Goal: Obtain resource: Obtain resource

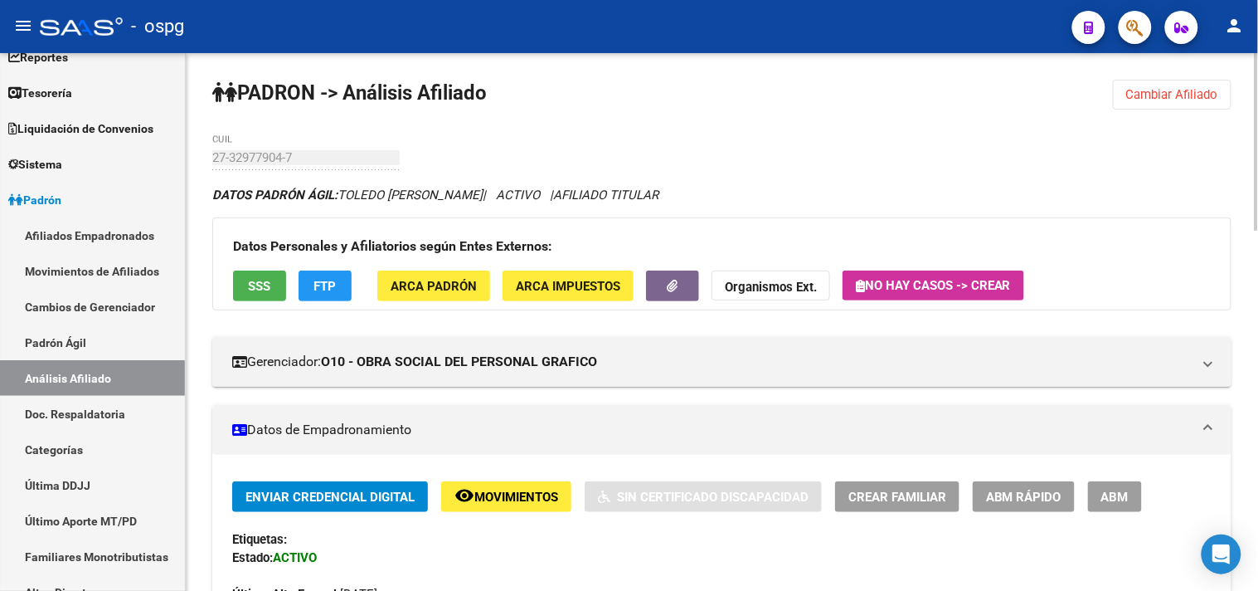
drag, startPoint x: 1147, startPoint y: 94, endPoint x: 1139, endPoint y: 93, distance: 8.3
click at [1146, 97] on span "Cambiar Afiliado" at bounding box center [1172, 94] width 92 height 15
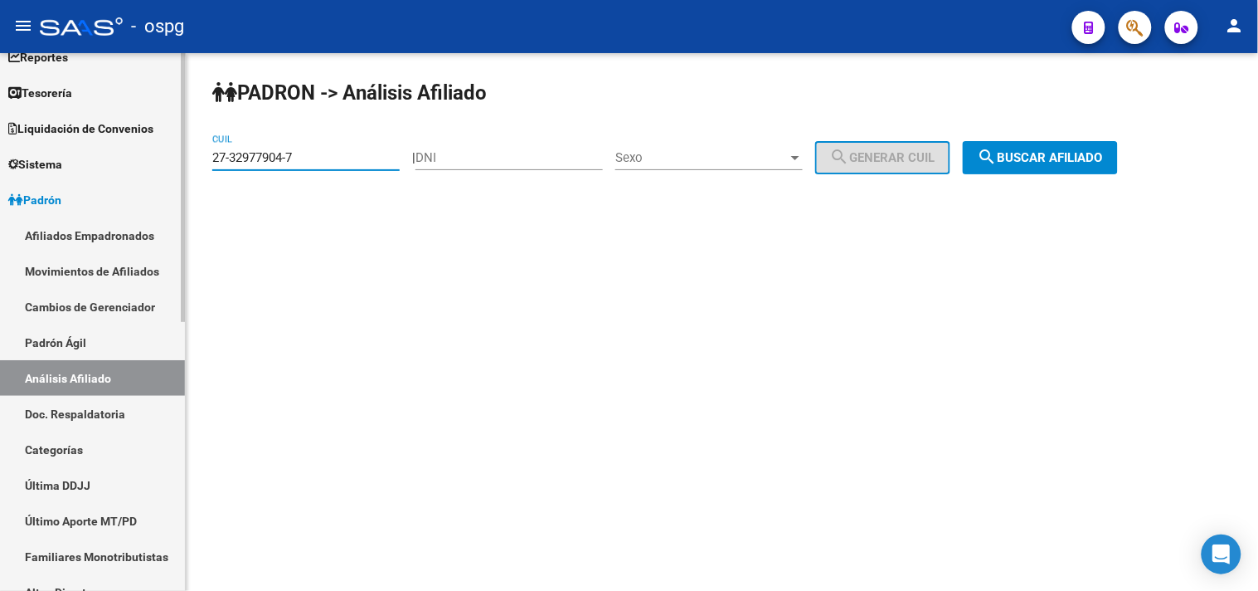
drag, startPoint x: 358, startPoint y: 163, endPoint x: 152, endPoint y: 163, distance: 206.5
click at [152, 163] on mat-sidenav-container "Firma Express Inicio Calendario SSS Instructivos Contacto OS Reportes Tablero d…" at bounding box center [629, 321] width 1258 height 537
paste input "0-94311327-1"
type input "20-94311327-1"
click at [1073, 162] on span "search Buscar afiliado" at bounding box center [1040, 157] width 125 height 15
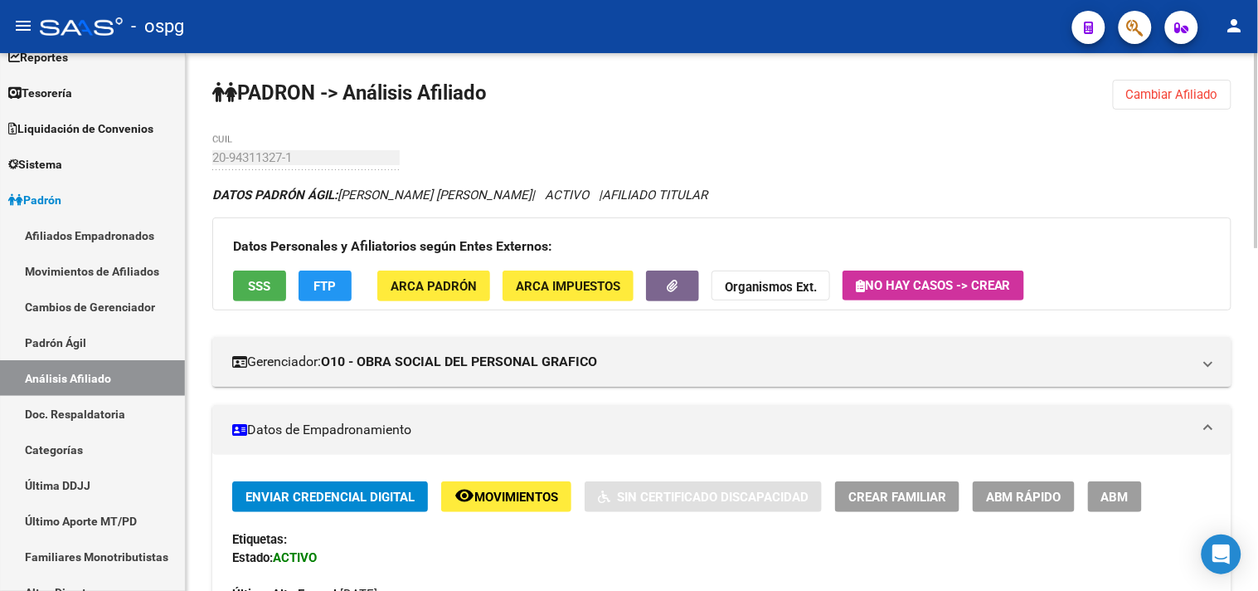
click at [340, 299] on button "FTP" at bounding box center [325, 285] width 53 height 31
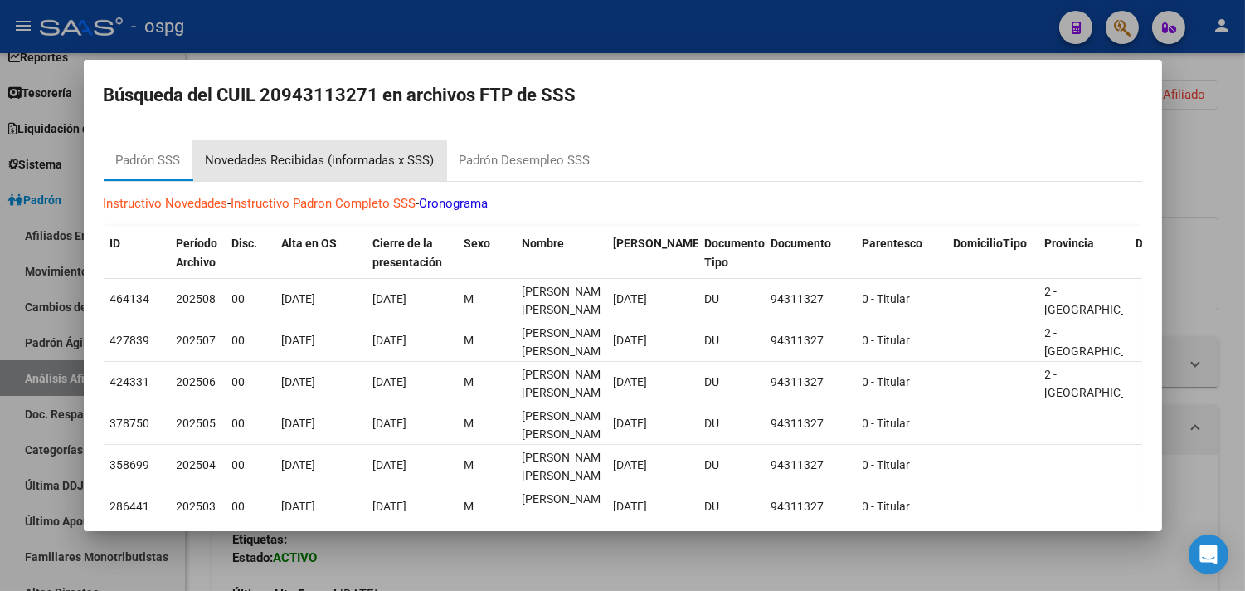
click at [359, 154] on div "Novedades Recibidas (informadas x SSS)" at bounding box center [320, 160] width 229 height 19
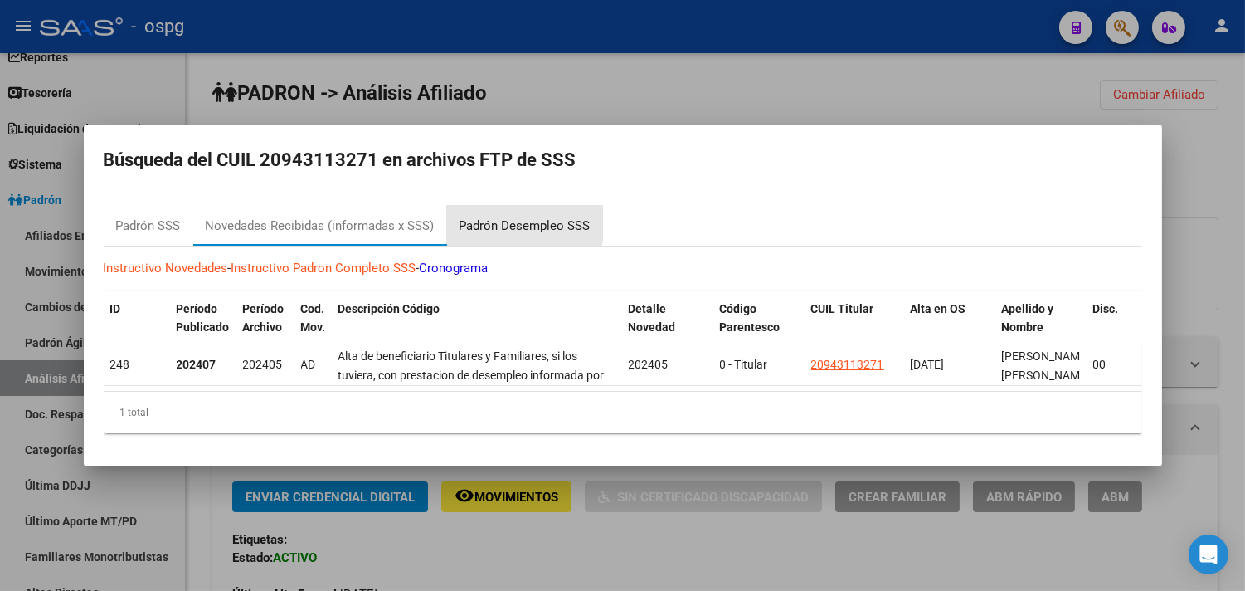
click at [519, 216] on div "Padrón Desempleo SSS" at bounding box center [524, 225] width 131 height 19
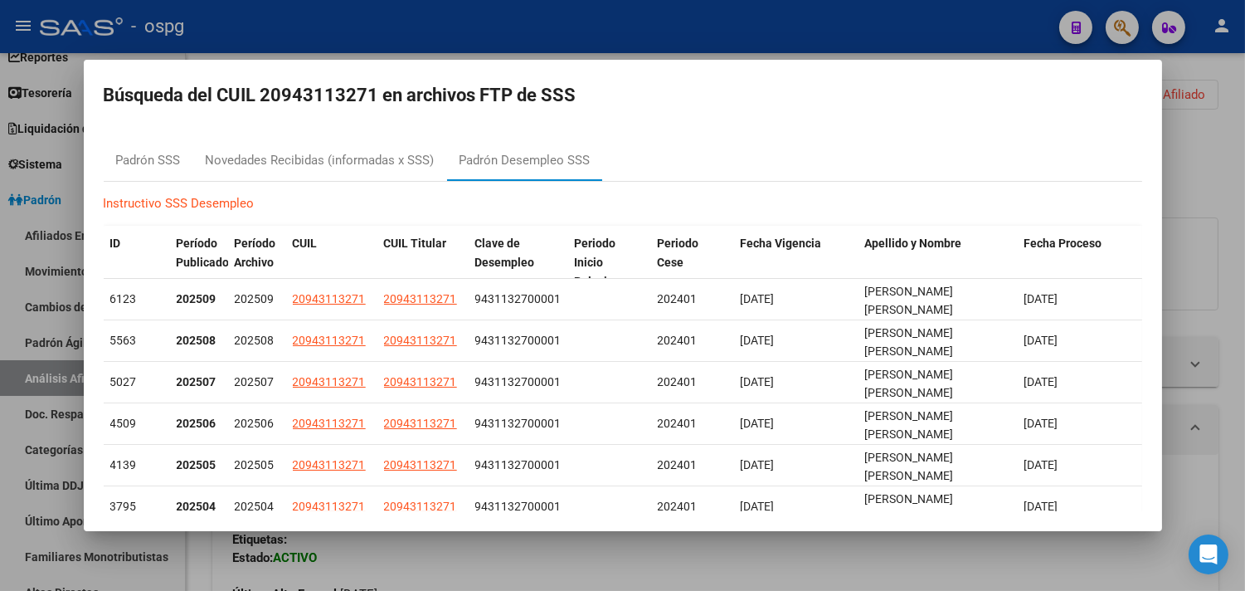
click at [554, 562] on div at bounding box center [622, 295] width 1245 height 591
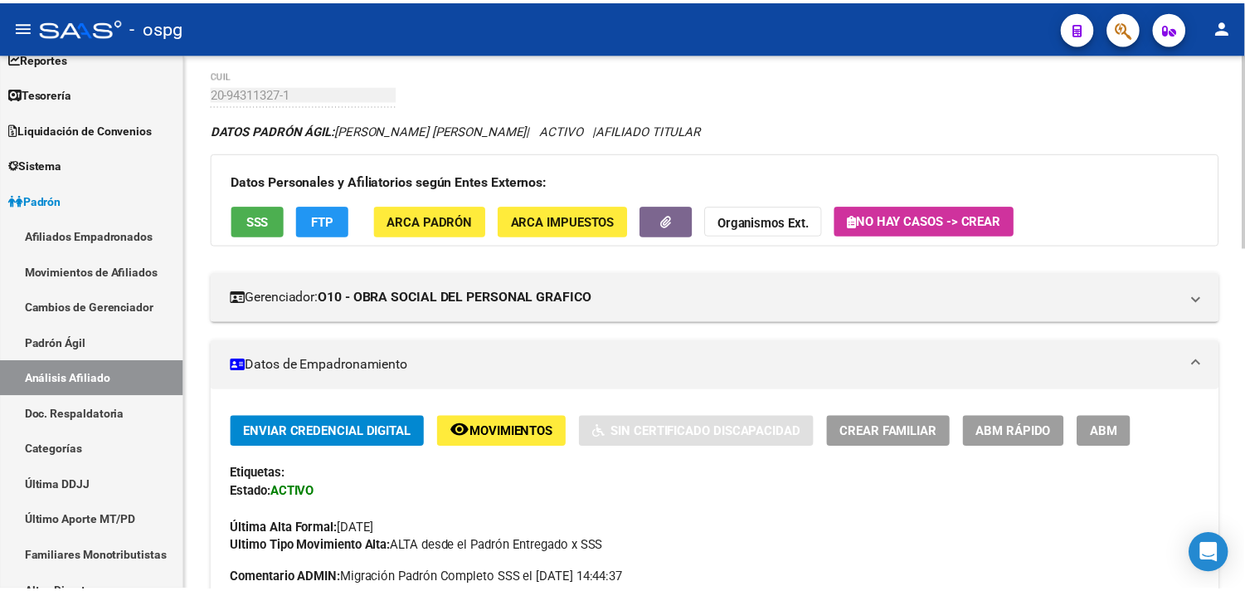
scroll to position [92, 0]
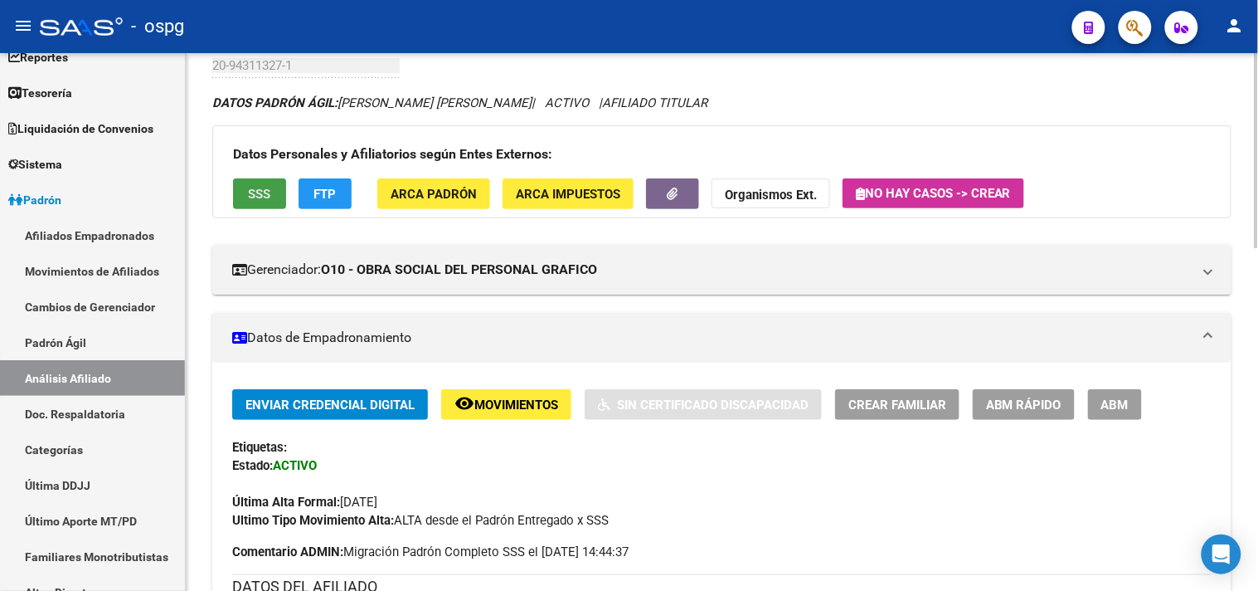
click at [275, 192] on button "SSS" at bounding box center [259, 193] width 53 height 31
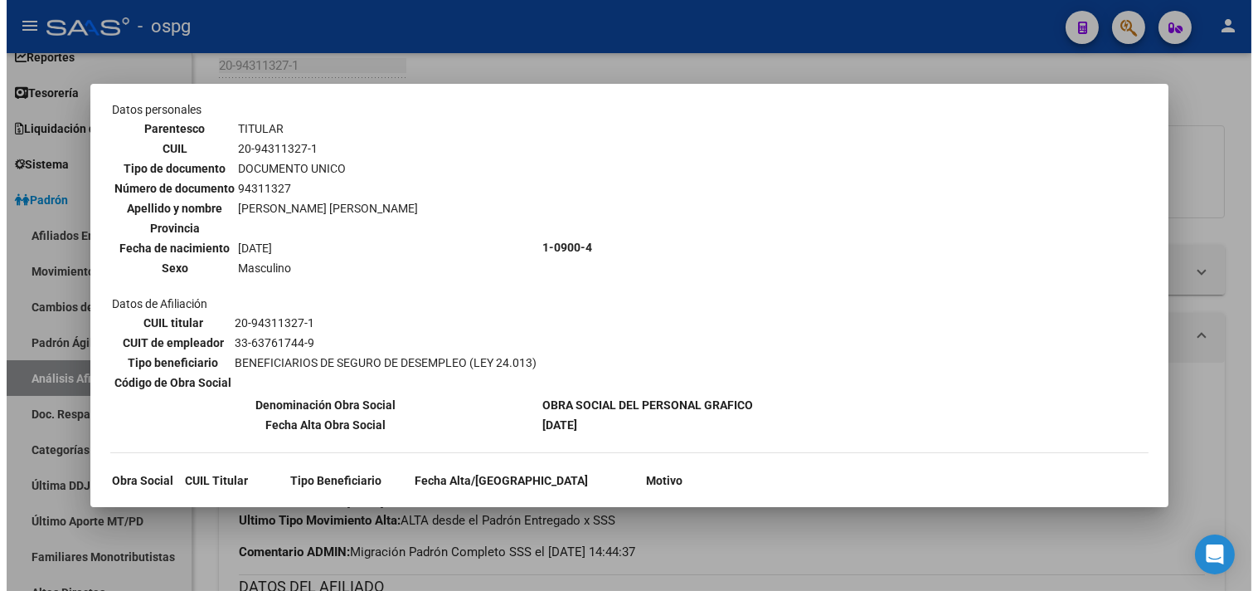
scroll to position [75, 0]
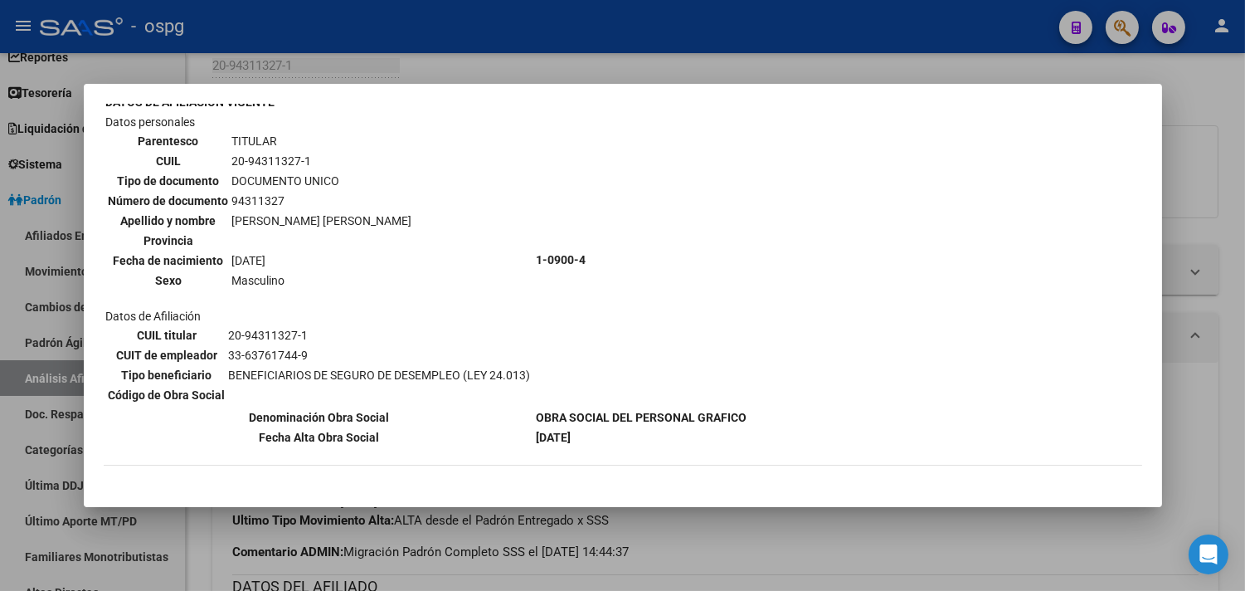
click at [768, 568] on div at bounding box center [622, 295] width 1245 height 591
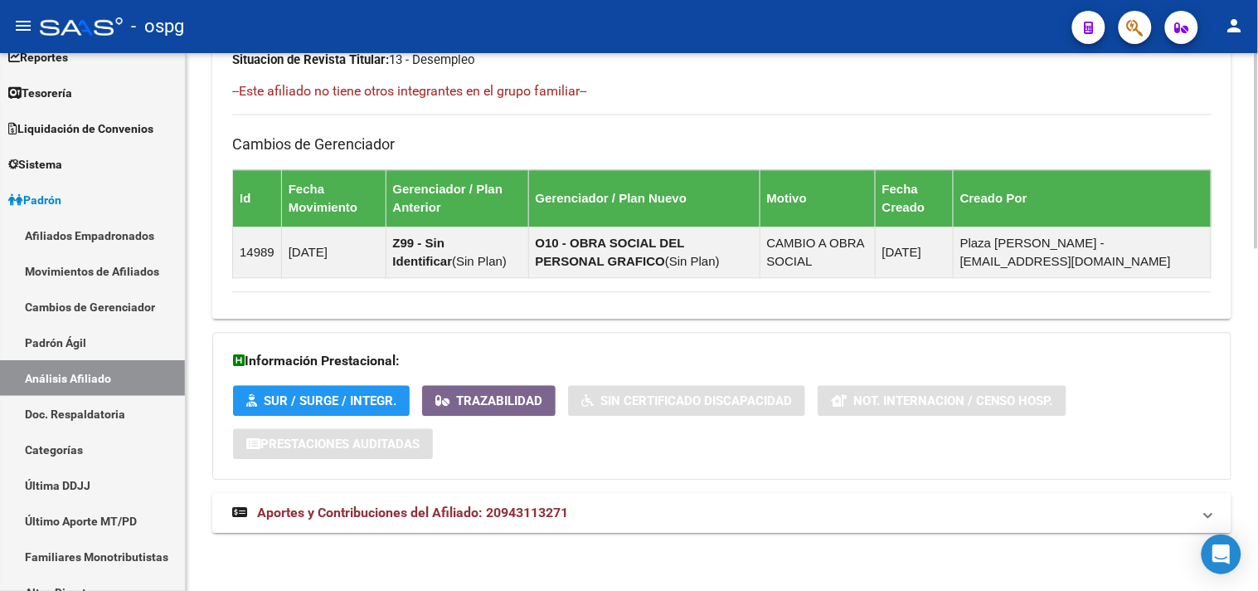
click at [727, 517] on mat-panel-title "Aportes y Contribuciones del Afiliado: 20943113271" at bounding box center [712, 512] width 960 height 18
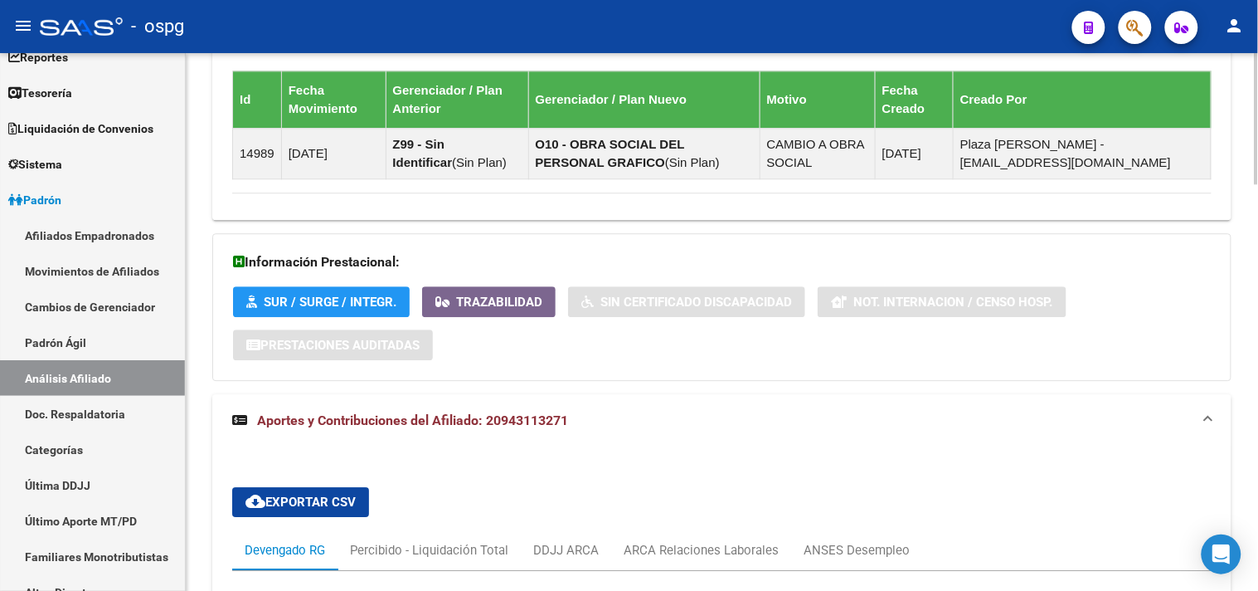
scroll to position [1368, 0]
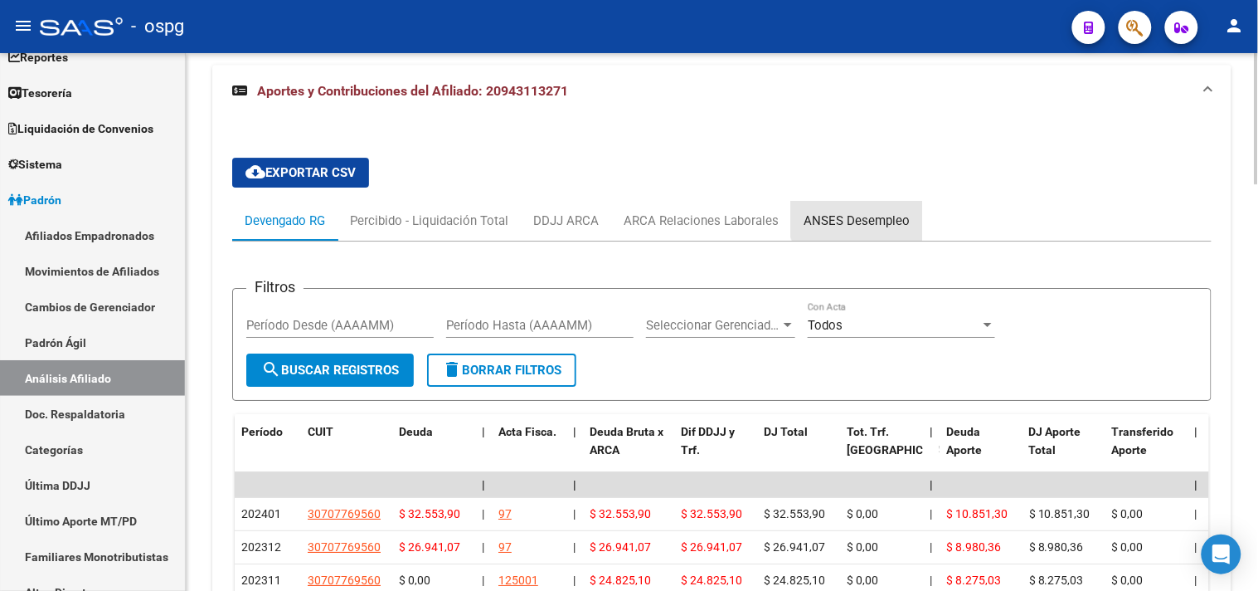
click at [858, 208] on div "ANSES Desempleo" at bounding box center [856, 221] width 131 height 40
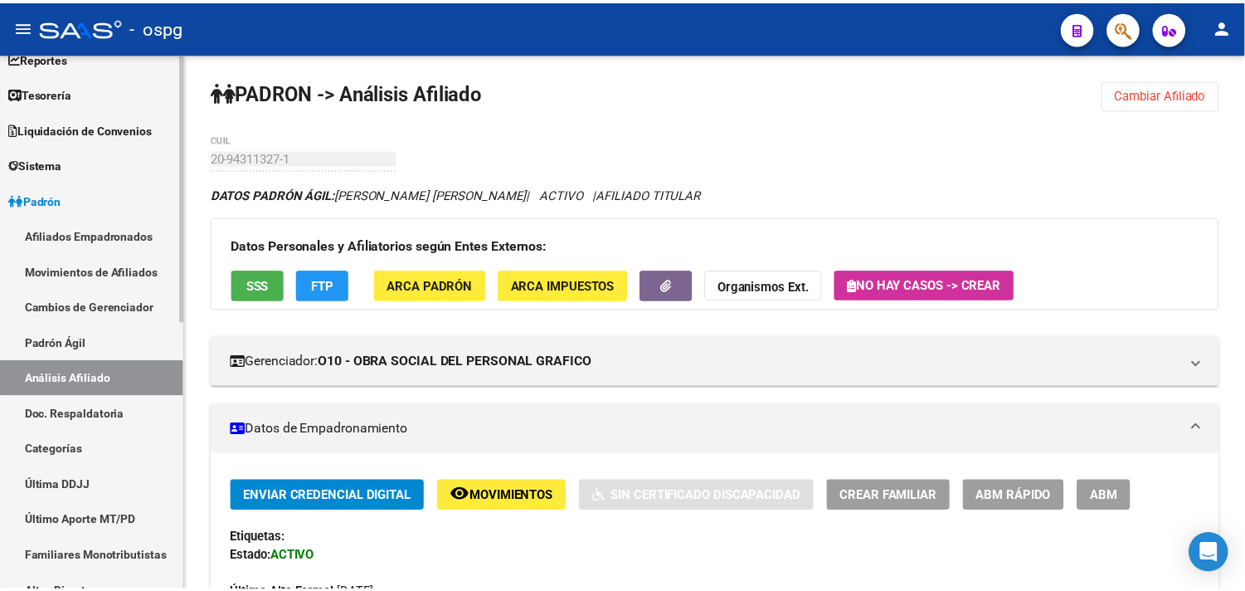
scroll to position [184, 0]
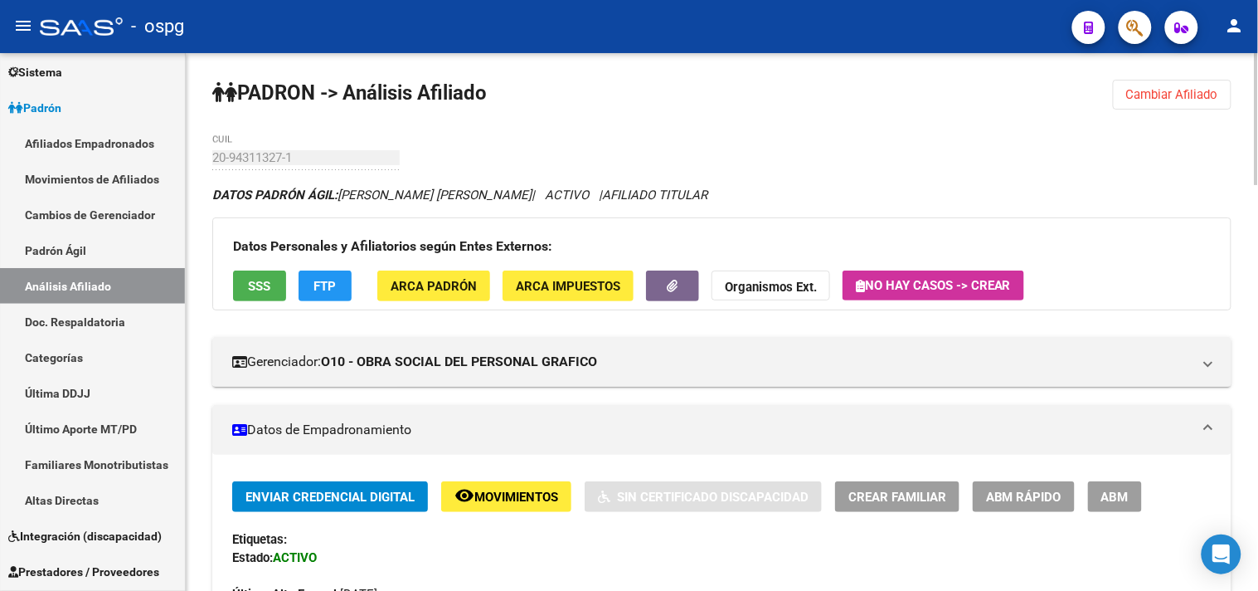
click at [632, 553] on div "Enviar Credencial Digital remove_red_eye Movimientos Sin Certificado Discapacid…" at bounding box center [721, 551] width 979 height 140
drag, startPoint x: 1114, startPoint y: 500, endPoint x: 1107, endPoint y: 491, distance: 11.3
click at [1114, 498] on span "ABM" at bounding box center [1114, 496] width 27 height 15
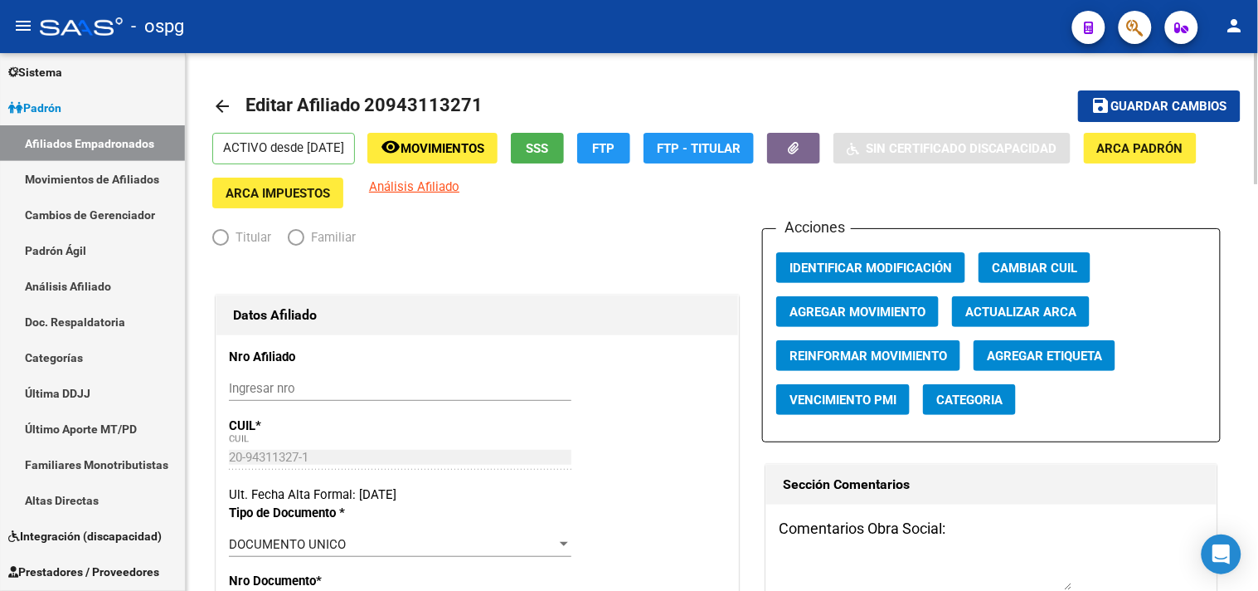
radio input "true"
type input "33-63761744-9"
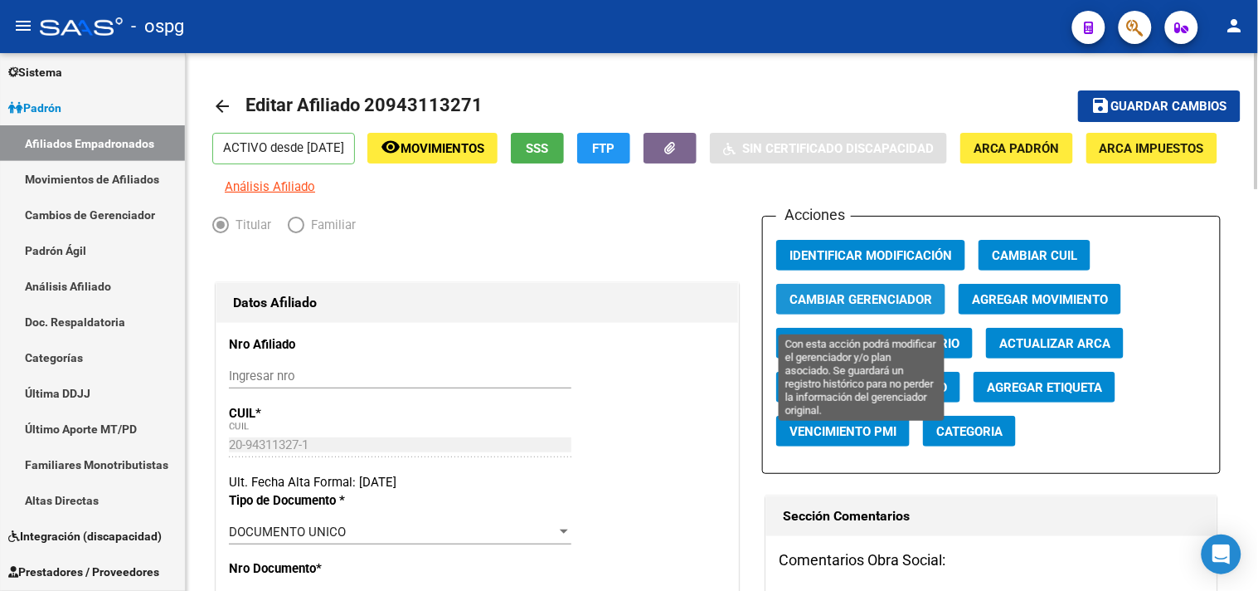
click at [915, 307] on span "Cambiar Gerenciador" at bounding box center [861, 299] width 143 height 15
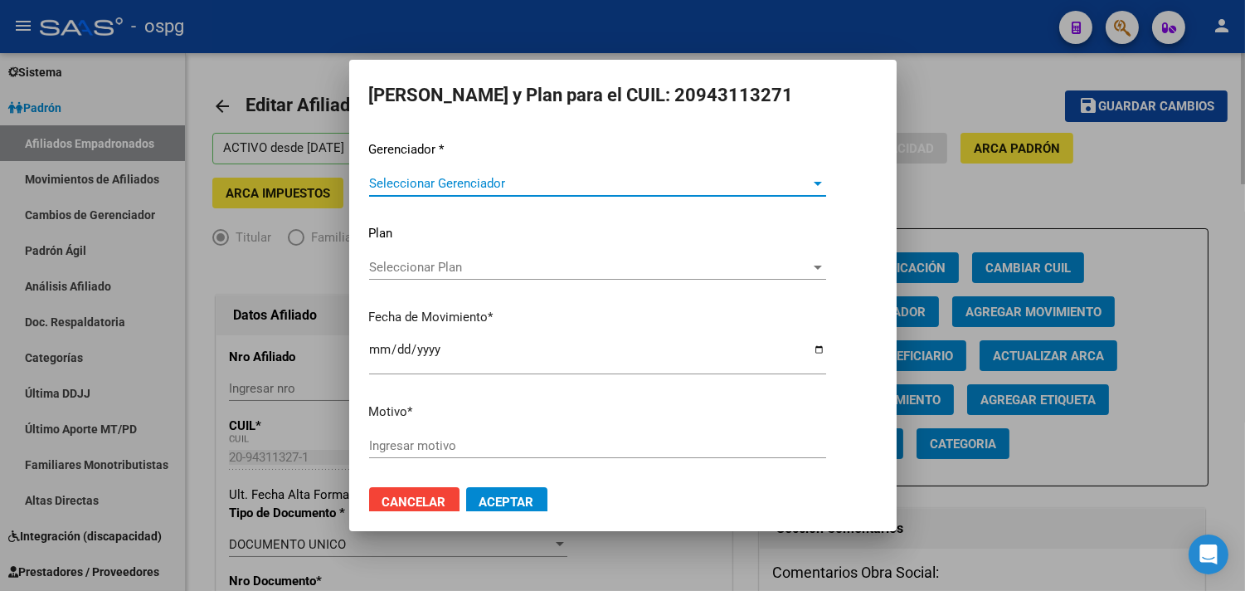
click at [1017, 187] on div at bounding box center [622, 295] width 1245 height 591
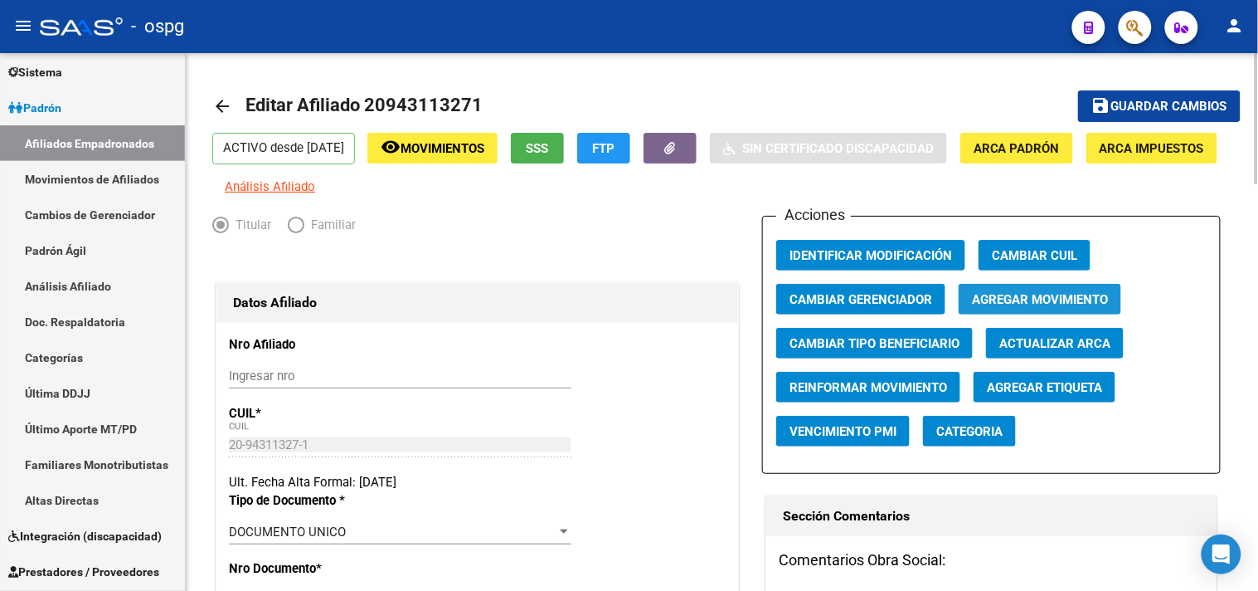
click at [1078, 307] on span "Agregar Movimiento" at bounding box center [1040, 299] width 136 height 15
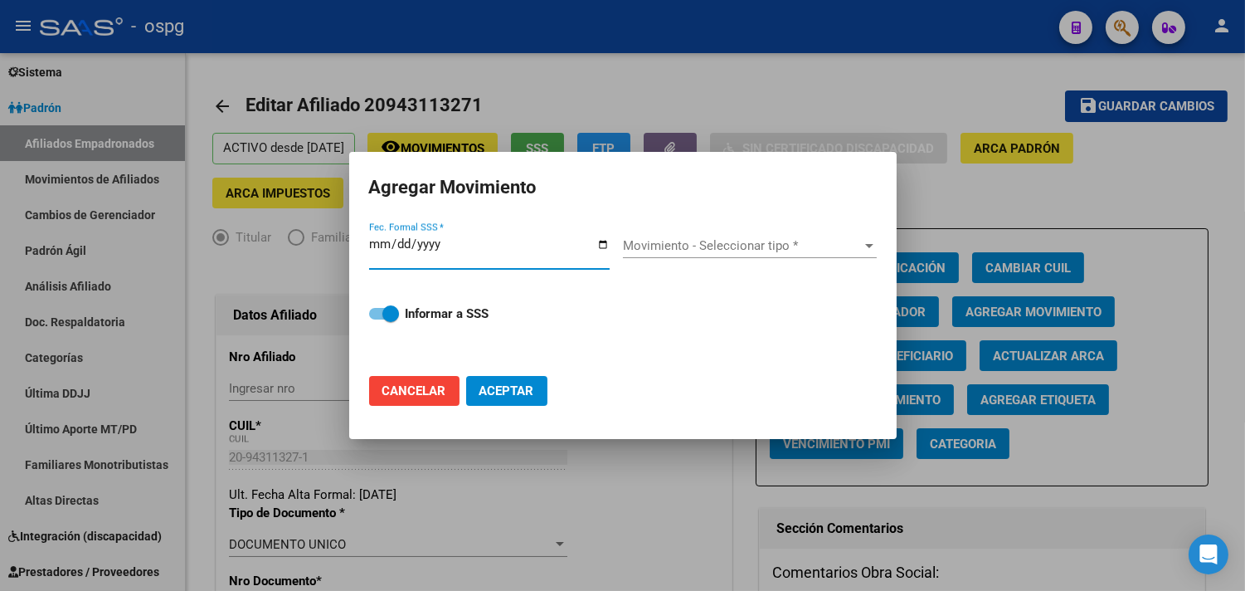
drag, startPoint x: 608, startPoint y: 245, endPoint x: 572, endPoint y: 257, distance: 37.5
click at [602, 246] on input "Fec. Formal SSS *" at bounding box center [489, 250] width 241 height 27
type input "[DATE]"
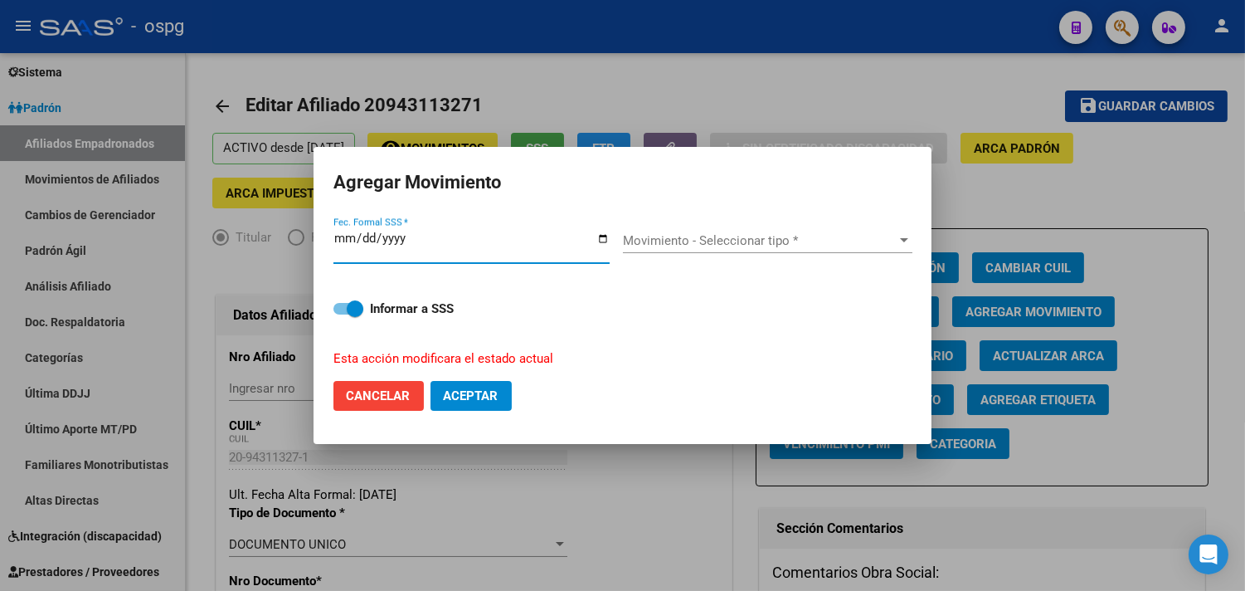
click at [742, 238] on span "Movimiento - Seleccionar tipo *" at bounding box center [760, 240] width 275 height 15
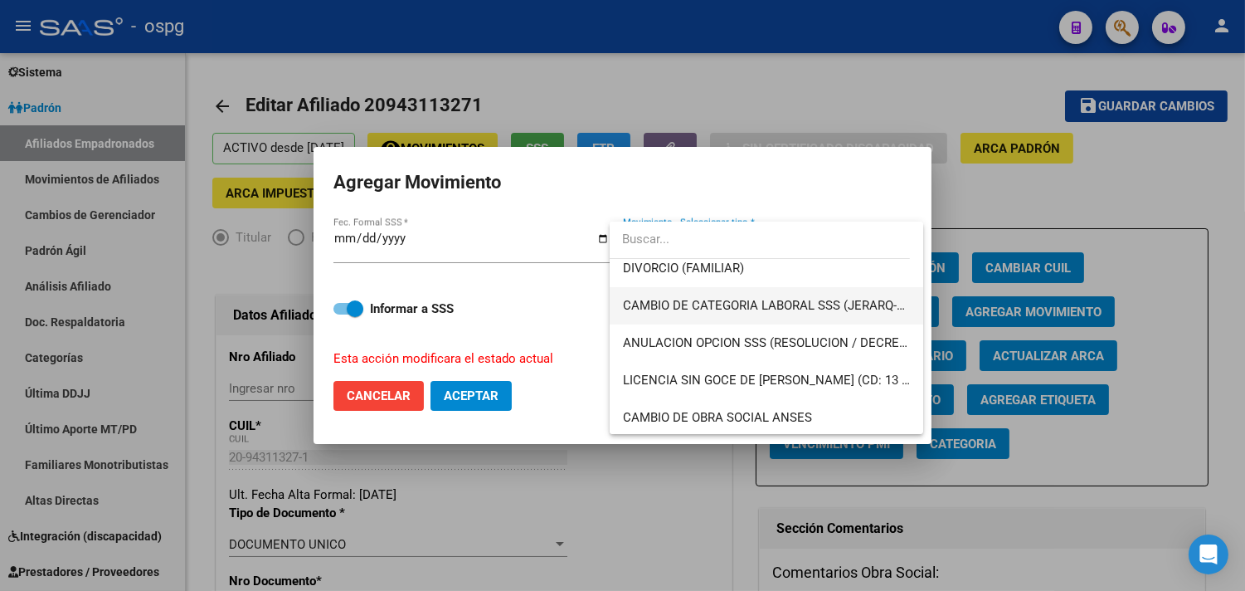
scroll to position [276, 0]
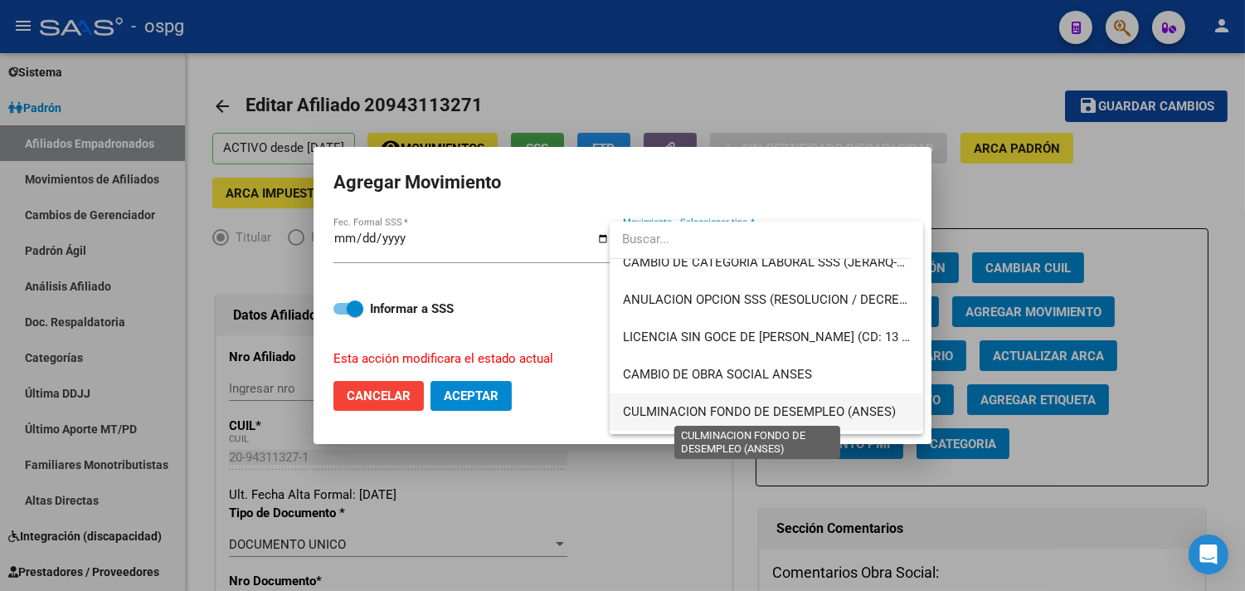
drag, startPoint x: 705, startPoint y: 408, endPoint x: 486, endPoint y: 367, distance: 222.7
click at [700, 408] on span "CULMINACION FONDO DE DESEMPLEO (ANSES)" at bounding box center [759, 411] width 273 height 15
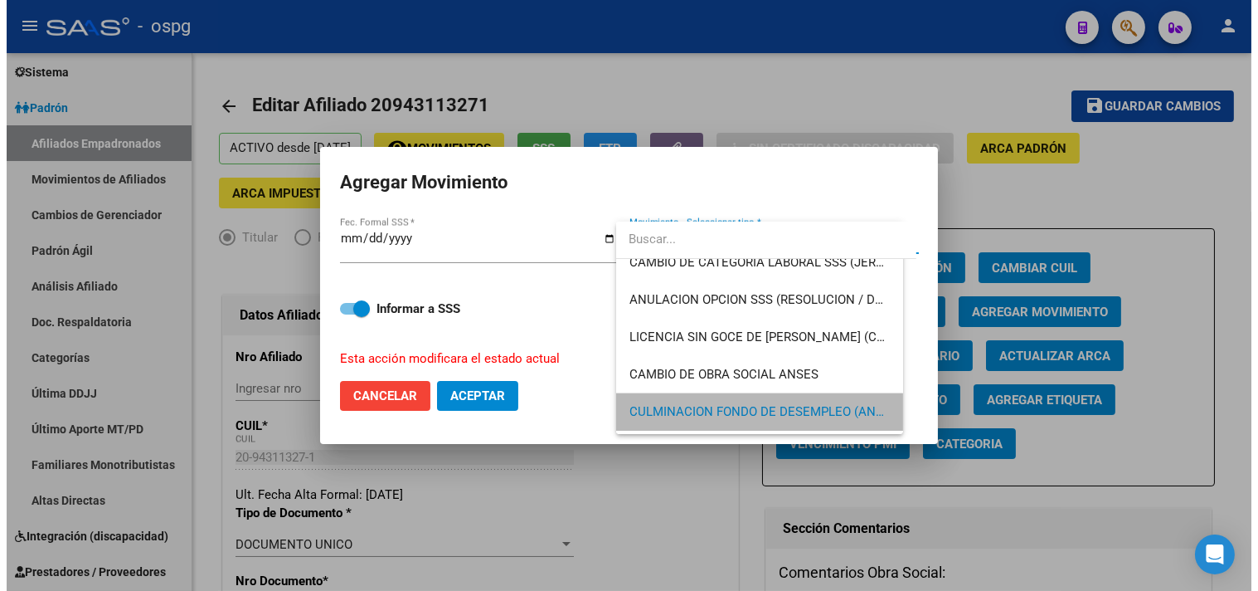
scroll to position [272, 0]
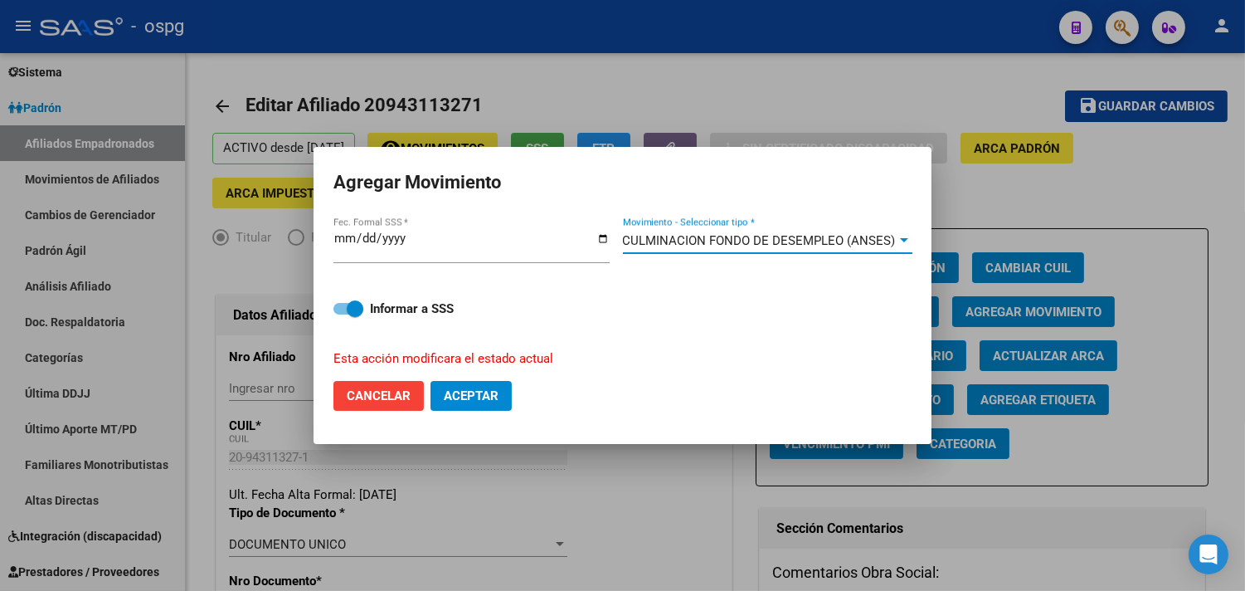
click at [471, 401] on span "Aceptar" at bounding box center [471, 395] width 55 height 15
checkbox input "false"
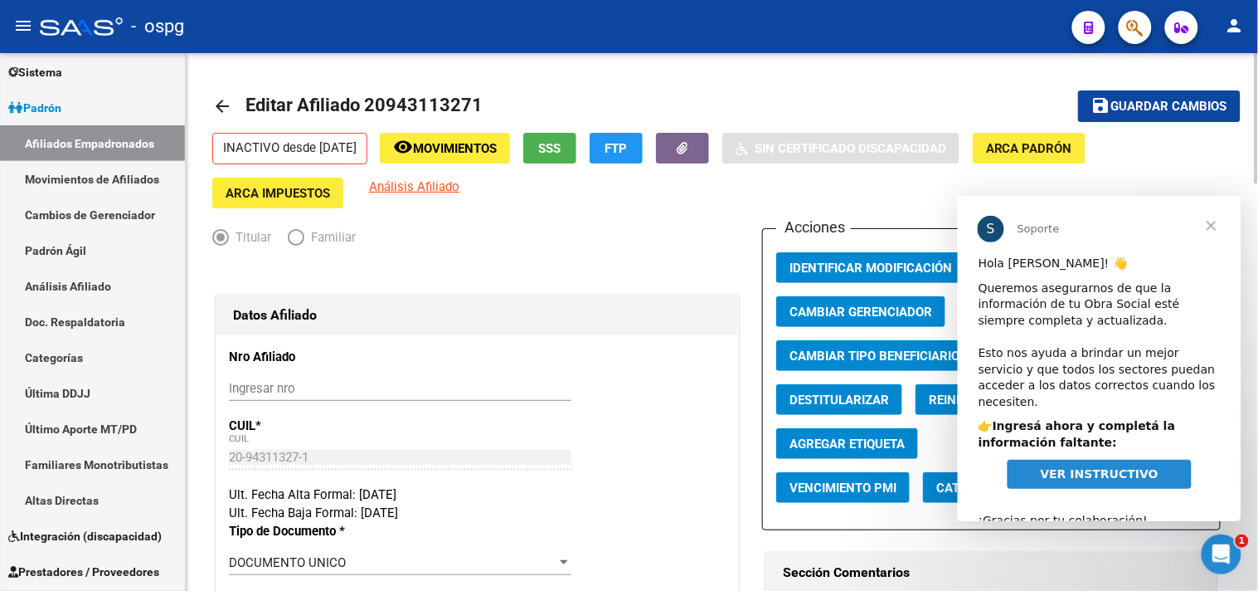
scroll to position [0, 0]
click at [1072, 466] on span "VER INSTRUCTIVO" at bounding box center [1099, 472] width 118 height 13
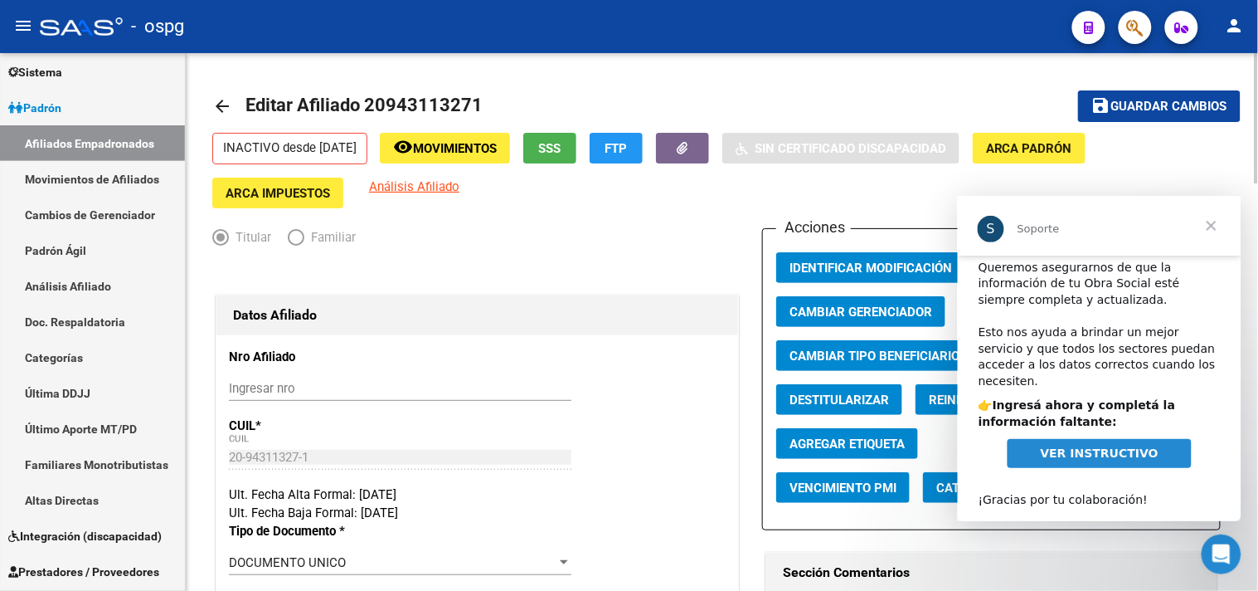
click at [560, 247] on div "Titular Familiar" at bounding box center [477, 241] width 530 height 27
click at [1095, 445] on span "VER INSTRUCTIVO" at bounding box center [1099, 451] width 118 height 13
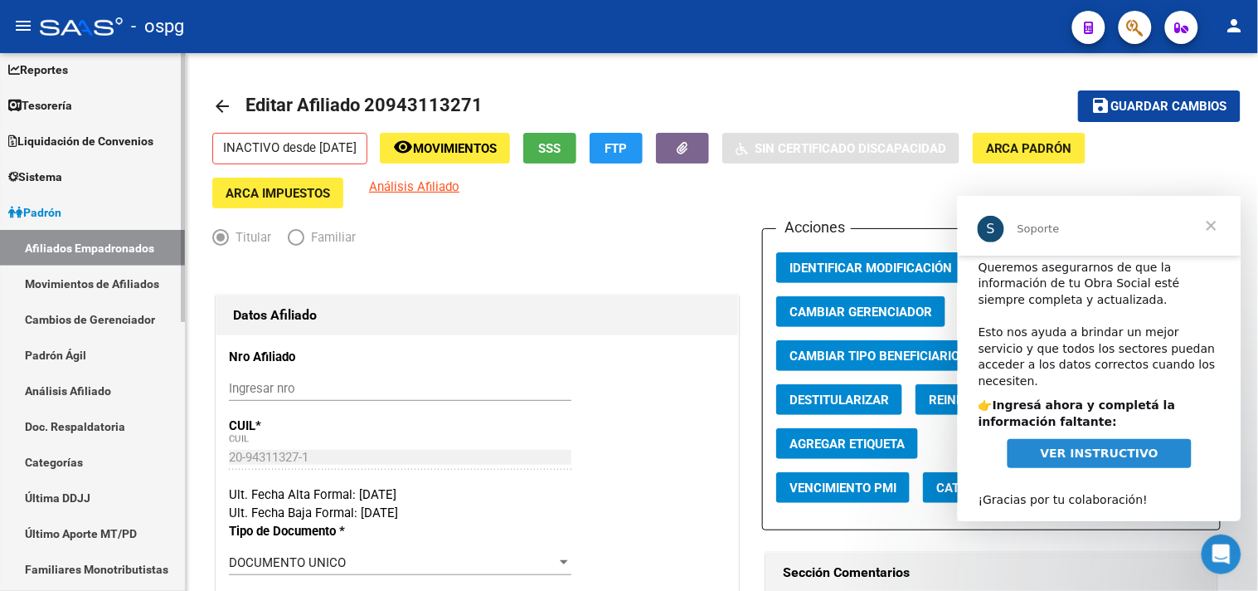
scroll to position [0, 0]
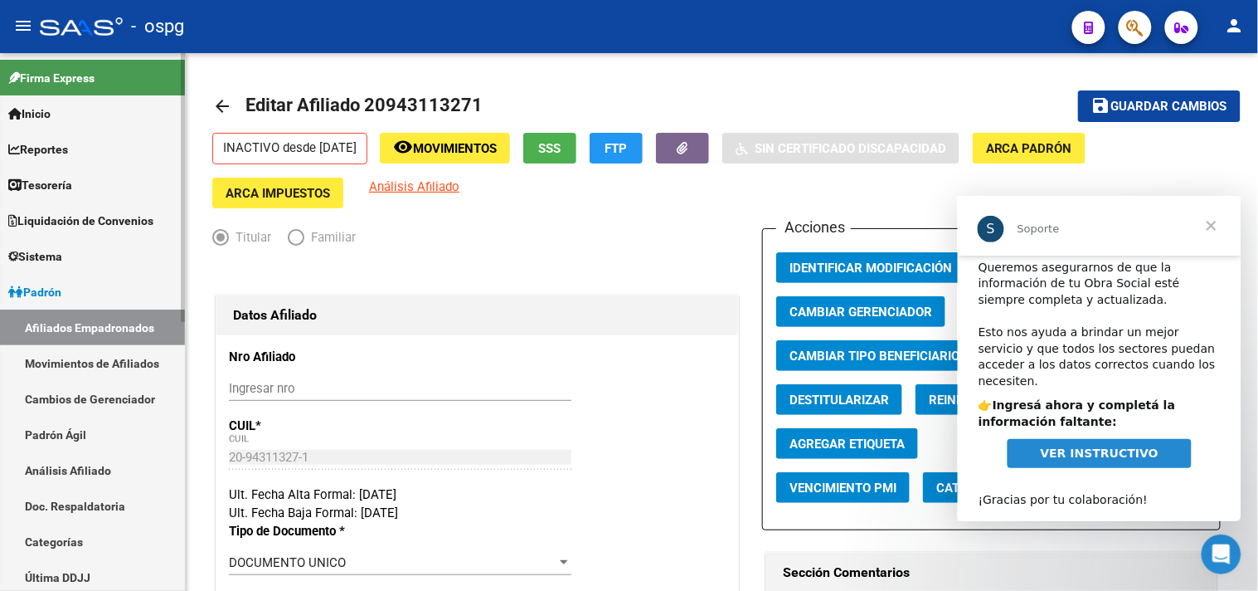
click at [93, 258] on link "Sistema" at bounding box center [92, 256] width 185 height 36
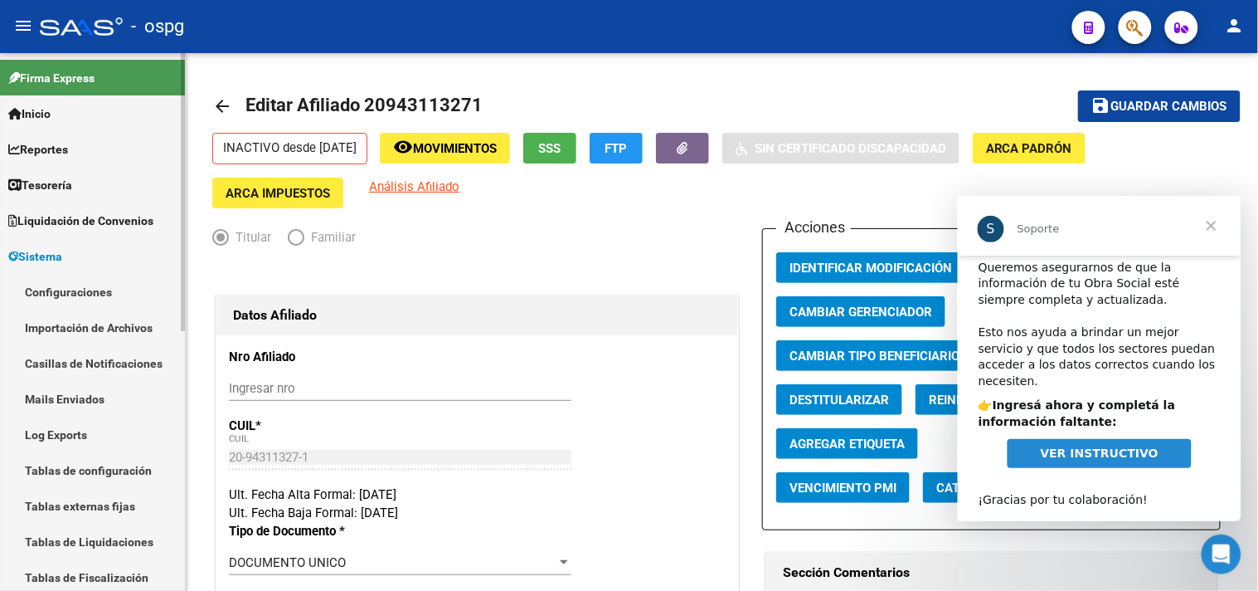
click at [76, 106] on link "Inicio" at bounding box center [92, 113] width 185 height 36
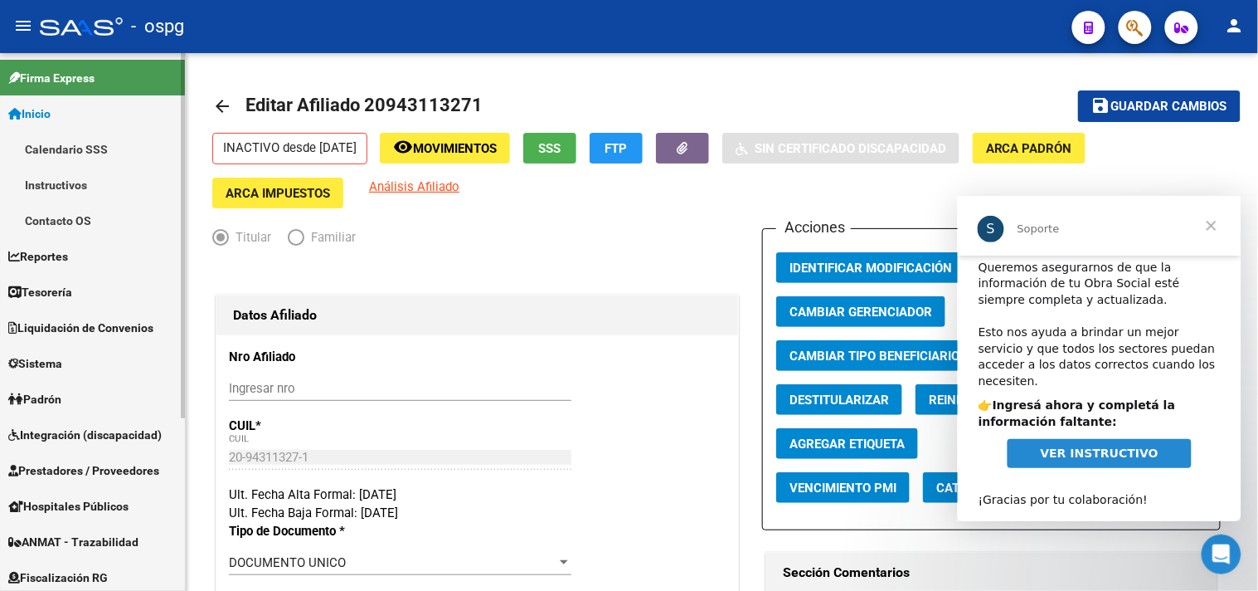
click at [95, 219] on link "Contacto OS" at bounding box center [92, 220] width 185 height 36
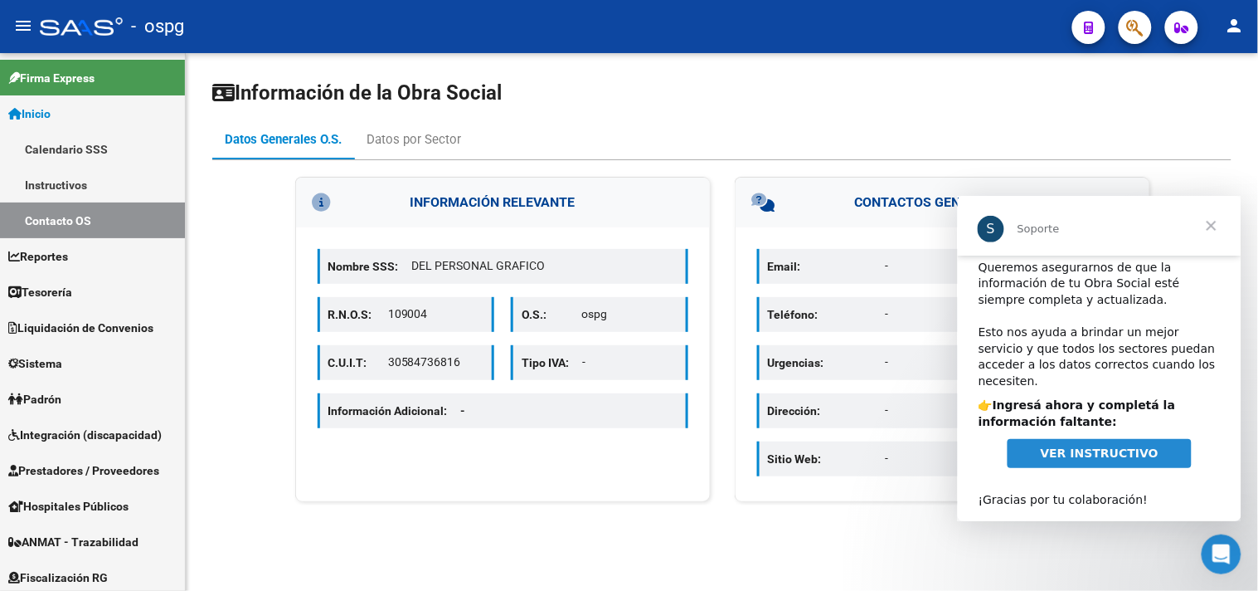
click at [1215, 222] on span "Cerrar" at bounding box center [1211, 225] width 60 height 60
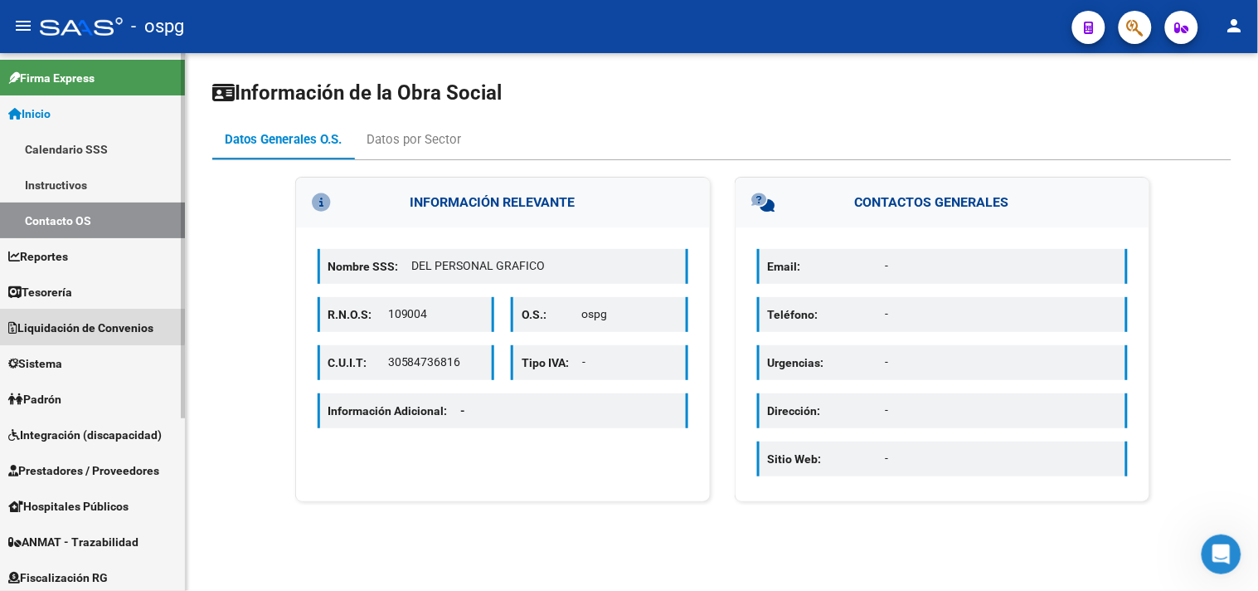
click at [80, 318] on span "Liquidación de Convenios" at bounding box center [80, 327] width 145 height 18
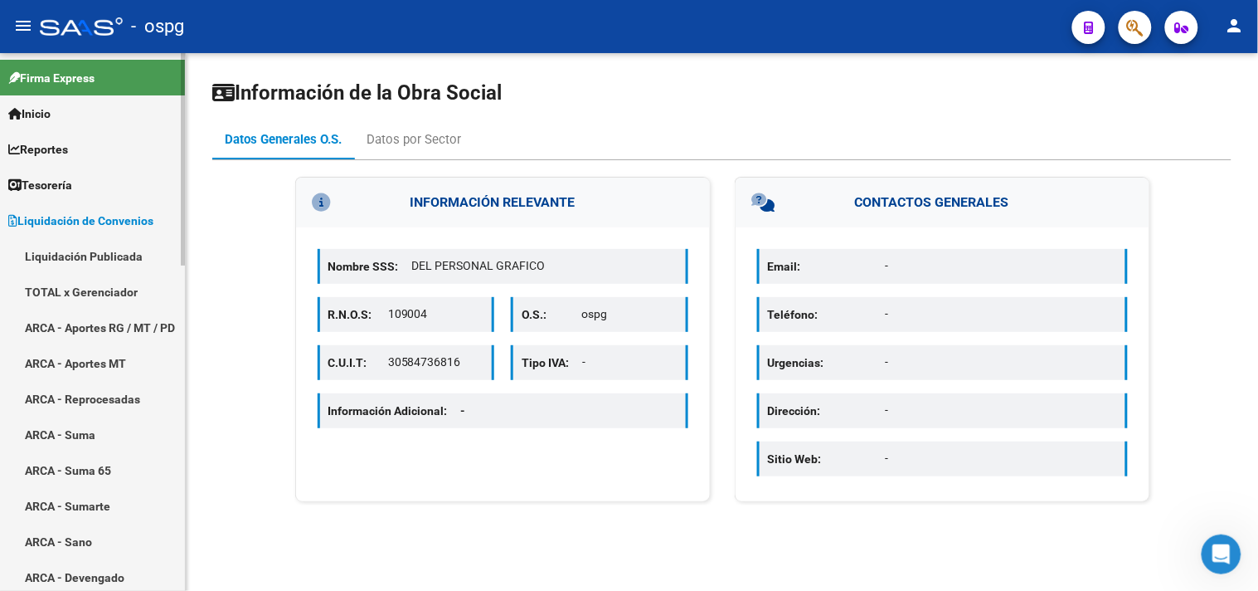
scroll to position [184, 0]
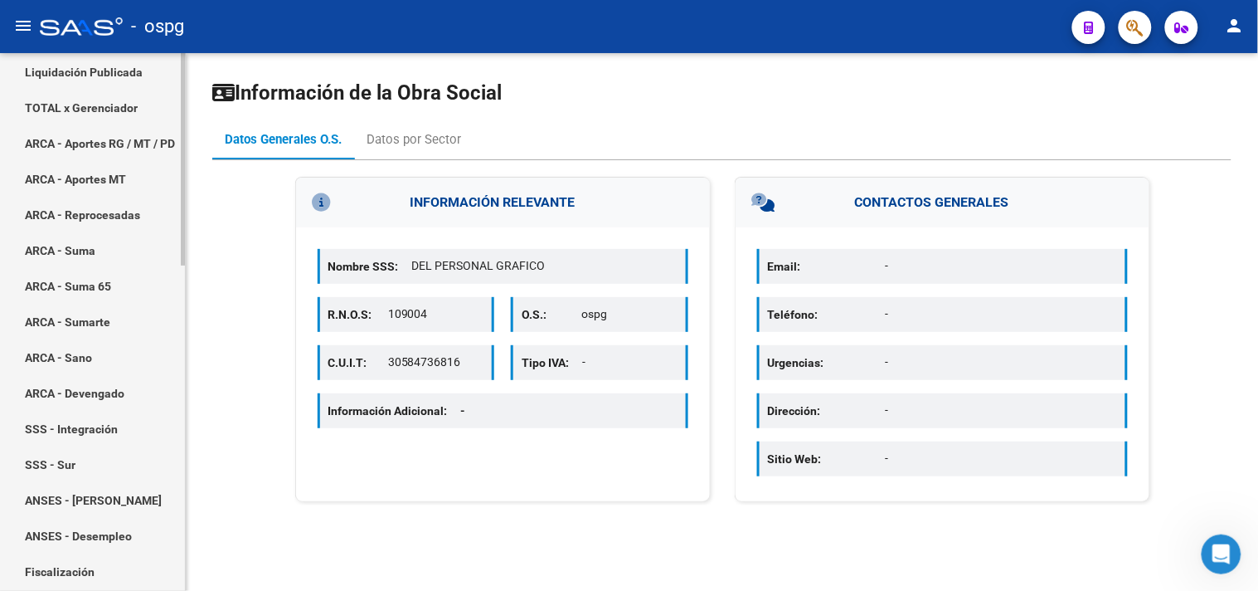
click at [80, 318] on link "ARCA - Sumarte" at bounding box center [92, 322] width 185 height 36
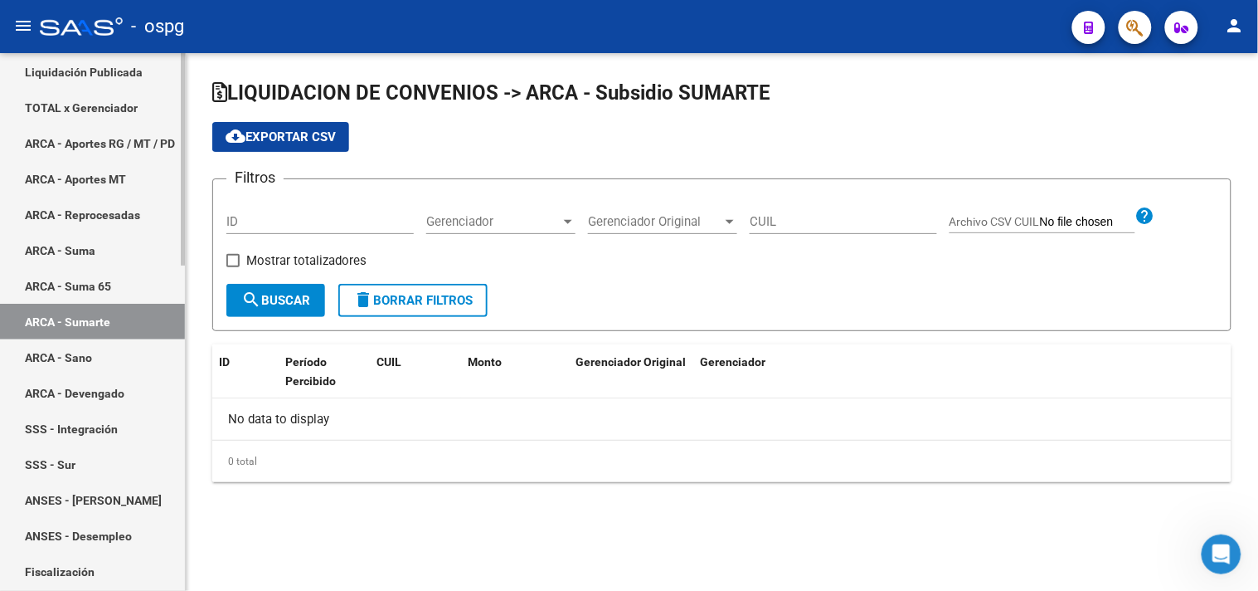
checkbox input "true"
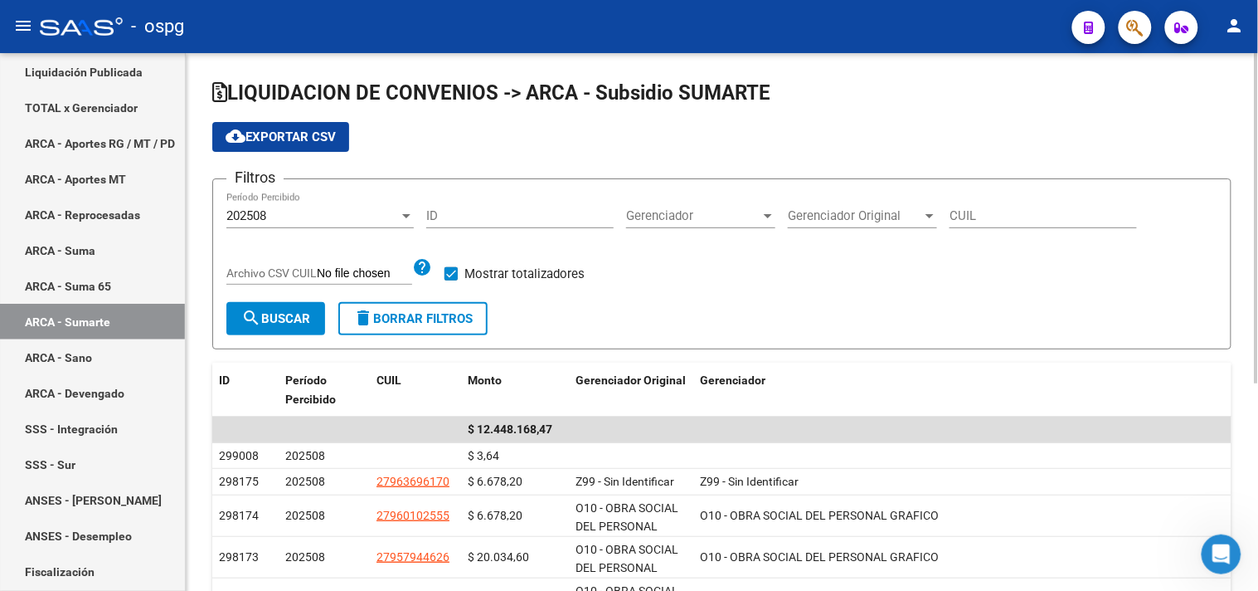
click at [834, 222] on span "Gerenciador Original" at bounding box center [855, 215] width 134 height 15
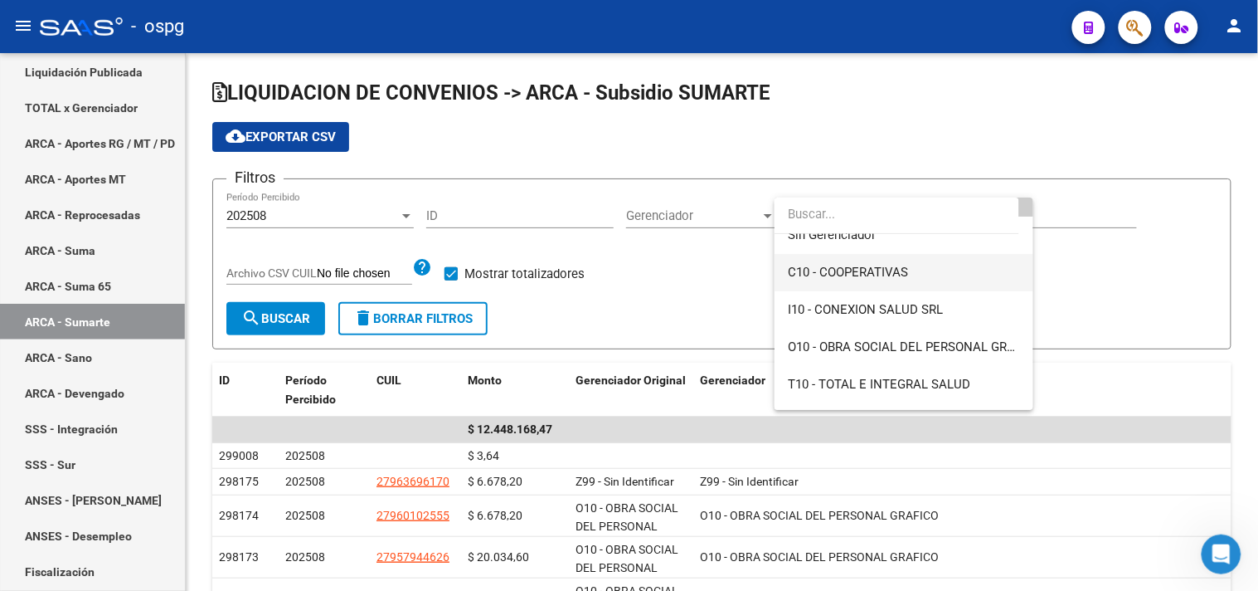
scroll to position [86, 0]
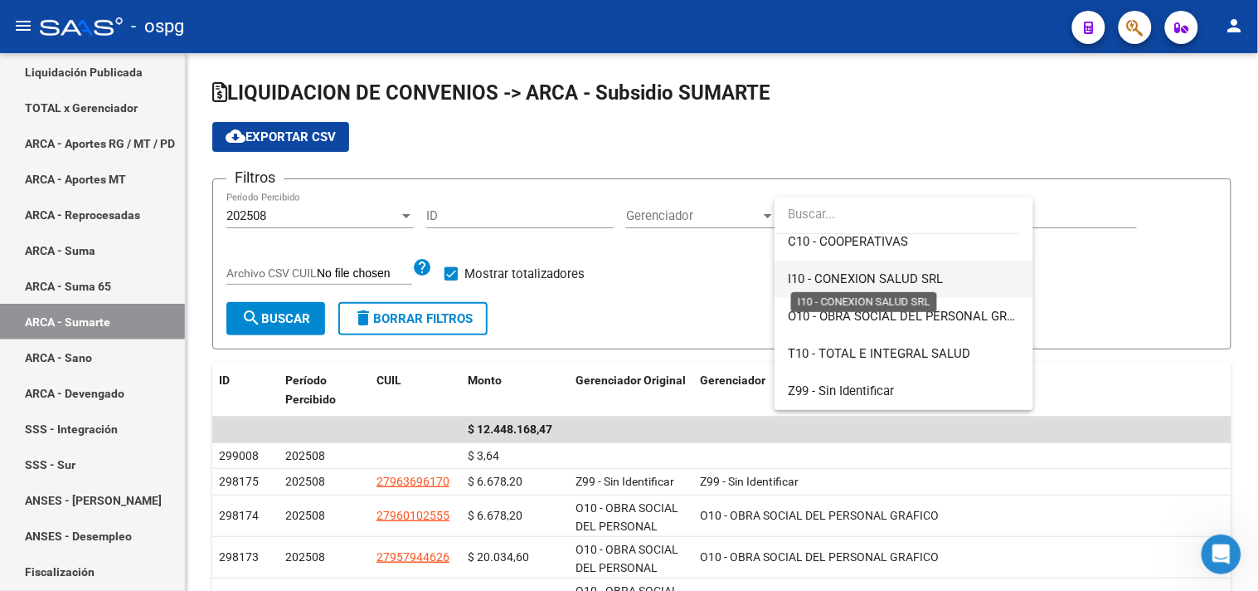
click at [807, 279] on span "I10 - CONEXION SALUD SRL" at bounding box center [865, 278] width 155 height 15
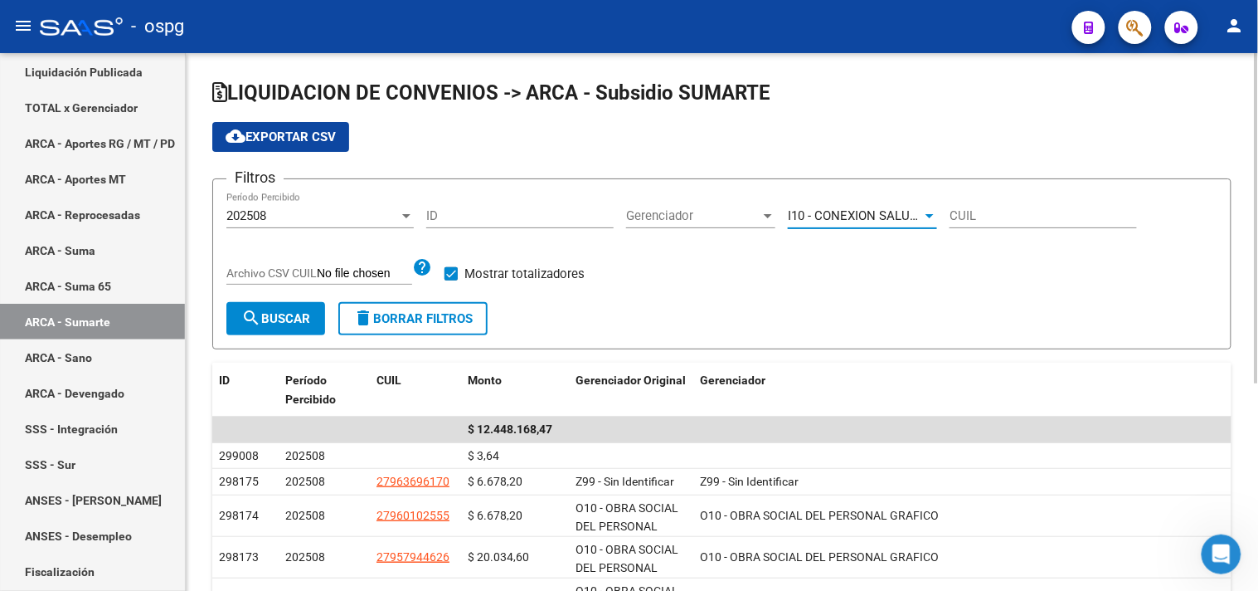
click at [346, 221] on div "202508" at bounding box center [312, 215] width 173 height 15
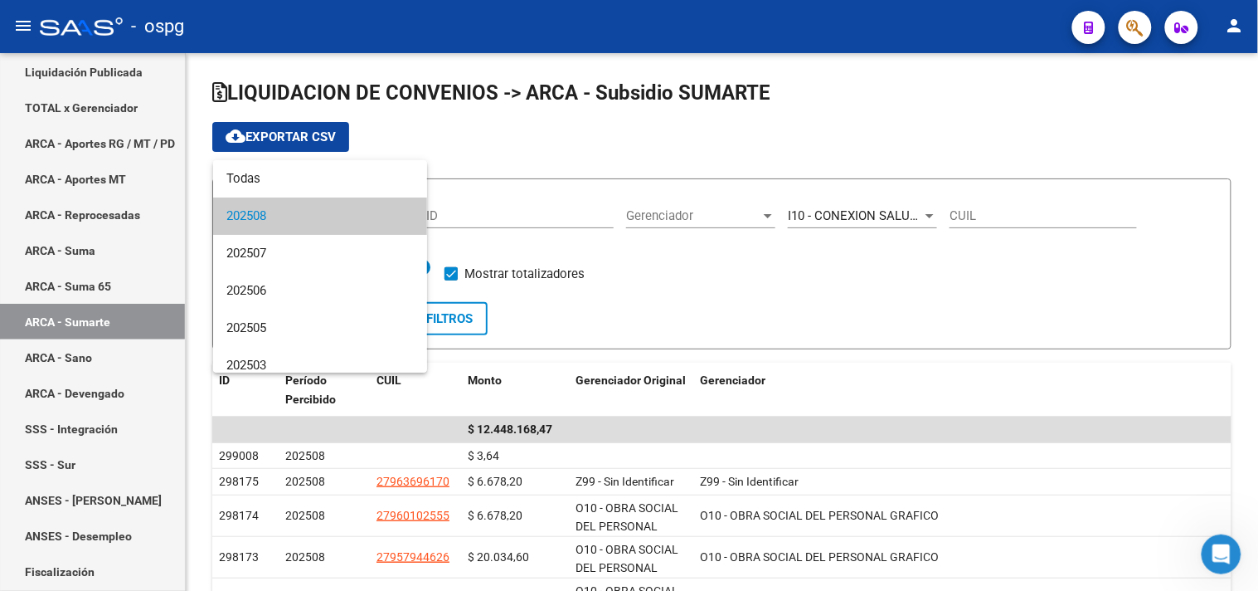
click at [338, 214] on span "202508" at bounding box center [319, 215] width 187 height 37
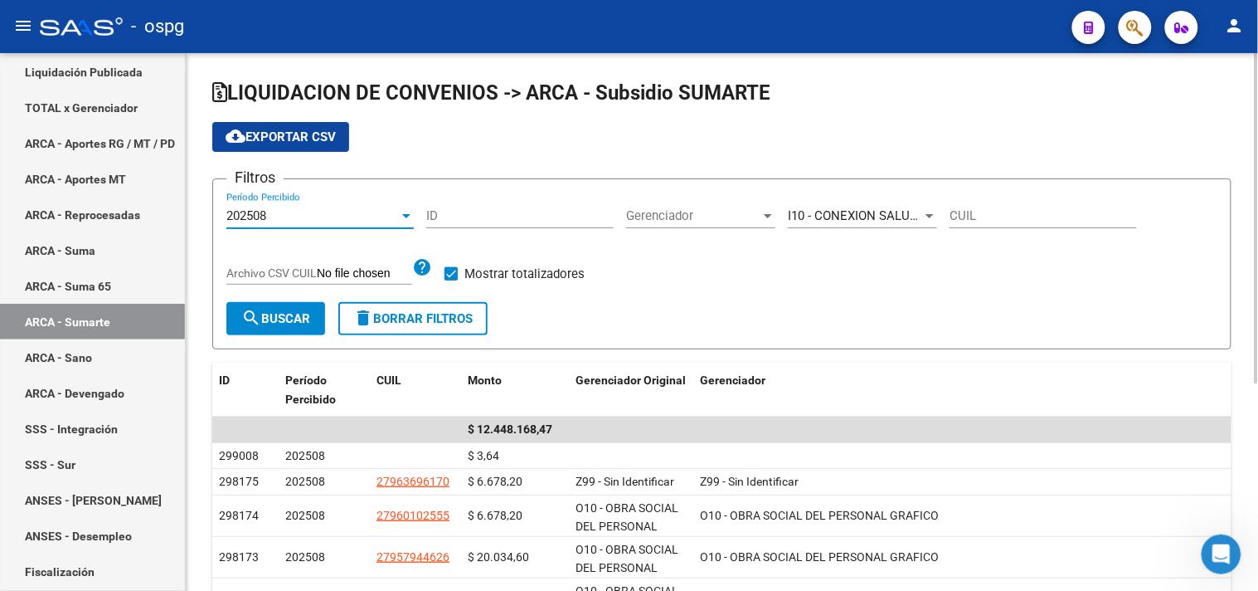
drag, startPoint x: 275, startPoint y: 321, endPoint x: 848, endPoint y: 268, distance: 575.5
click at [276, 321] on span "search Buscar" at bounding box center [275, 318] width 69 height 15
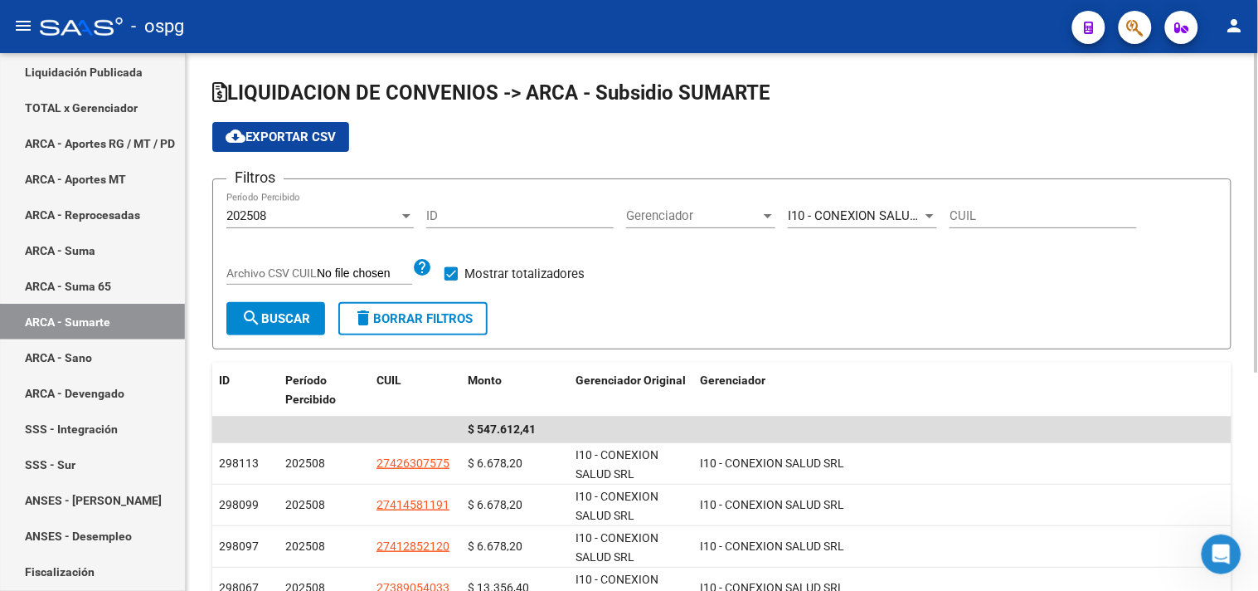
click at [843, 217] on span "I10 - CONEXION SALUD SRL" at bounding box center [865, 215] width 155 height 15
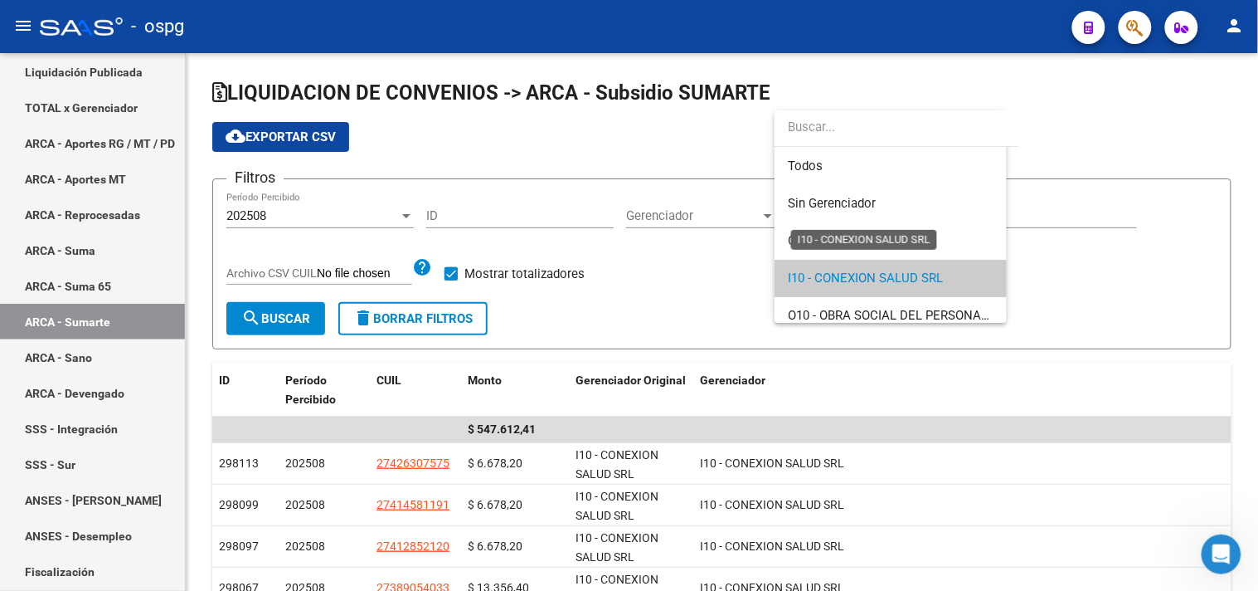
scroll to position [61, 0]
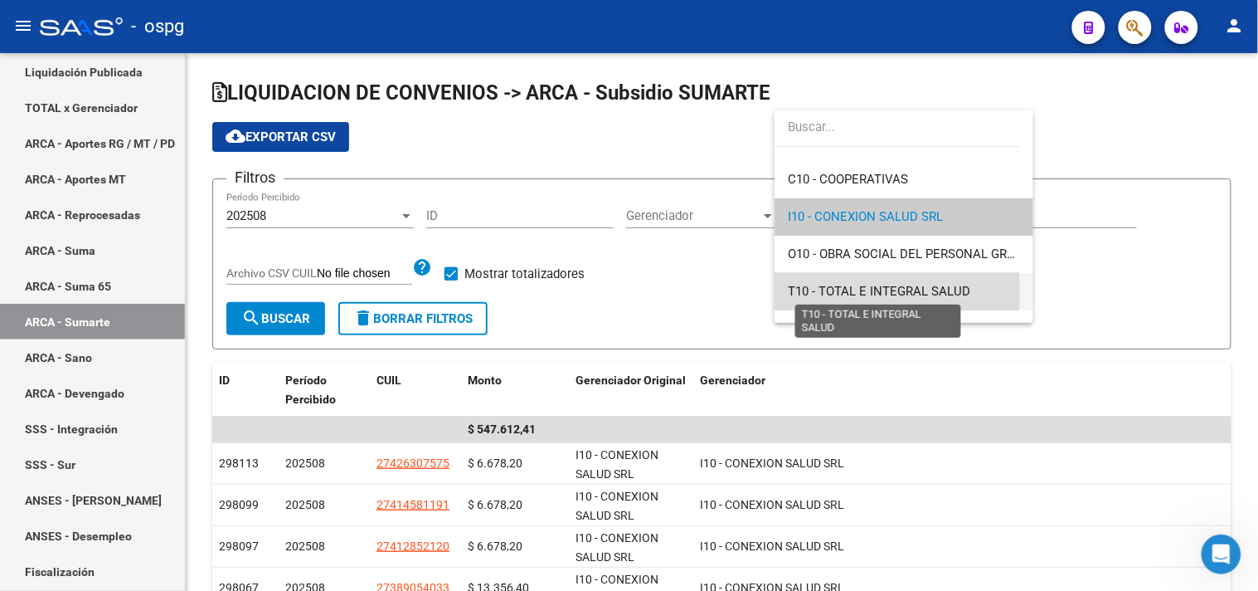
click at [809, 291] on span "T10 - TOTAL E INTEGRAL SALUD" at bounding box center [879, 291] width 182 height 15
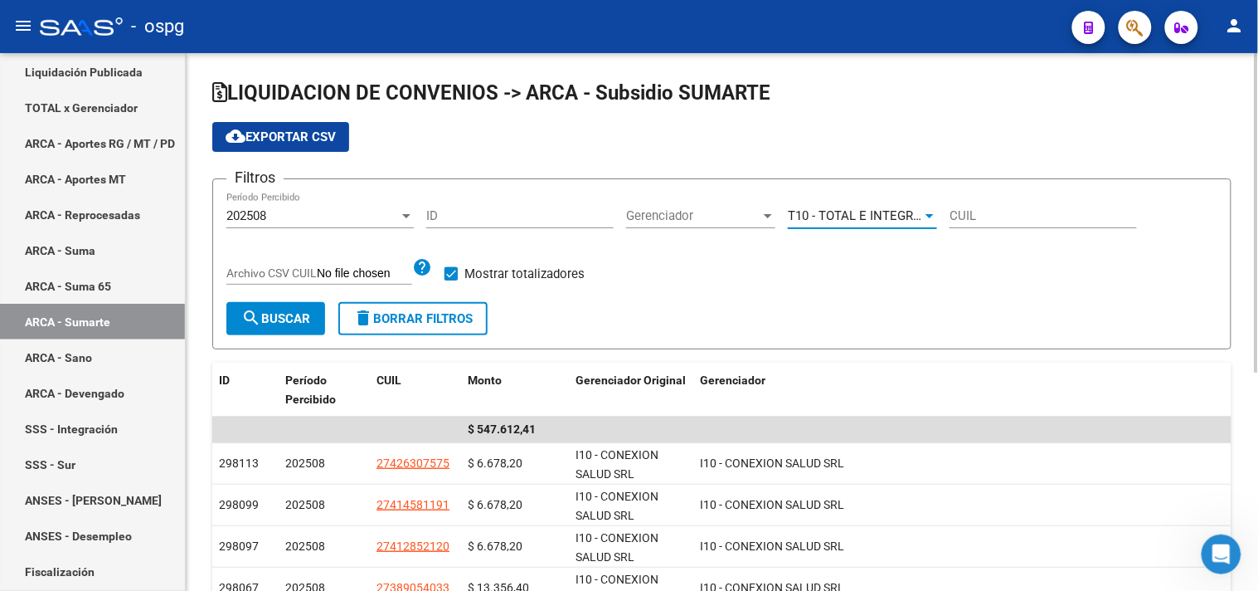
click at [267, 312] on span "search Buscar" at bounding box center [275, 318] width 69 height 15
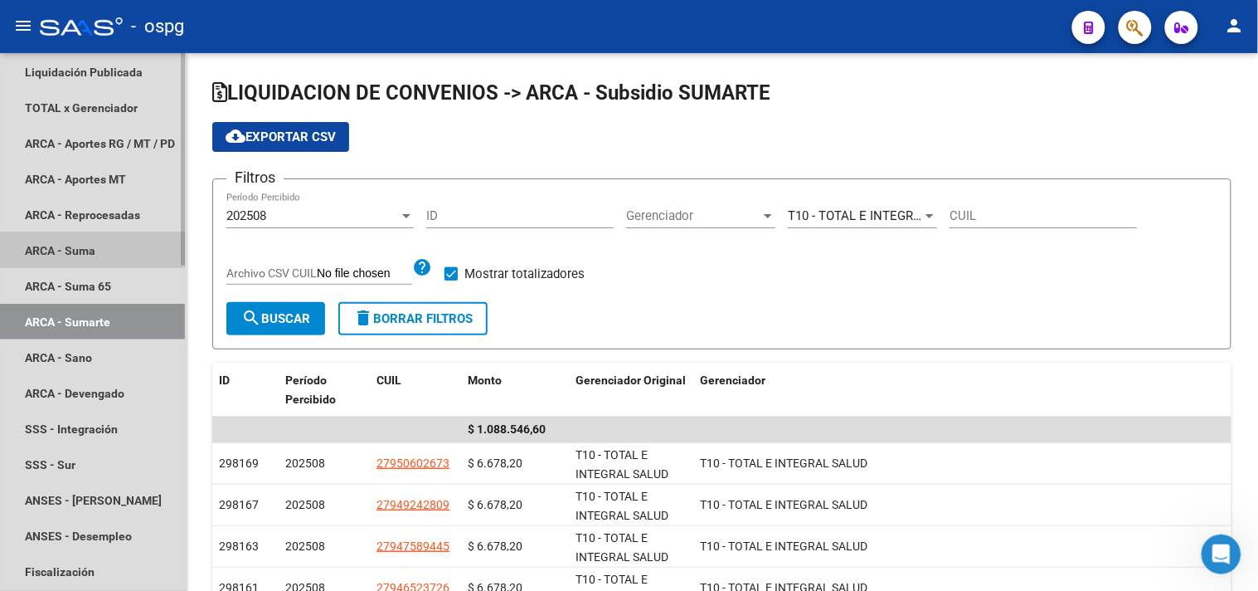
click at [75, 249] on link "ARCA - Suma" at bounding box center [92, 250] width 185 height 36
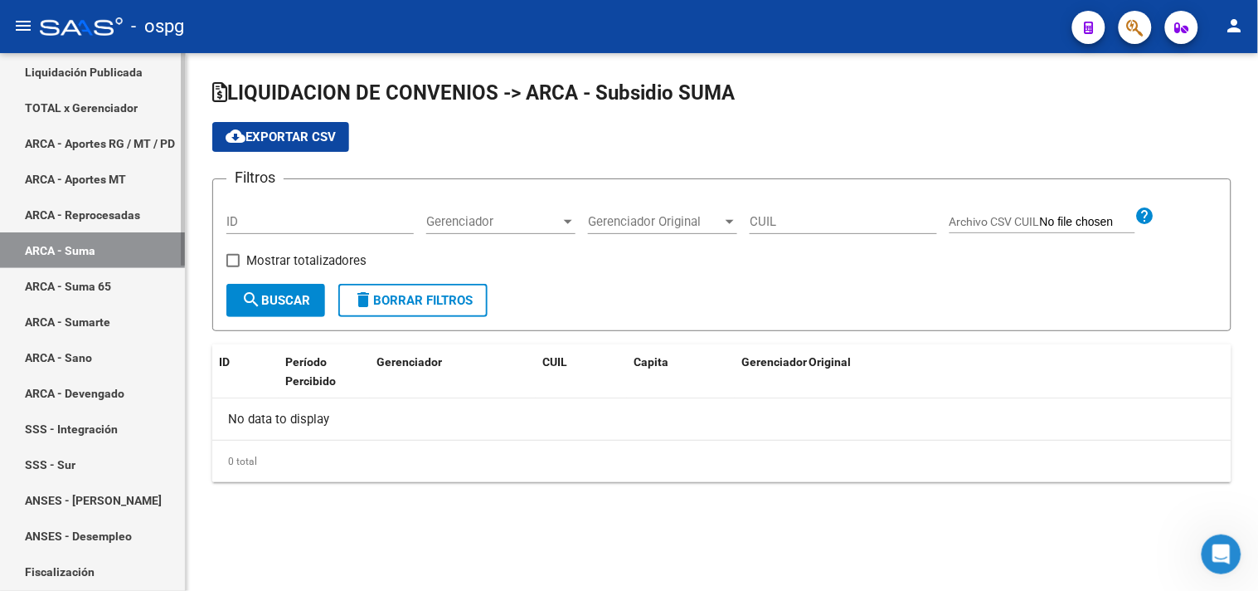
checkbox input "true"
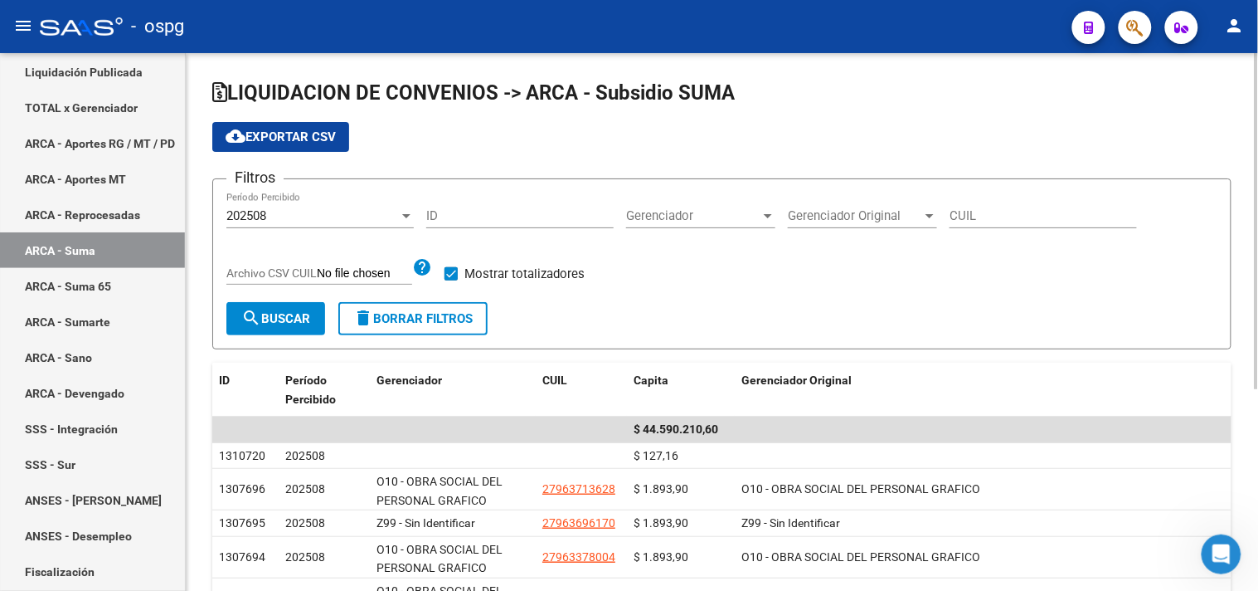
click at [751, 218] on span "Gerenciador" at bounding box center [693, 215] width 134 height 15
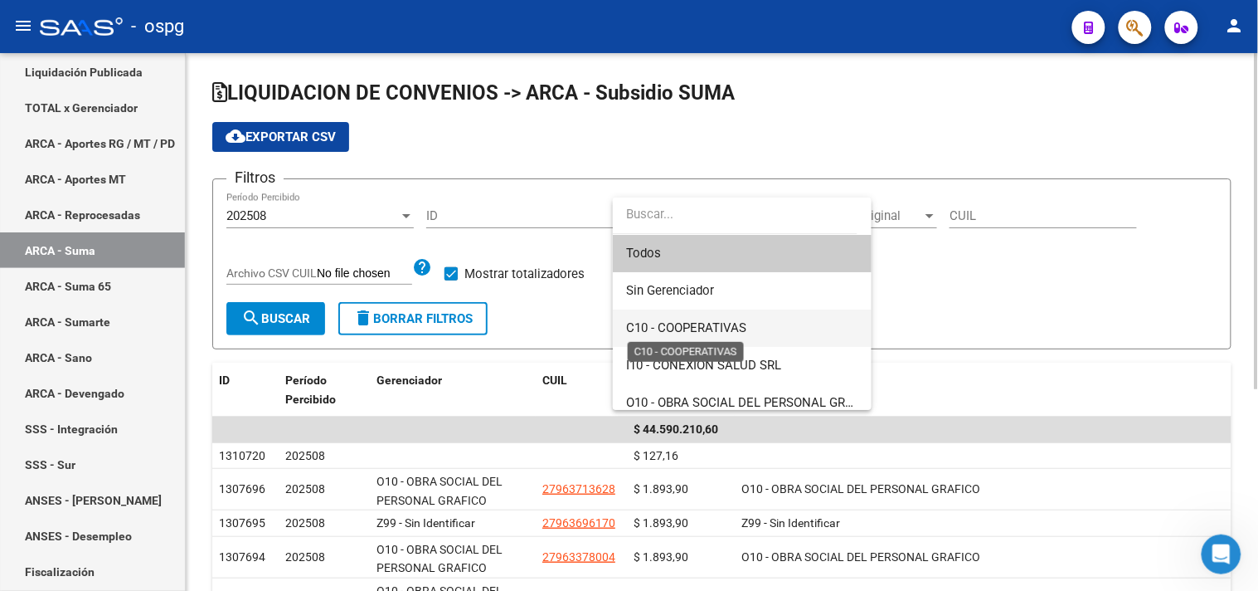
drag, startPoint x: 684, startPoint y: 321, endPoint x: 484, endPoint y: 318, distance: 200.7
click at [685, 321] on span "C10 - COOPERATIVAS" at bounding box center [686, 327] width 120 height 15
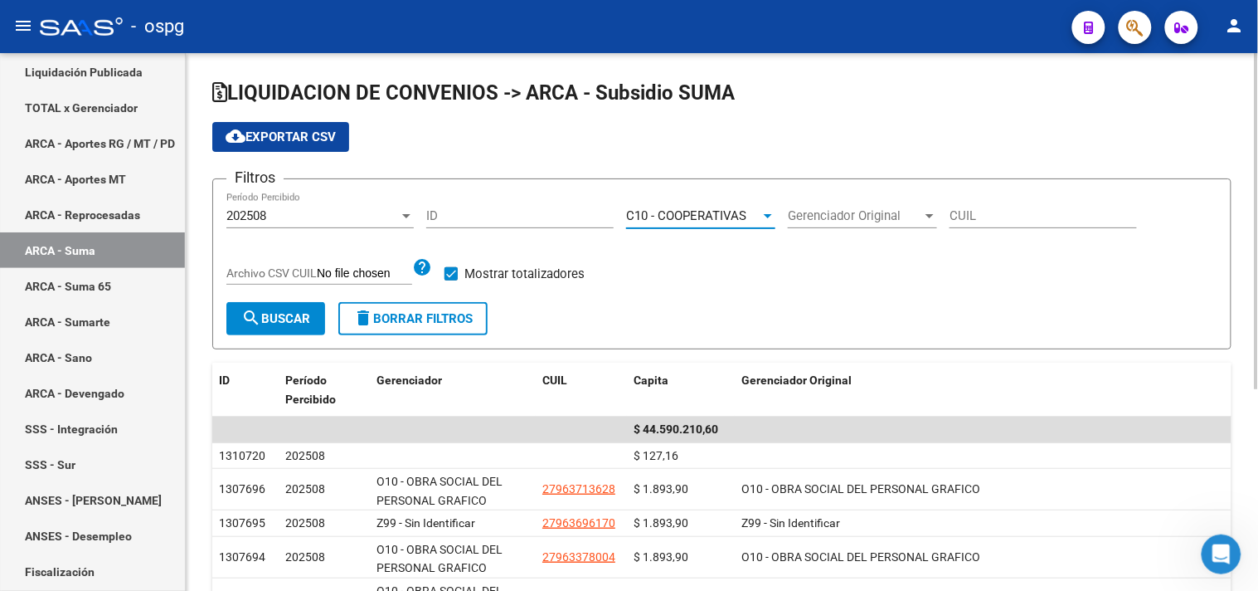
click at [260, 319] on mat-icon "search" at bounding box center [251, 318] width 20 height 20
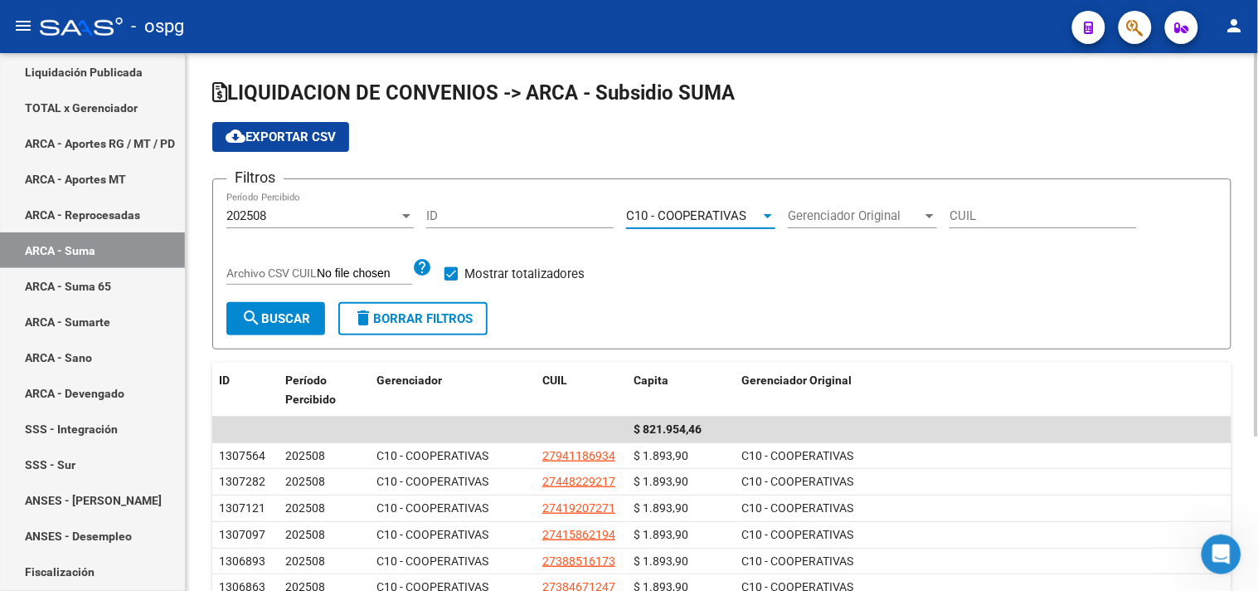
click at [748, 216] on div "C10 - COOPERATIVAS" at bounding box center [693, 215] width 134 height 15
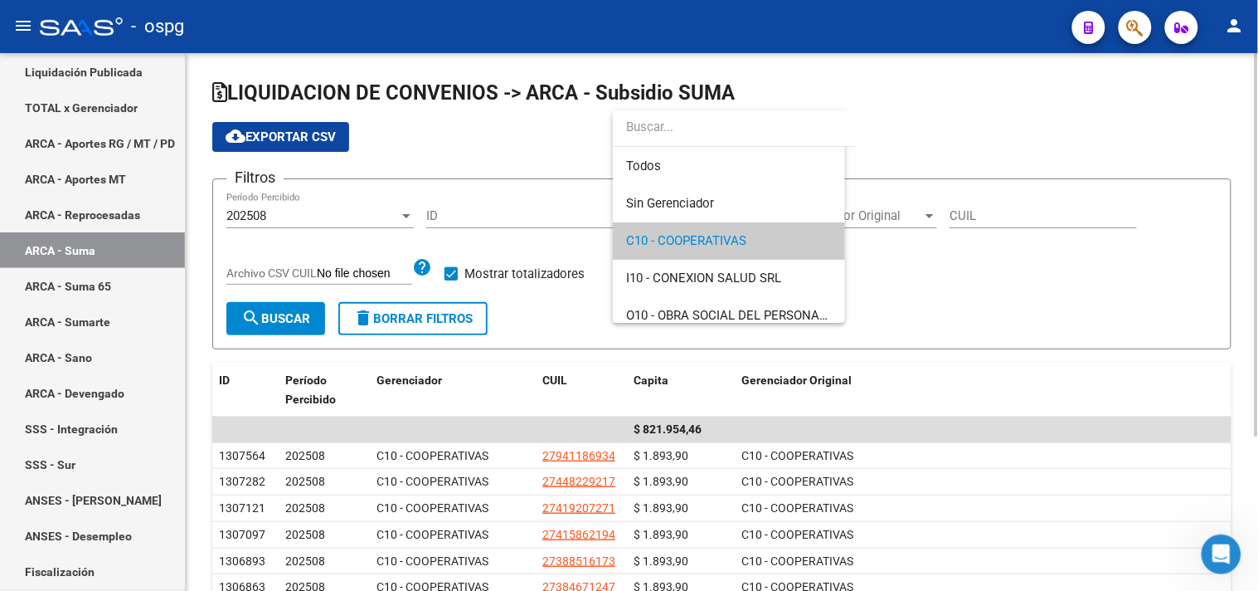
scroll to position [25, 0]
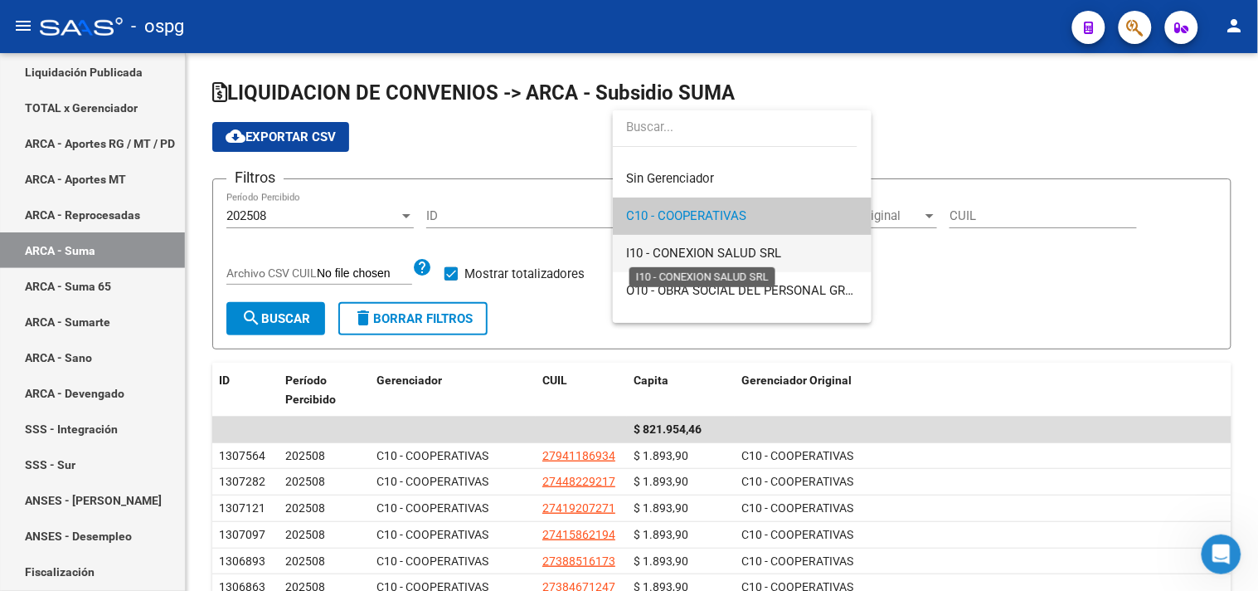
click at [665, 255] on span "I10 - CONEXION SALUD SRL" at bounding box center [703, 252] width 155 height 15
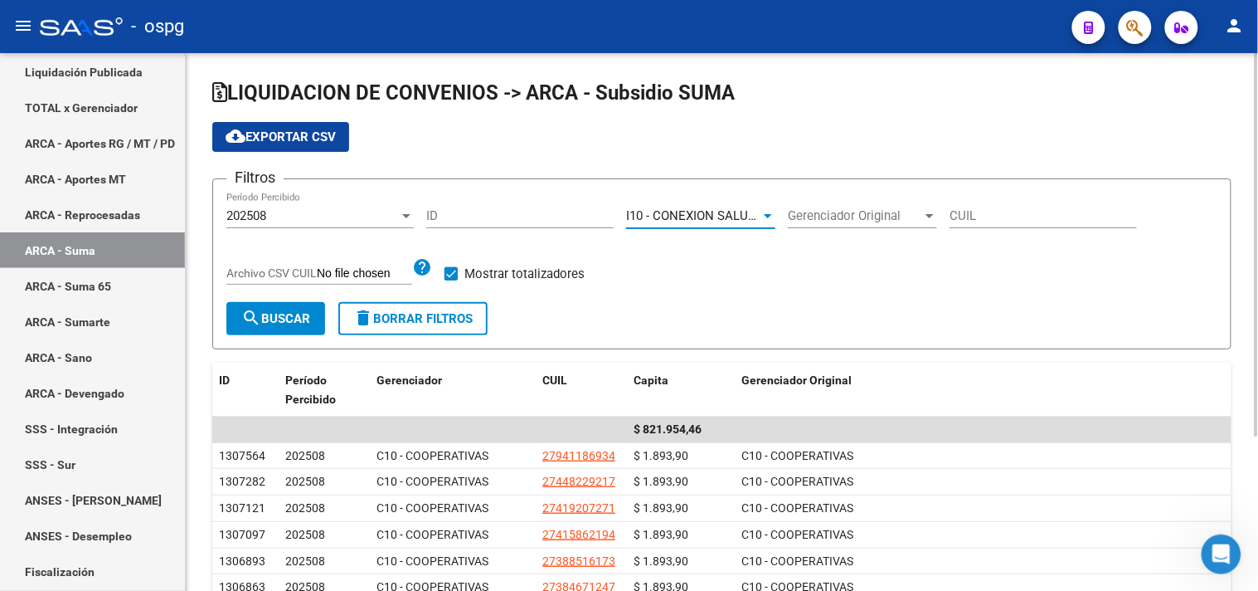
click at [279, 322] on span "search Buscar" at bounding box center [275, 318] width 69 height 15
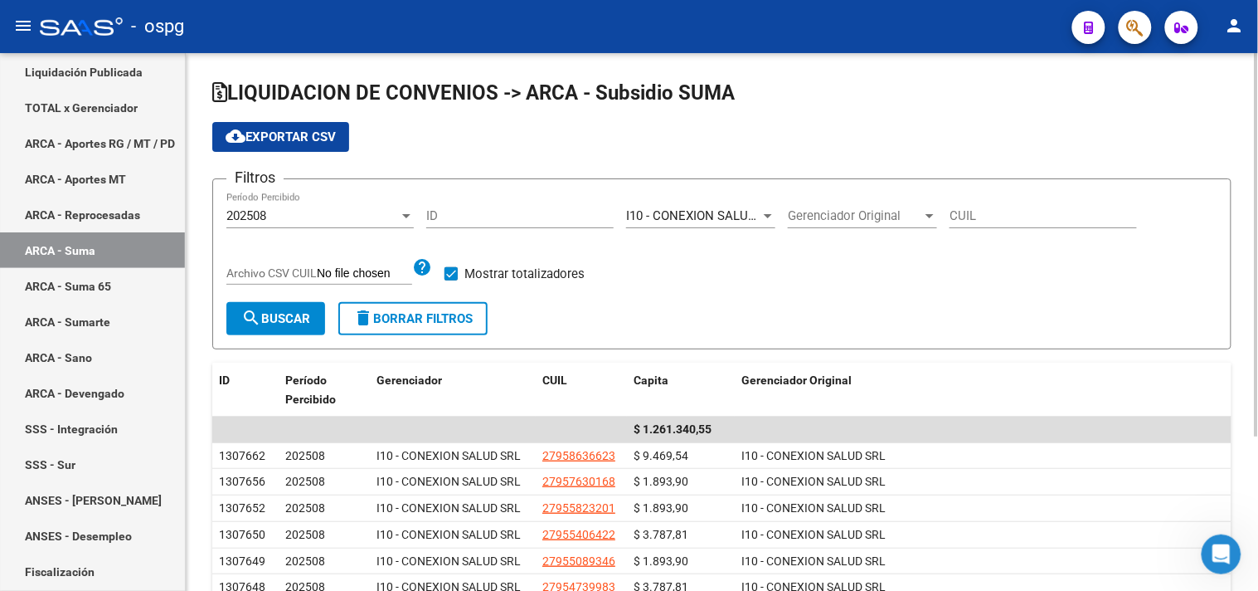
click at [246, 320] on mat-icon "search" at bounding box center [251, 318] width 20 height 20
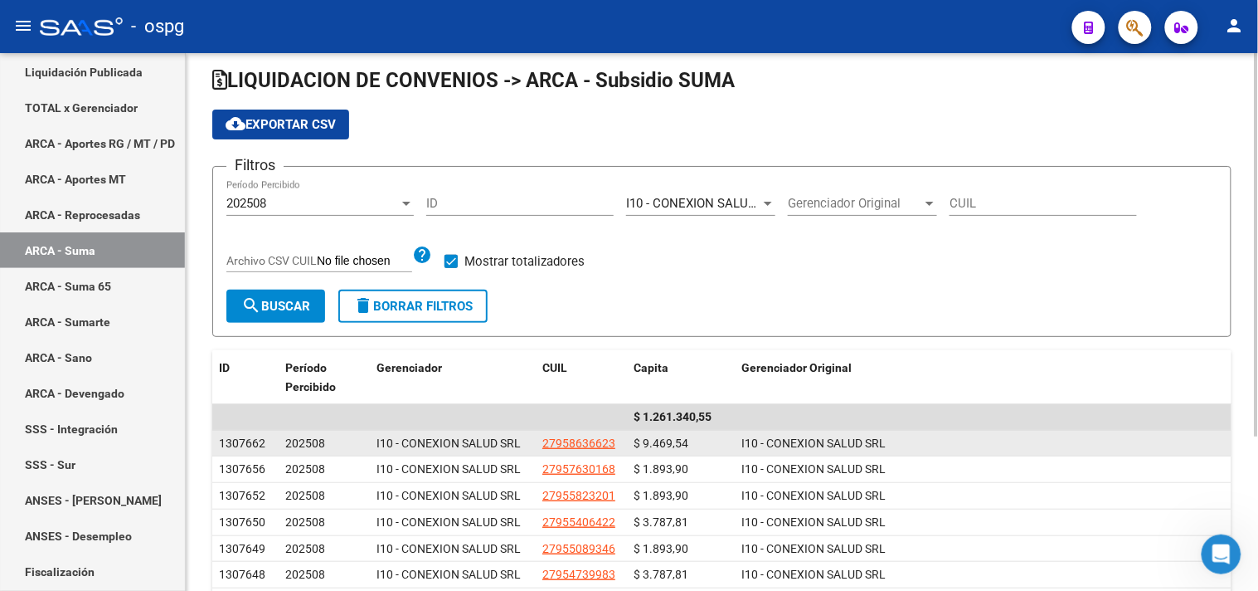
scroll to position [0, 0]
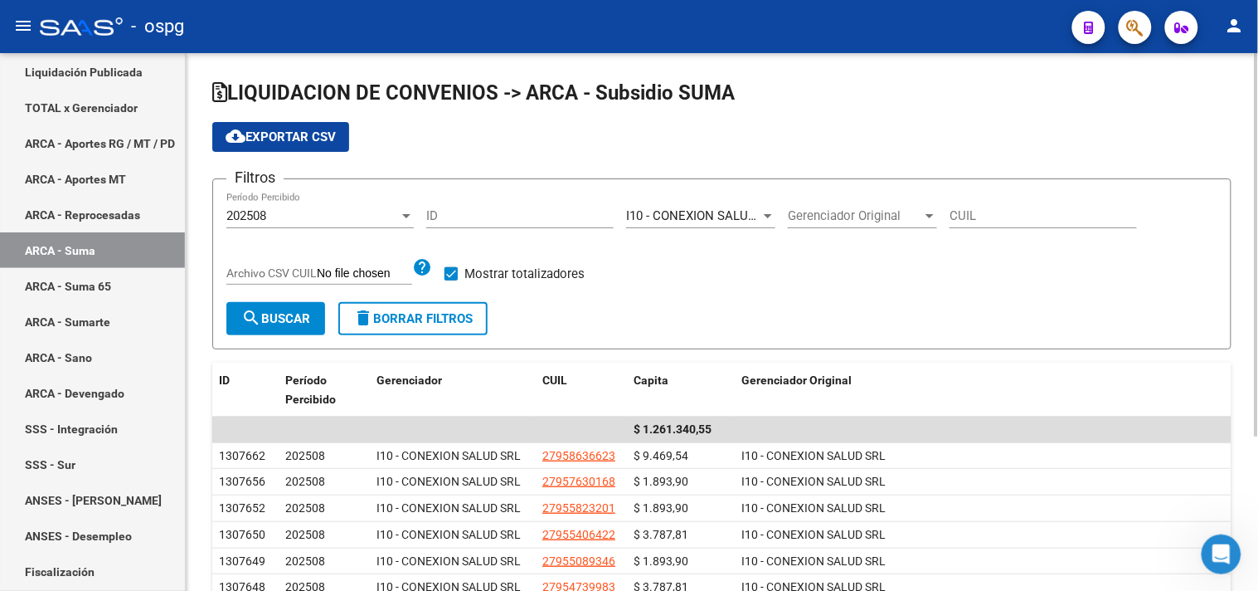
click at [726, 204] on div "I10 - CONEXION SALUD SRL Gerenciador" at bounding box center [700, 210] width 149 height 36
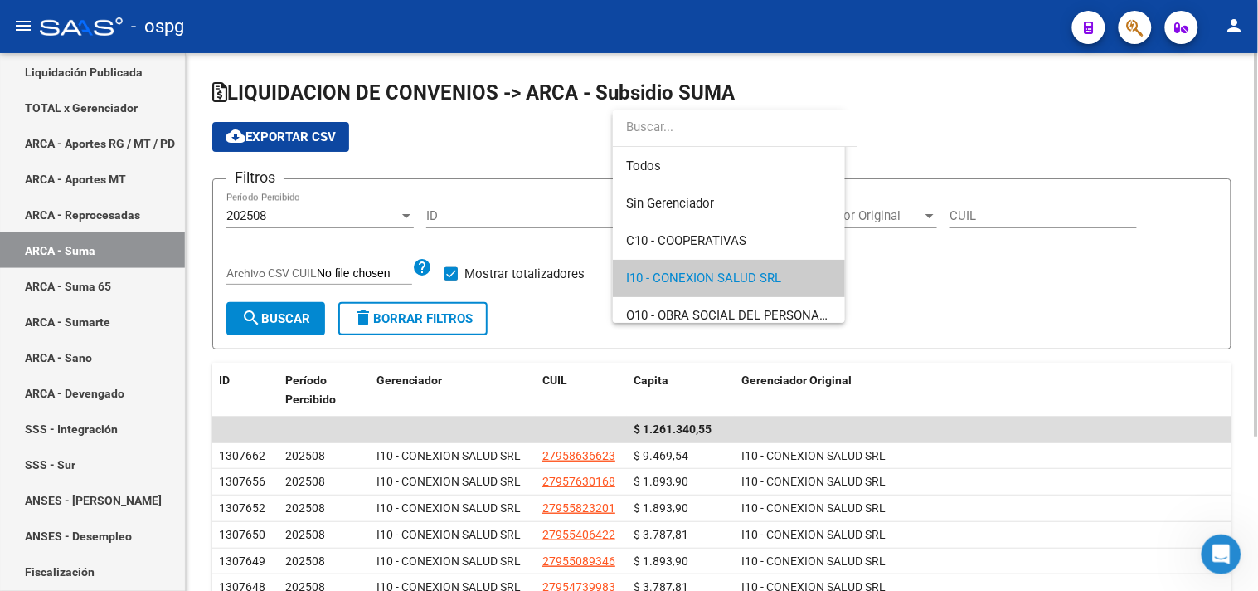
scroll to position [61, 0]
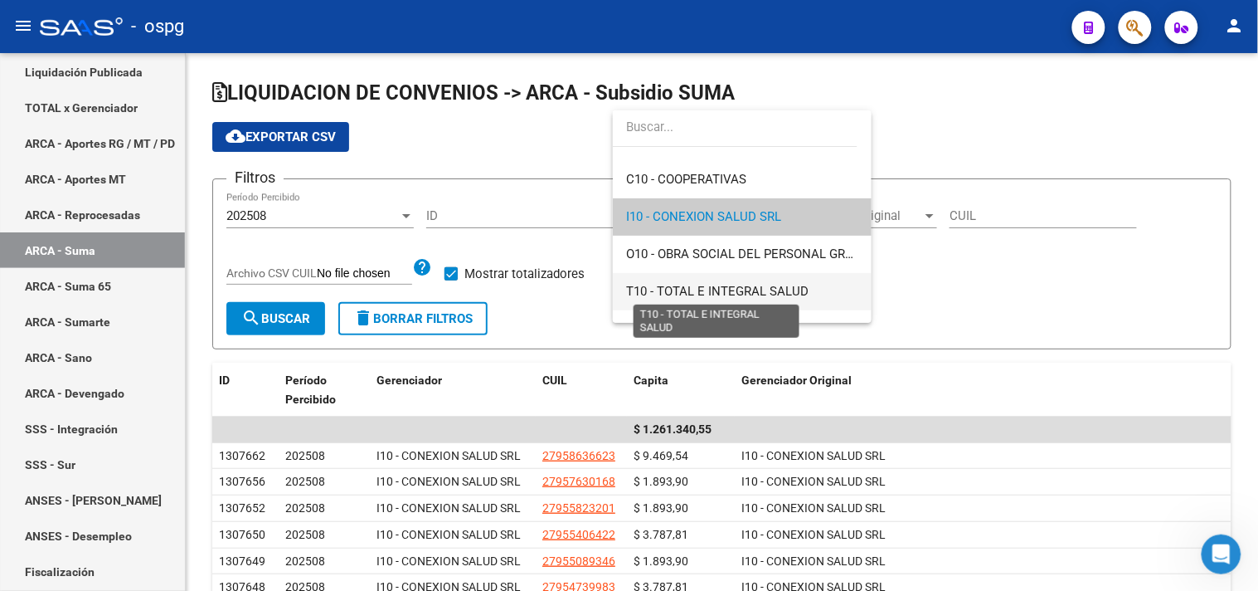
click at [664, 288] on span "T10 - TOTAL E INTEGRAL SALUD" at bounding box center [717, 291] width 182 height 15
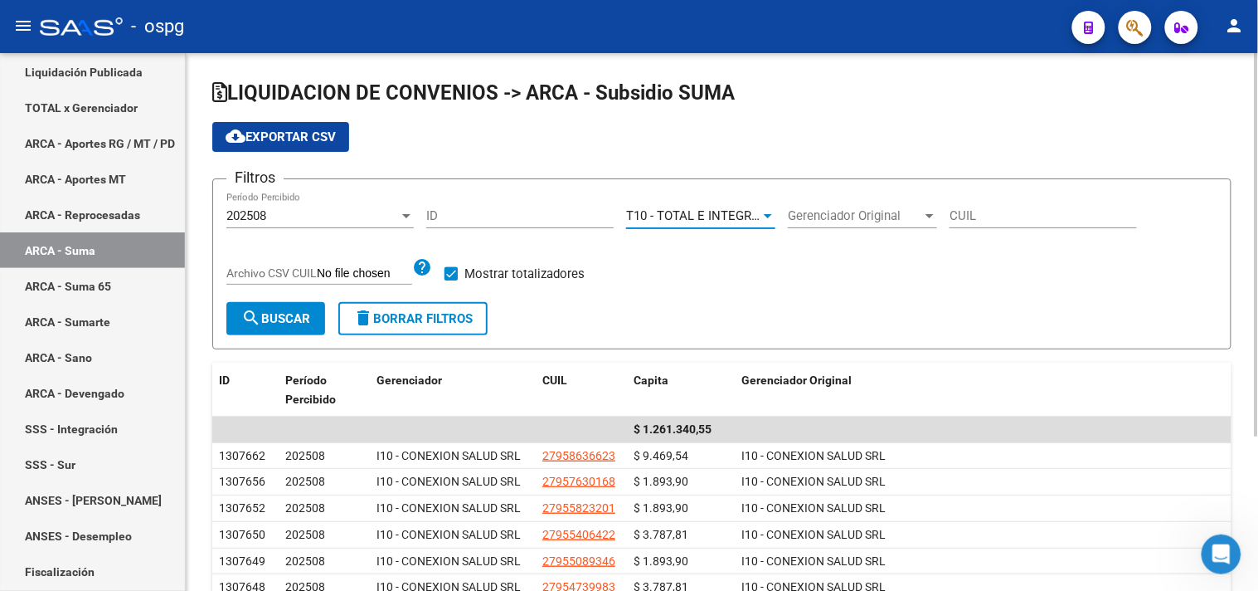
click at [271, 318] on span "search Buscar" at bounding box center [275, 318] width 69 height 15
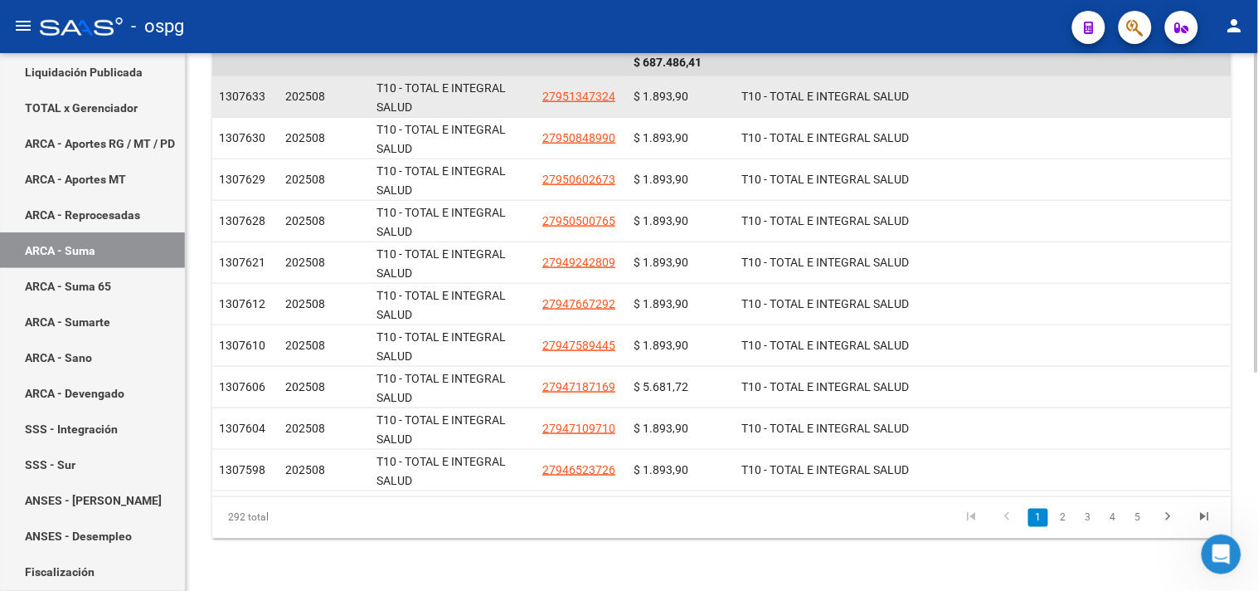
scroll to position [0, 0]
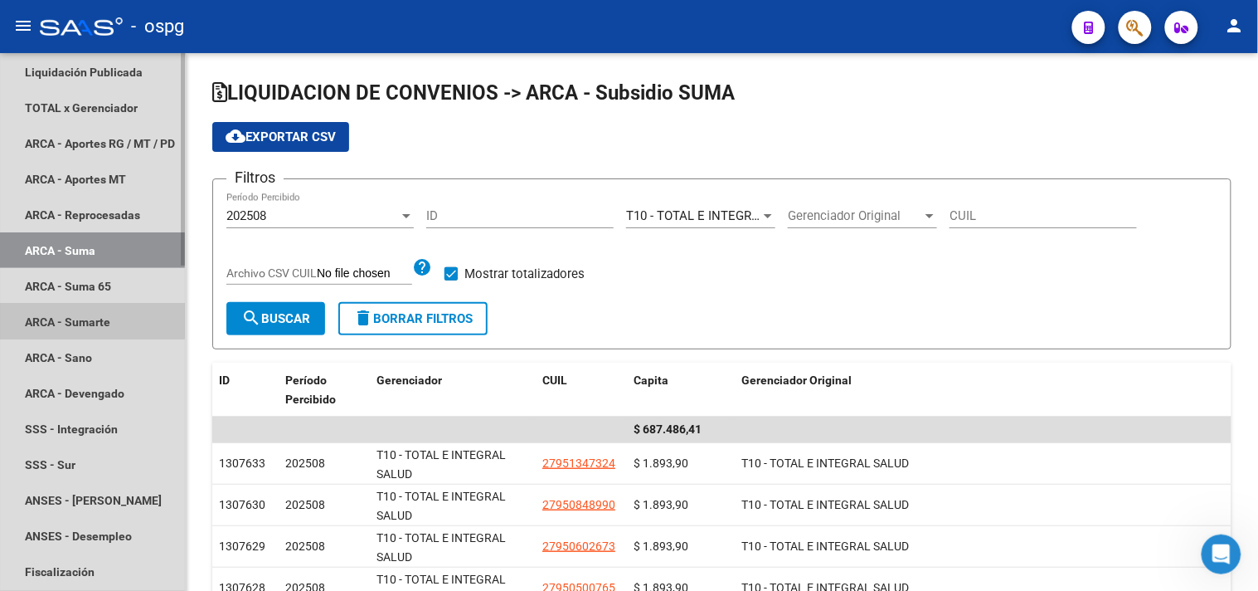
click at [84, 320] on link "ARCA - Sumarte" at bounding box center [92, 322] width 185 height 36
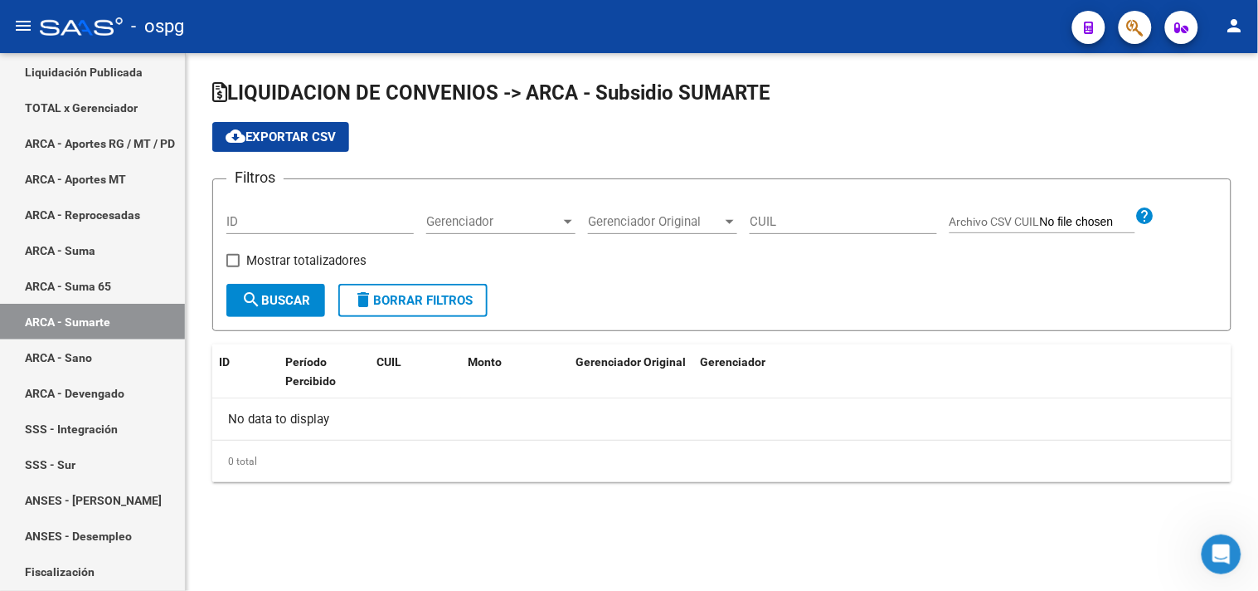
checkbox input "true"
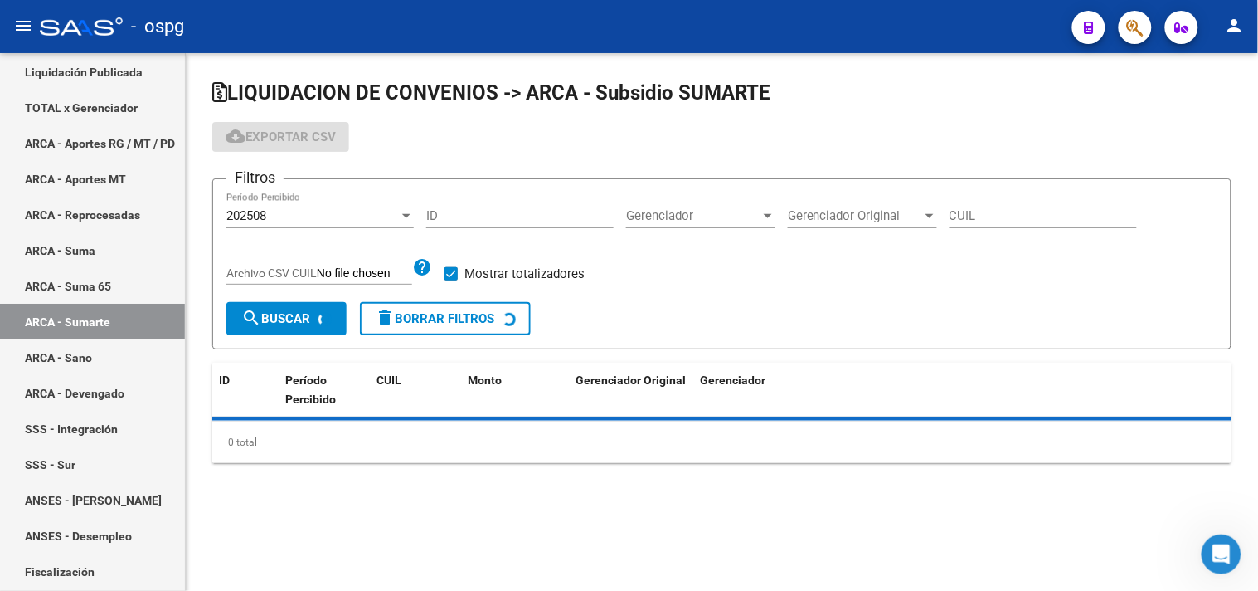
click at [709, 204] on div "Gerenciador Gerenciador" at bounding box center [700, 210] width 149 height 36
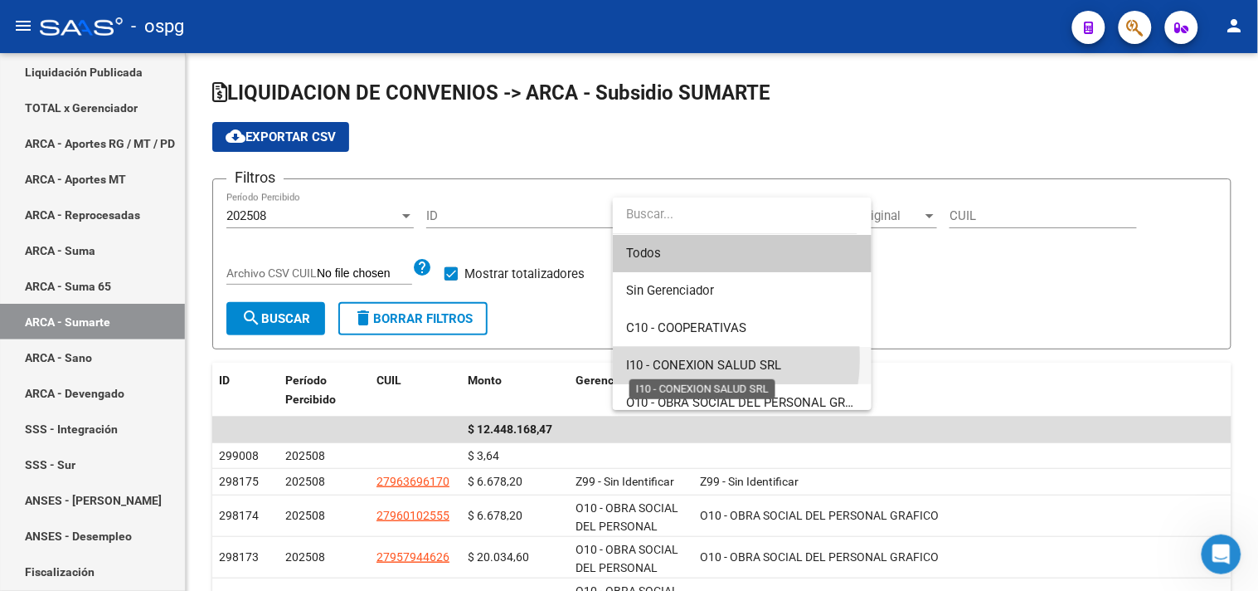
click at [668, 357] on span "I10 - CONEXION SALUD SRL" at bounding box center [703, 364] width 155 height 15
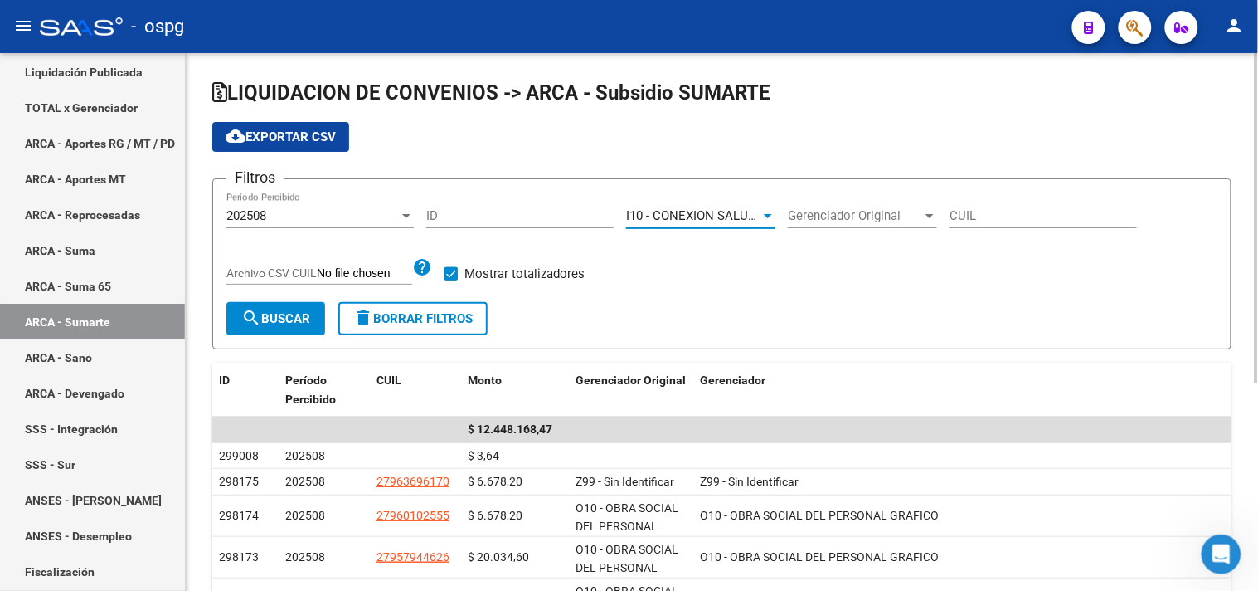
click at [274, 309] on button "search Buscar" at bounding box center [275, 318] width 99 height 33
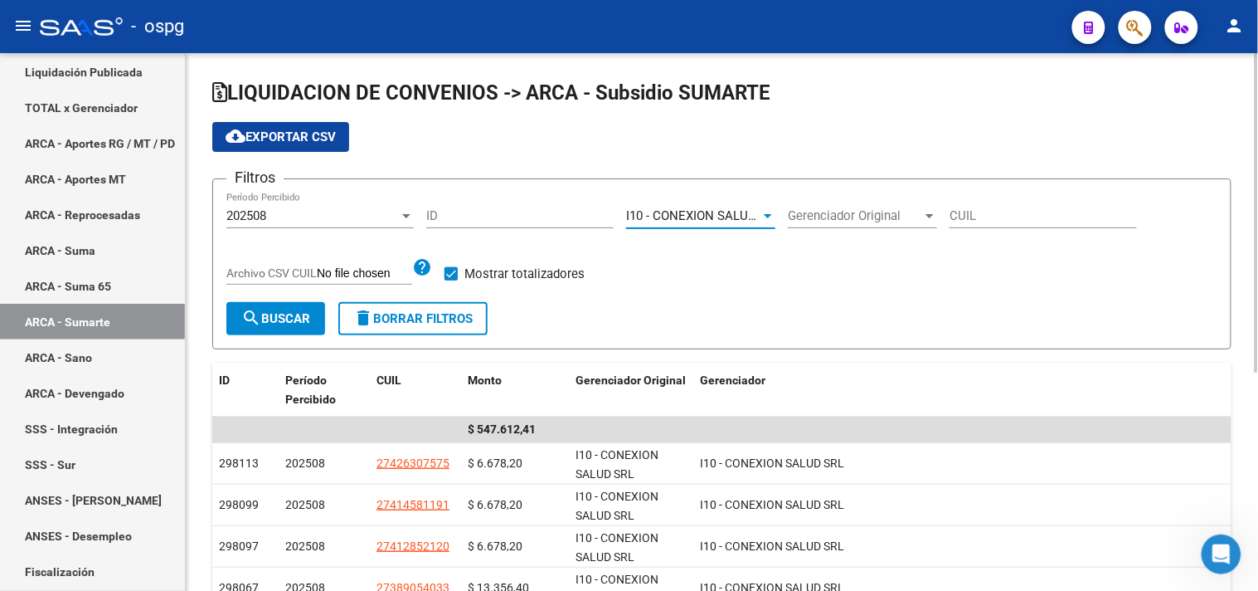
click at [676, 216] on span "I10 - CONEXION SALUD SRL" at bounding box center [703, 215] width 155 height 15
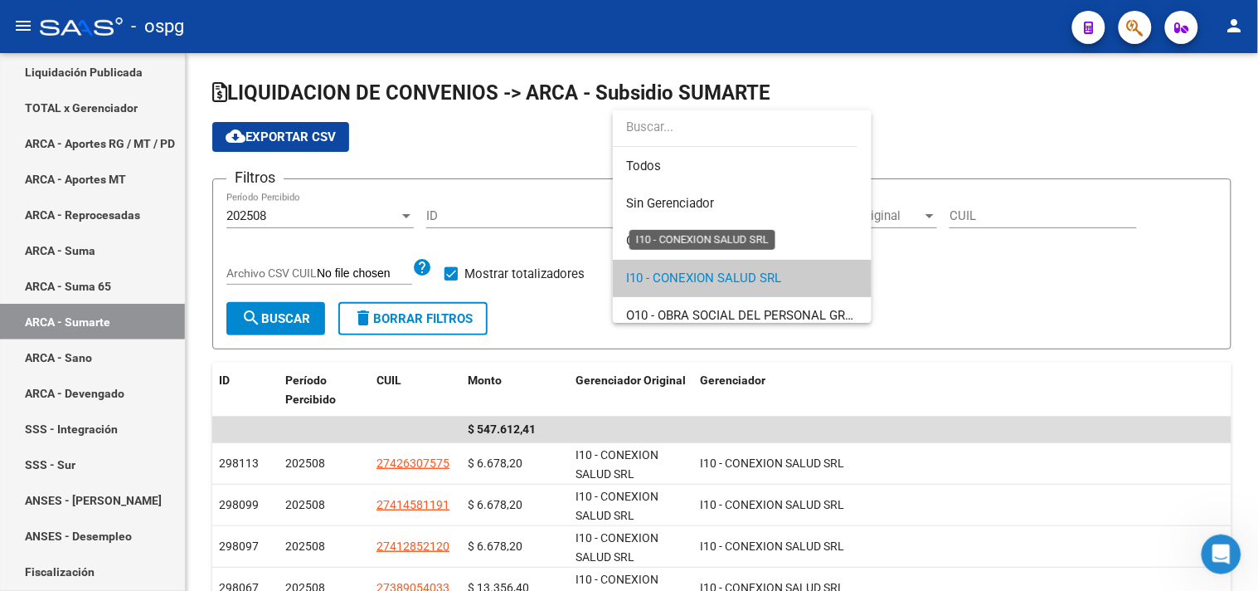
scroll to position [61, 0]
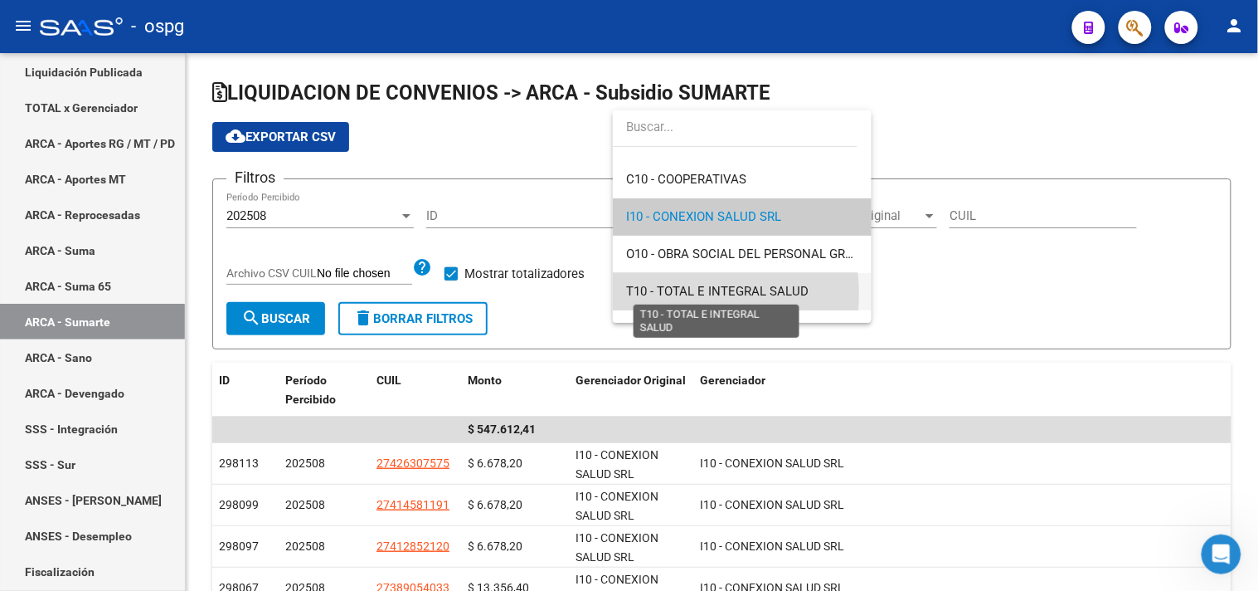
click at [648, 292] on span "T10 - TOTAL E INTEGRAL SALUD" at bounding box center [717, 291] width 182 height 15
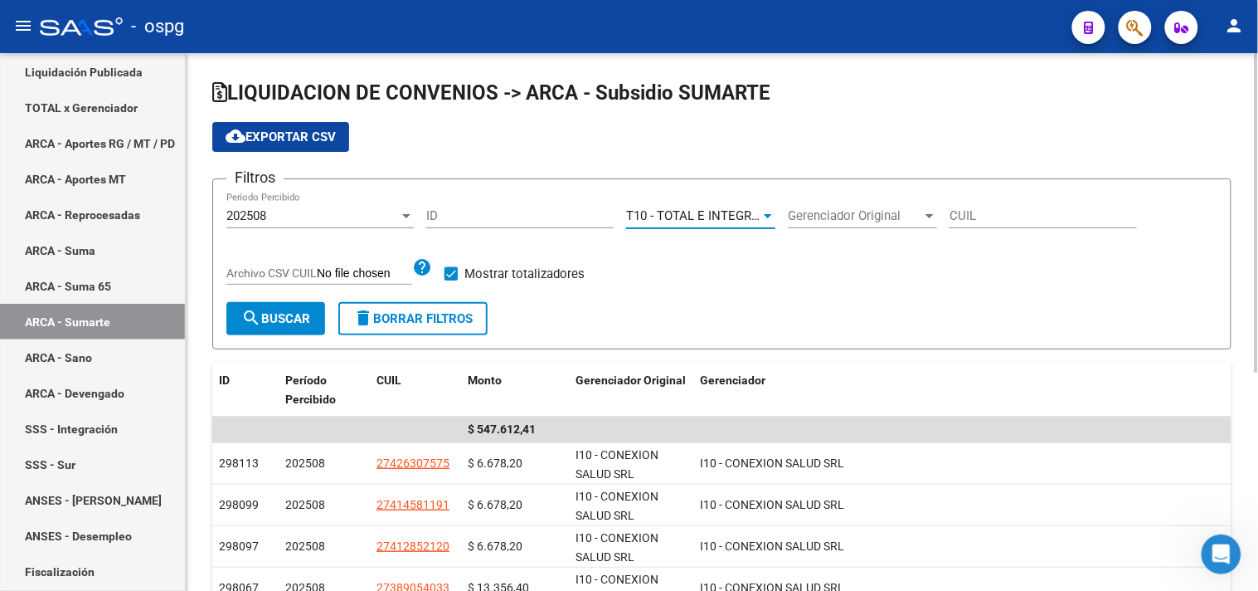
click at [259, 312] on mat-icon "search" at bounding box center [251, 318] width 20 height 20
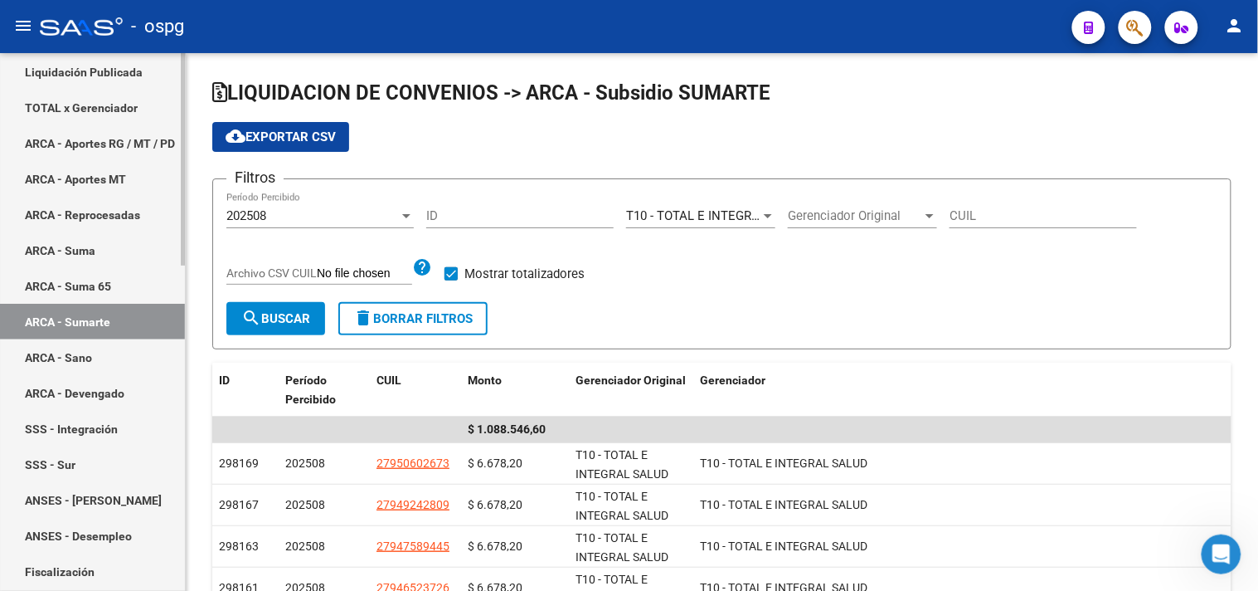
click at [72, 245] on link "ARCA - Suma" at bounding box center [92, 250] width 185 height 36
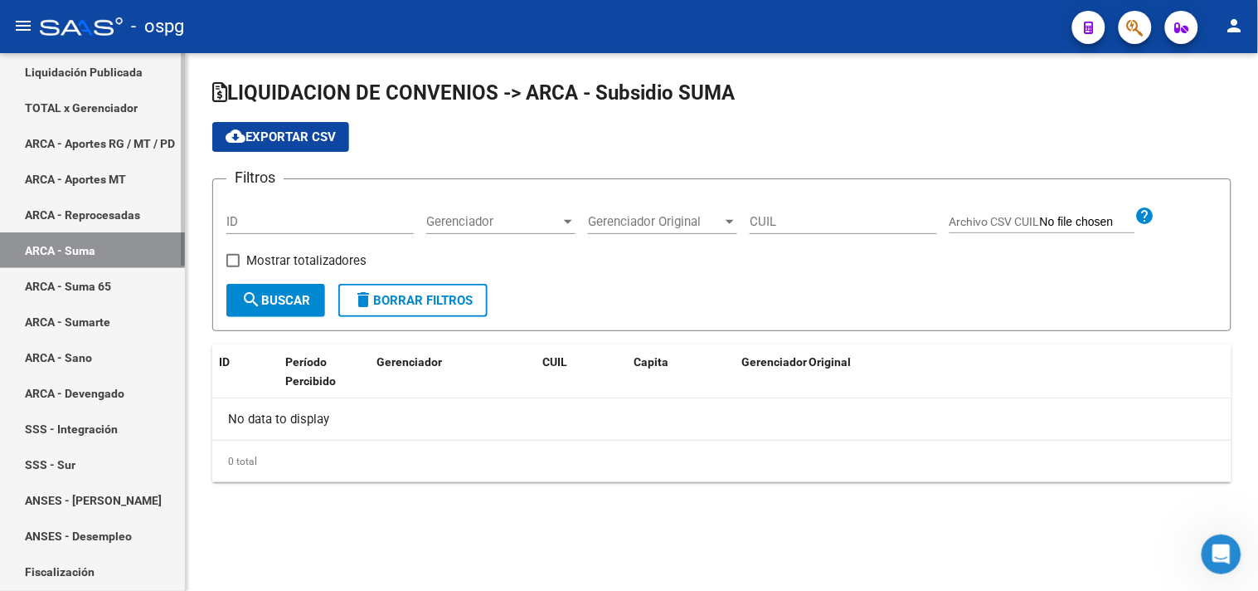
checkbox input "true"
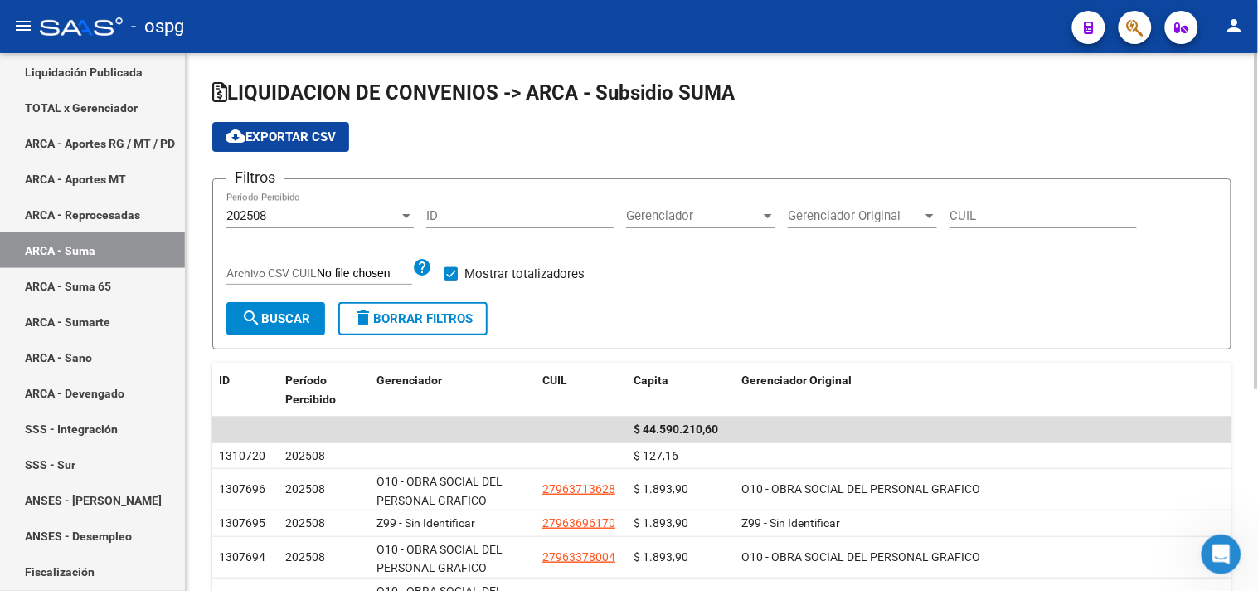
click at [682, 213] on span "Gerenciador" at bounding box center [693, 215] width 134 height 15
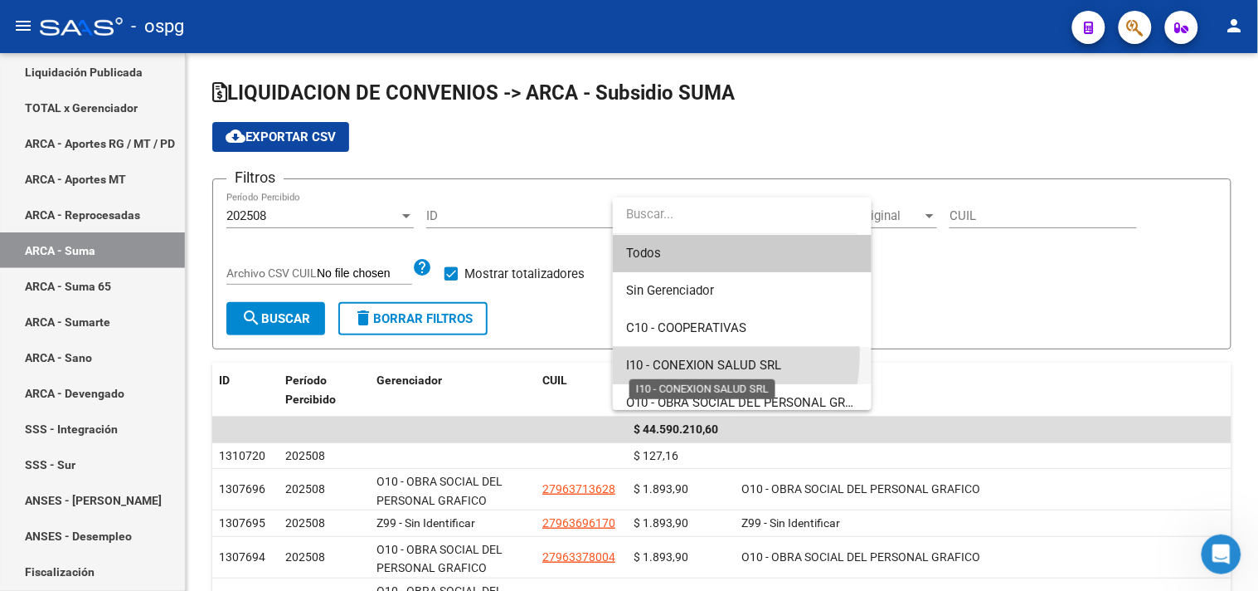
drag, startPoint x: 644, startPoint y: 367, endPoint x: 639, endPoint y: 358, distance: 10.8
click at [642, 363] on span "I10 - CONEXION SALUD SRL" at bounding box center [742, 365] width 232 height 37
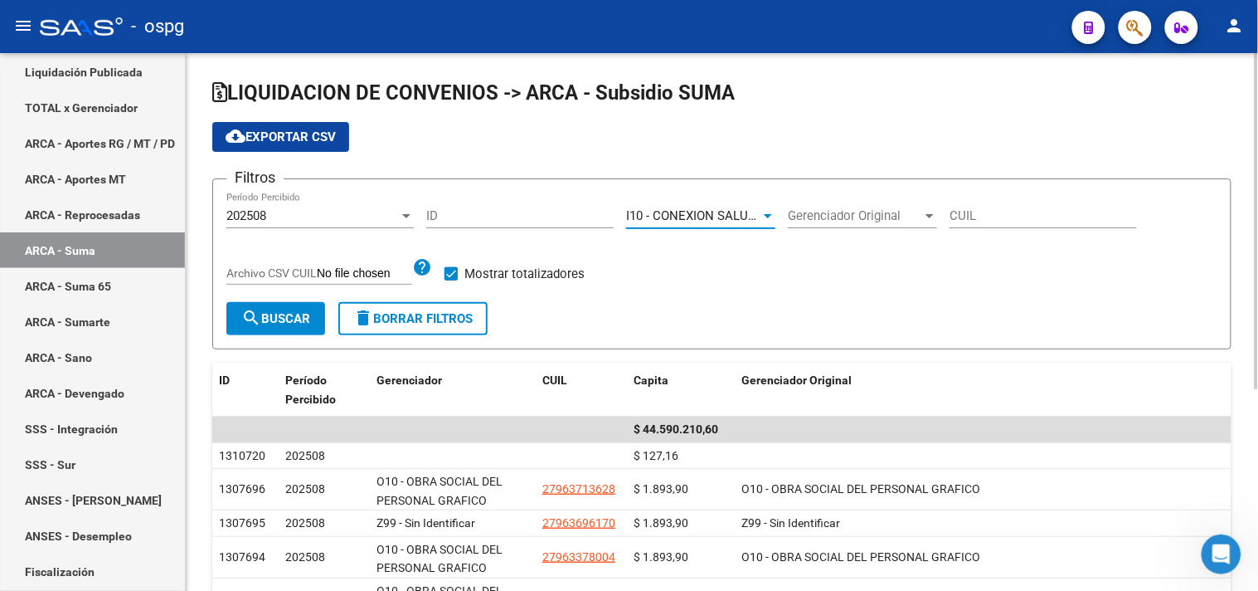
click at [280, 320] on span "search Buscar" at bounding box center [275, 318] width 69 height 15
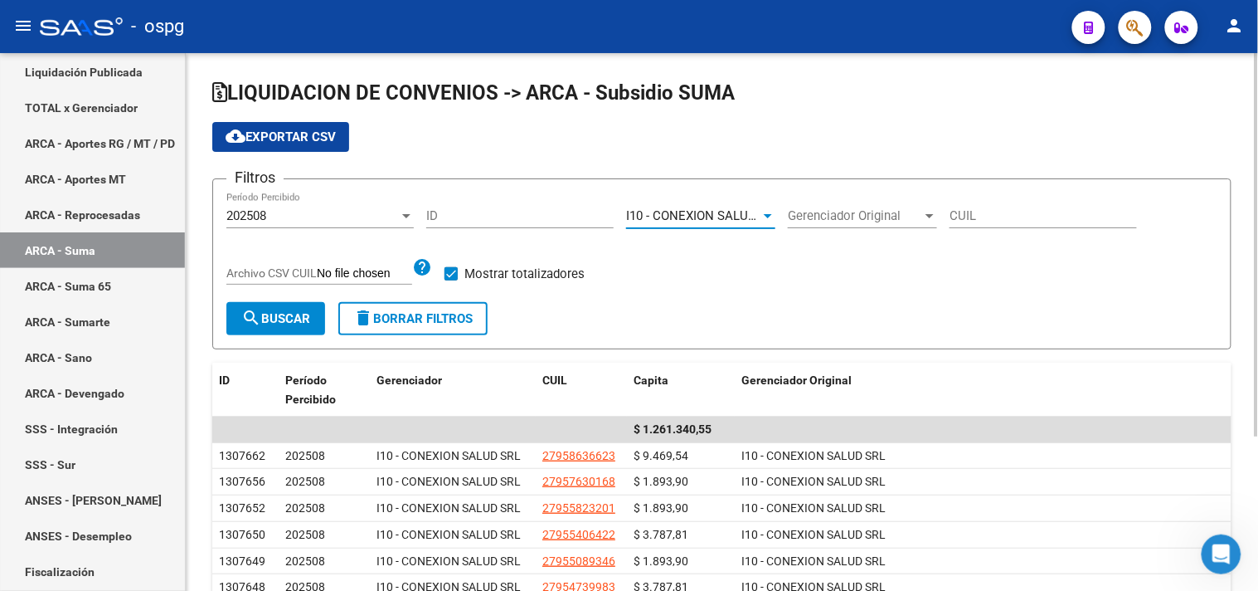
click at [750, 216] on span "I10 - CONEXION SALUD SRL" at bounding box center [703, 215] width 155 height 15
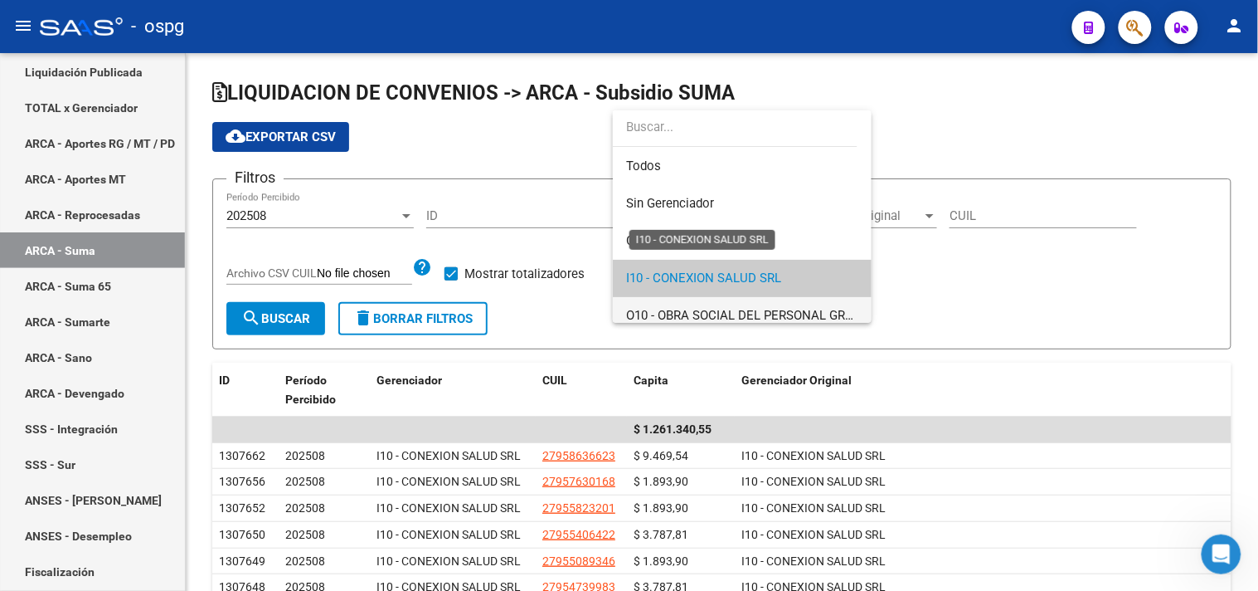
scroll to position [61, 0]
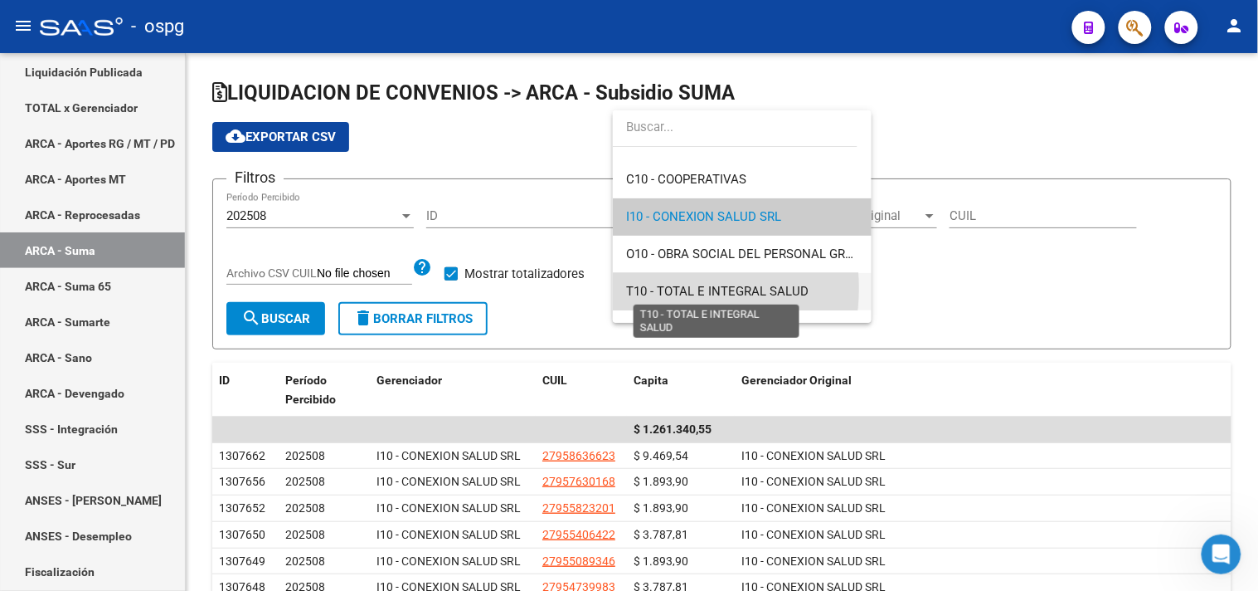
drag, startPoint x: 664, startPoint y: 288, endPoint x: 205, endPoint y: 338, distance: 462.2
click at [662, 288] on span "T10 - TOTAL E INTEGRAL SALUD" at bounding box center [717, 291] width 182 height 15
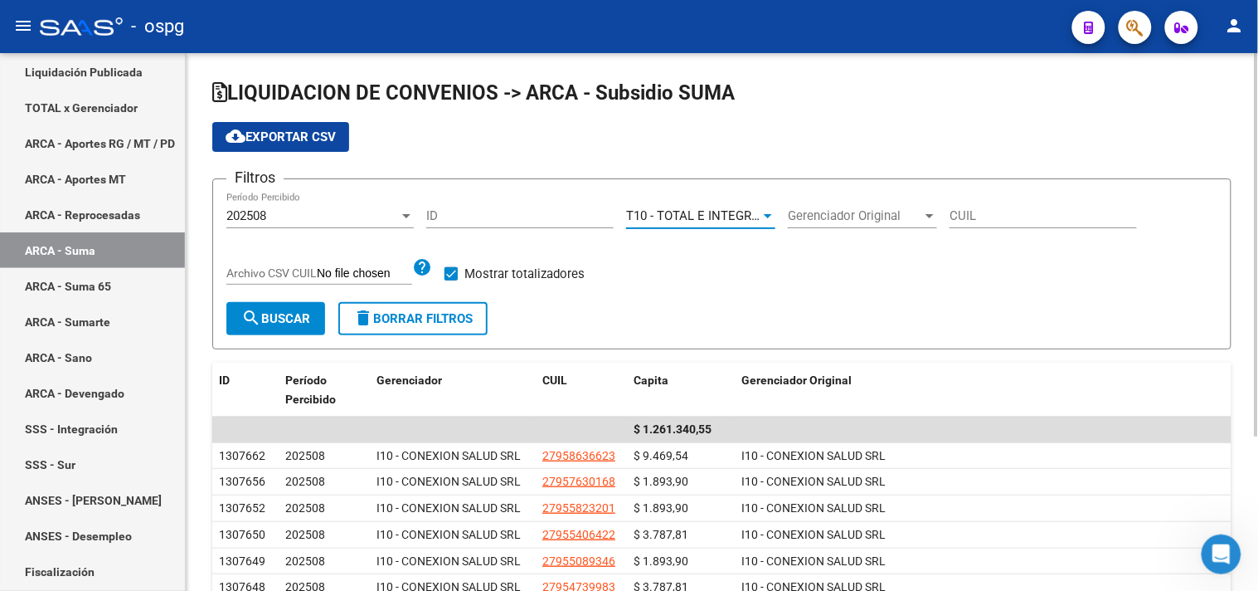
click at [283, 318] on span "search Buscar" at bounding box center [275, 318] width 69 height 15
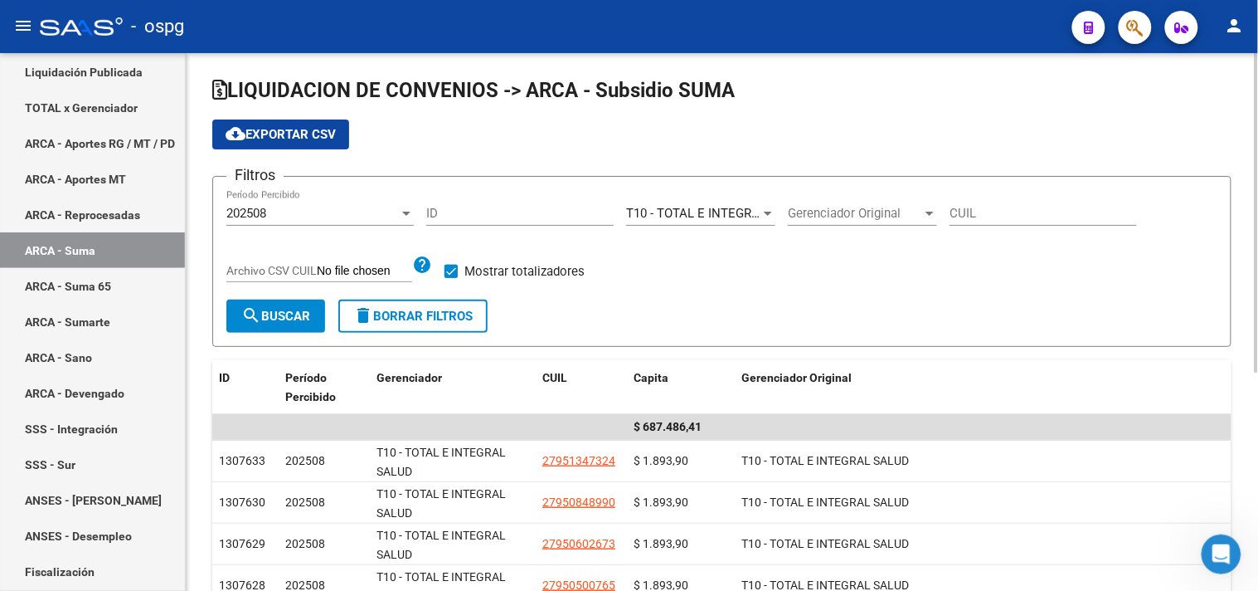
scroll to position [0, 0]
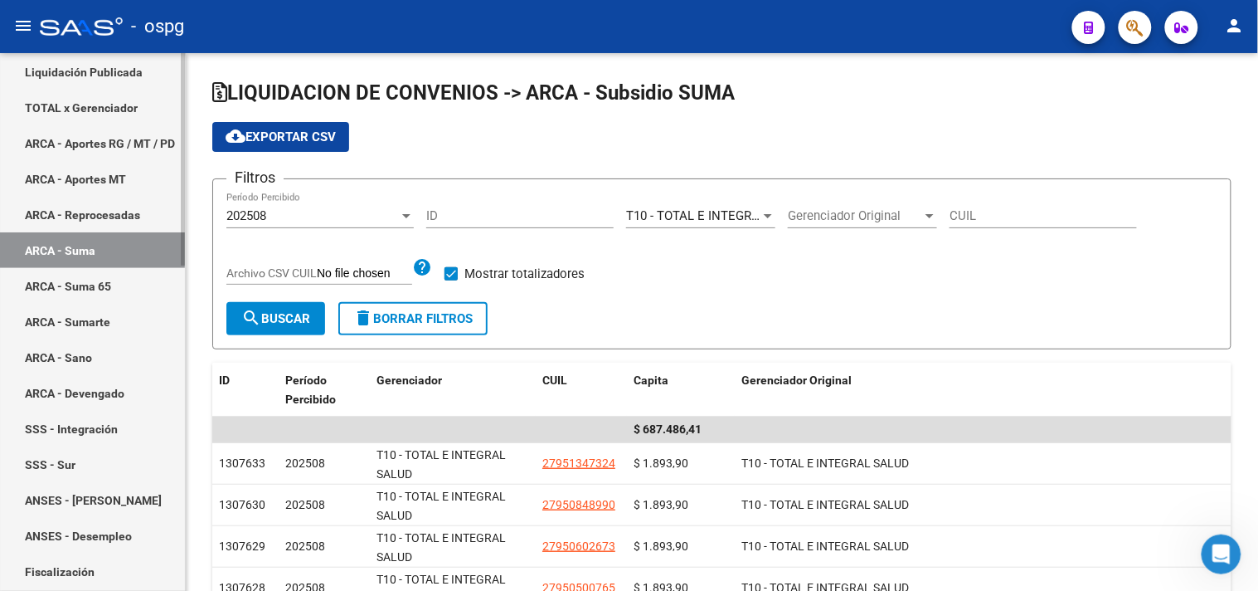
click at [86, 316] on link "ARCA - Sumarte" at bounding box center [92, 322] width 185 height 36
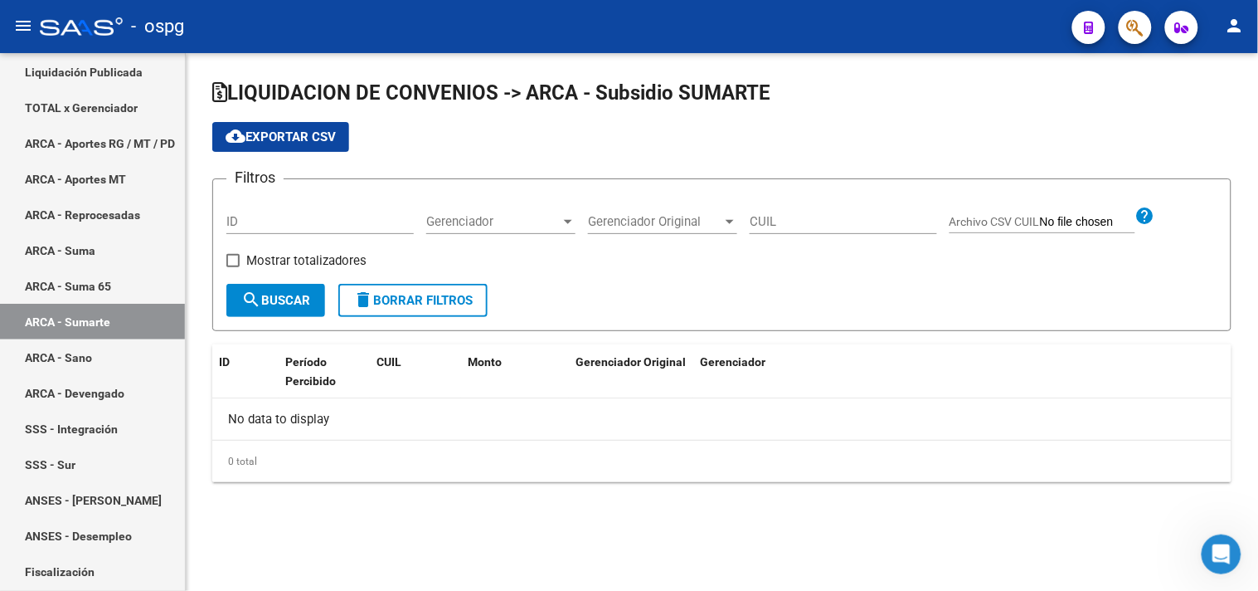
checkbox input "true"
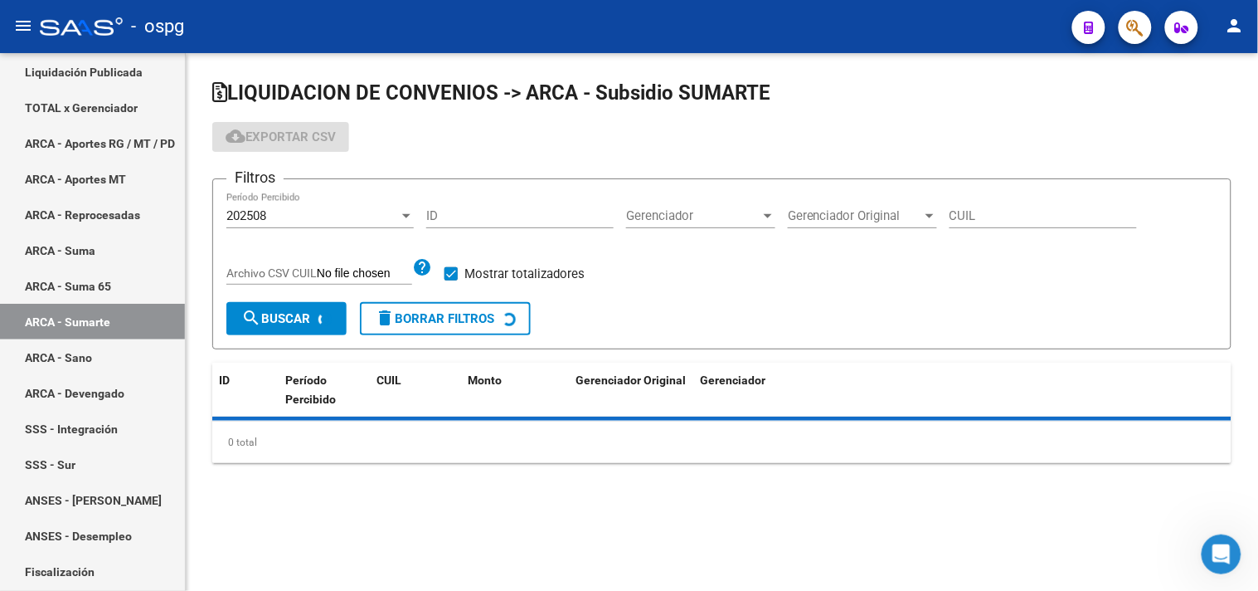
click at [641, 221] on span "Gerenciador" at bounding box center [693, 215] width 134 height 15
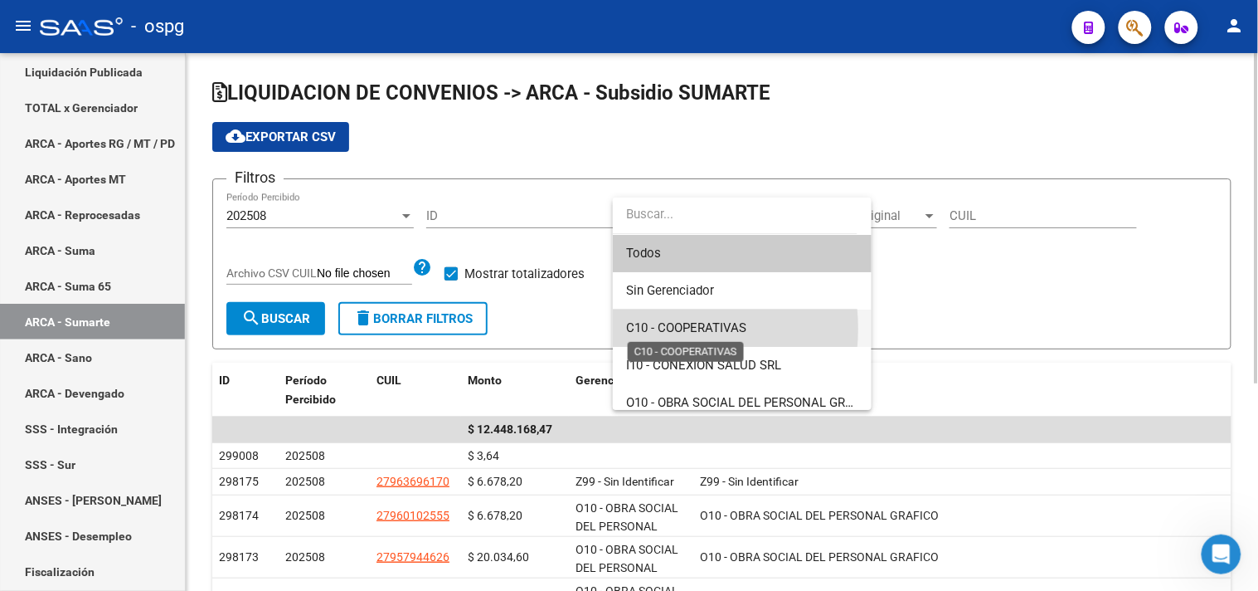
drag, startPoint x: 652, startPoint y: 328, endPoint x: 372, endPoint y: 311, distance: 280.9
click at [652, 328] on span "C10 - COOPERATIVAS" at bounding box center [686, 327] width 120 height 15
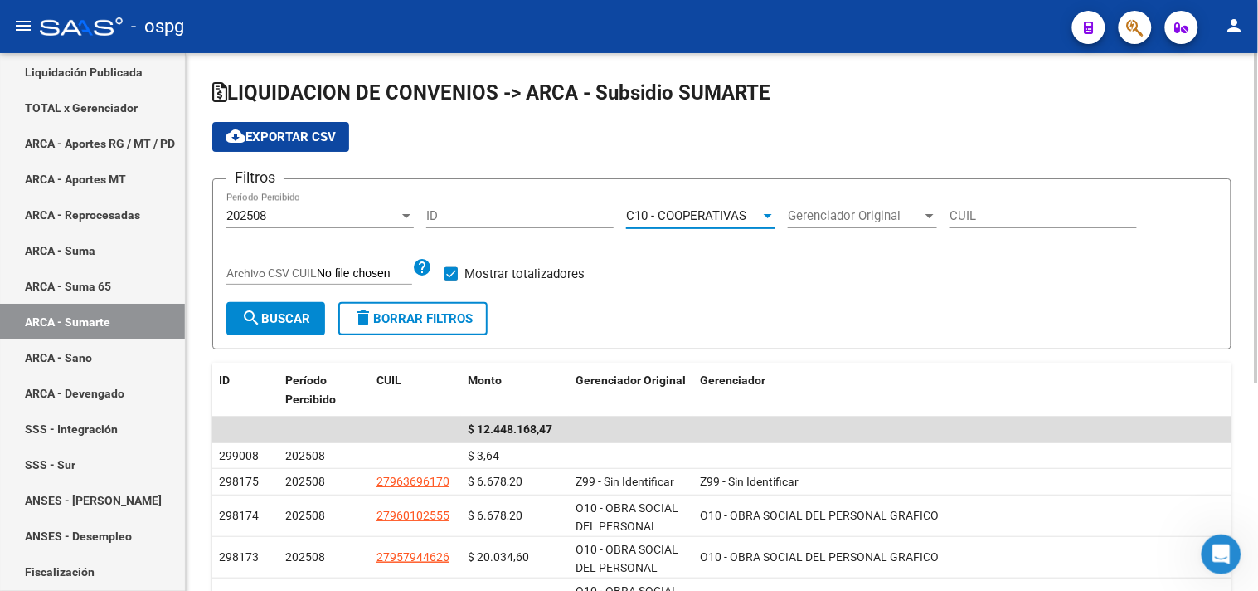
click at [291, 315] on span "search Buscar" at bounding box center [275, 318] width 69 height 15
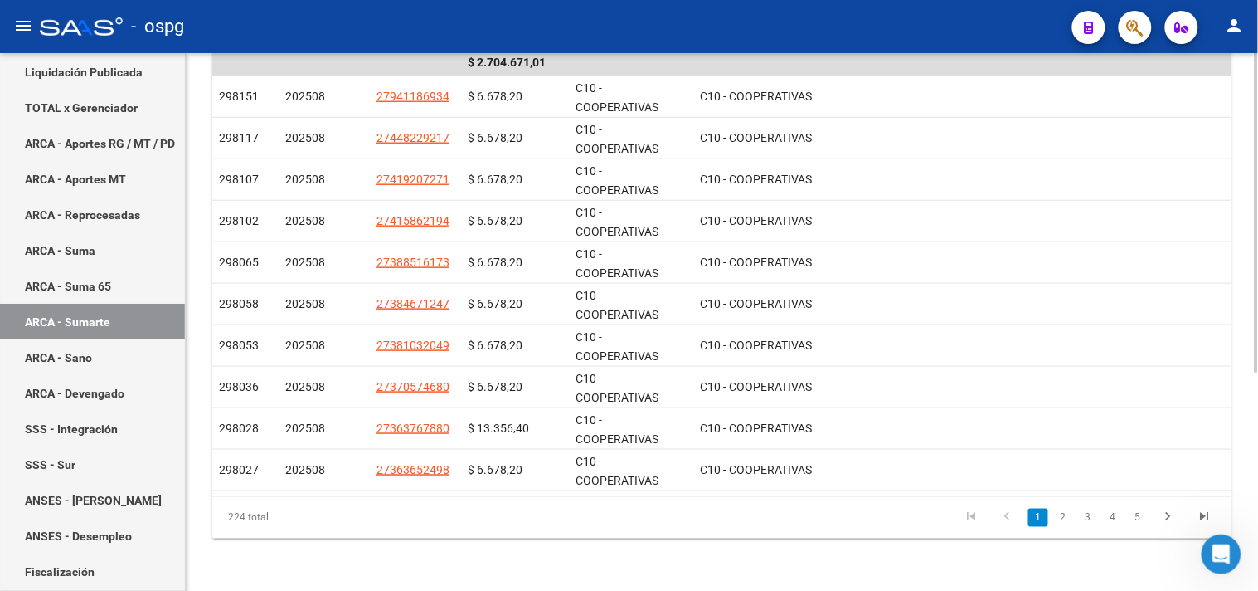
scroll to position [90, 0]
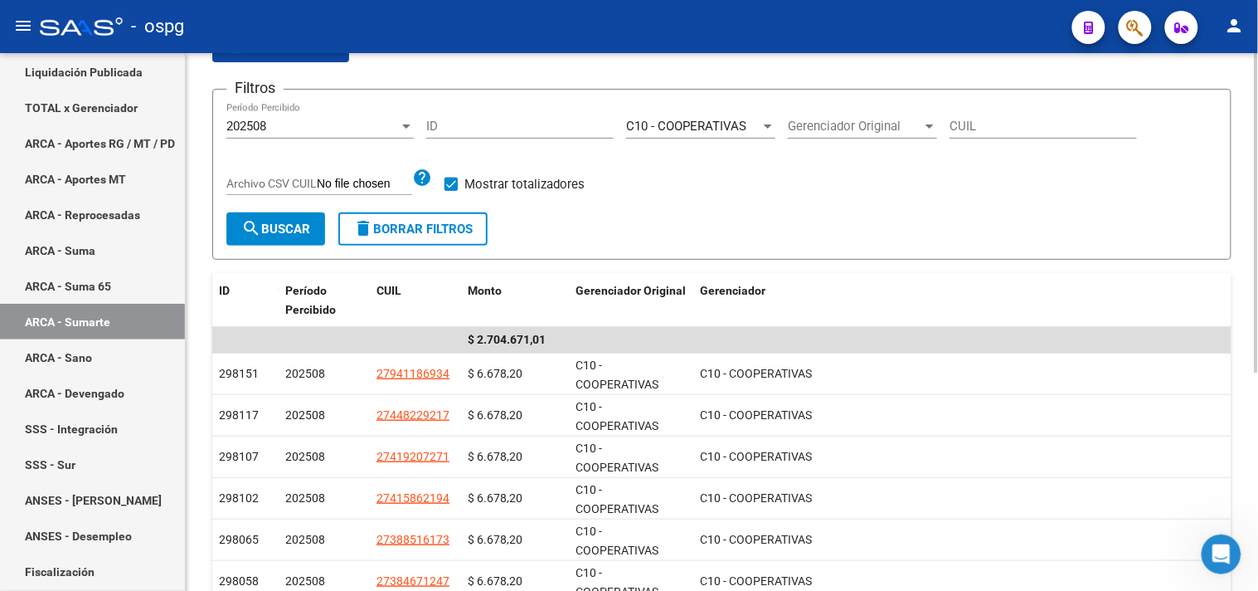
click at [767, 127] on div at bounding box center [768, 126] width 8 height 4
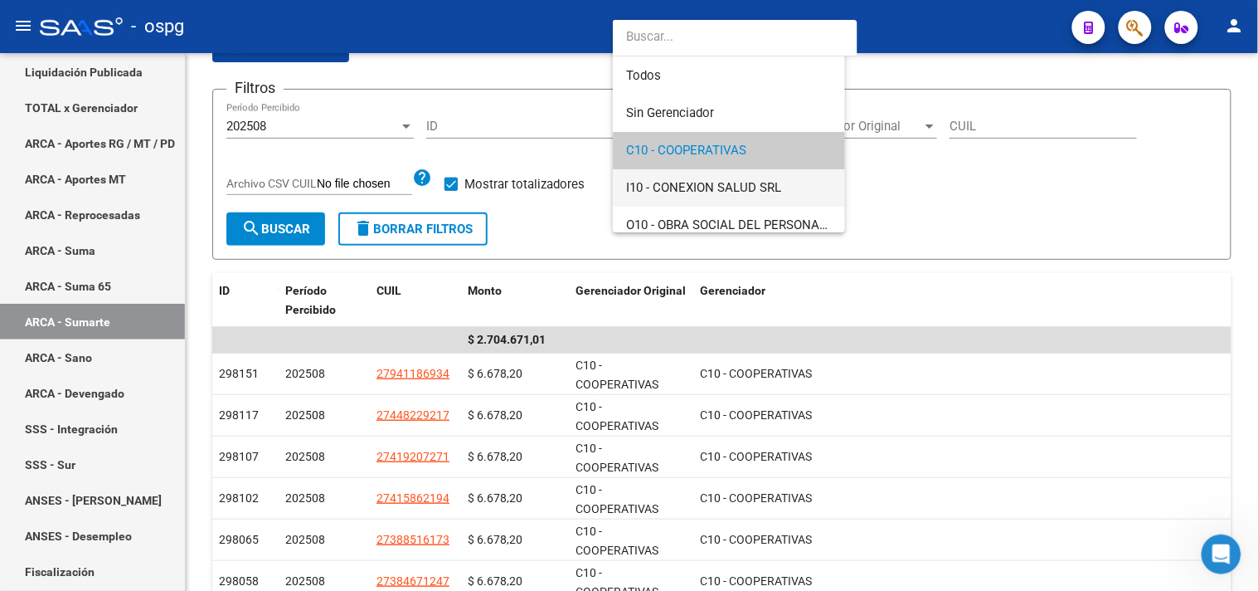
scroll to position [25, 0]
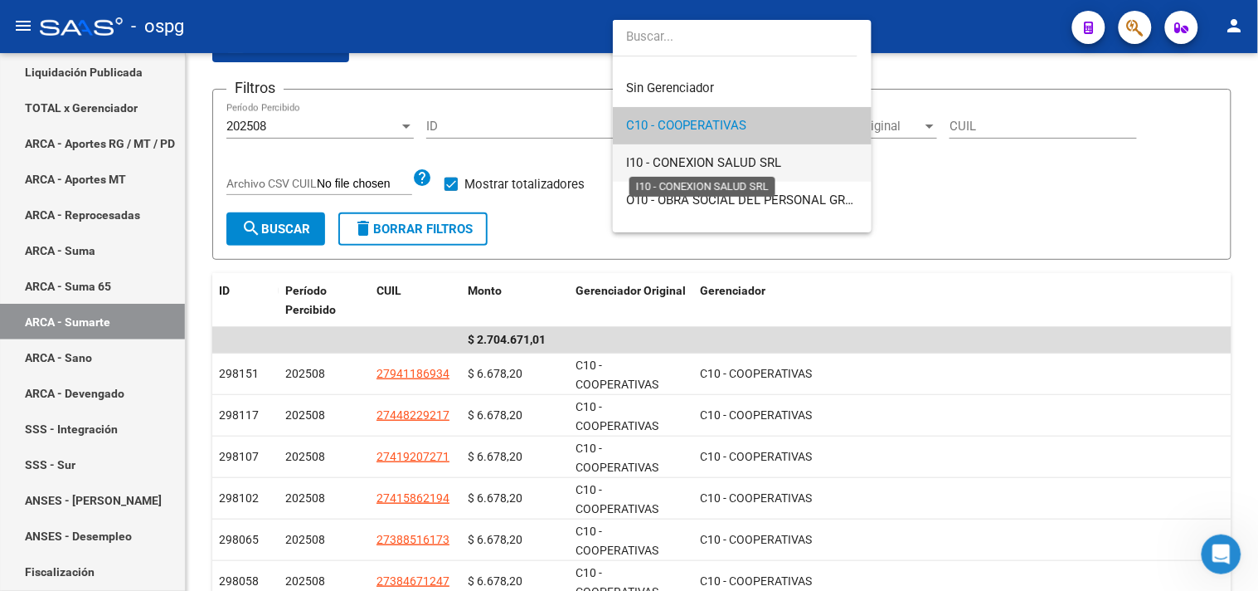
click at [756, 159] on span "I10 - CONEXION SALUD SRL" at bounding box center [703, 162] width 155 height 15
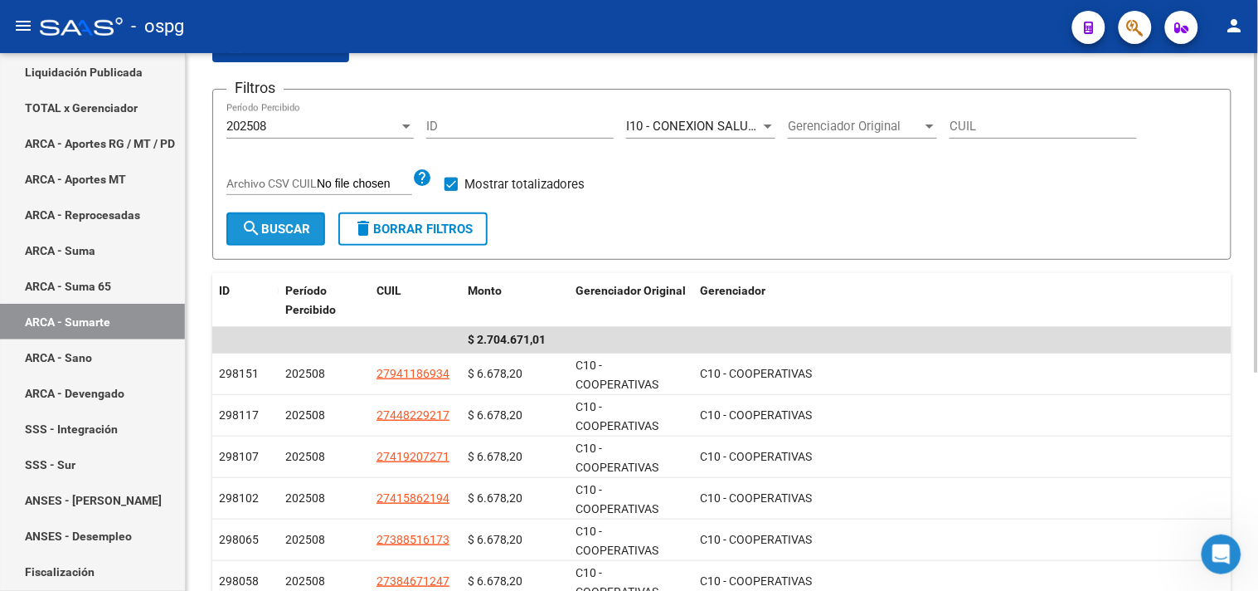
click at [270, 235] on span "search Buscar" at bounding box center [275, 228] width 69 height 15
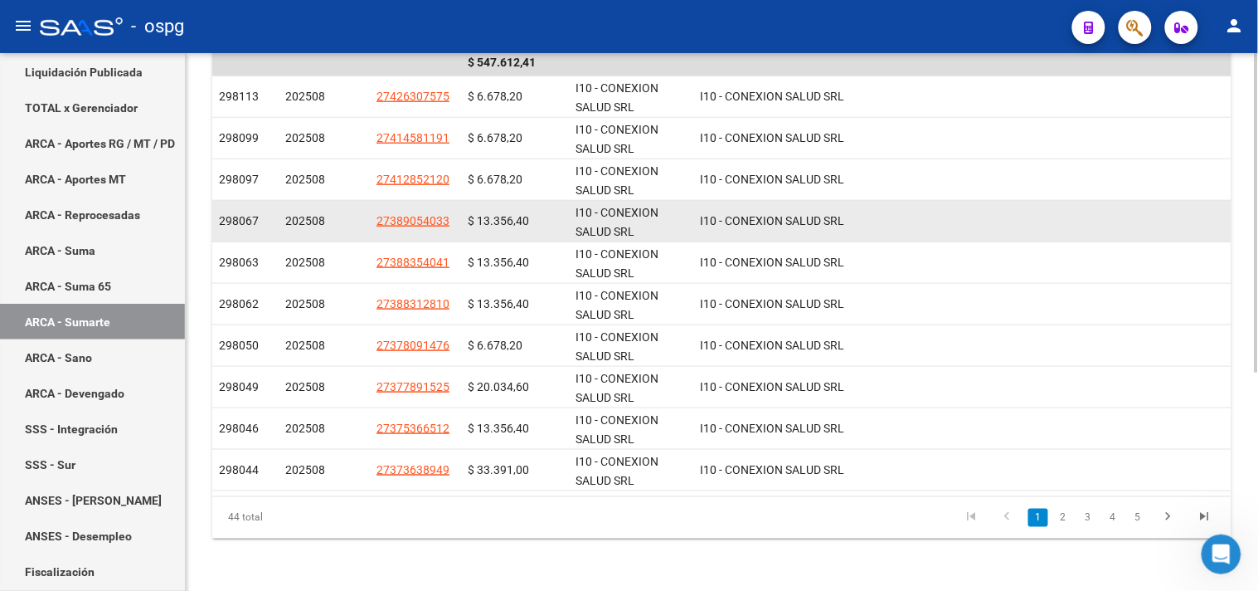
scroll to position [0, 0]
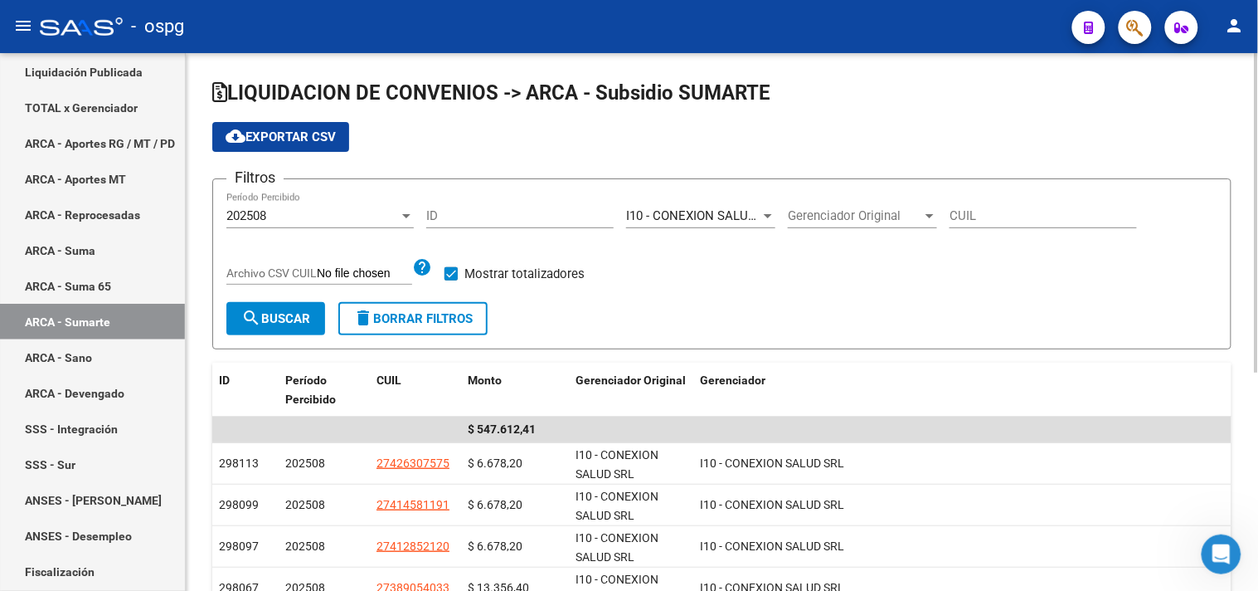
click at [656, 209] on span "I10 - CONEXION SALUD SRL" at bounding box center [703, 215] width 155 height 15
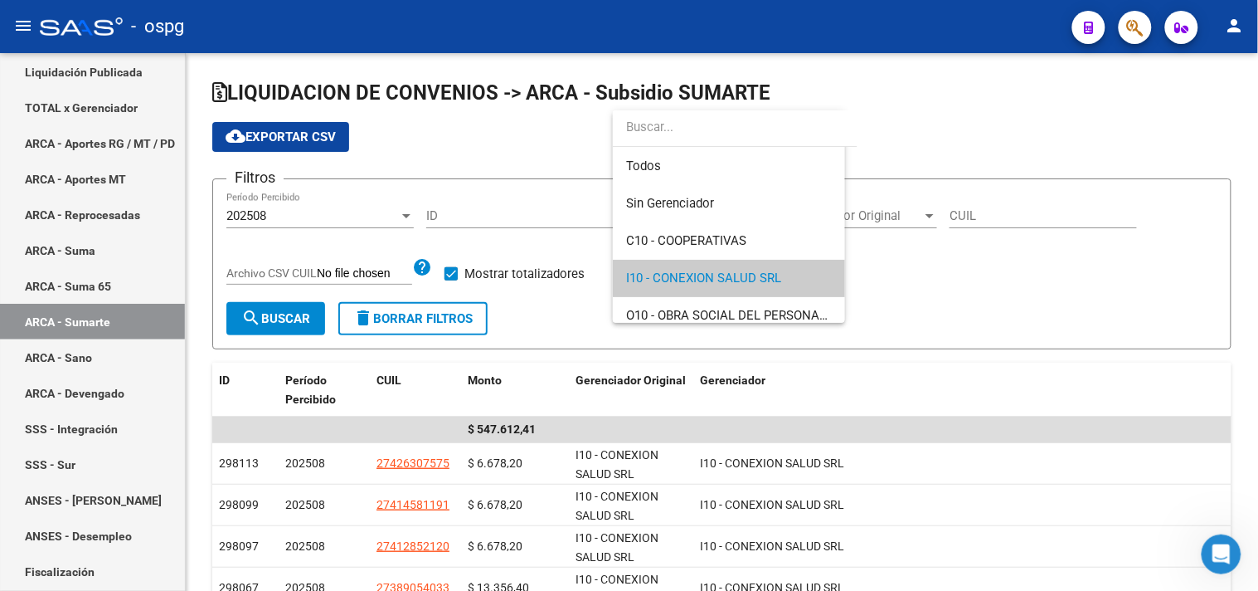
scroll to position [61, 0]
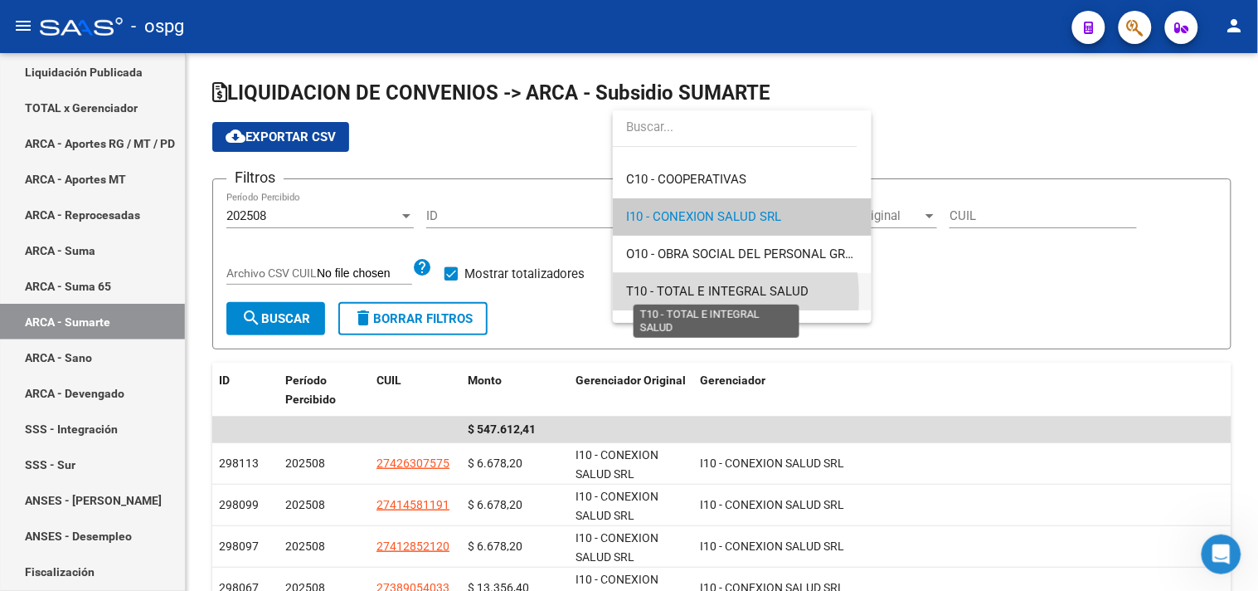
drag, startPoint x: 659, startPoint y: 297, endPoint x: 373, endPoint y: 292, distance: 286.2
click at [659, 295] on span "T10 - TOTAL E INTEGRAL SALUD" at bounding box center [717, 291] width 182 height 15
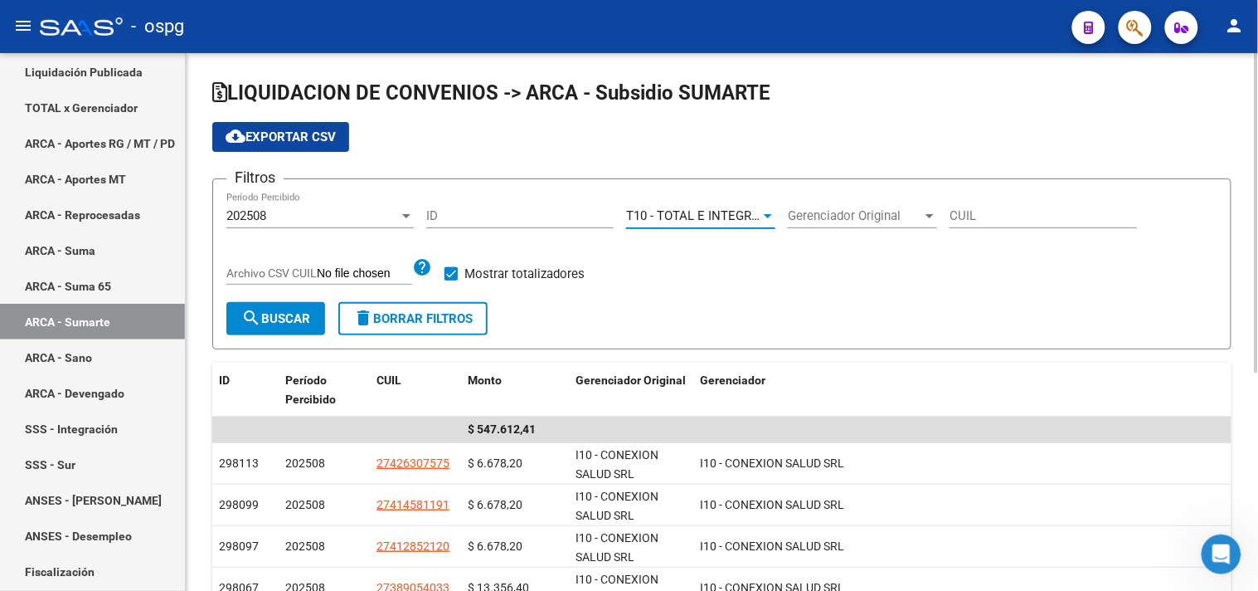
click at [260, 322] on mat-icon "search" at bounding box center [251, 318] width 20 height 20
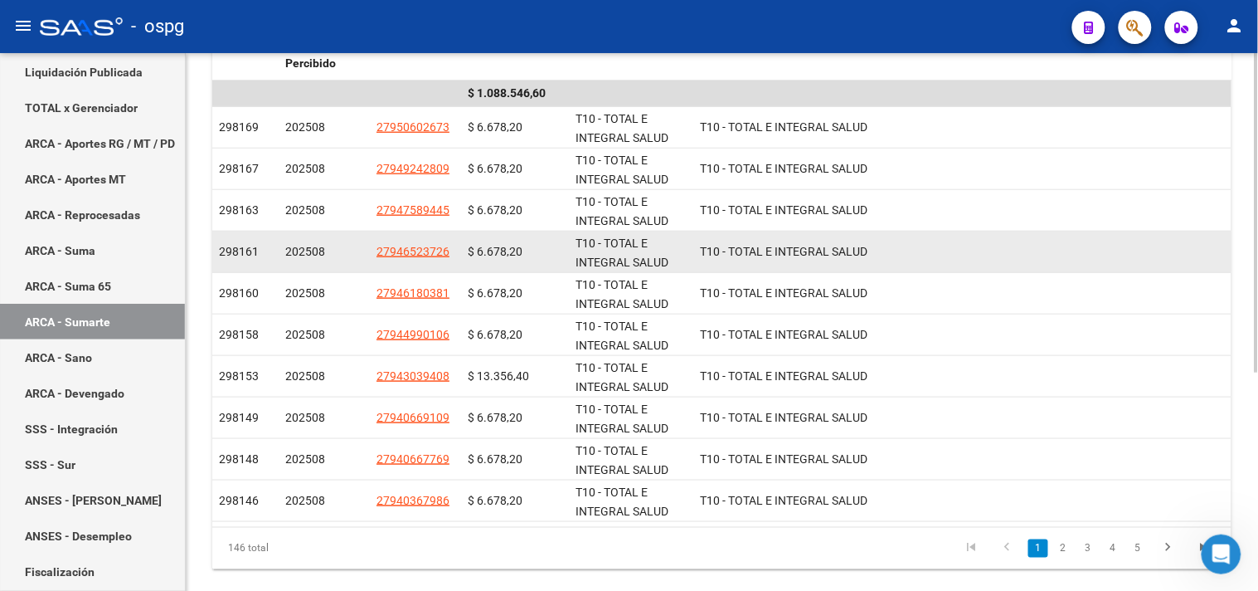
scroll to position [367, 0]
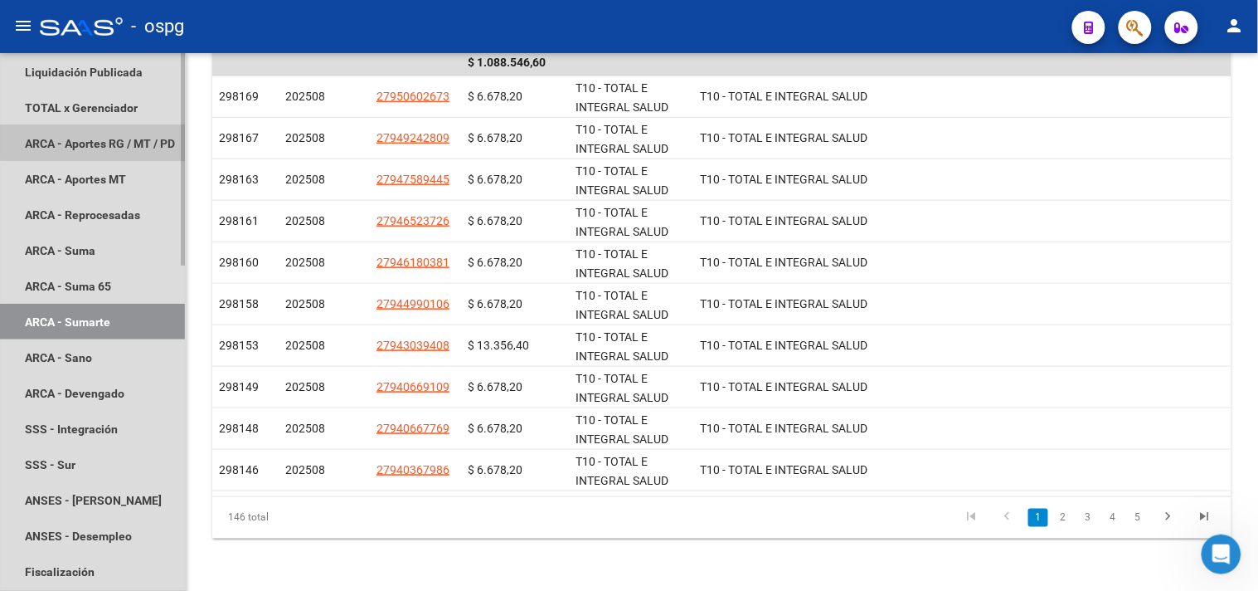
click at [124, 139] on link "ARCA - Aportes RG / MT / PD" at bounding box center [92, 143] width 185 height 36
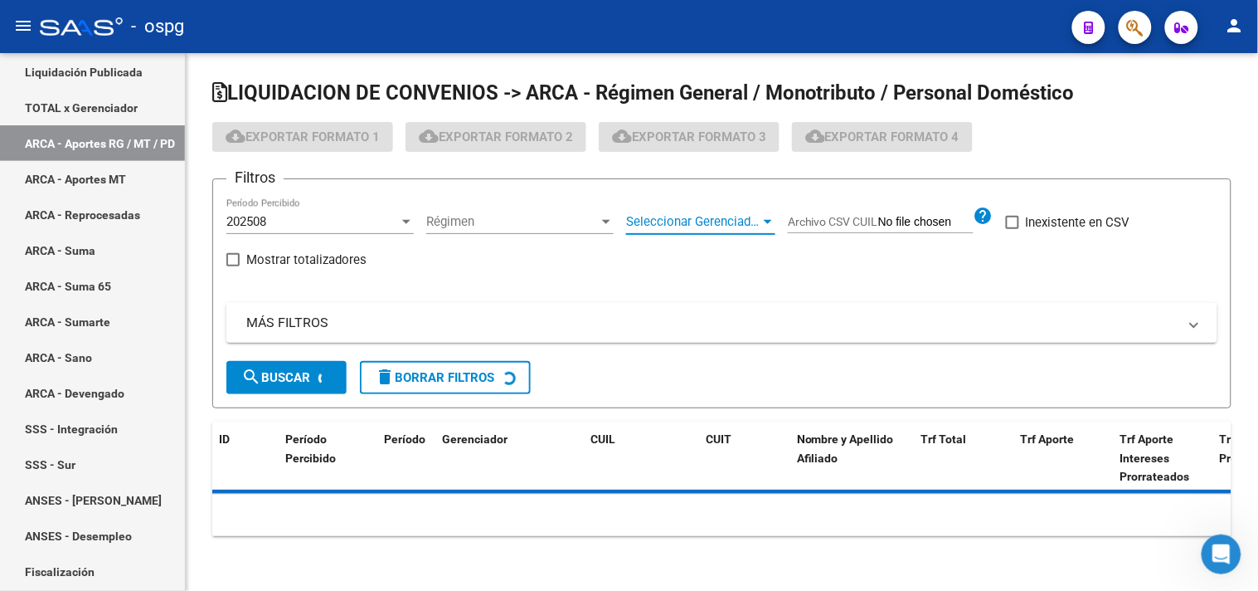
click at [736, 222] on span "Seleccionar Gerenciador" at bounding box center [693, 221] width 134 height 15
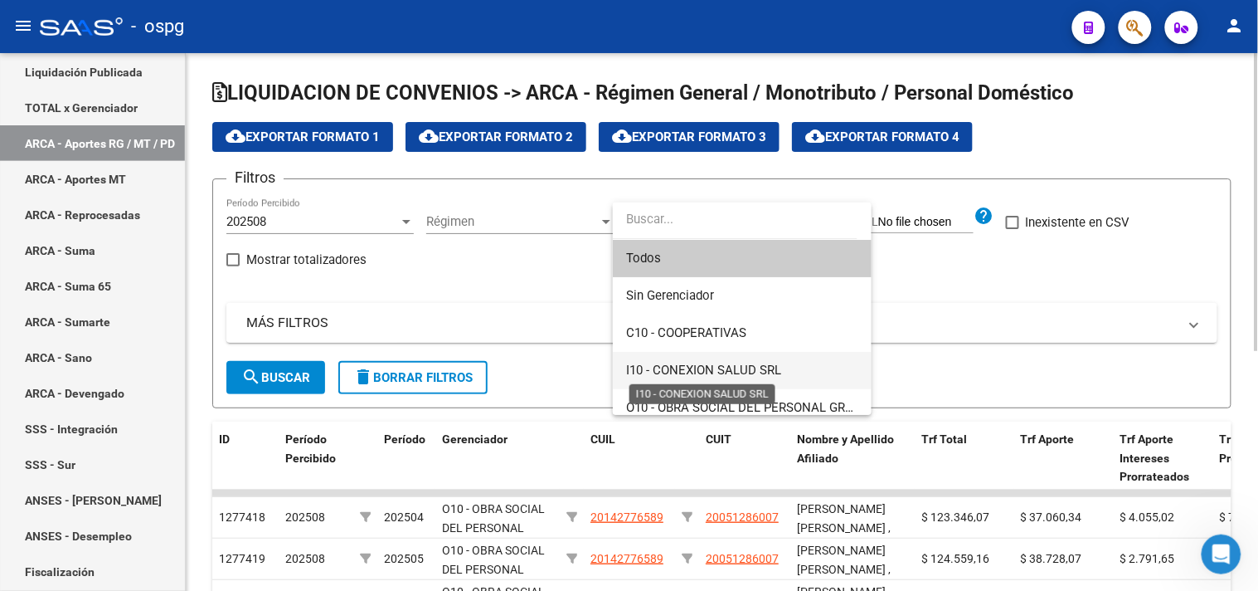
drag, startPoint x: 677, startPoint y: 360, endPoint x: 484, endPoint y: 337, distance: 194.6
click at [676, 360] on span "I10 - CONEXION SALUD SRL" at bounding box center [742, 370] width 232 height 37
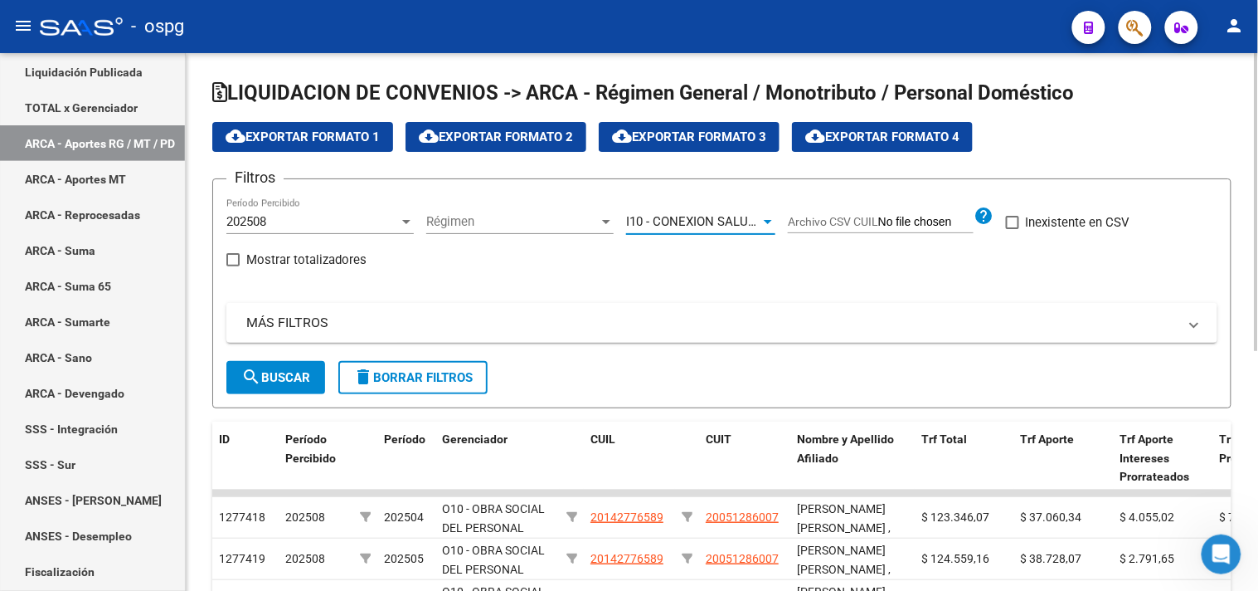
click at [258, 383] on mat-icon "search" at bounding box center [251, 377] width 20 height 20
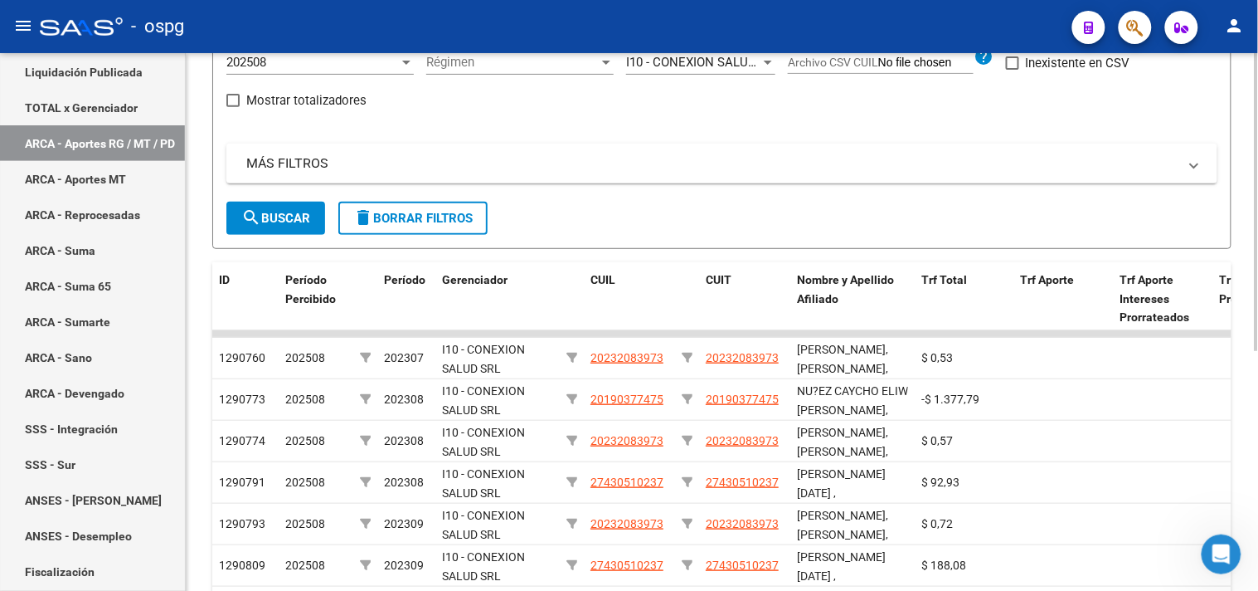
scroll to position [158, 0]
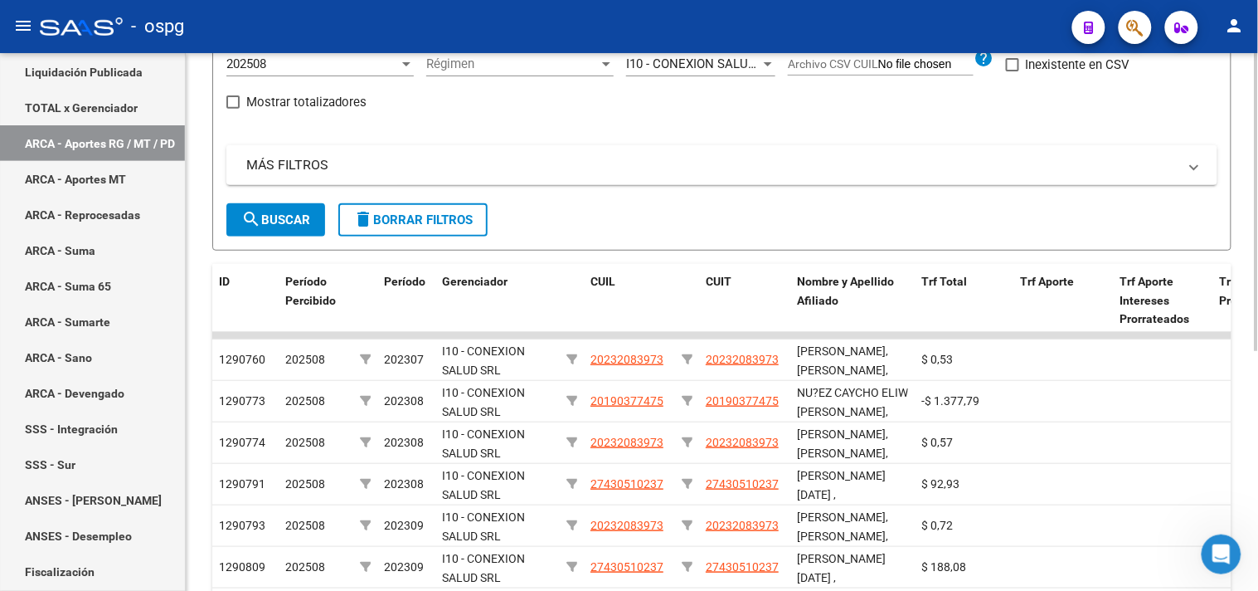
click at [279, 105] on span "Mostrar totalizadores" at bounding box center [306, 102] width 120 height 20
click at [233, 109] on input "Mostrar totalizadores" at bounding box center [232, 109] width 1 height 1
checkbox input "true"
click at [280, 214] on span "search Buscar" at bounding box center [275, 219] width 69 height 15
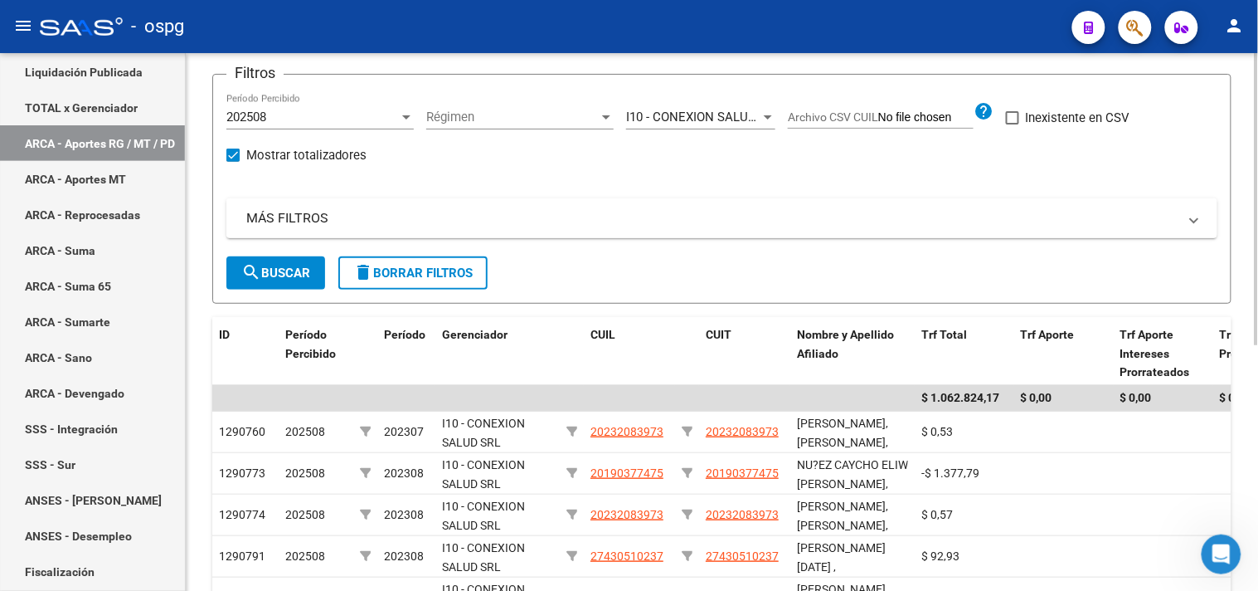
scroll to position [0, 0]
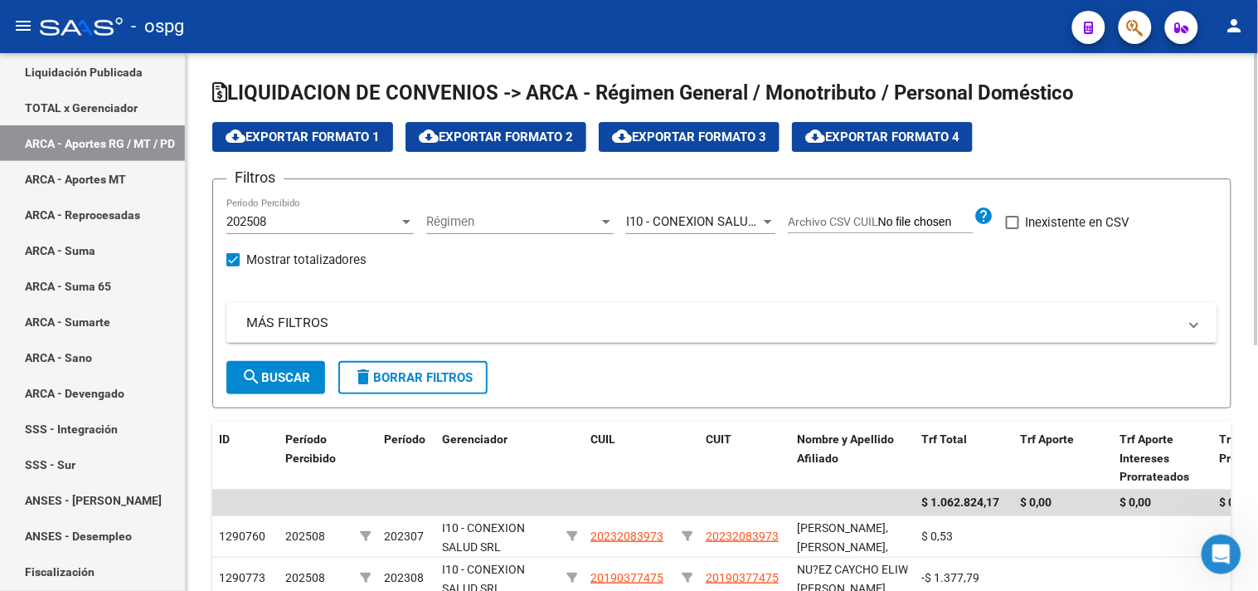
click at [301, 219] on div "202508" at bounding box center [312, 221] width 173 height 15
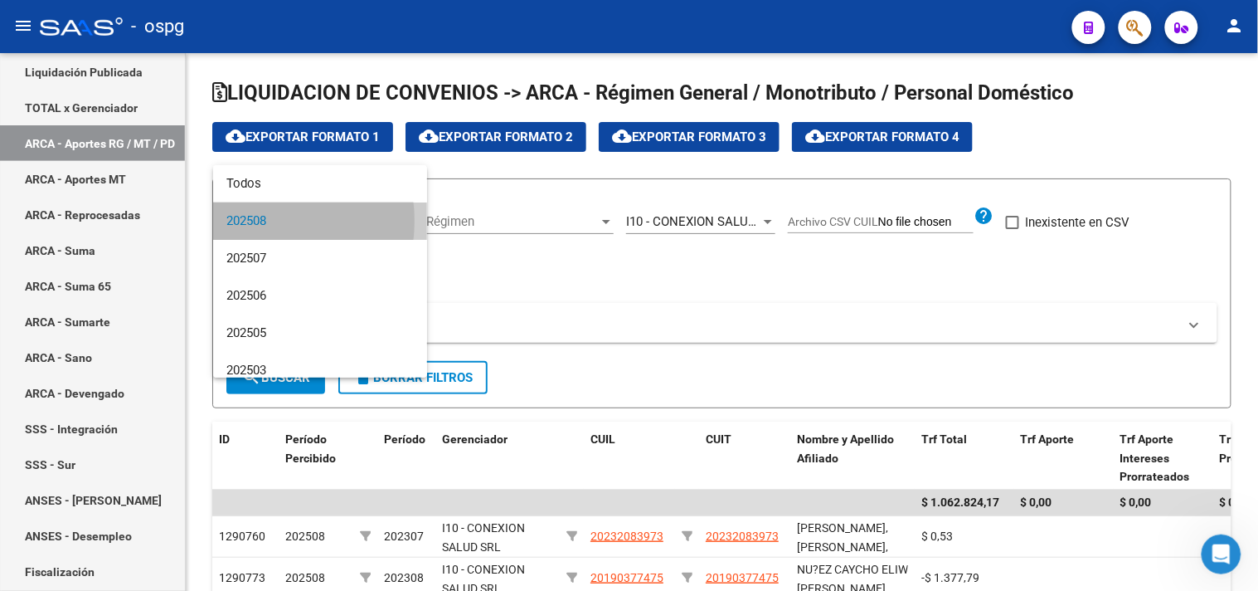
click at [255, 221] on span "202508" at bounding box center [319, 220] width 187 height 37
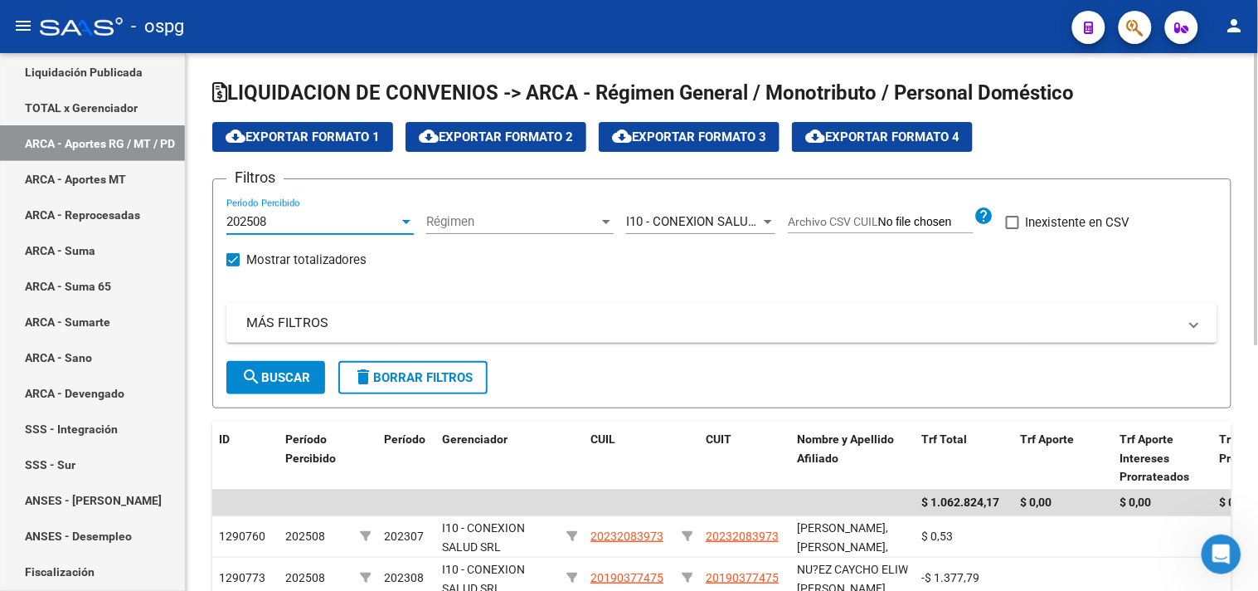
click at [269, 385] on button "search Buscar" at bounding box center [275, 377] width 99 height 33
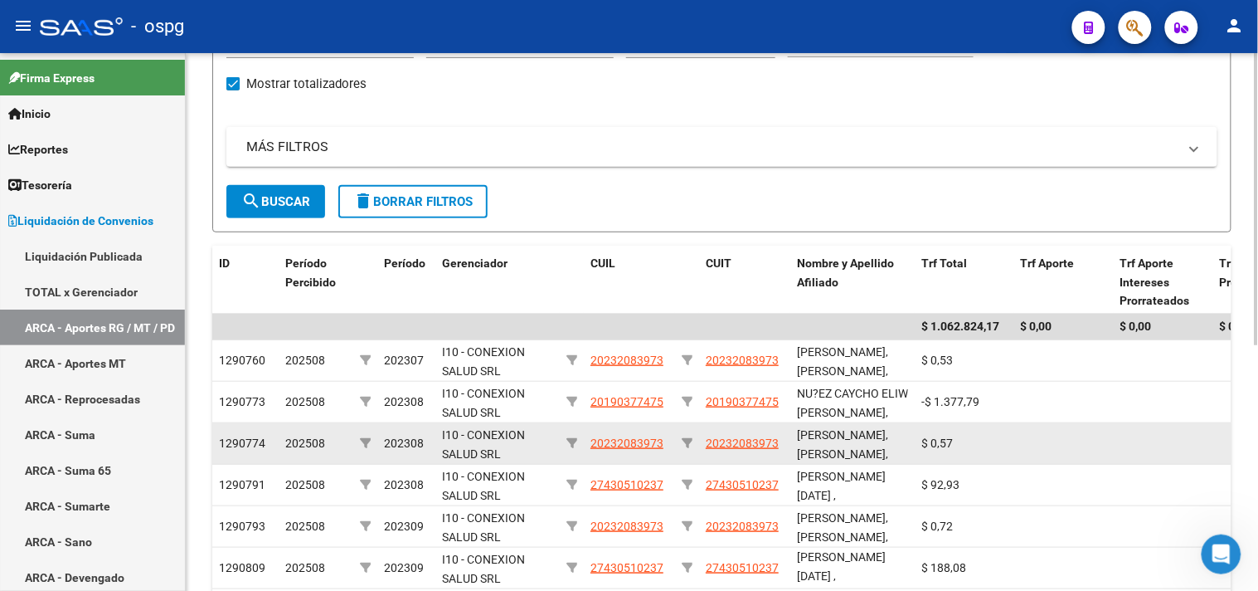
scroll to position [84, 0]
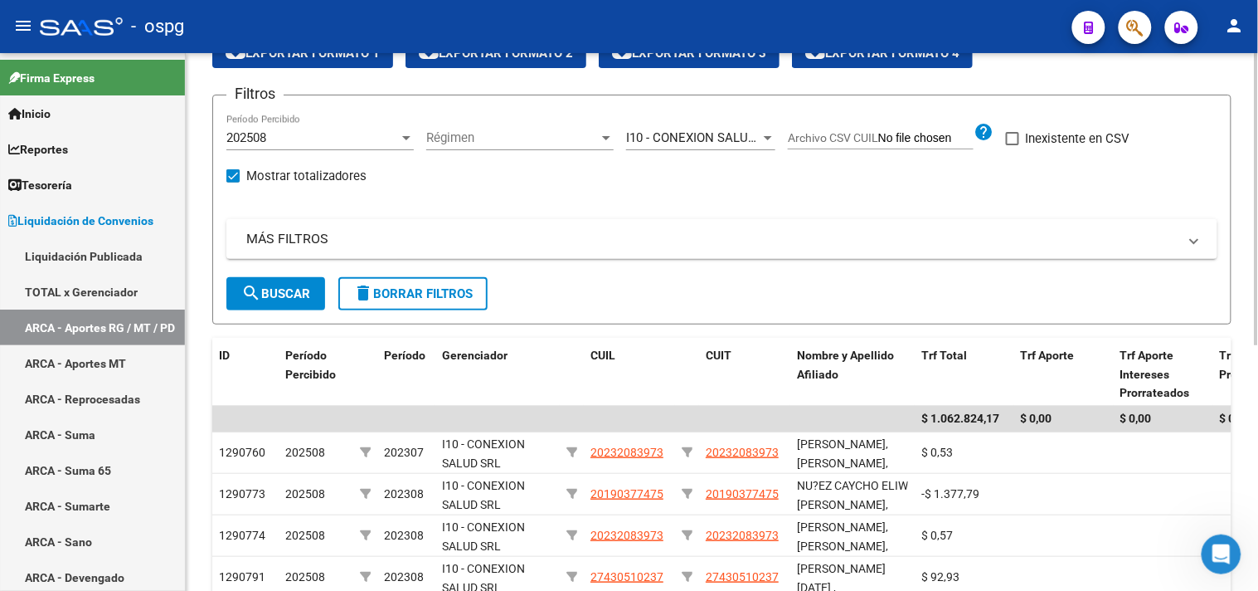
click at [684, 133] on span "I10 - CONEXION SALUD SRL" at bounding box center [703, 137] width 155 height 15
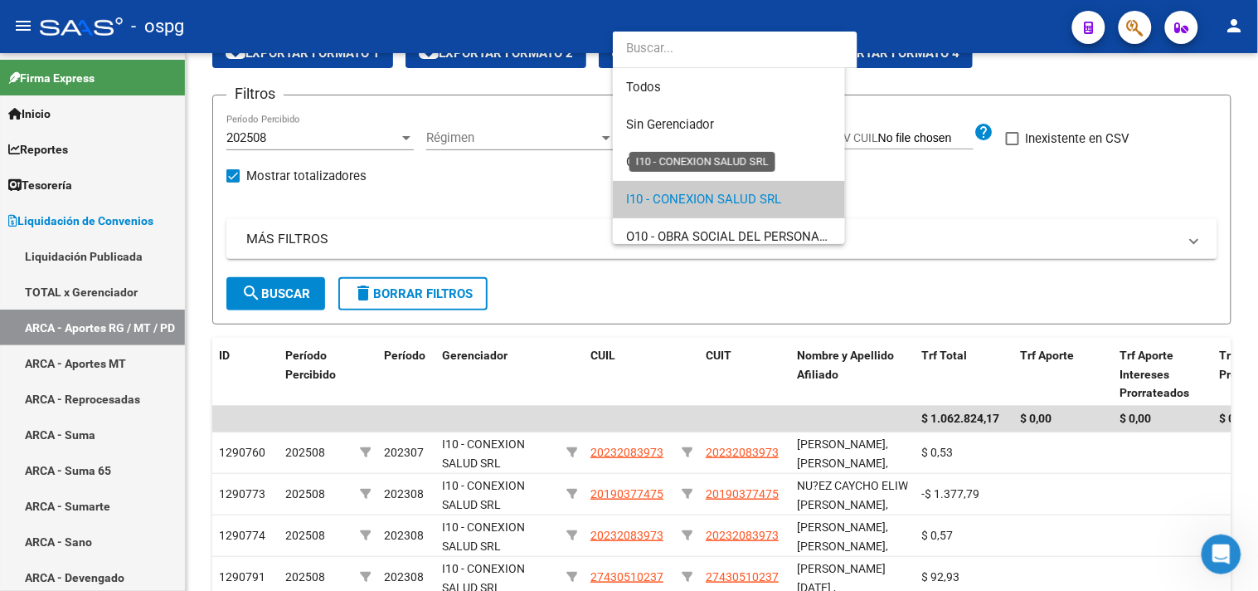
scroll to position [61, 0]
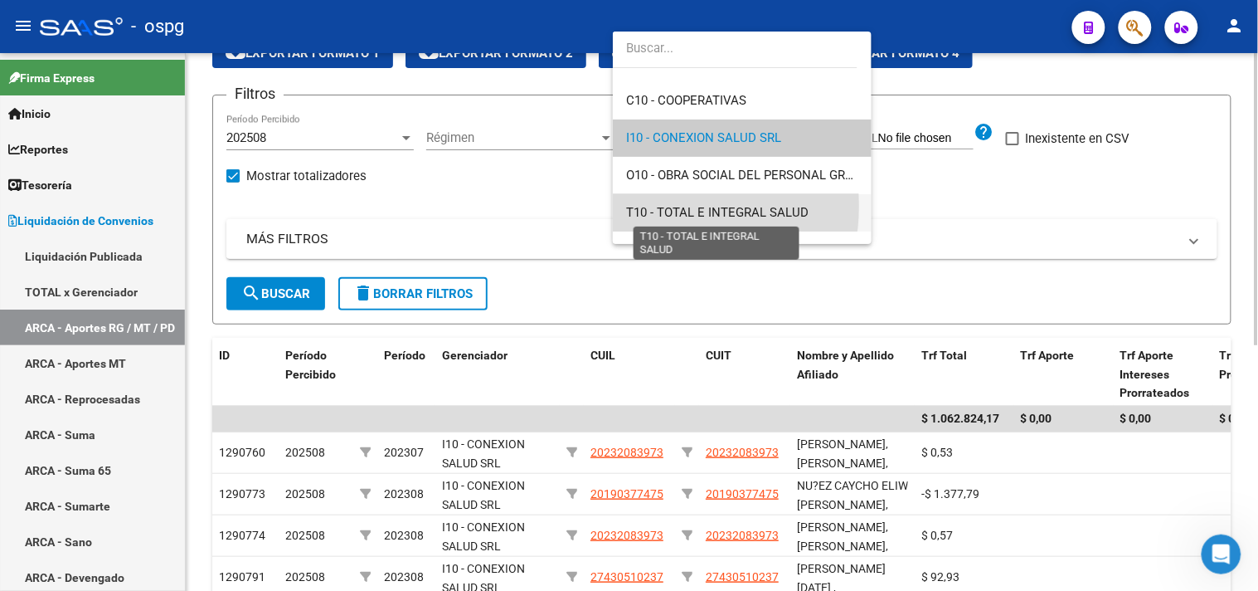
drag, startPoint x: 657, startPoint y: 206, endPoint x: 432, endPoint y: 245, distance: 228.3
click at [658, 205] on span "T10 - TOTAL E INTEGRAL SALUD" at bounding box center [717, 212] width 182 height 15
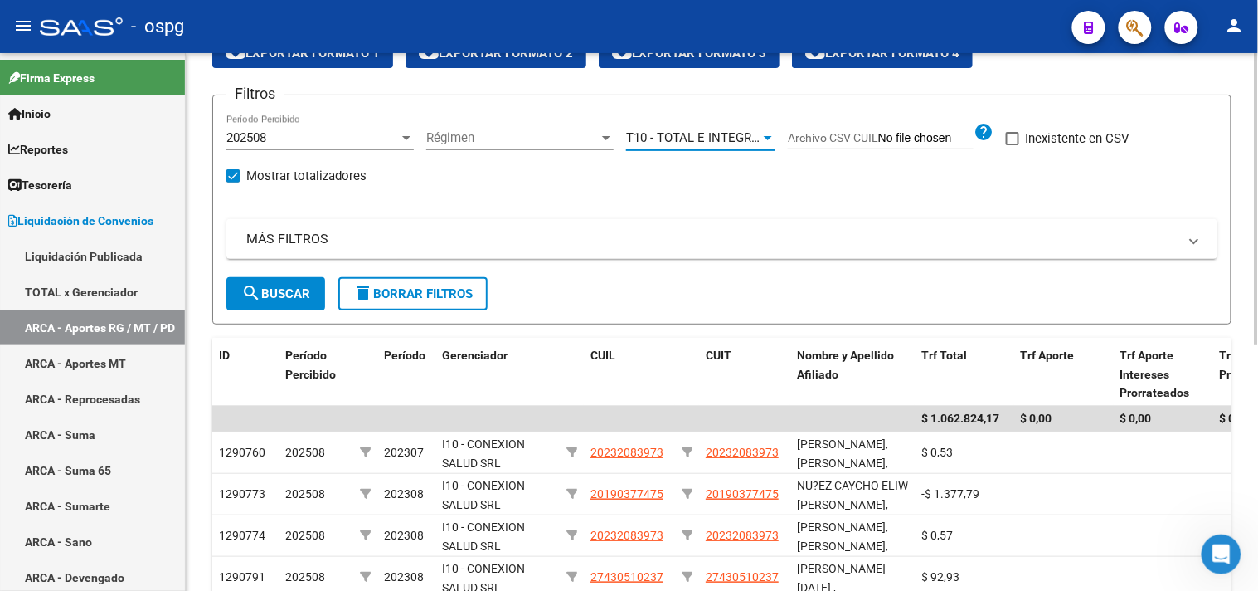
drag, startPoint x: 271, startPoint y: 294, endPoint x: 782, endPoint y: 285, distance: 511.0
click at [276, 292] on span "search Buscar" at bounding box center [275, 293] width 69 height 15
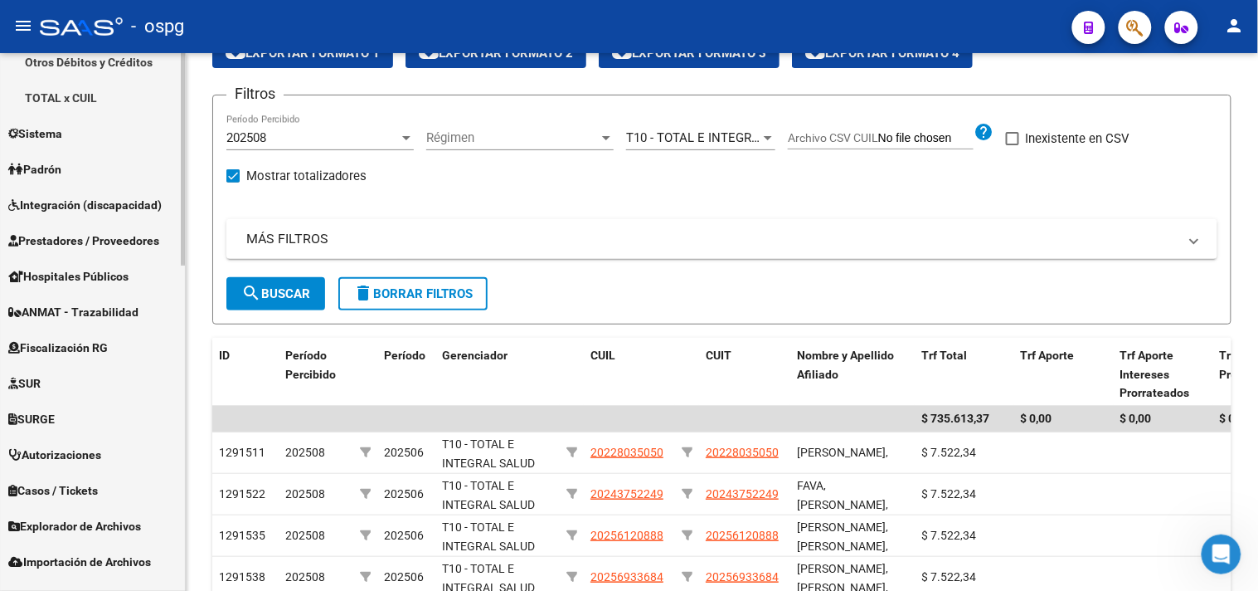
scroll to position [824, 0]
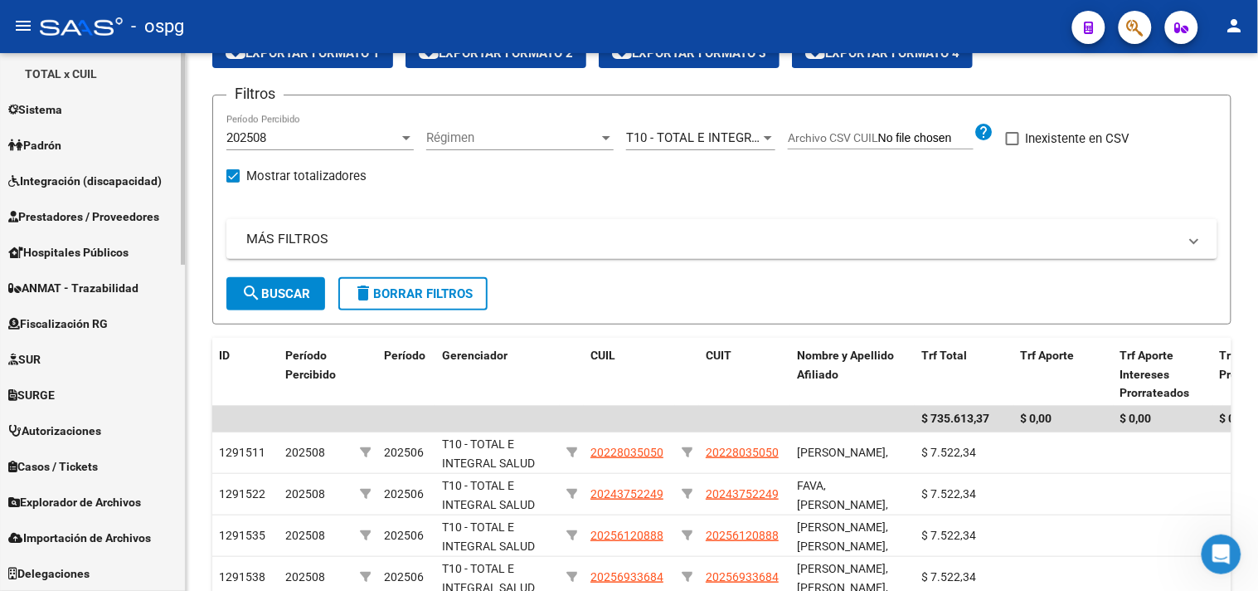
click at [92, 501] on span "Explorador de Archivos" at bounding box center [74, 502] width 133 height 18
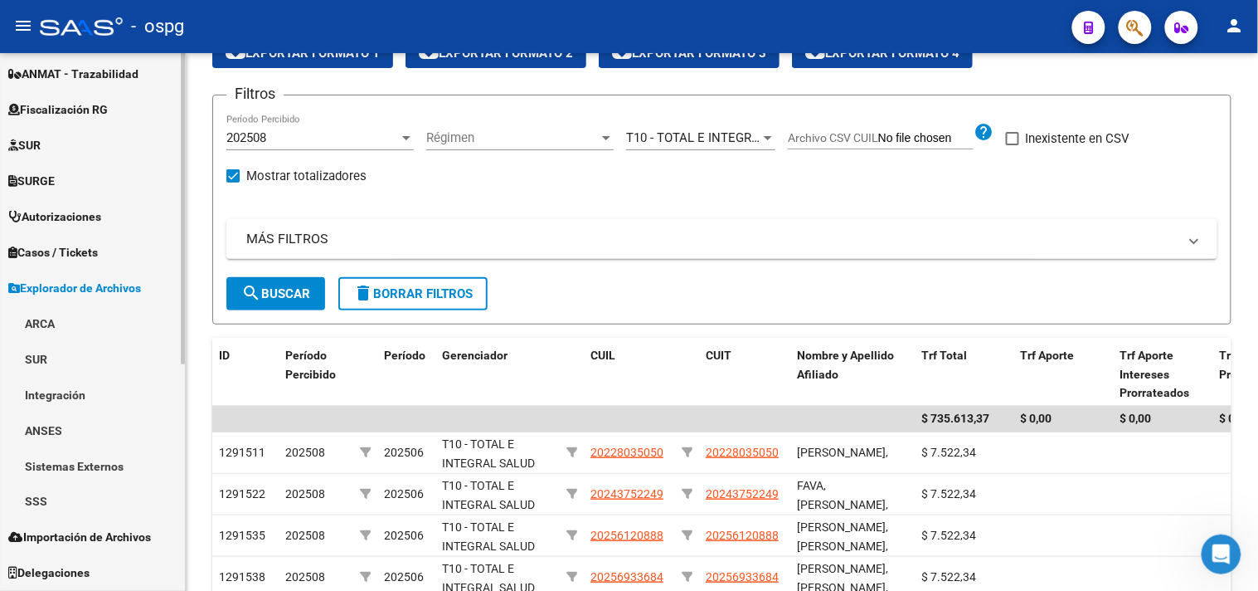
scroll to position [360, 0]
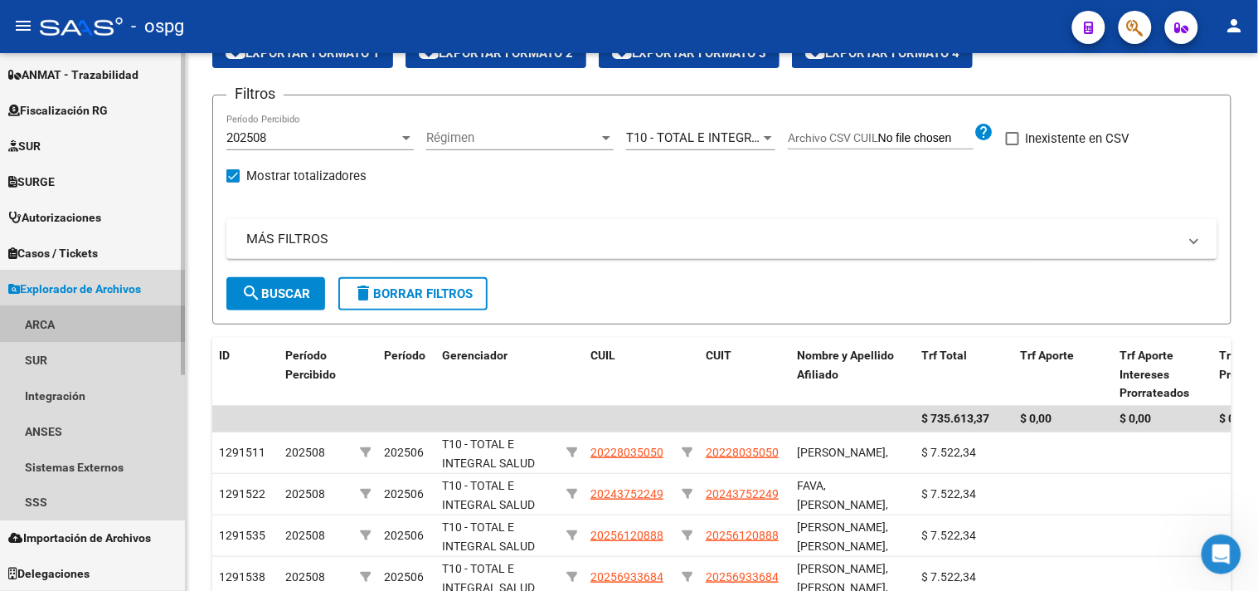
click at [104, 328] on link "ARCA" at bounding box center [92, 324] width 185 height 36
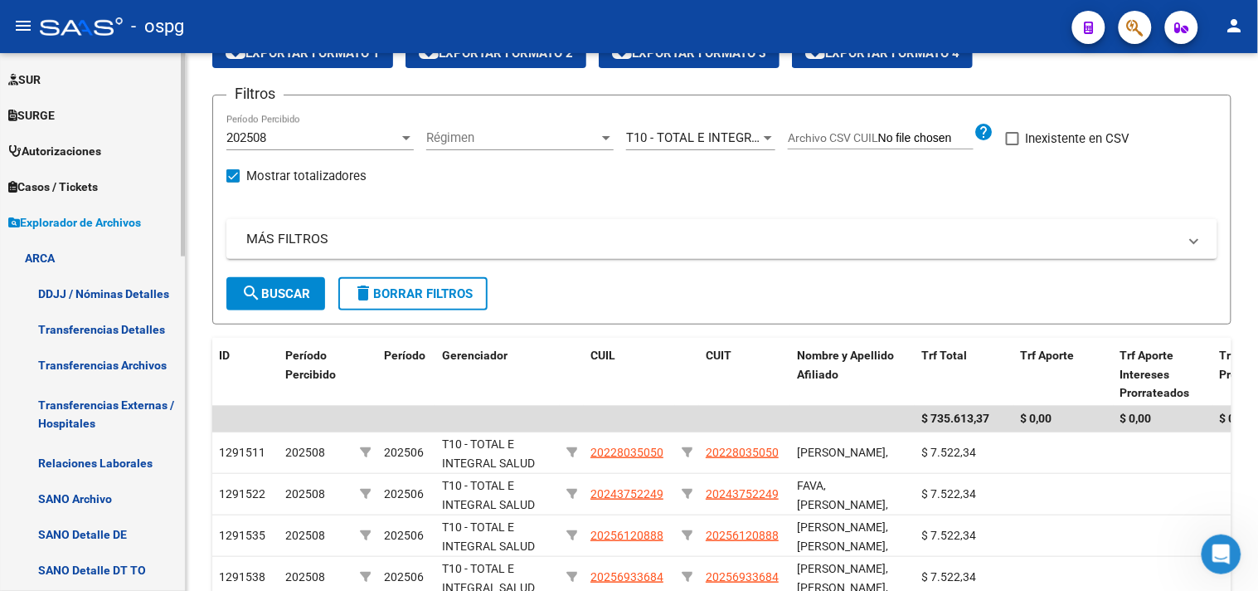
scroll to position [452, 0]
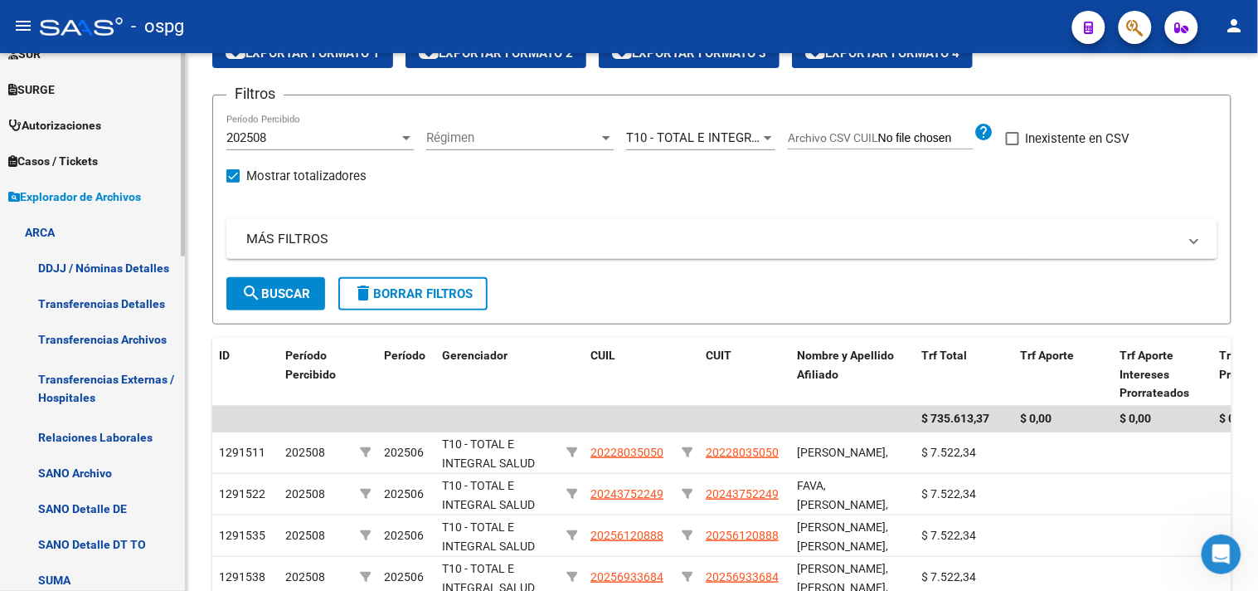
click at [103, 303] on link "Transferencias Detalles" at bounding box center [92, 303] width 185 height 36
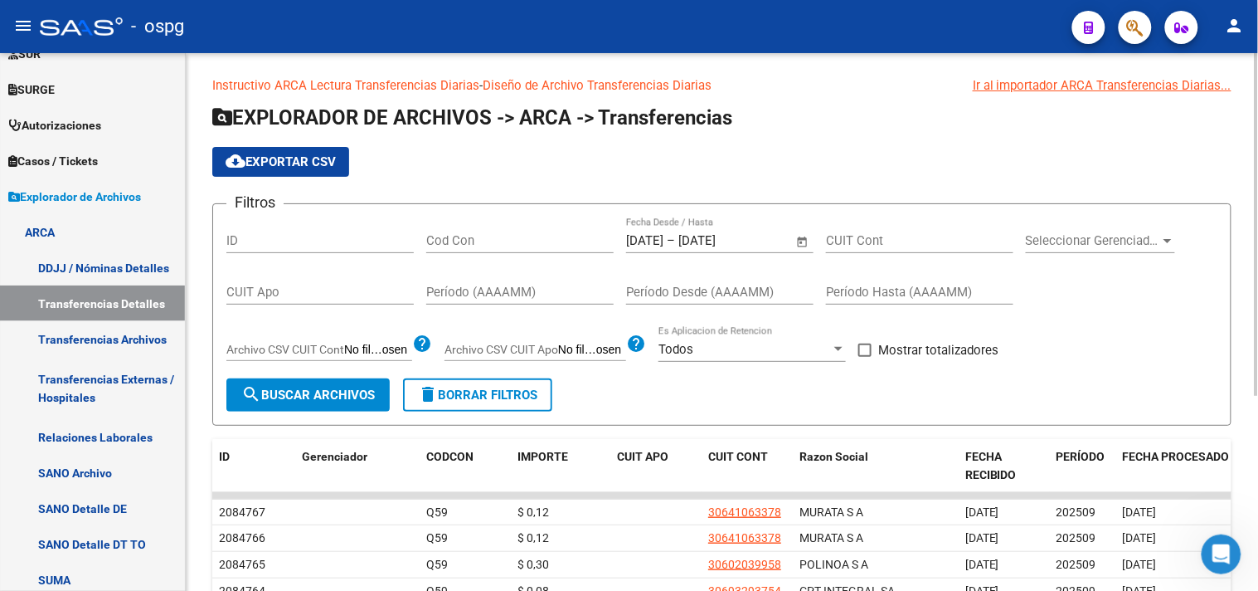
scroll to position [84, 0]
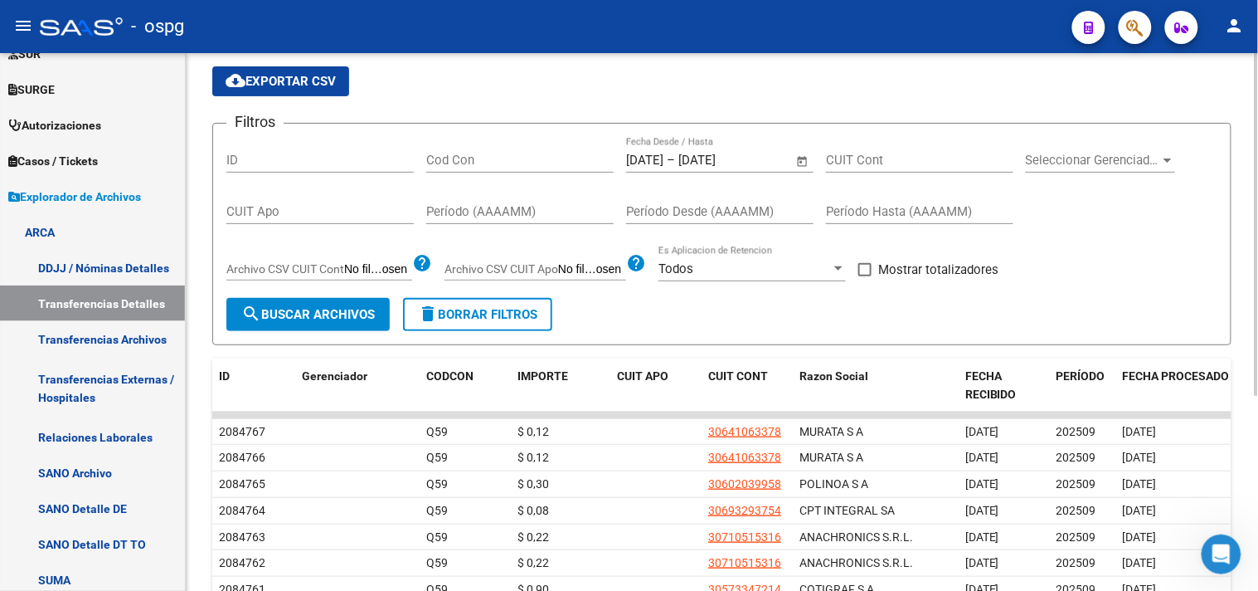
click at [799, 160] on span "Open calendar" at bounding box center [803, 161] width 40 height 40
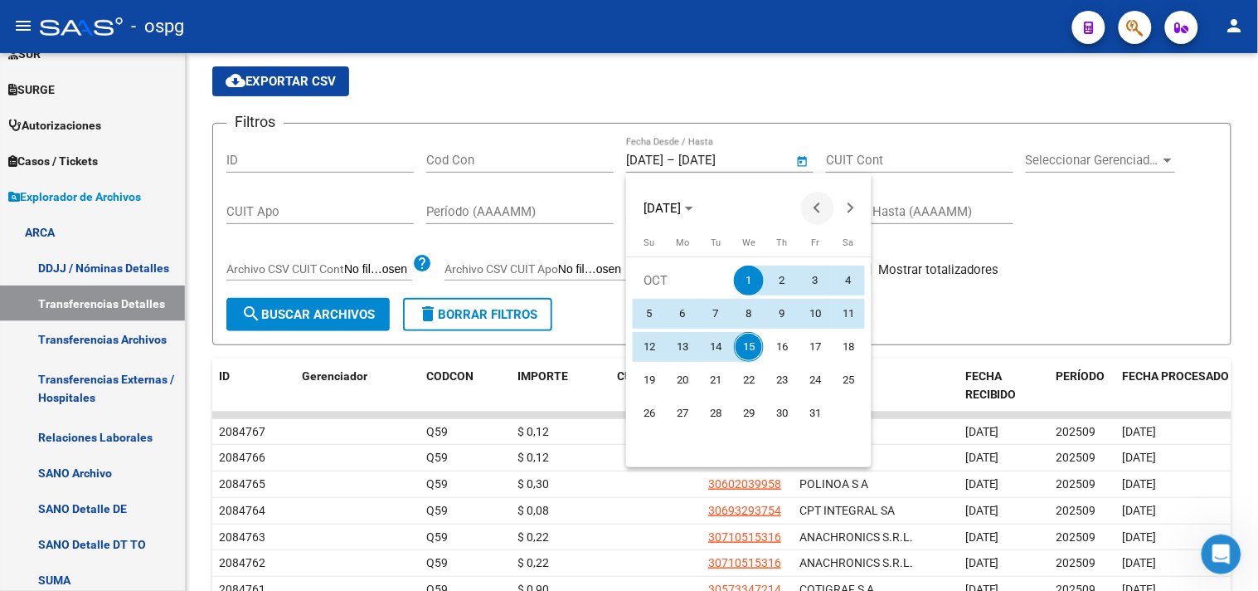
click at [816, 209] on button "Previous month" at bounding box center [817, 208] width 33 height 33
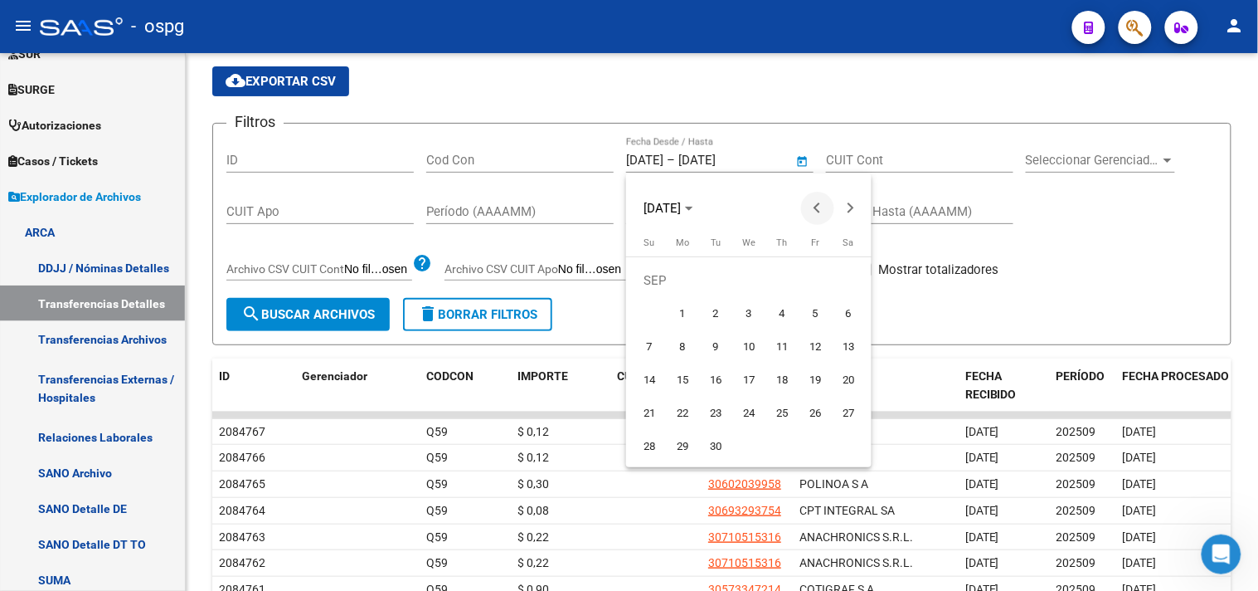
click at [816, 208] on button "Previous month" at bounding box center [817, 208] width 33 height 33
click at [814, 267] on span "1" at bounding box center [815, 280] width 30 height 30
type input "[DATE]"
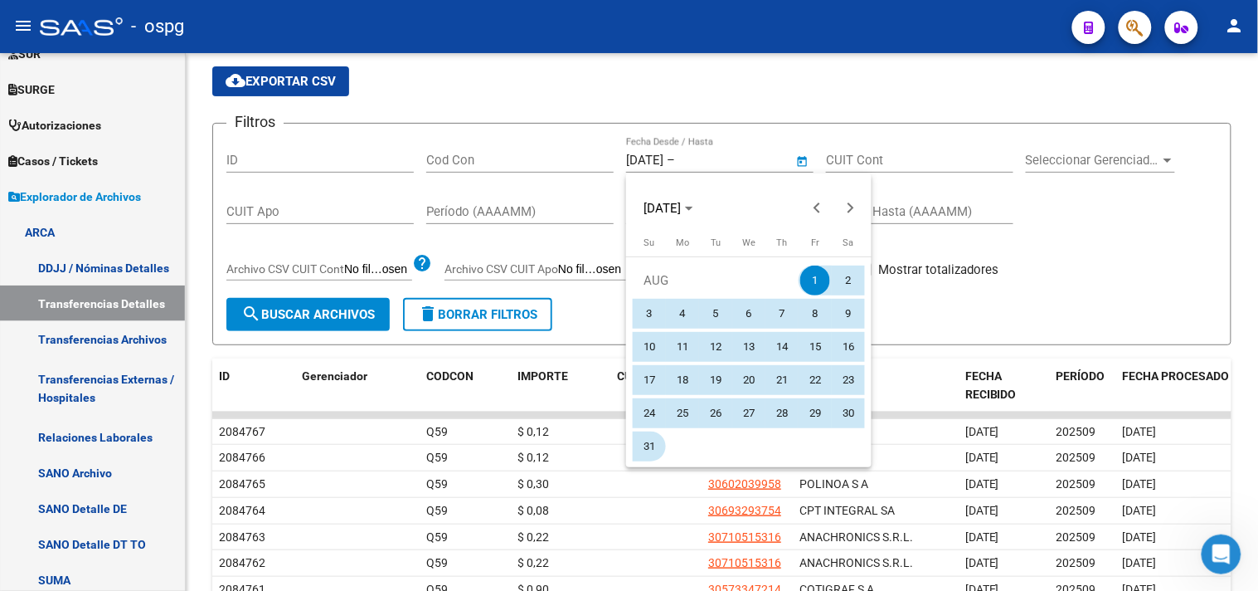
click at [651, 441] on span "31" at bounding box center [649, 446] width 30 height 30
type input "[DATE]"
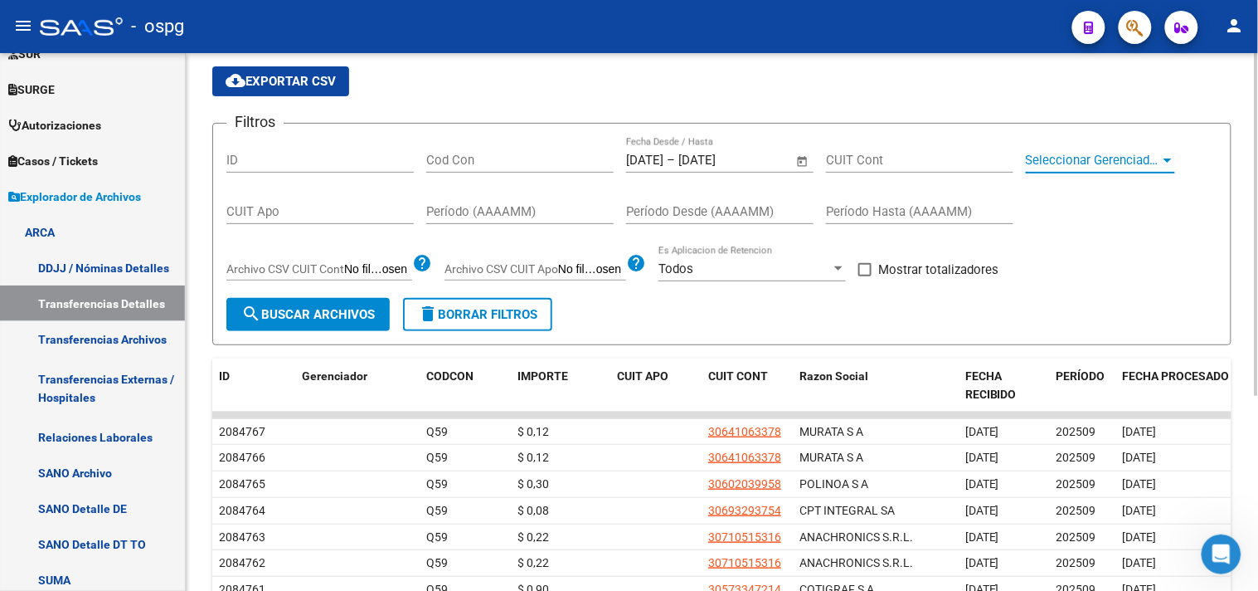
click at [1155, 162] on span "Seleccionar Gerenciador" at bounding box center [1093, 160] width 134 height 15
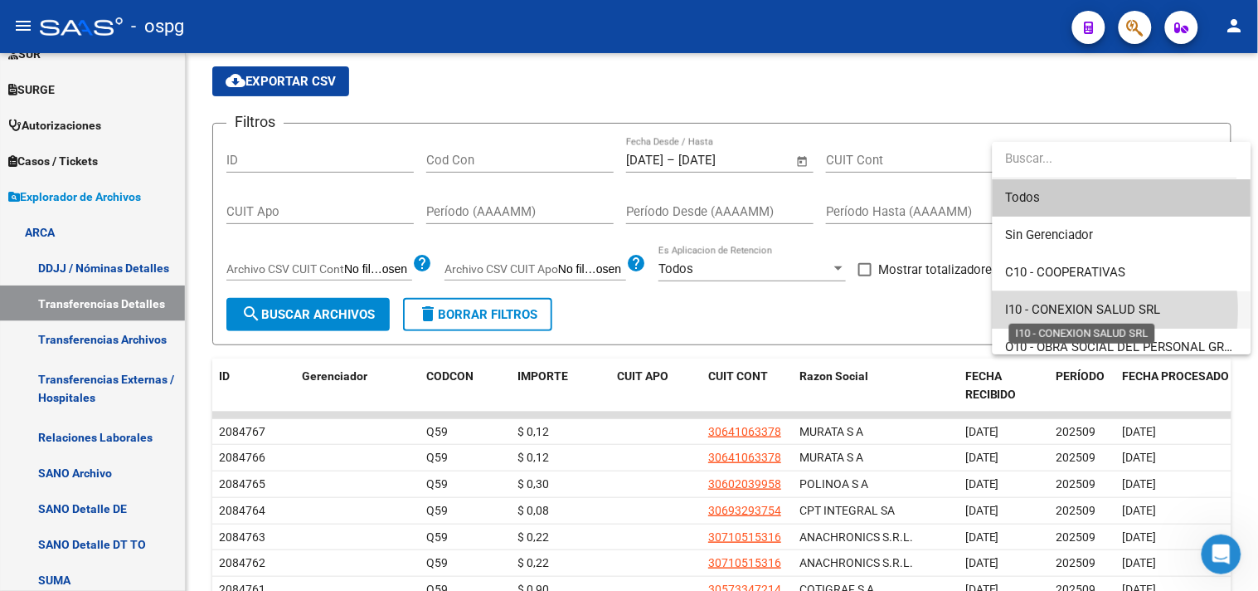
click at [1062, 310] on span "I10 - CONEXION SALUD SRL" at bounding box center [1083, 309] width 155 height 15
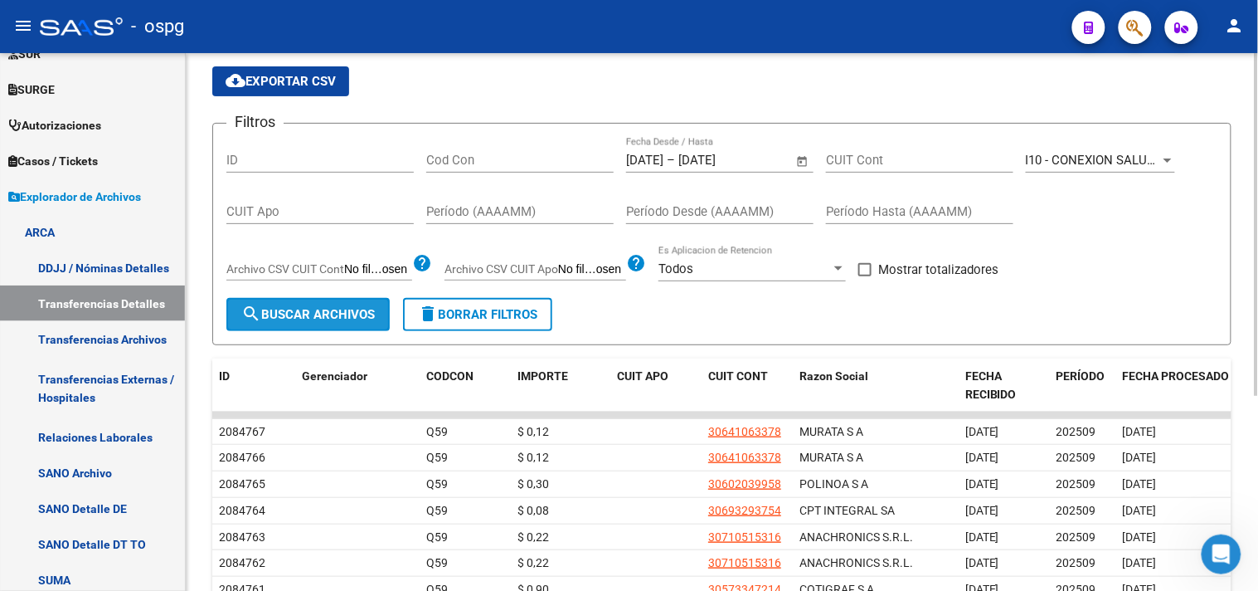
click at [288, 310] on span "search Buscar Archivos" at bounding box center [308, 314] width 134 height 15
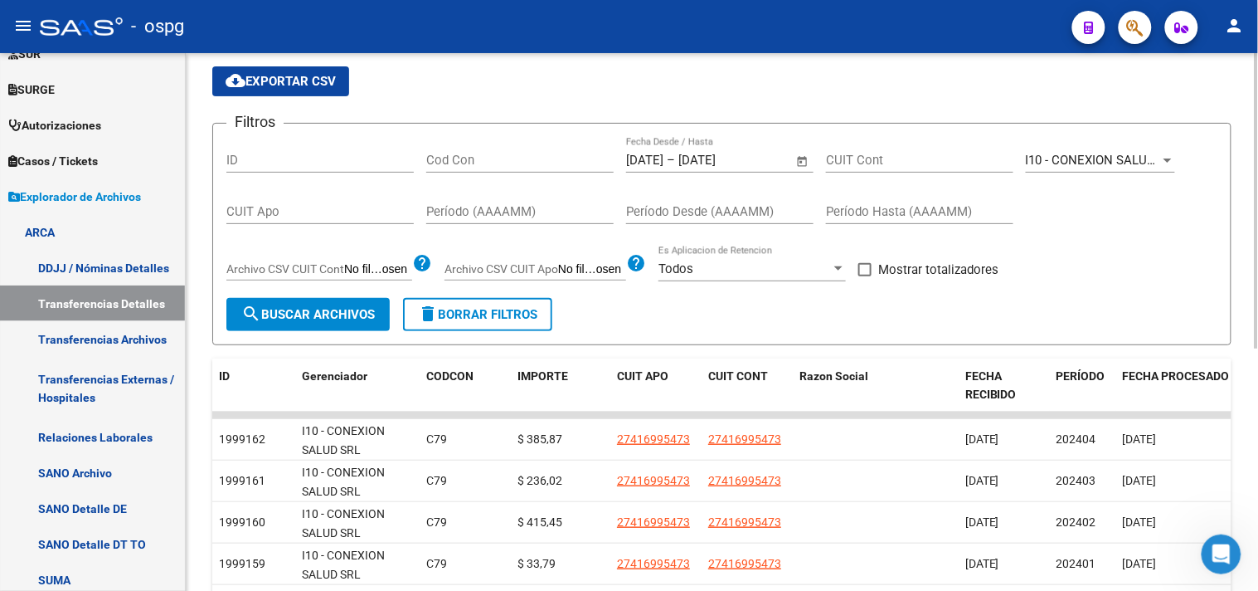
click at [869, 269] on span at bounding box center [864, 269] width 13 height 13
click at [865, 276] on input "Mostrar totalizadores" at bounding box center [864, 276] width 1 height 1
checkbox input "true"
click at [261, 308] on span "search Buscar Archivos" at bounding box center [308, 314] width 134 height 15
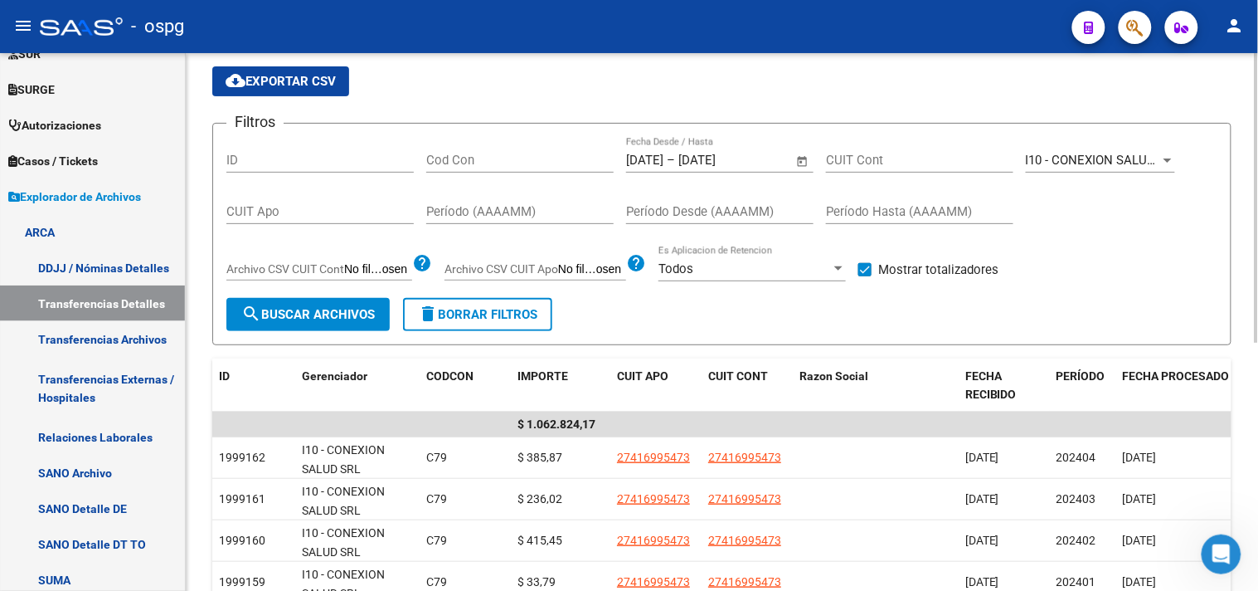
click at [1130, 154] on span "I10 - CONEXION SALUD SRL" at bounding box center [1103, 160] width 155 height 15
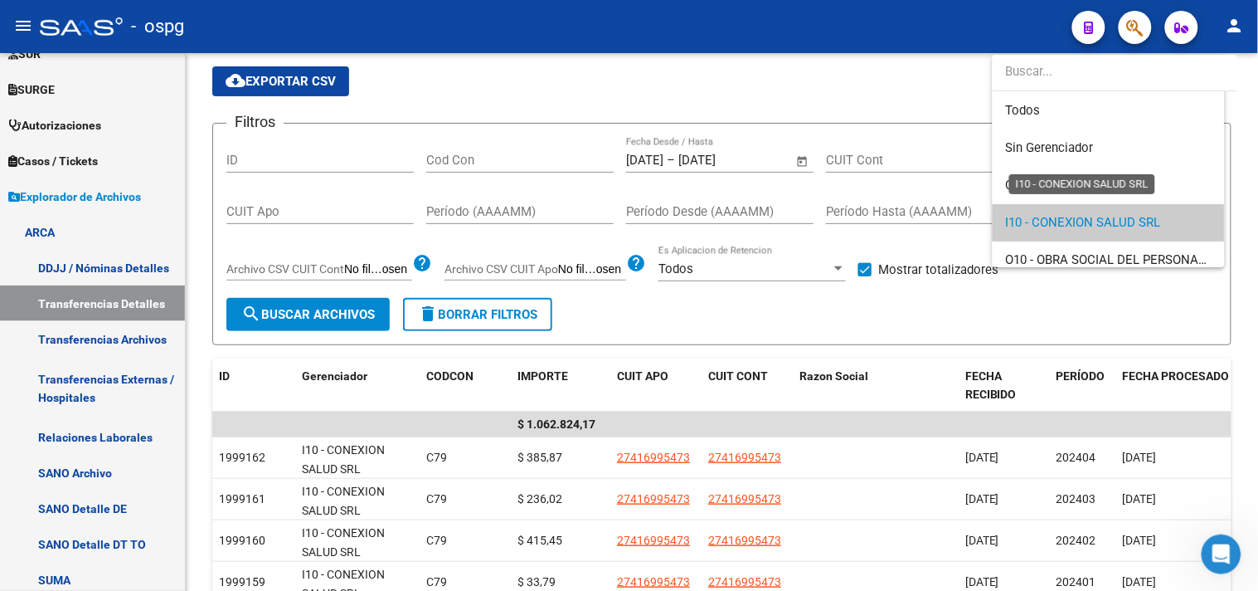
scroll to position [61, 0]
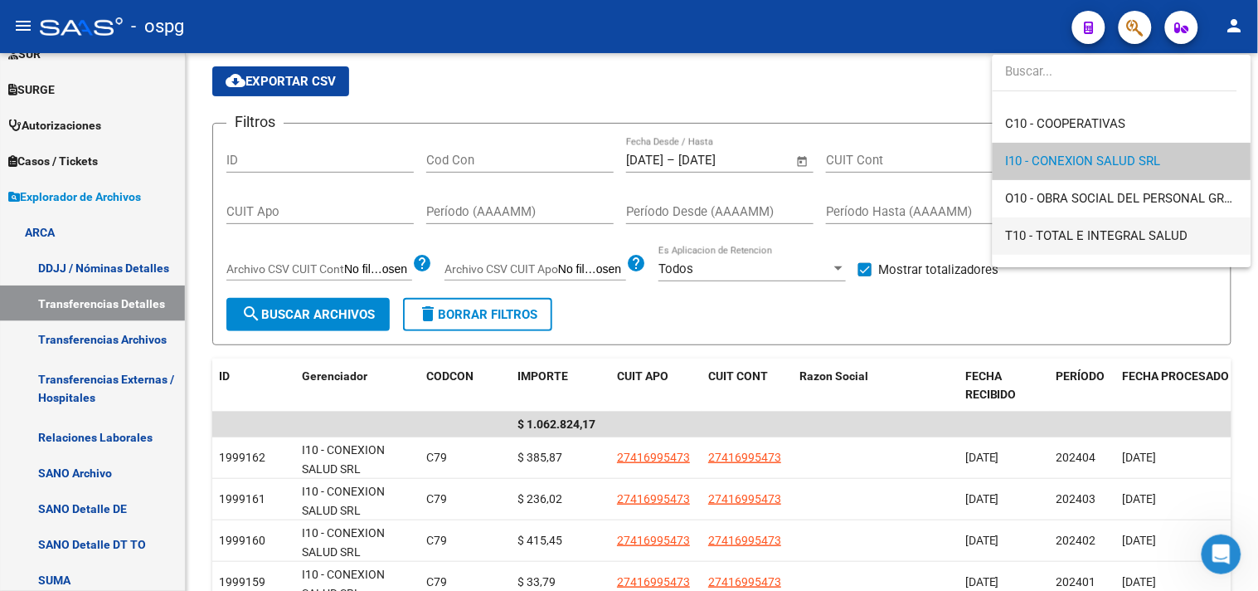
drag, startPoint x: 1042, startPoint y: 236, endPoint x: 1026, endPoint y: 233, distance: 16.1
click at [1040, 237] on span "T10 - TOTAL E INTEGRAL SALUD" at bounding box center [1097, 235] width 182 height 15
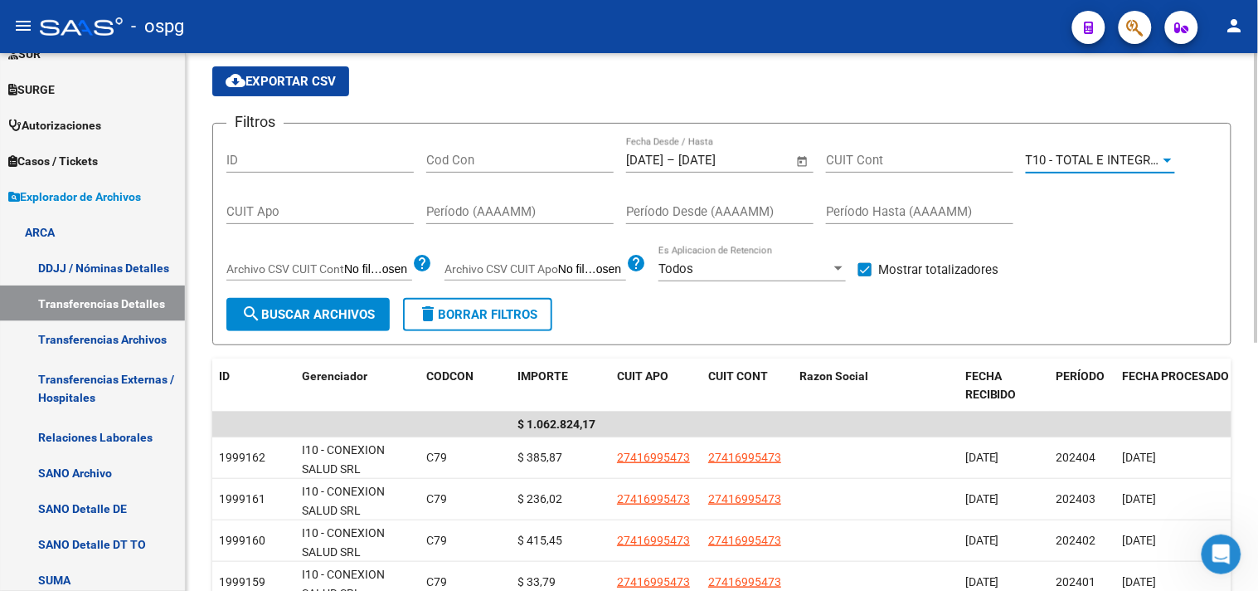
click at [305, 301] on button "search Buscar Archivos" at bounding box center [307, 314] width 163 height 33
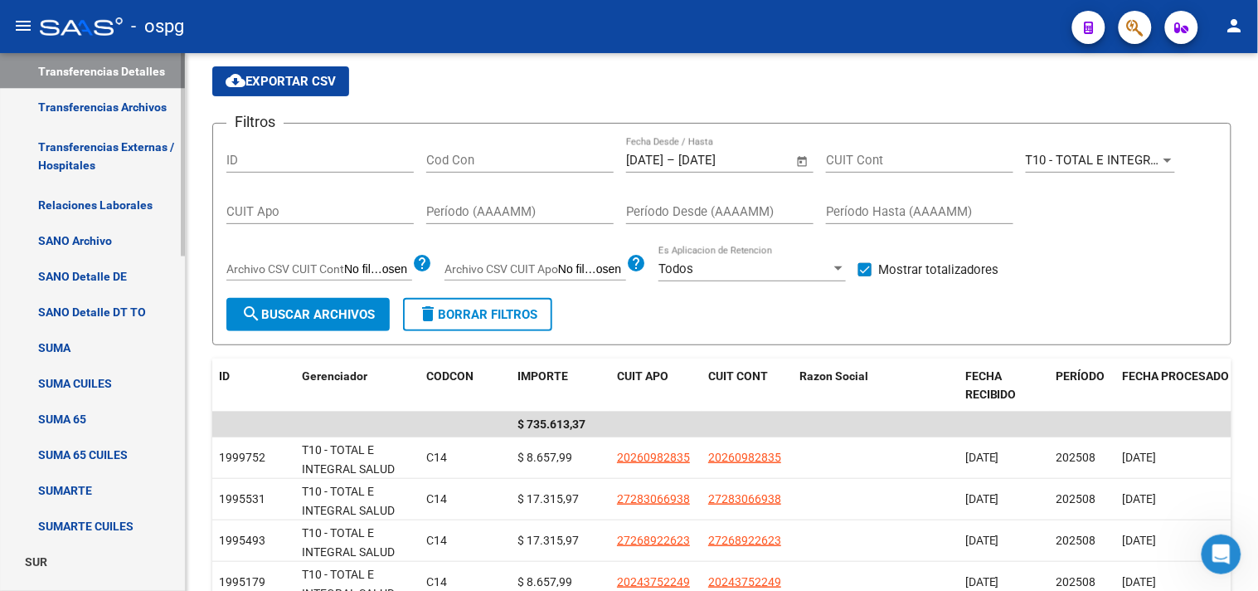
scroll to position [728, 0]
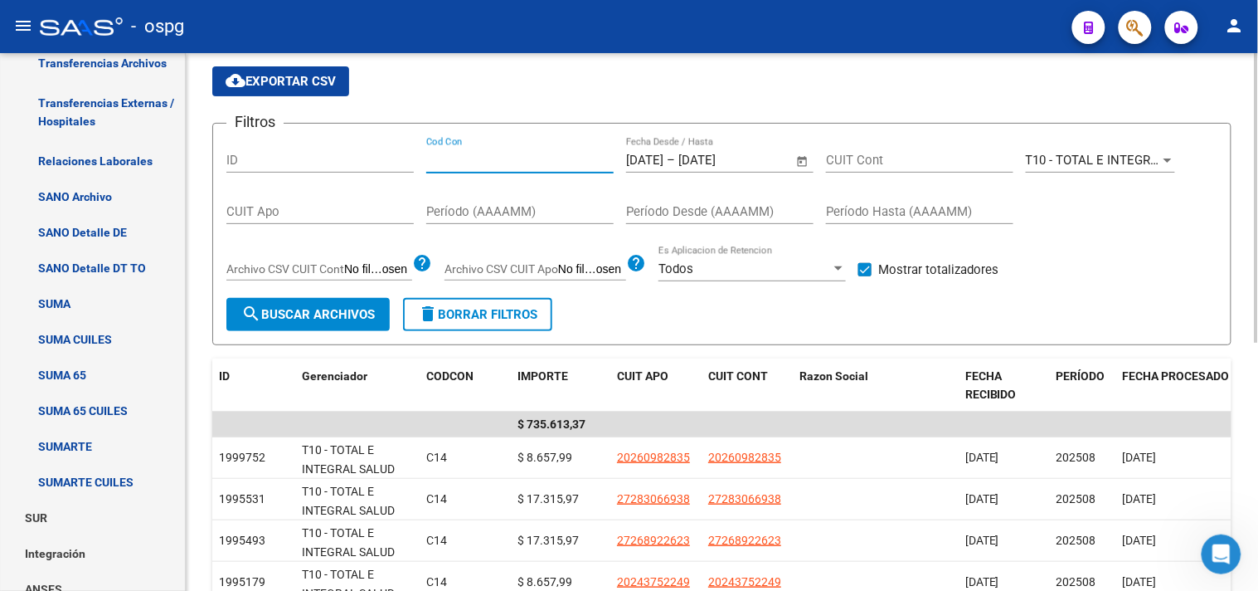
click at [477, 167] on input "Cod Con" at bounding box center [519, 160] width 187 height 15
type input "s"
click at [282, 312] on span "search Buscar Archivos" at bounding box center [308, 314] width 134 height 15
drag, startPoint x: 463, startPoint y: 167, endPoint x: 378, endPoint y: 160, distance: 84.9
click at [378, 160] on div "Filtros ID SEO Cod Con [DATE] [DATE] – [DATE] Fecha fin Fecha Desde / Hasta CUI…" at bounding box center [721, 217] width 991 height 161
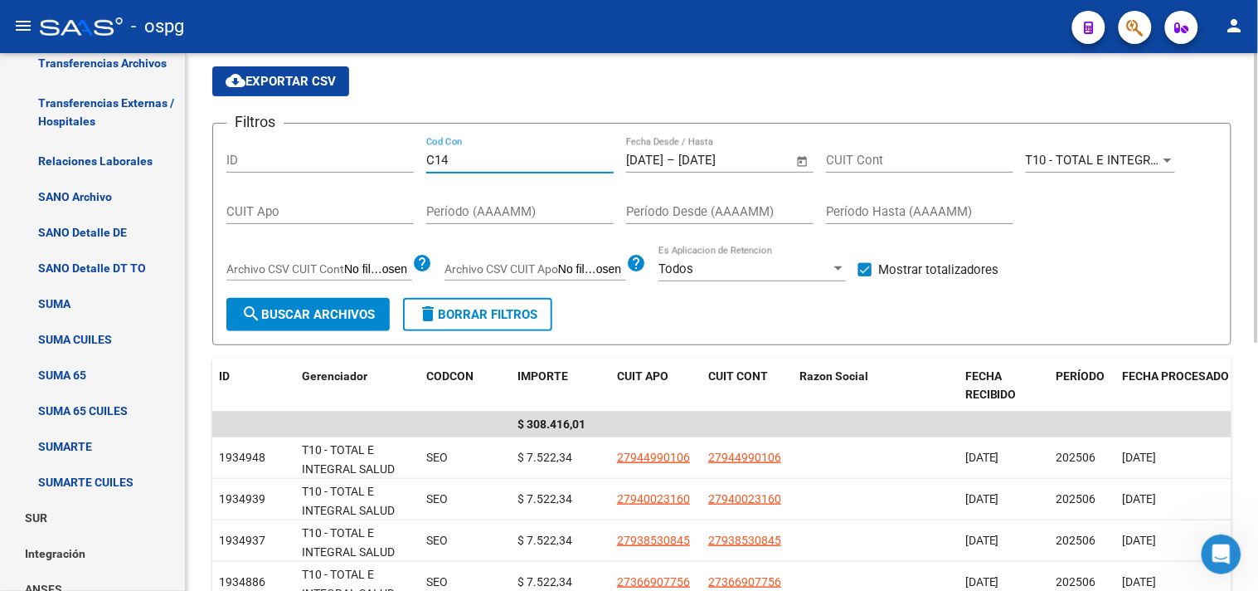
type input "C14"
click at [326, 310] on span "search Buscar Archivos" at bounding box center [308, 314] width 134 height 15
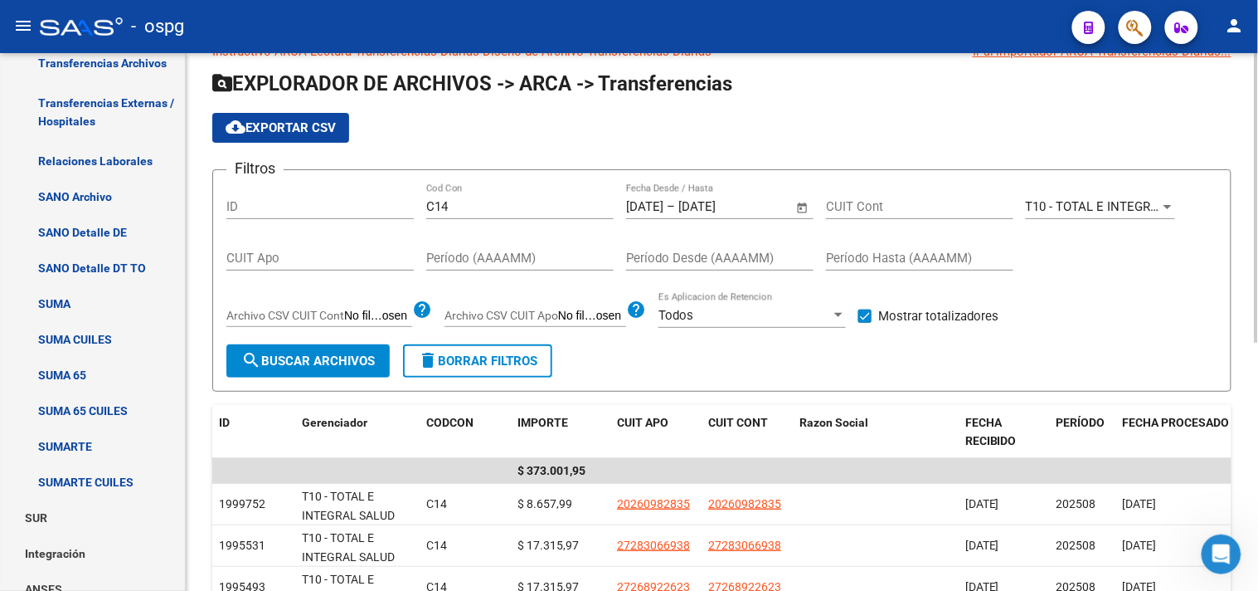
scroll to position [0, 0]
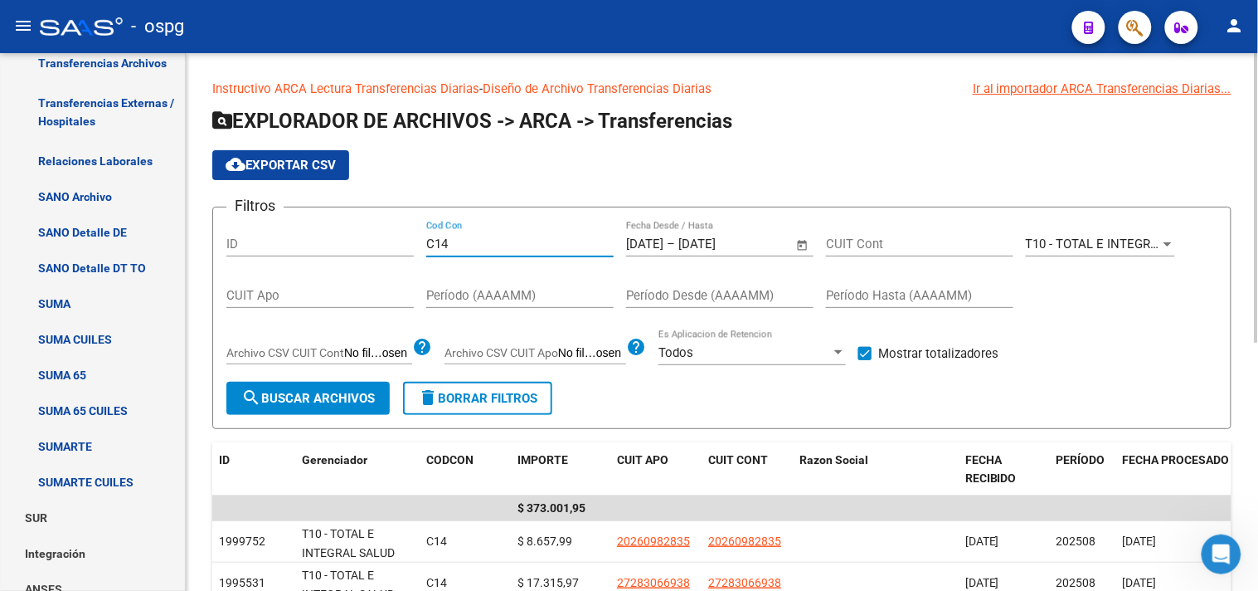
drag, startPoint x: 408, startPoint y: 236, endPoint x: 328, endPoint y: 241, distance: 80.6
click at [360, 236] on div "Filtros ID C14 Cod Con [DATE] [DATE] – [DATE] Fecha fin Fecha Desde / Hasta CUI…" at bounding box center [721, 301] width 991 height 161
click at [288, 155] on button "cloud_download Exportar CSV" at bounding box center [280, 165] width 137 height 30
click at [1091, 246] on span "T10 - TOTAL E INTEGRAL SALUD" at bounding box center [1117, 243] width 182 height 15
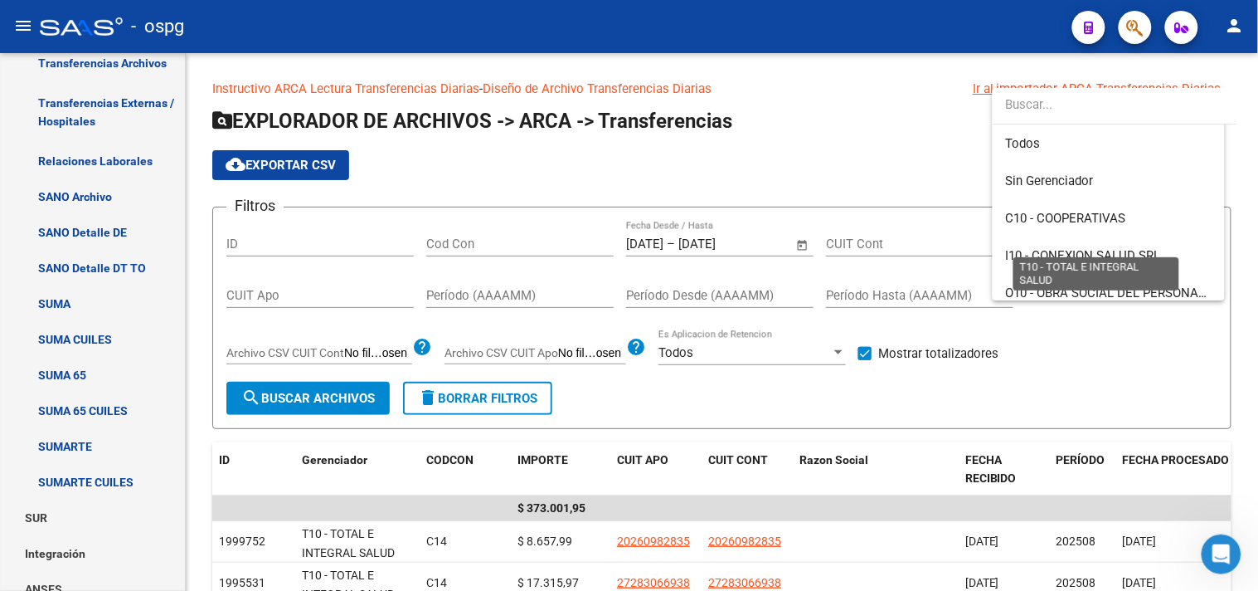
scroll to position [86, 0]
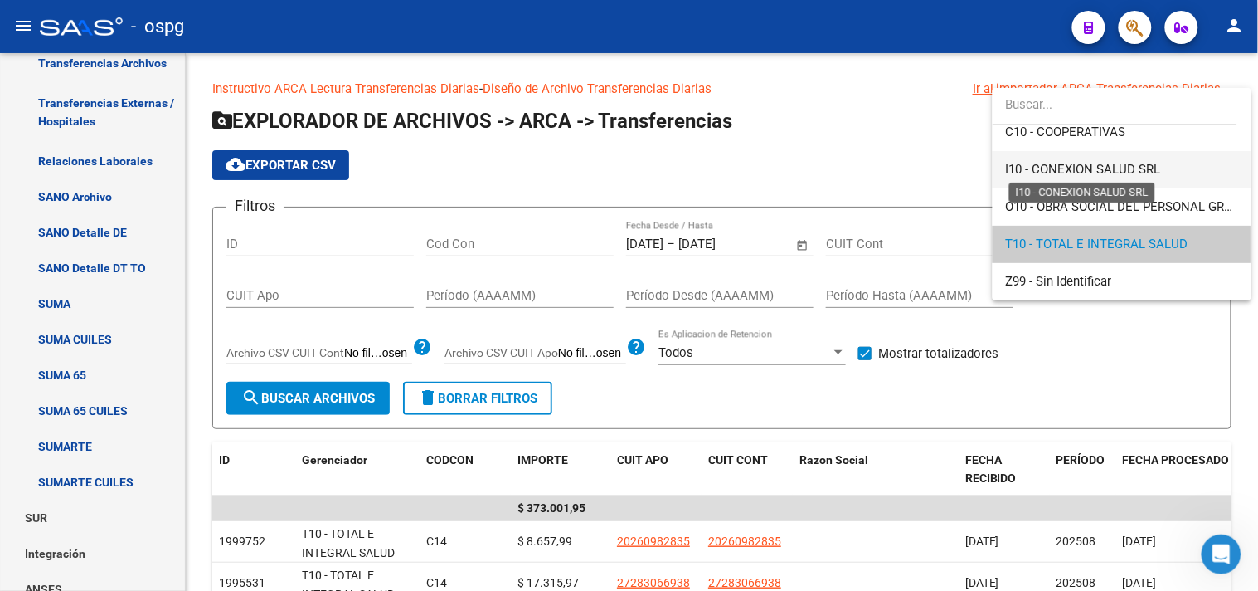
drag, startPoint x: 1056, startPoint y: 170, endPoint x: 490, endPoint y: 303, distance: 581.0
click at [1056, 169] on span "I10 - CONEXION SALUD SRL" at bounding box center [1083, 169] width 155 height 15
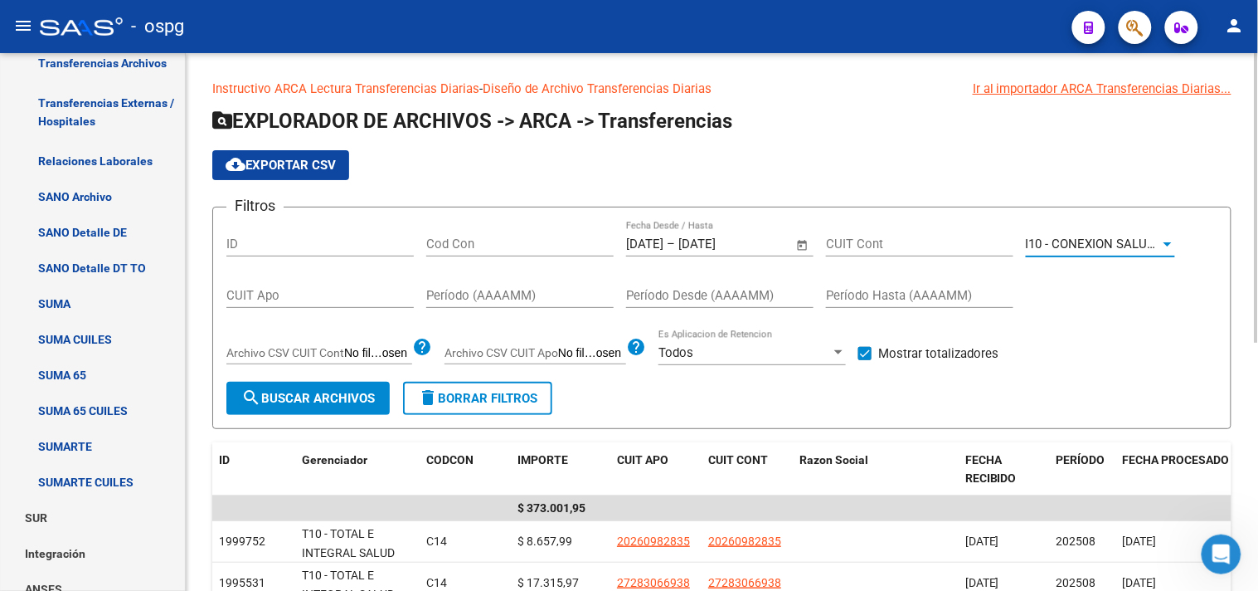
click at [324, 400] on span "search Buscar Archivos" at bounding box center [308, 398] width 134 height 15
click at [255, 164] on span "cloud_download Exportar CSV" at bounding box center [281, 165] width 110 height 15
click at [294, 388] on button "search Buscar Archivos" at bounding box center [307, 398] width 163 height 33
click at [299, 167] on span "cloud_download Exportar CSV" at bounding box center [281, 165] width 110 height 15
click at [1080, 243] on span "I10 - CONEXION SALUD SRL" at bounding box center [1103, 243] width 155 height 15
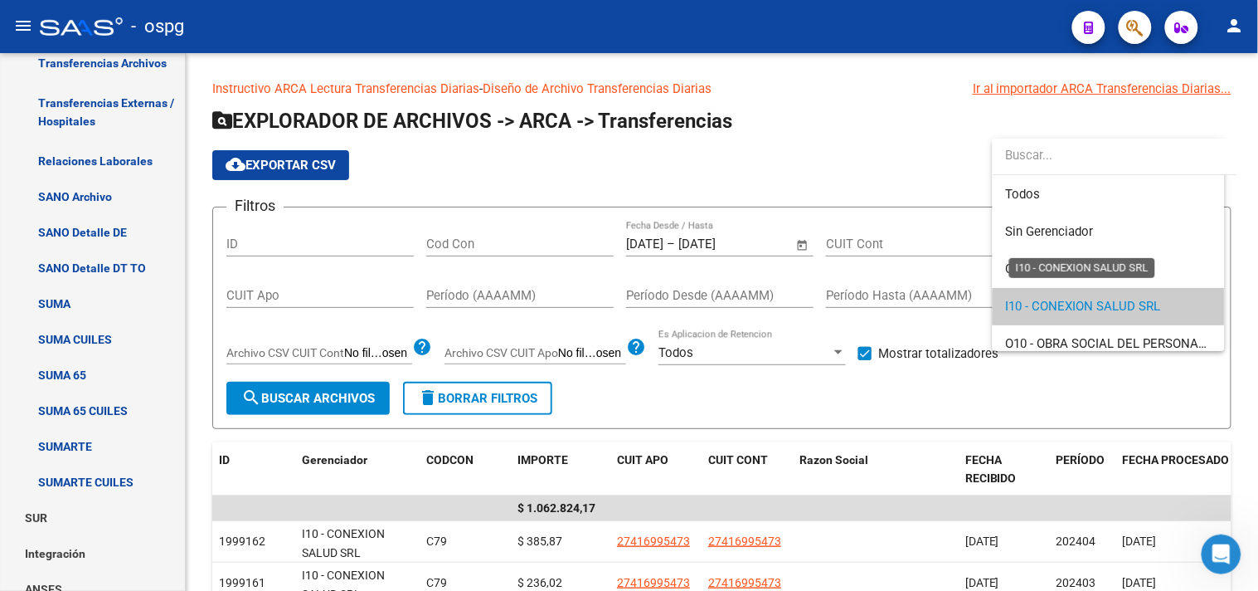
scroll to position [61, 0]
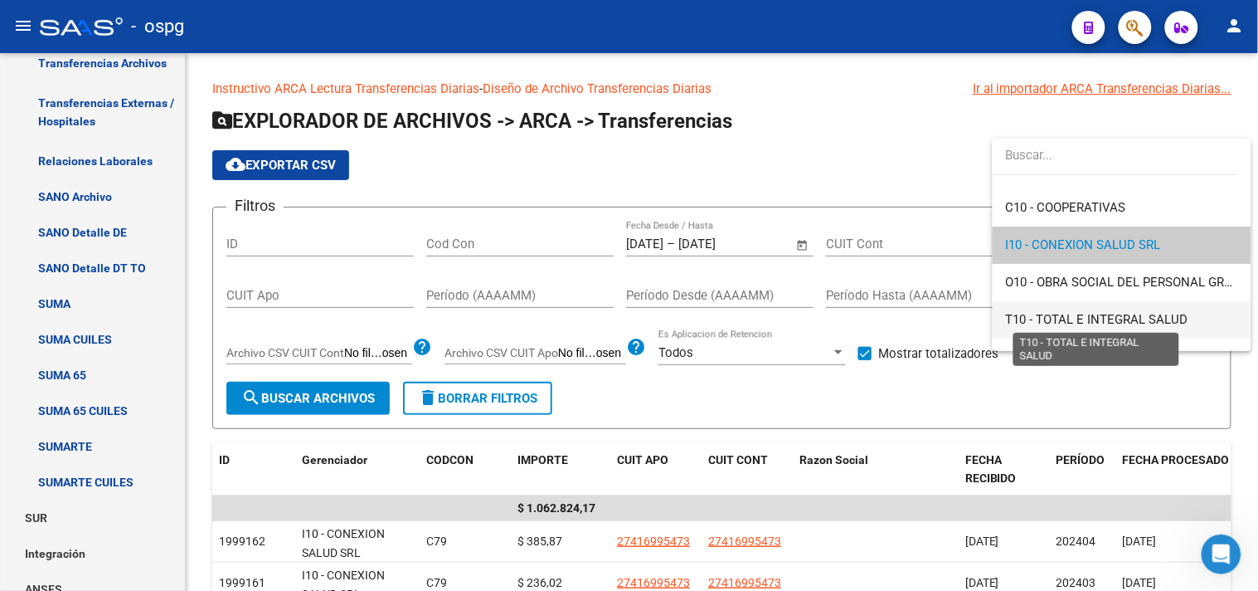
click at [1046, 318] on span "T10 - TOTAL E INTEGRAL SALUD" at bounding box center [1097, 319] width 182 height 15
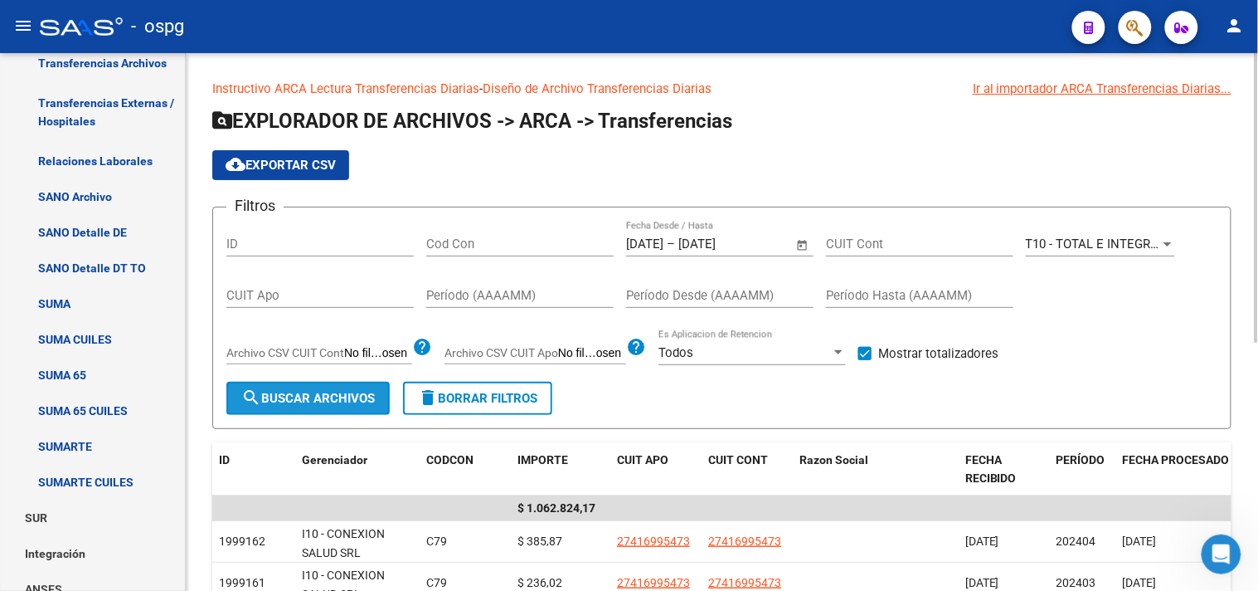
click at [285, 398] on span "search Buscar Archivos" at bounding box center [308, 398] width 134 height 15
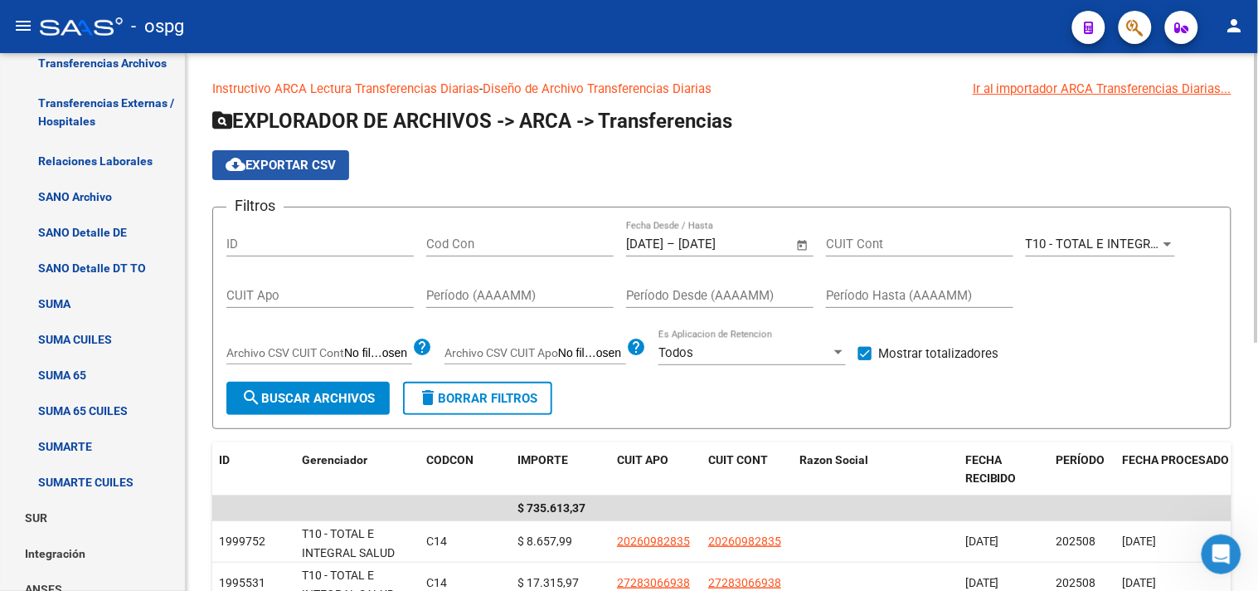
click at [290, 163] on span "cloud_download Exportar CSV" at bounding box center [281, 165] width 110 height 15
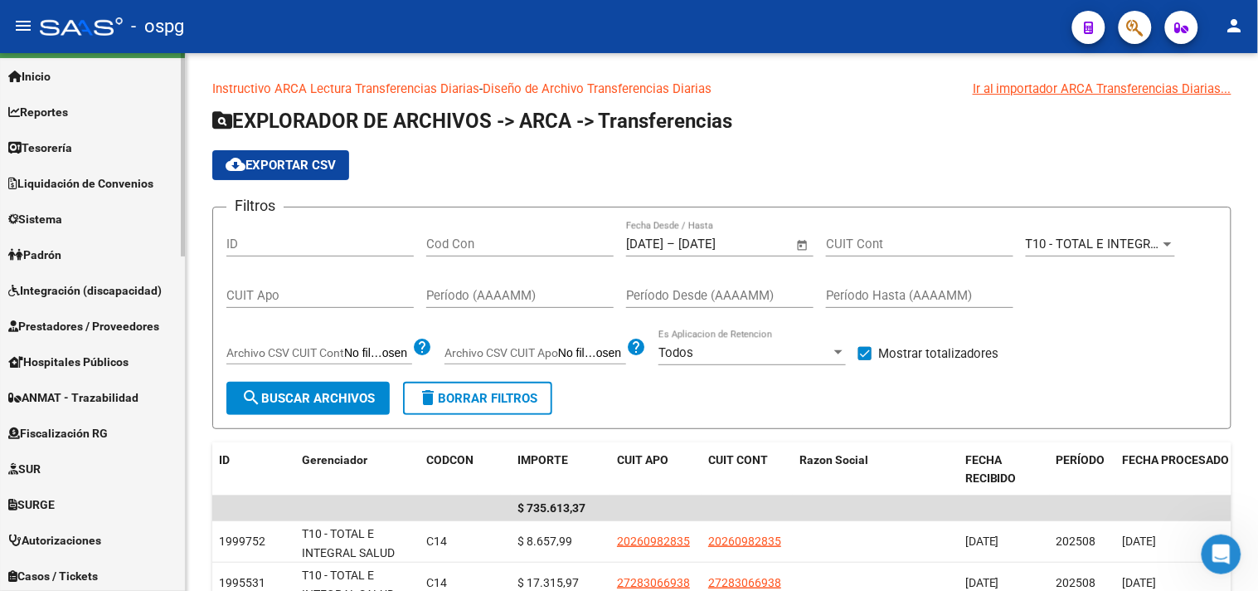
scroll to position [0, 0]
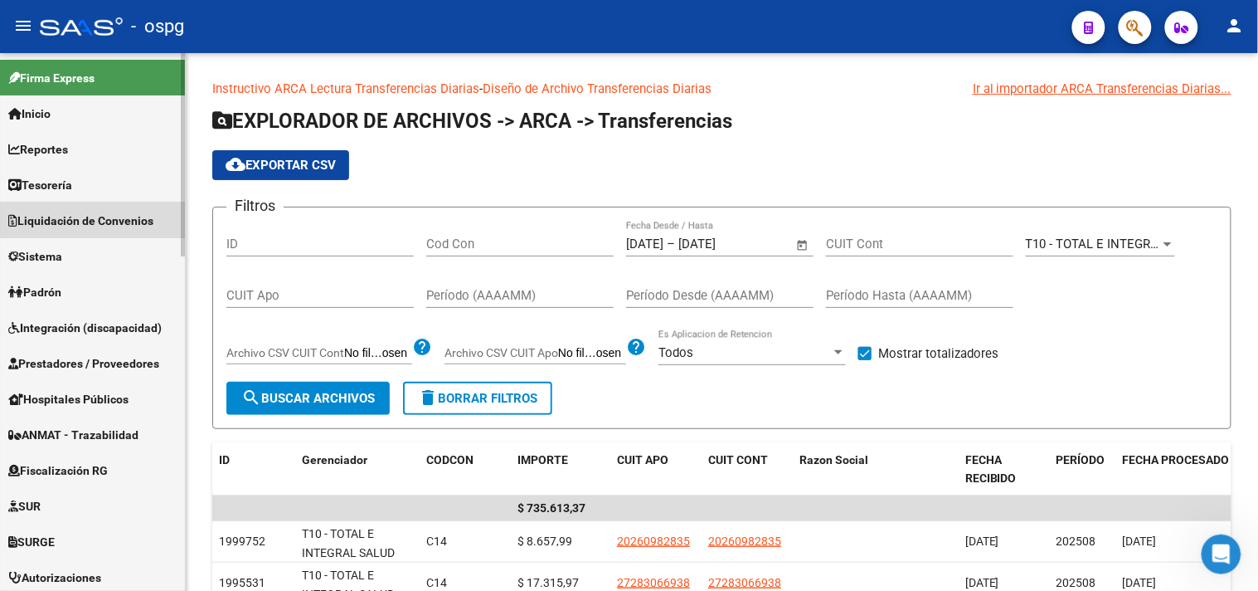
click at [95, 213] on span "Liquidación de Convenios" at bounding box center [80, 220] width 145 height 18
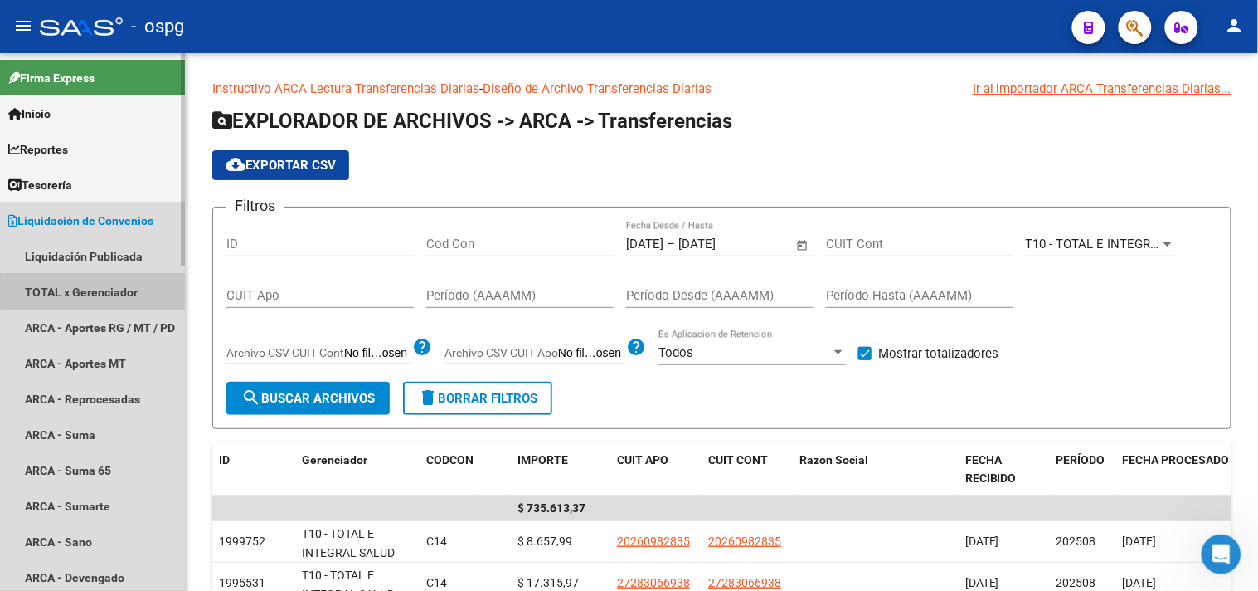
click at [85, 287] on link "TOTAL x Gerenciador" at bounding box center [92, 292] width 185 height 36
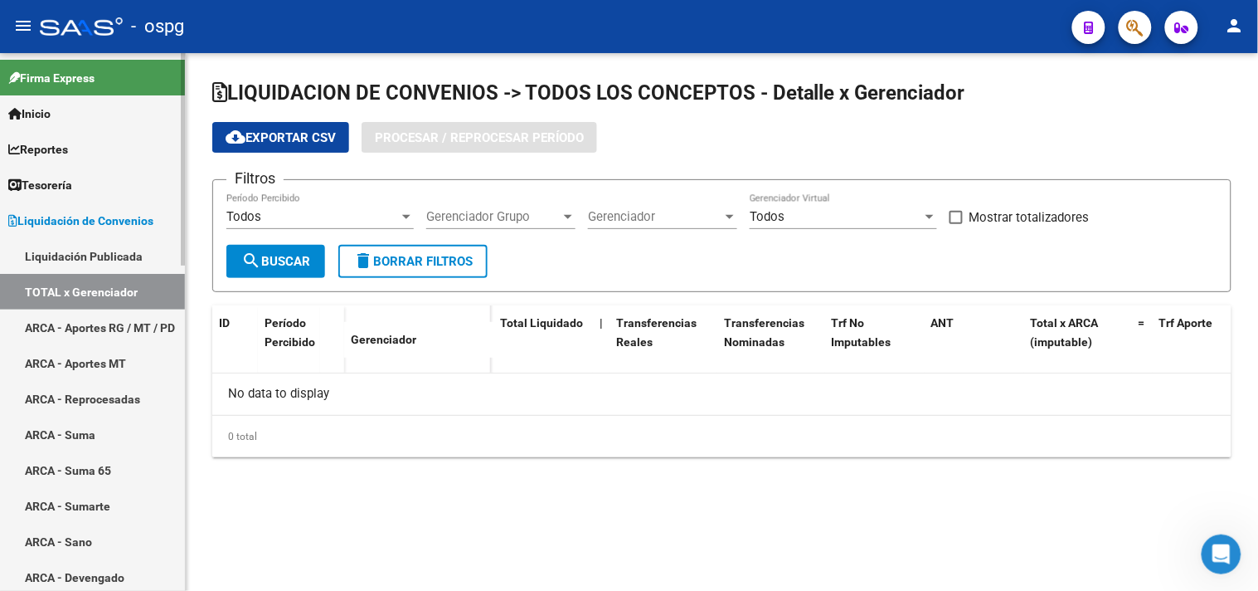
checkbox input "true"
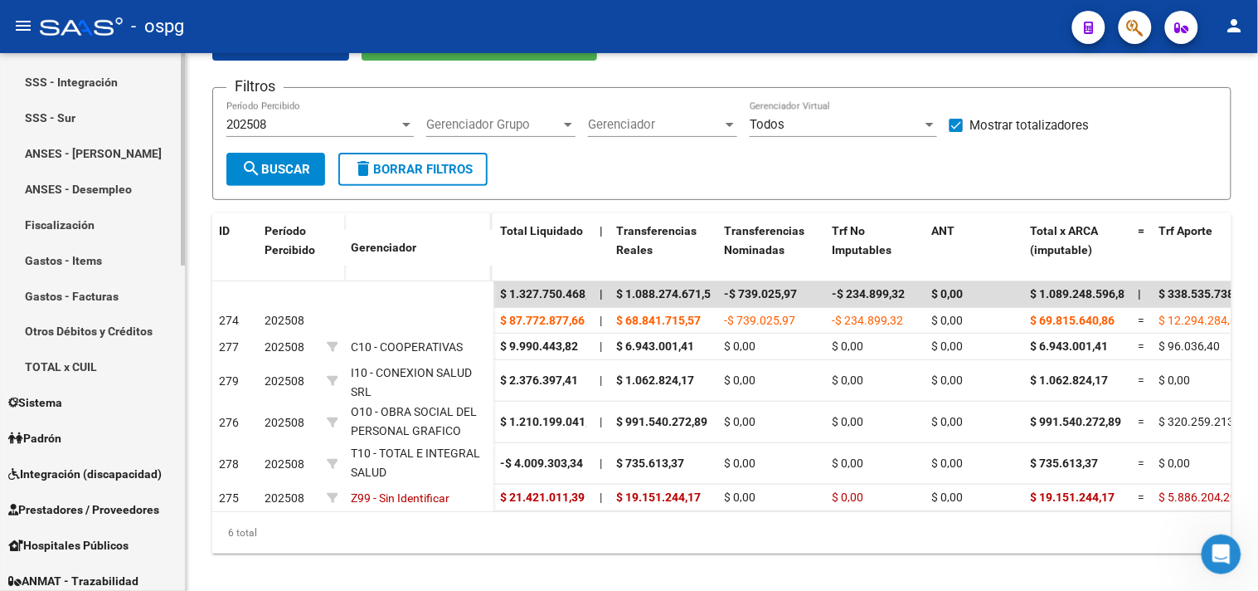
scroll to position [736, 0]
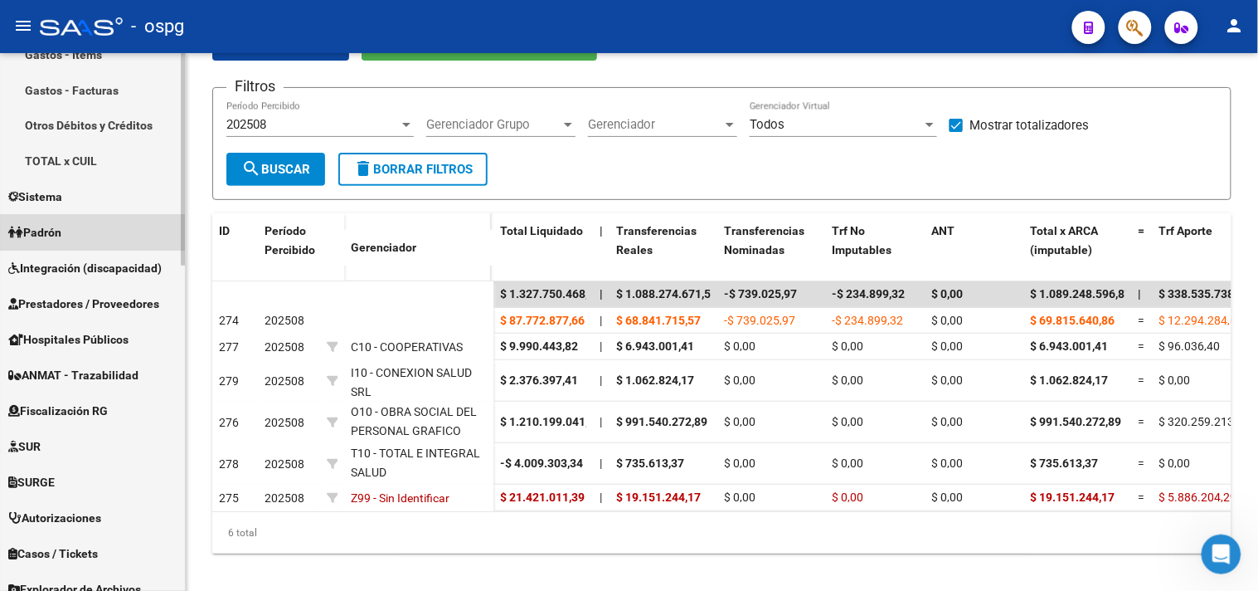
click at [103, 228] on link "Padrón" at bounding box center [92, 233] width 185 height 36
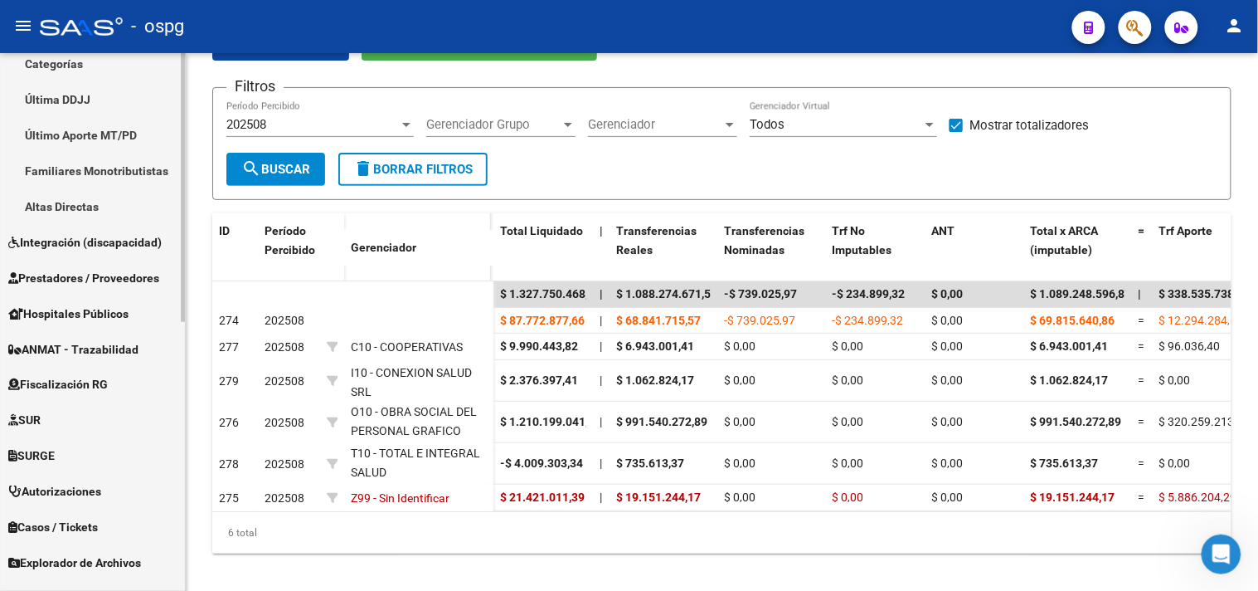
scroll to position [353, 0]
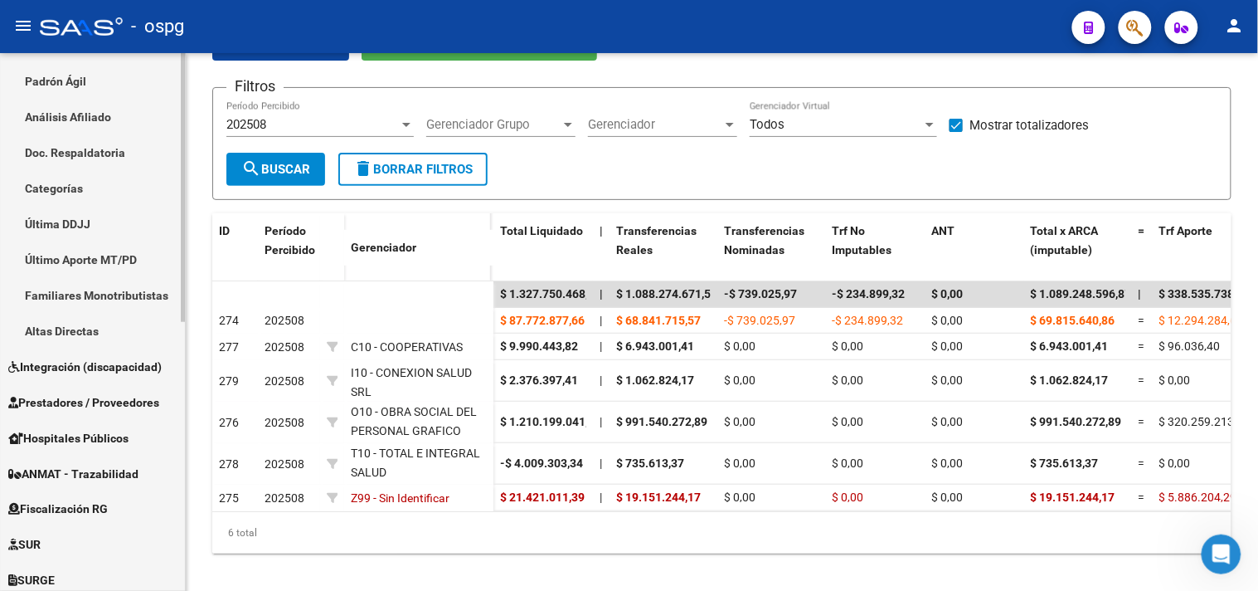
click at [75, 108] on link "Análisis Afiliado" at bounding box center [92, 117] width 185 height 36
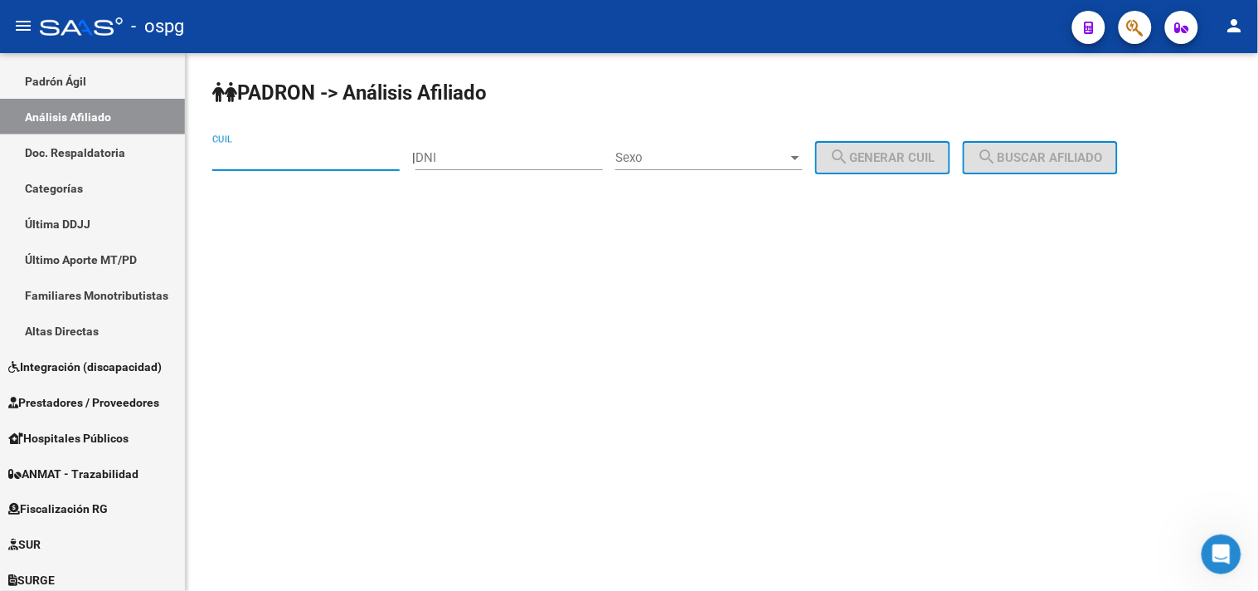
click at [366, 162] on input "CUIL" at bounding box center [305, 157] width 187 height 15
type input "20-29689882-2"
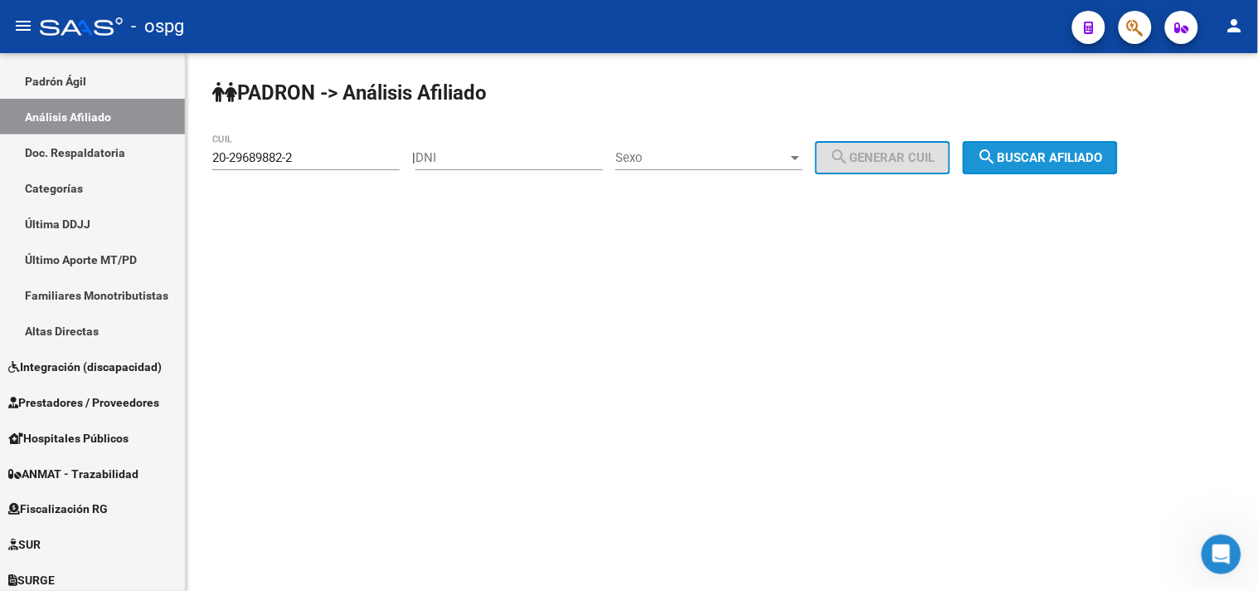
click at [1055, 154] on span "search Buscar afiliado" at bounding box center [1040, 157] width 125 height 15
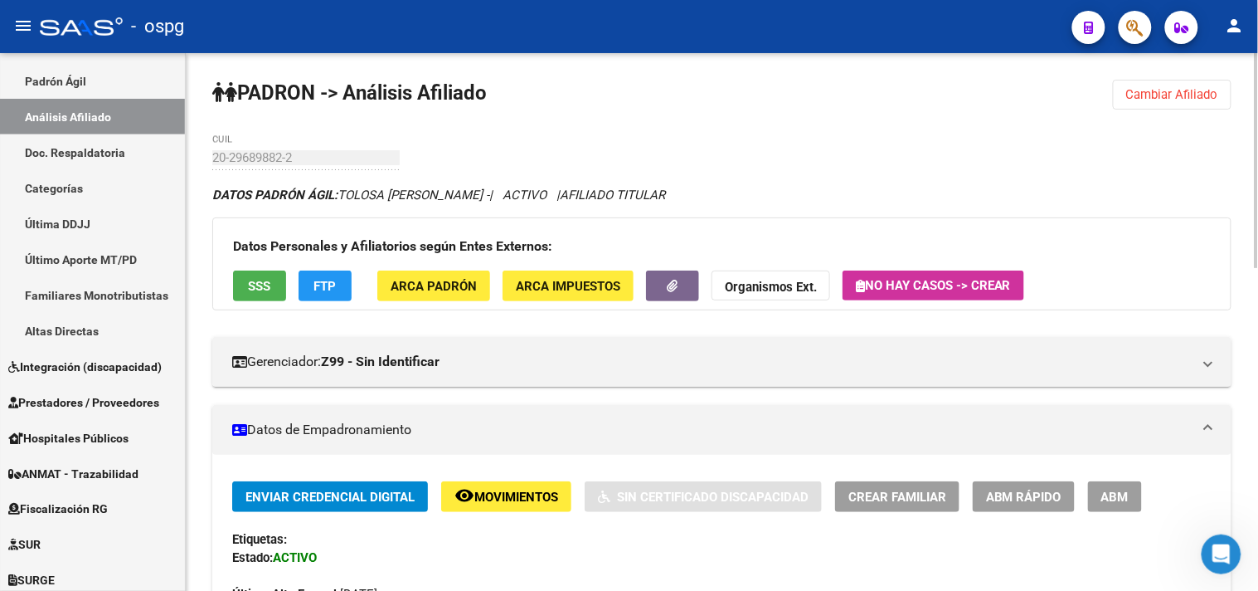
click at [255, 286] on span "SSS" at bounding box center [260, 286] width 22 height 15
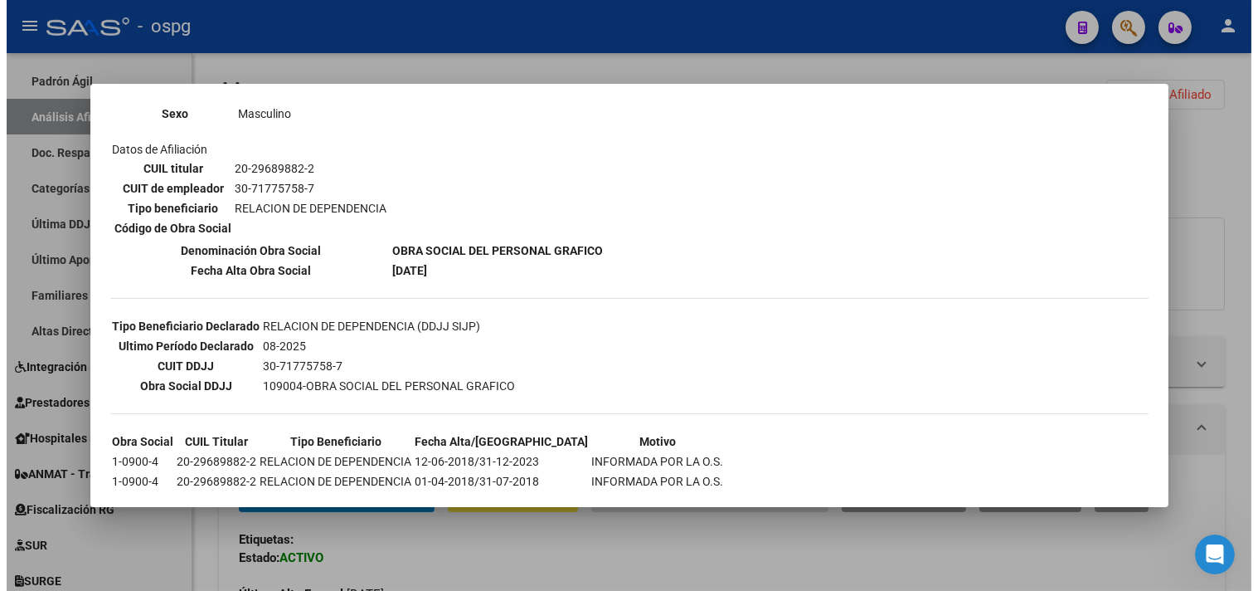
scroll to position [297, 0]
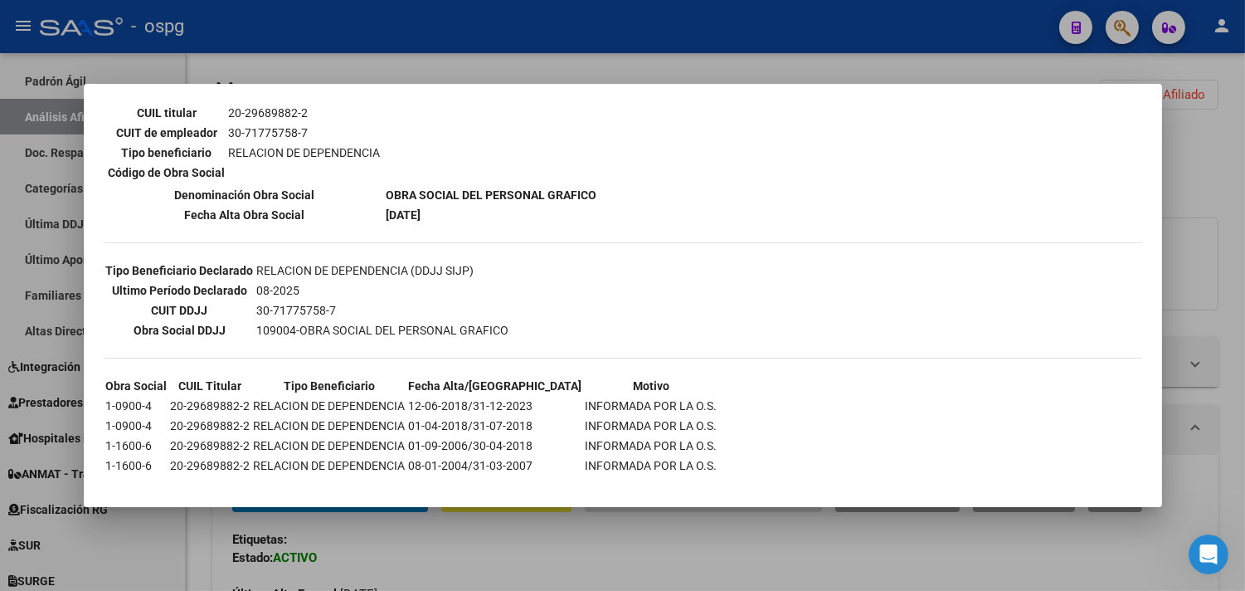
click at [564, 539] on div at bounding box center [622, 295] width 1245 height 591
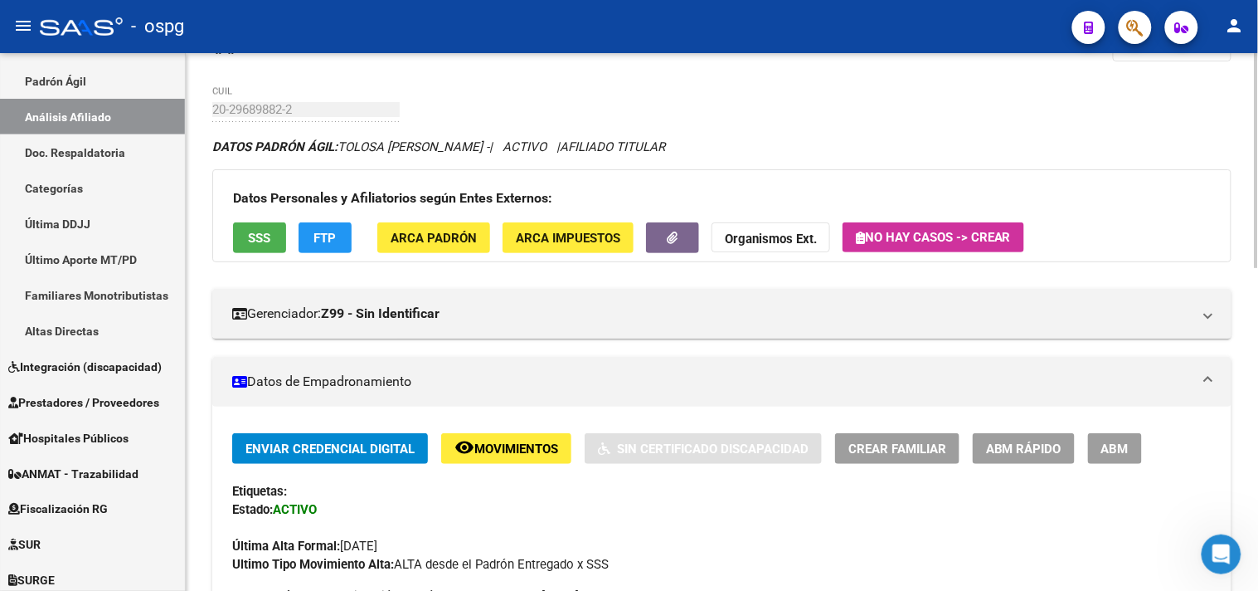
scroll to position [92, 0]
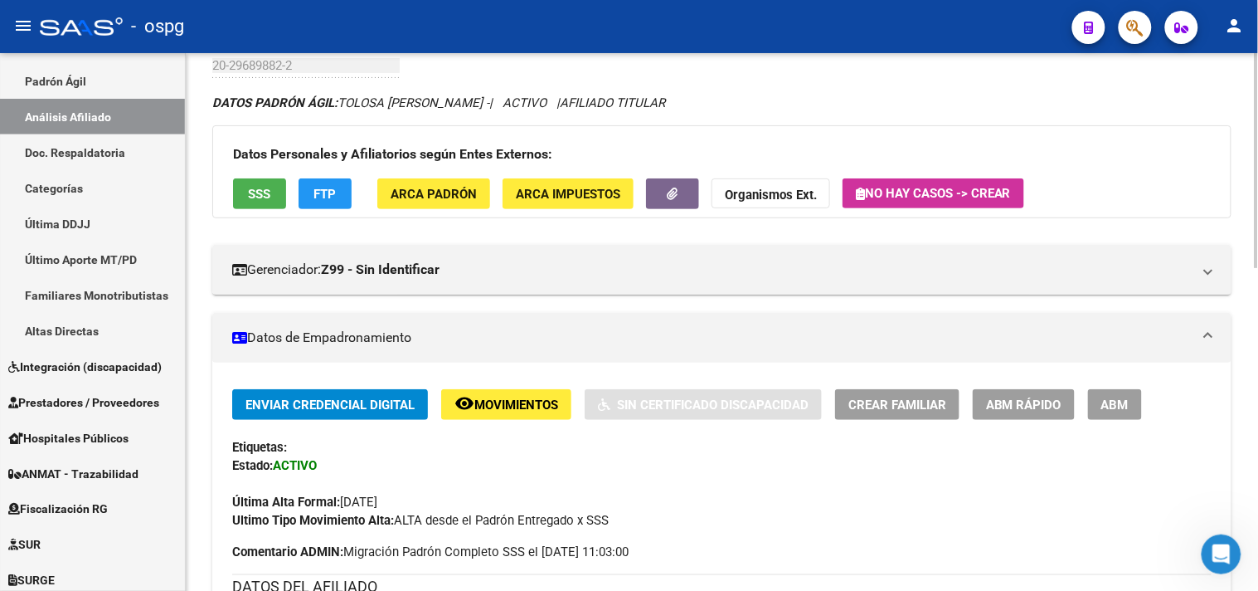
click at [529, 413] on button "remove_red_eye Movimientos" at bounding box center [506, 404] width 130 height 31
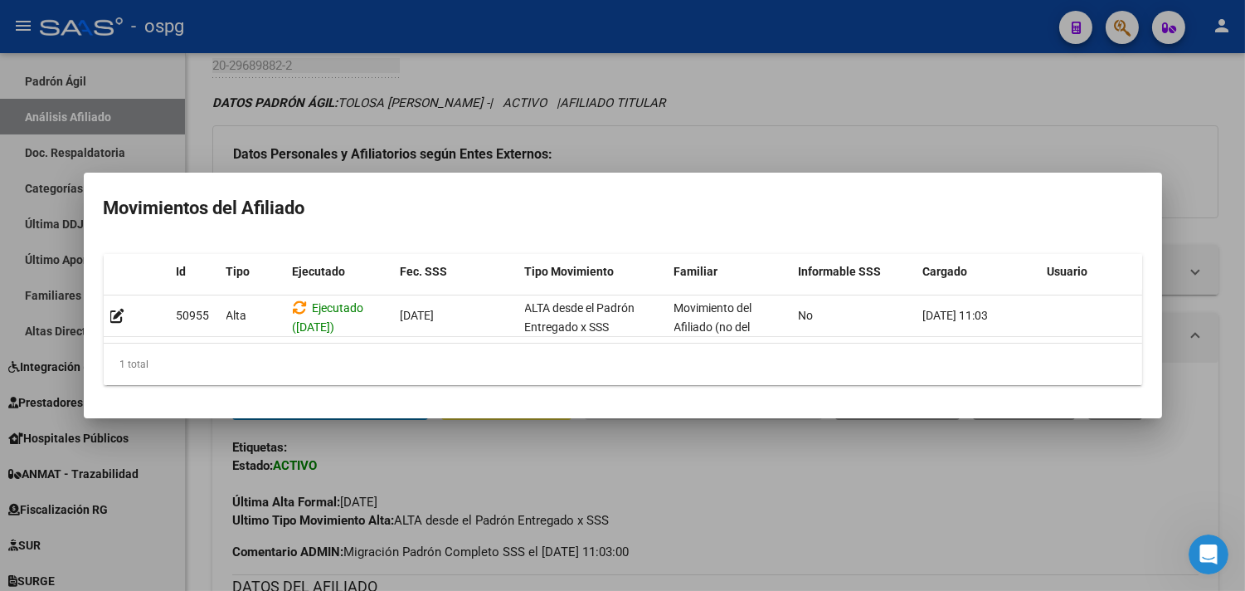
click at [795, 474] on div at bounding box center [622, 295] width 1245 height 591
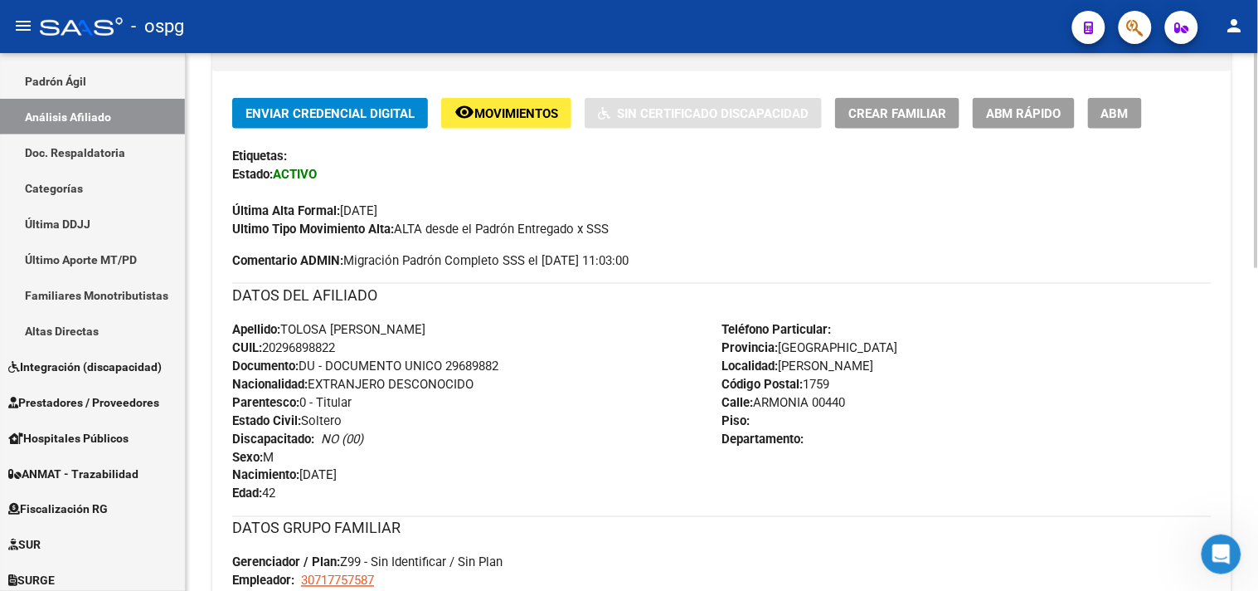
scroll to position [809, 0]
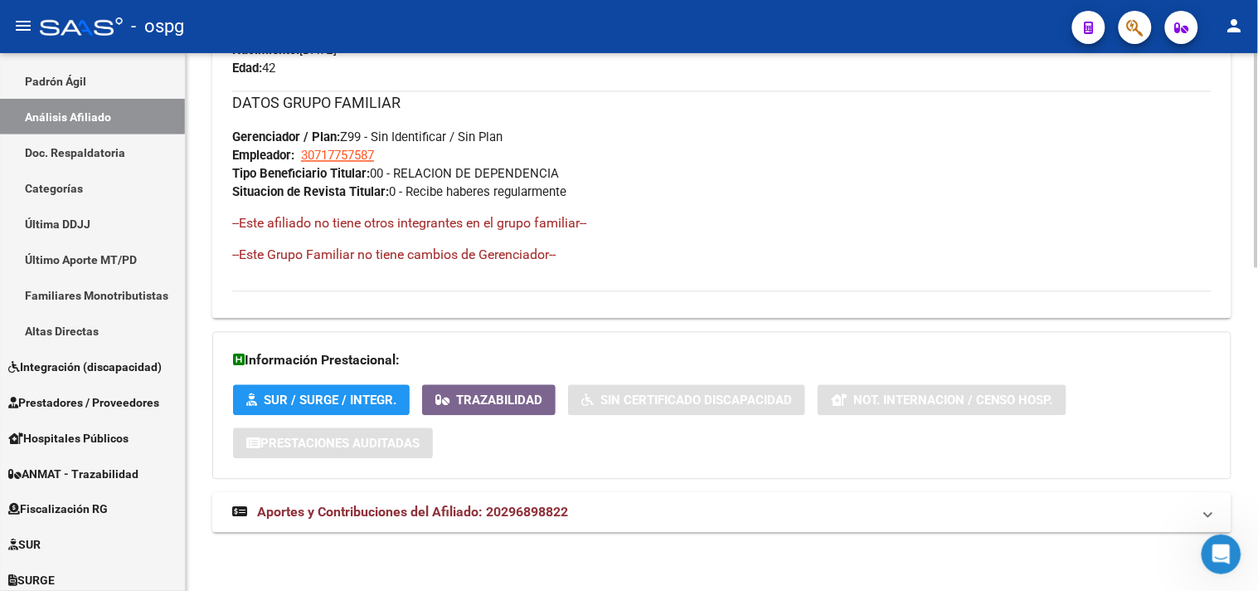
click at [637, 507] on mat-panel-title "Aportes y Contribuciones del Afiliado: 20296898822" at bounding box center [712, 512] width 960 height 18
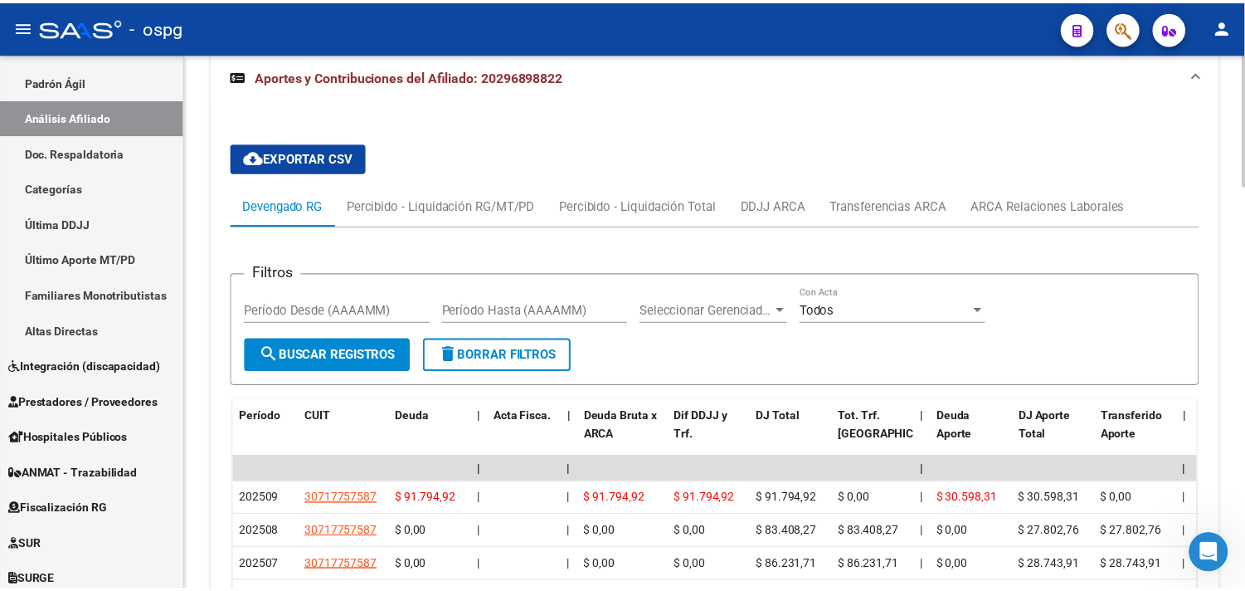
scroll to position [1367, 0]
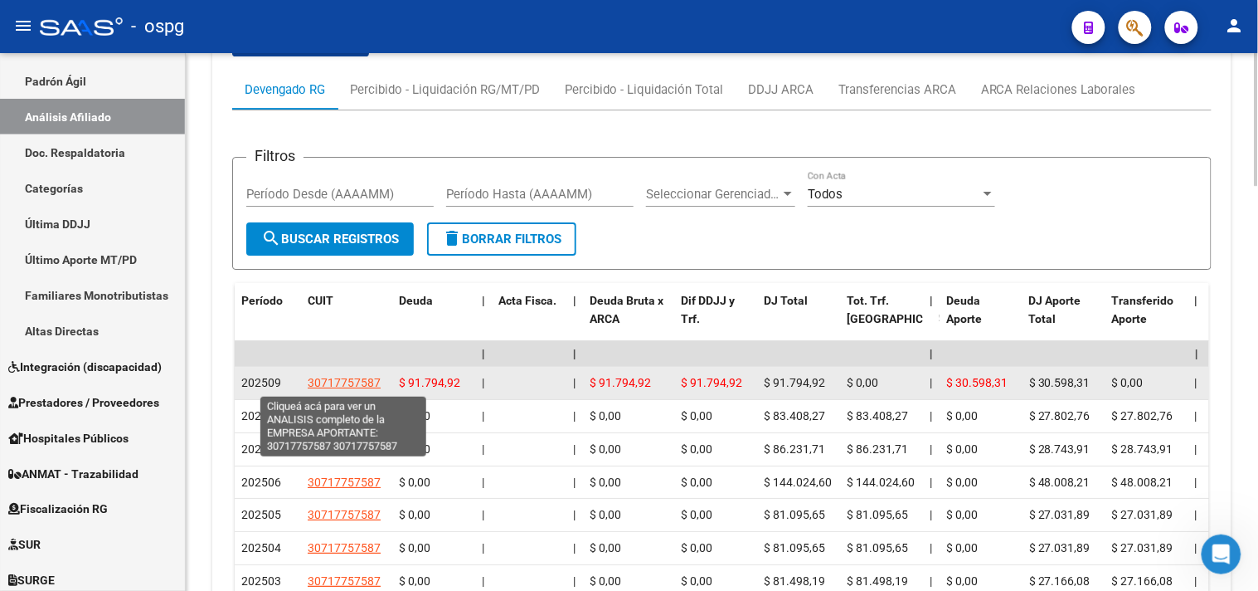
click at [348, 383] on span "30717757587" at bounding box center [344, 382] width 73 height 13
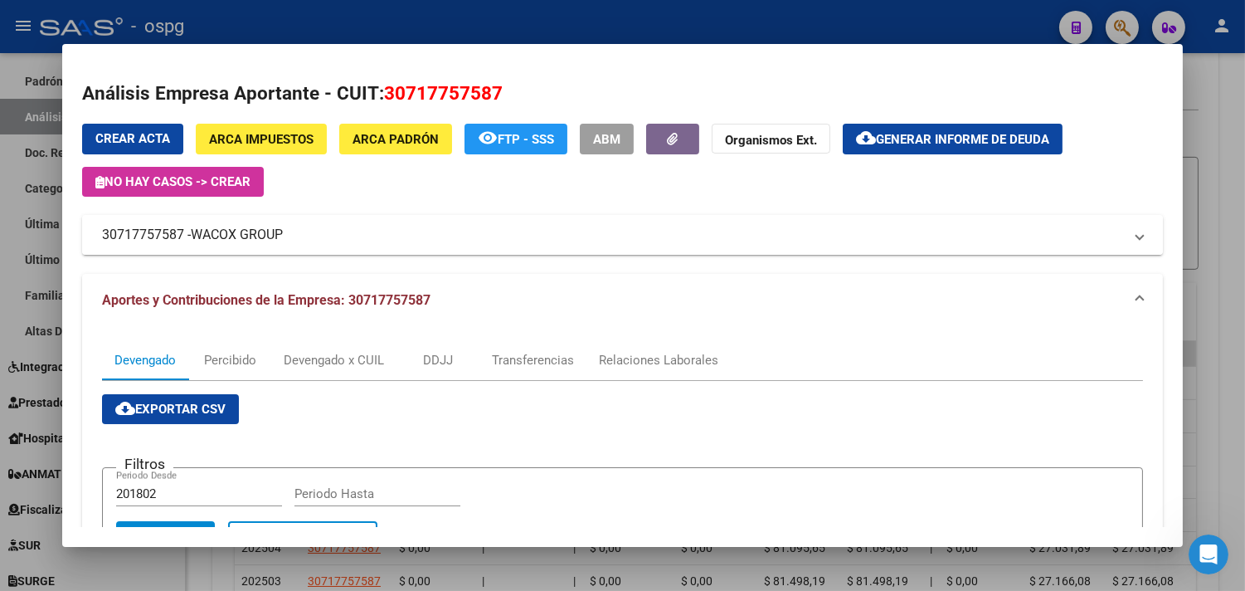
click at [349, 233] on mat-panel-title "30717757587 - WACOX GROUP" at bounding box center [612, 235] width 1021 height 20
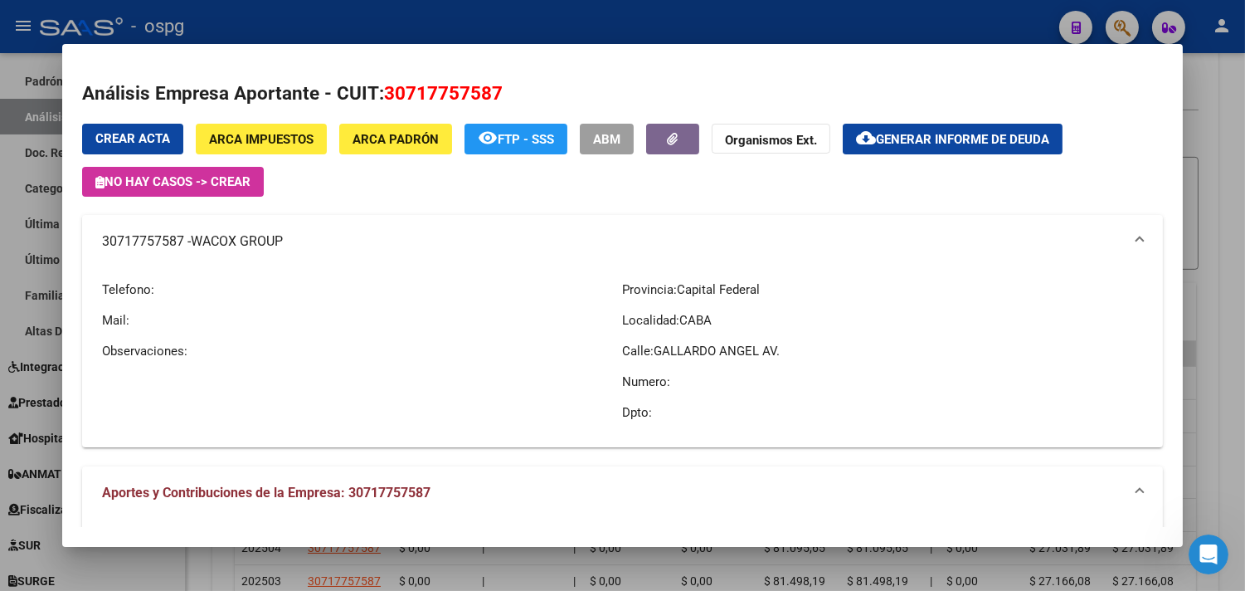
click at [245, 139] on span "ARCA Impuestos" at bounding box center [261, 139] width 104 height 15
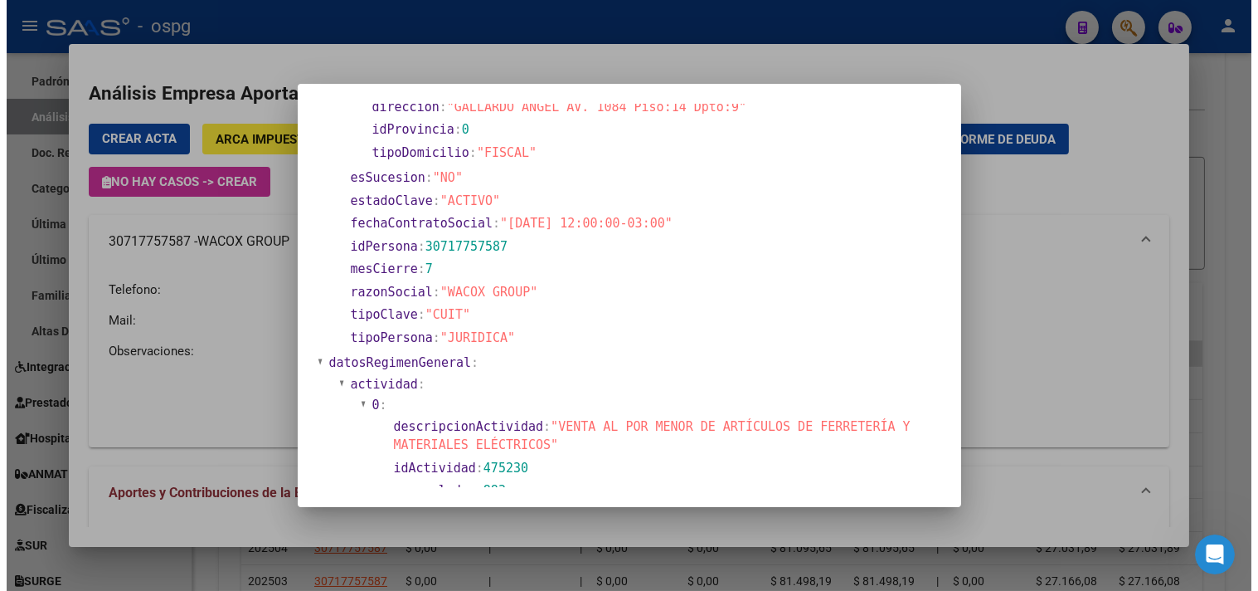
scroll to position [276, 0]
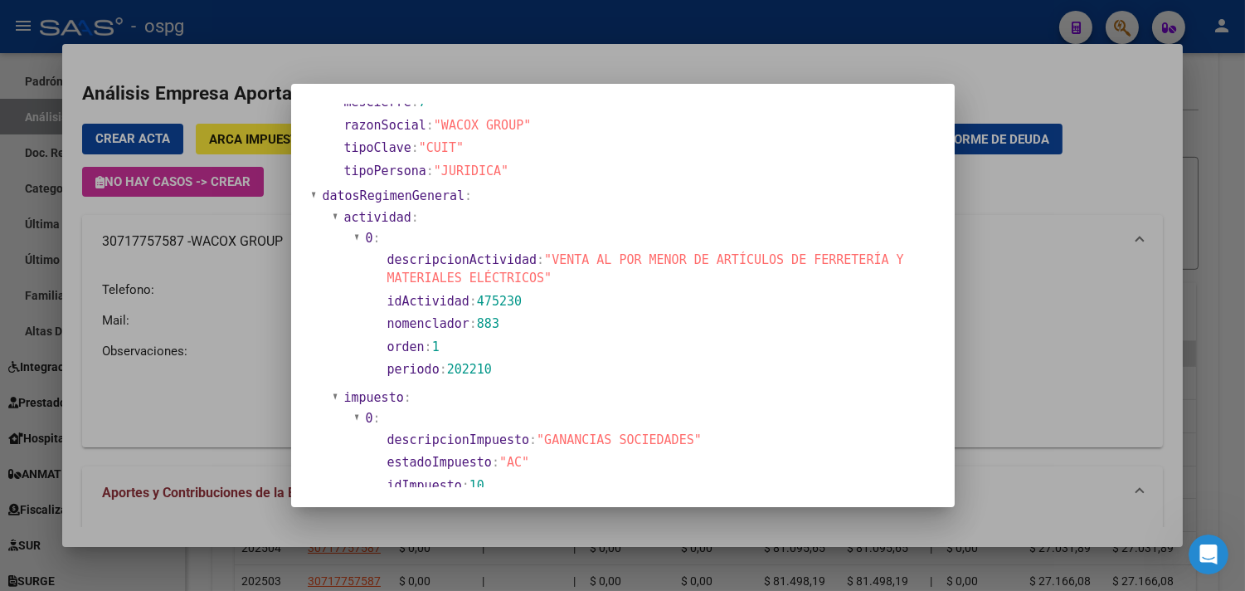
click at [1242, 355] on div at bounding box center [622, 295] width 1245 height 591
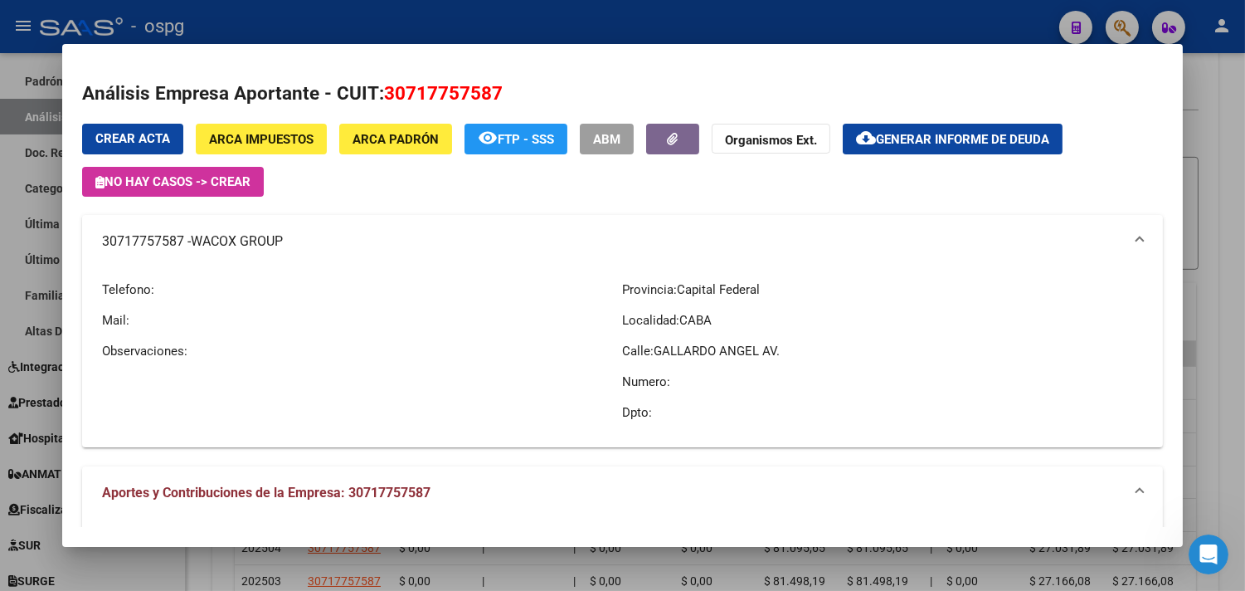
click at [1241, 362] on div at bounding box center [622, 295] width 1245 height 591
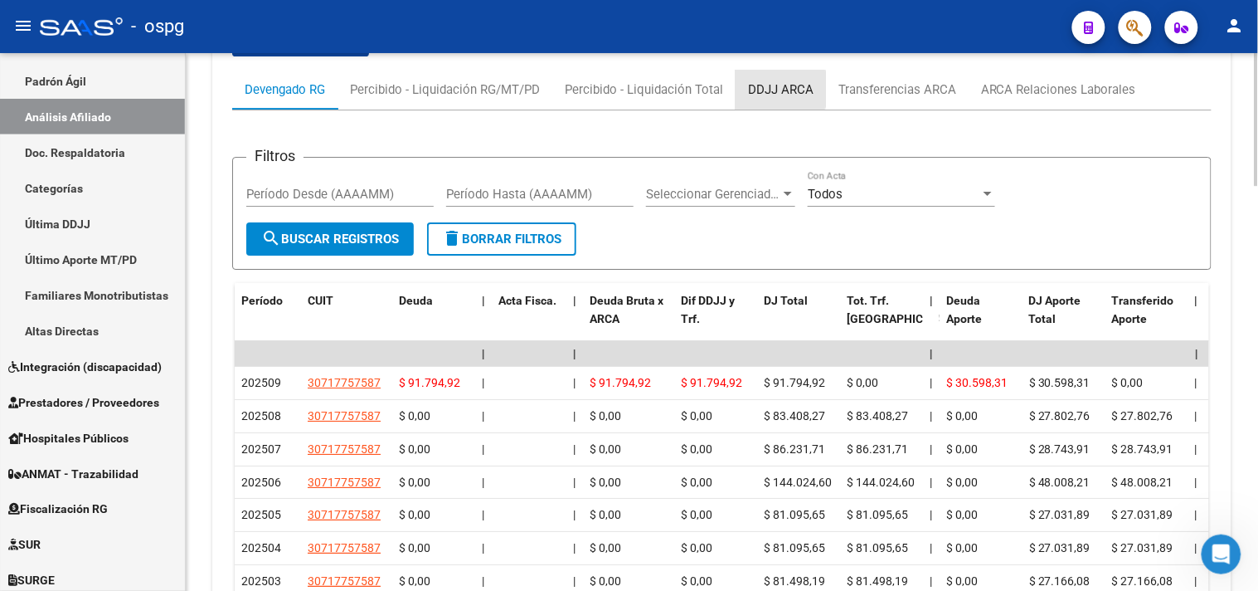
click at [758, 90] on div "DDJJ ARCA" at bounding box center [781, 89] width 66 height 18
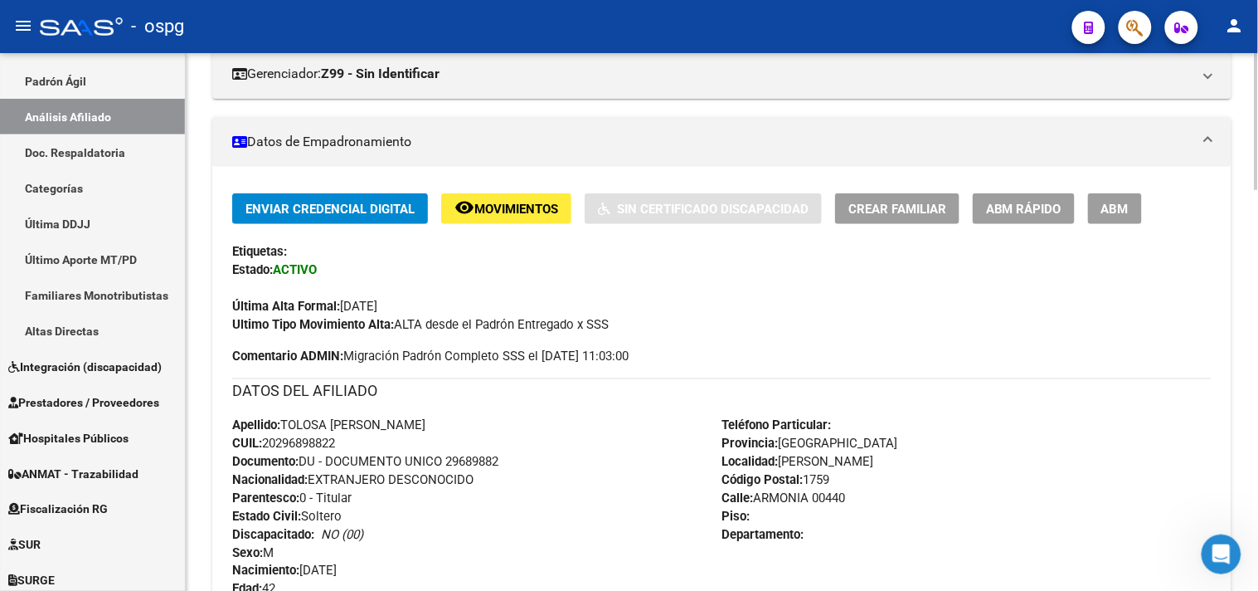
scroll to position [0, 0]
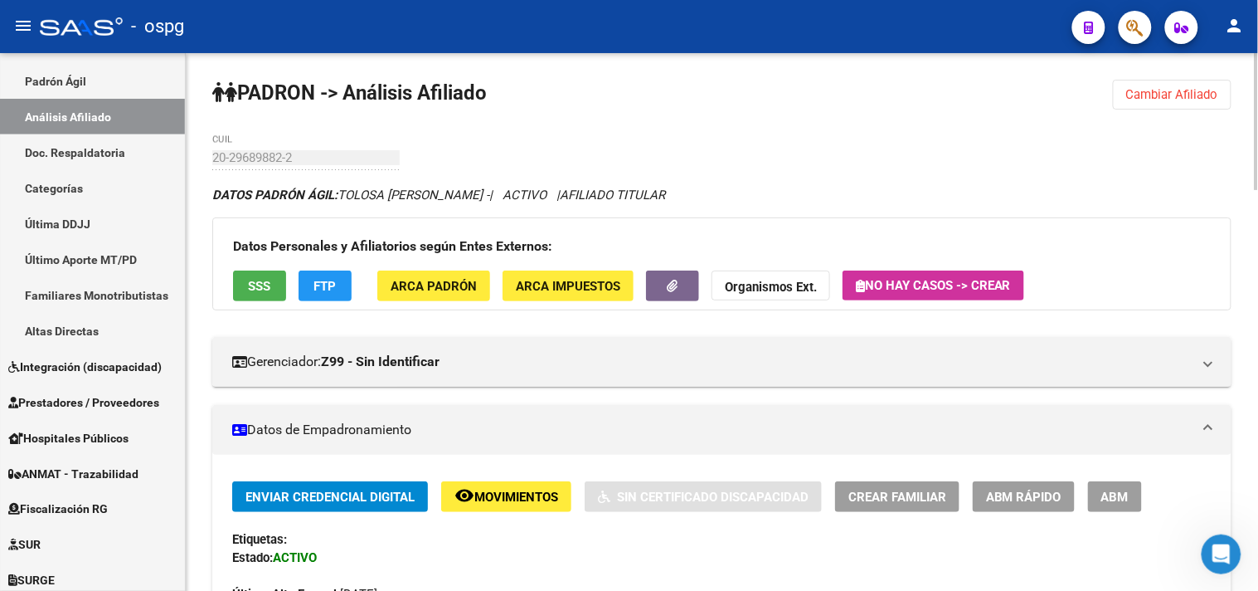
click at [788, 285] on strong "Organismos Ext." at bounding box center [771, 286] width 92 height 15
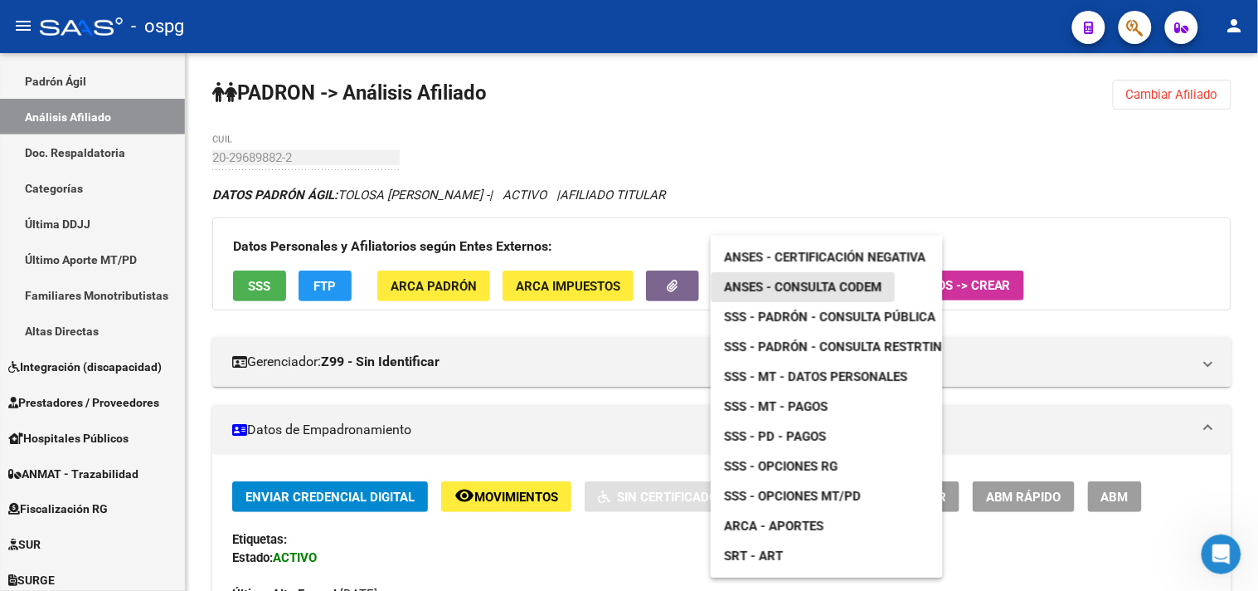
click at [823, 286] on span "ANSES - Consulta CODEM" at bounding box center [803, 286] width 158 height 15
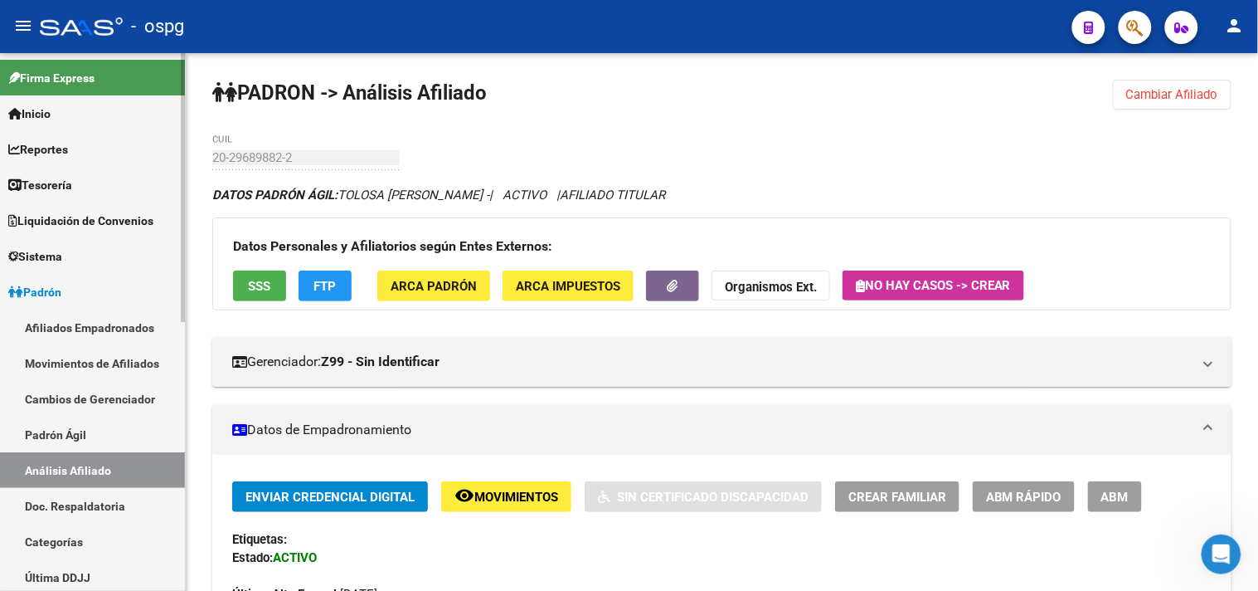
click at [111, 155] on link "Reportes" at bounding box center [92, 149] width 185 height 36
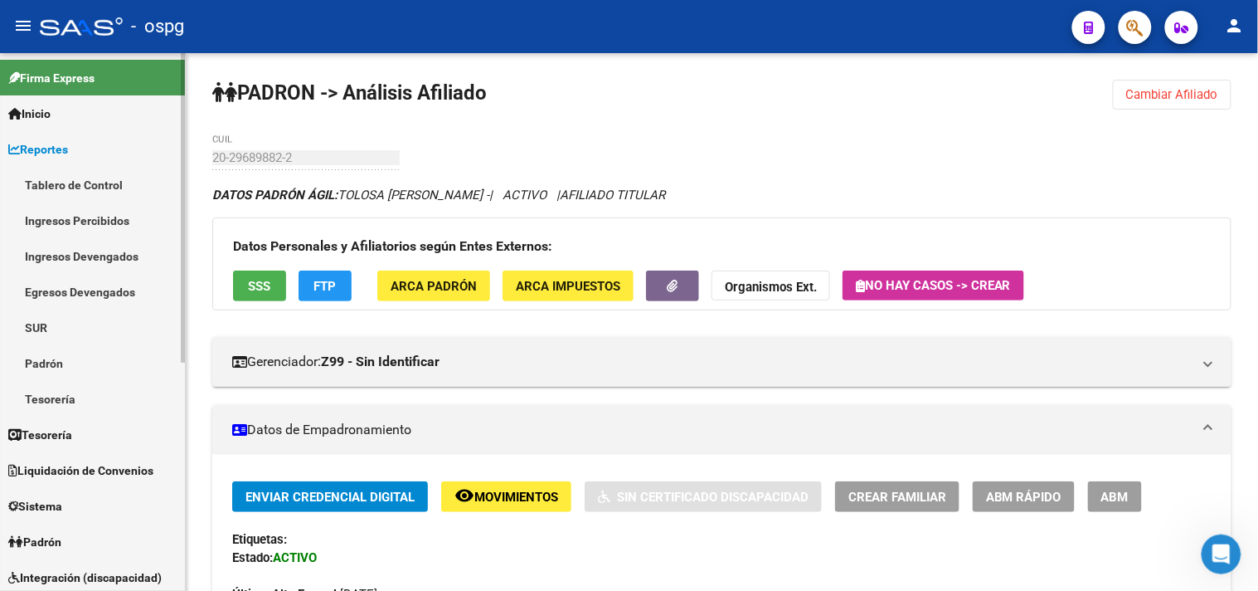
click at [114, 481] on link "Liquidación de Convenios" at bounding box center [92, 470] width 185 height 36
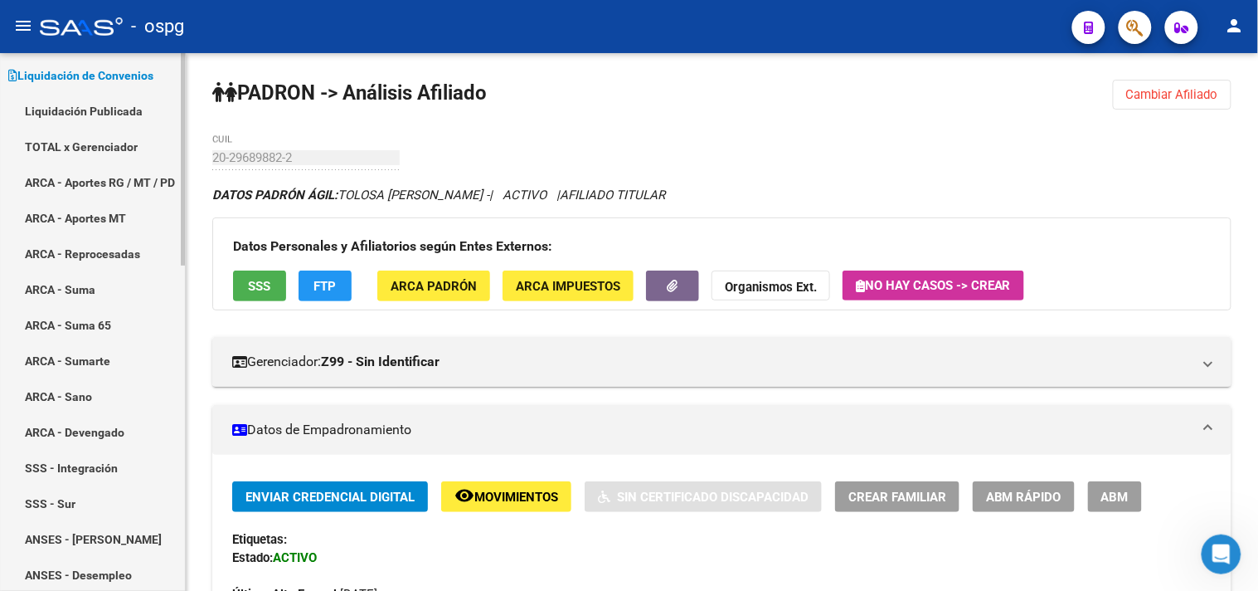
scroll to position [184, 0]
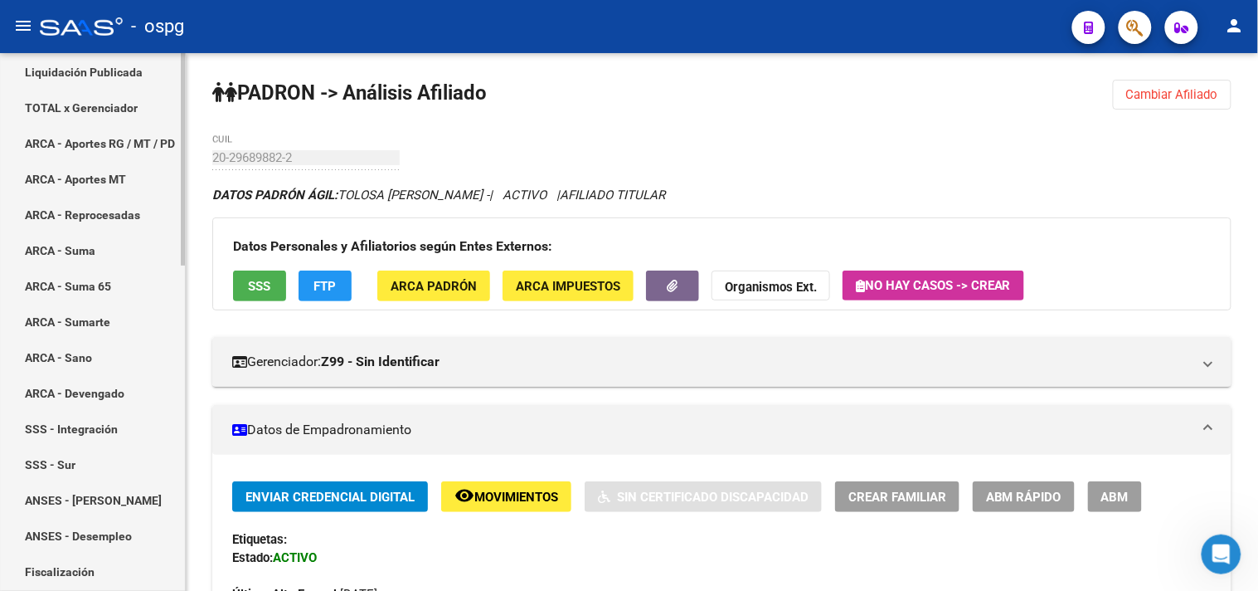
click at [46, 252] on link "ARCA - Suma" at bounding box center [92, 250] width 185 height 36
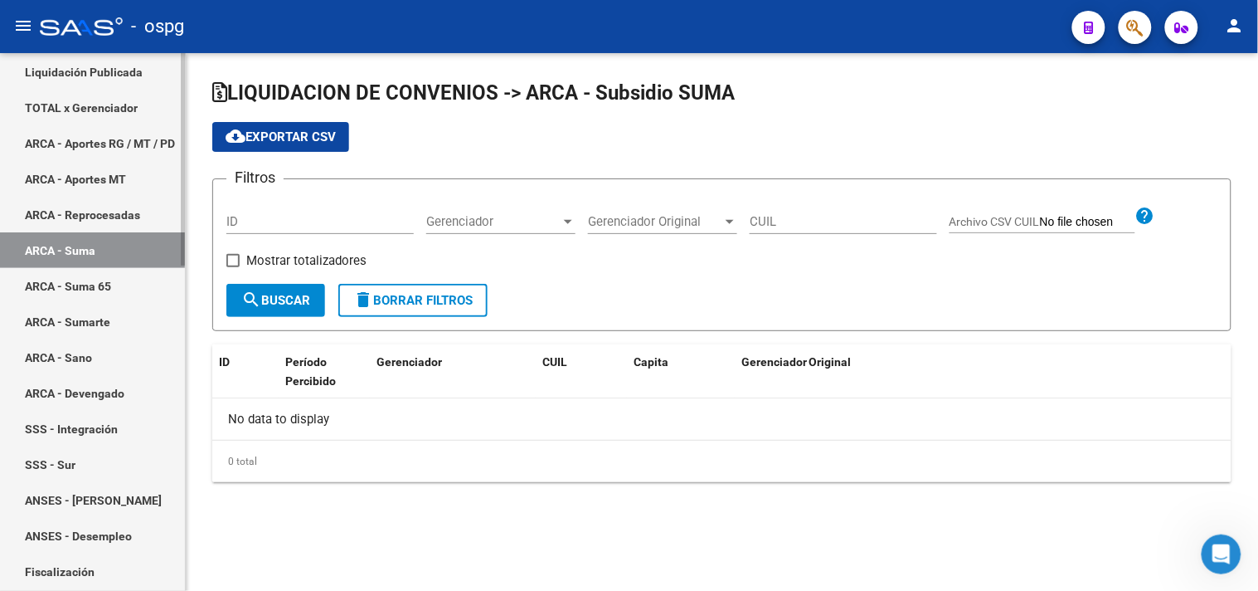
checkbox input "true"
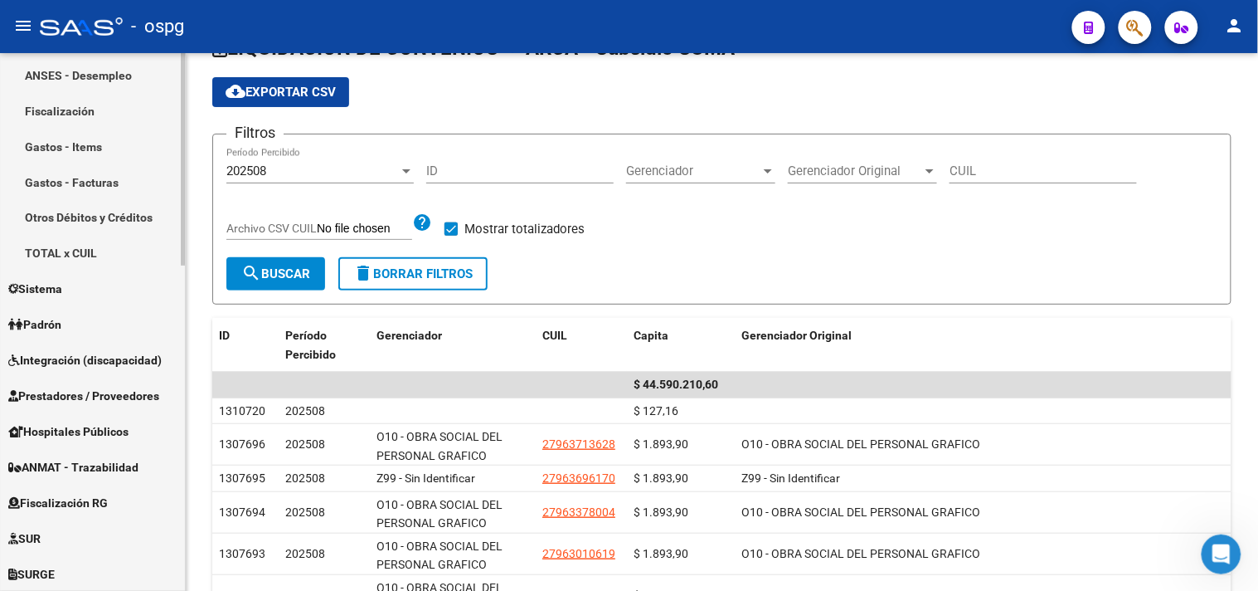
scroll to position [824, 0]
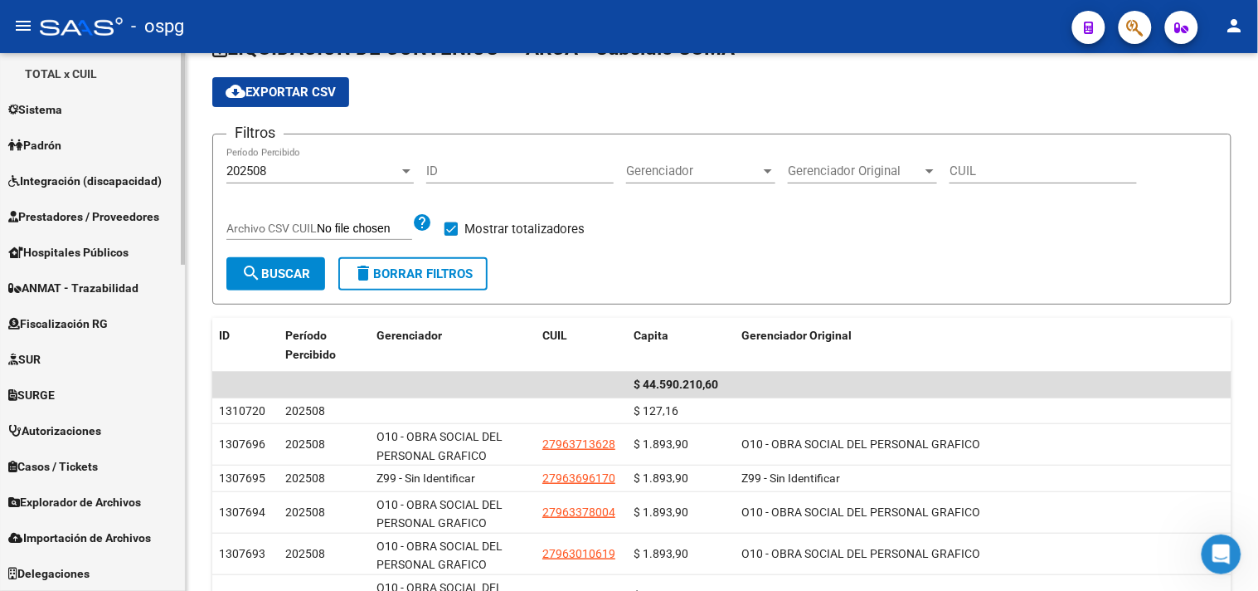
click at [112, 504] on span "Explorador de Archivos" at bounding box center [74, 502] width 133 height 18
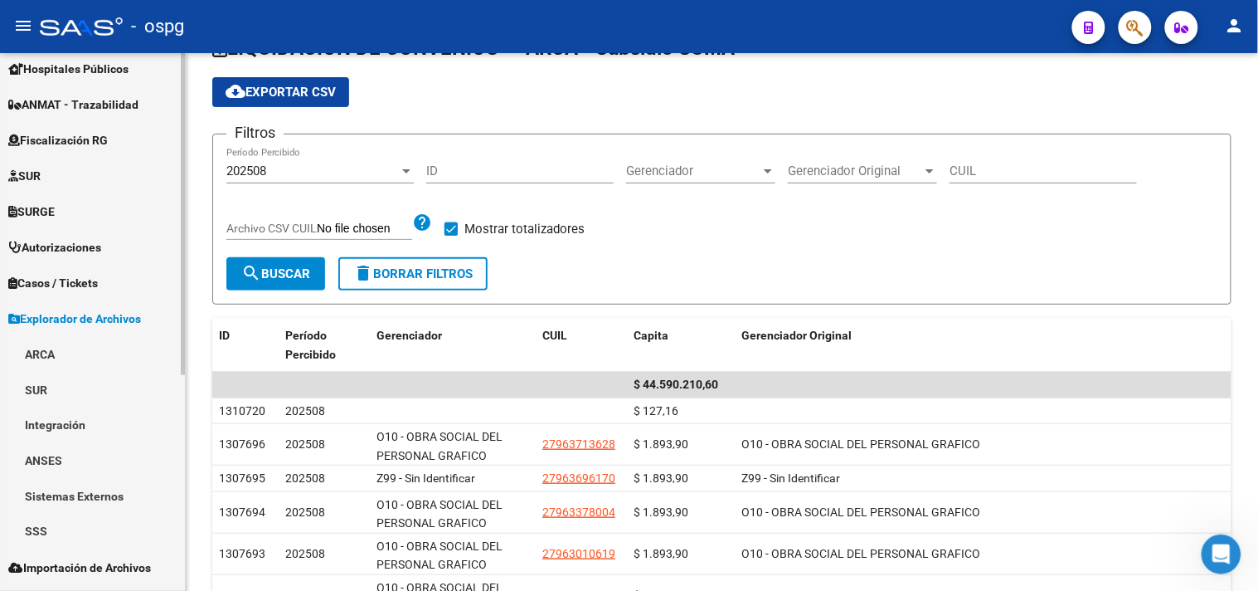
scroll to position [267, 0]
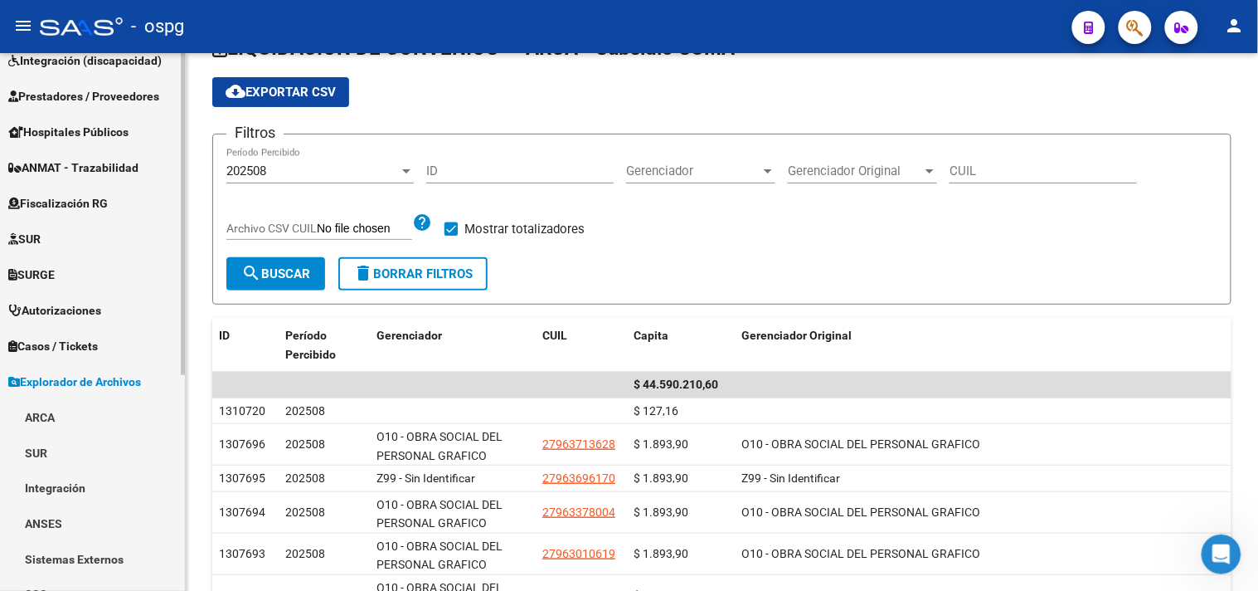
click at [80, 418] on link "ARCA" at bounding box center [92, 417] width 185 height 36
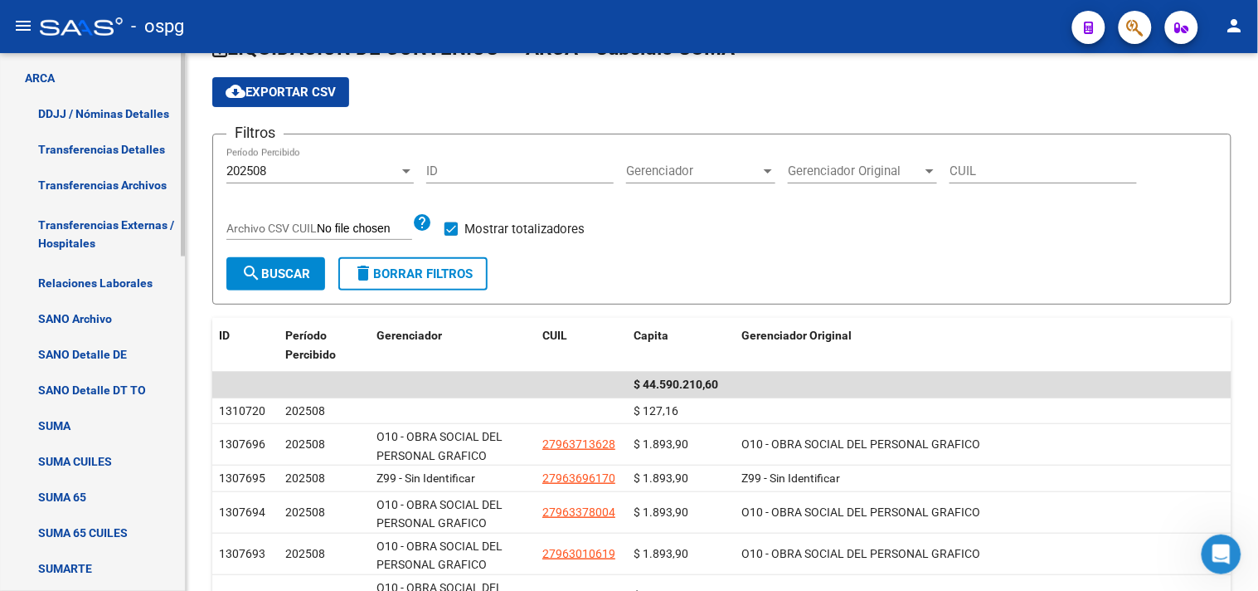
scroll to position [635, 0]
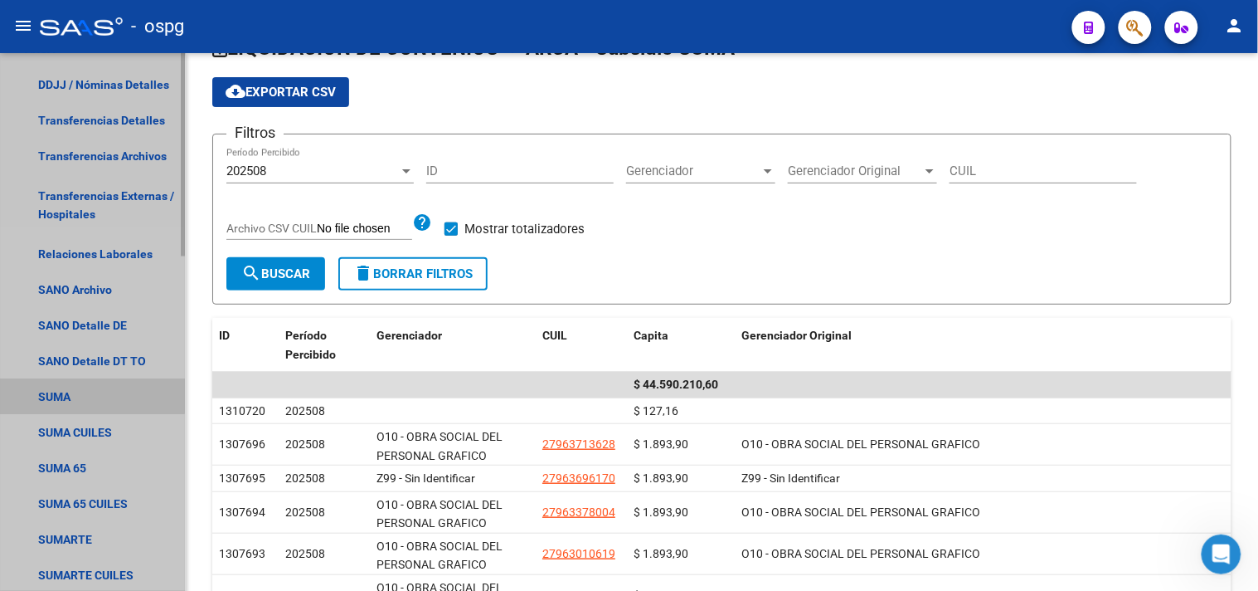
click at [75, 394] on link "SUMA" at bounding box center [92, 397] width 185 height 36
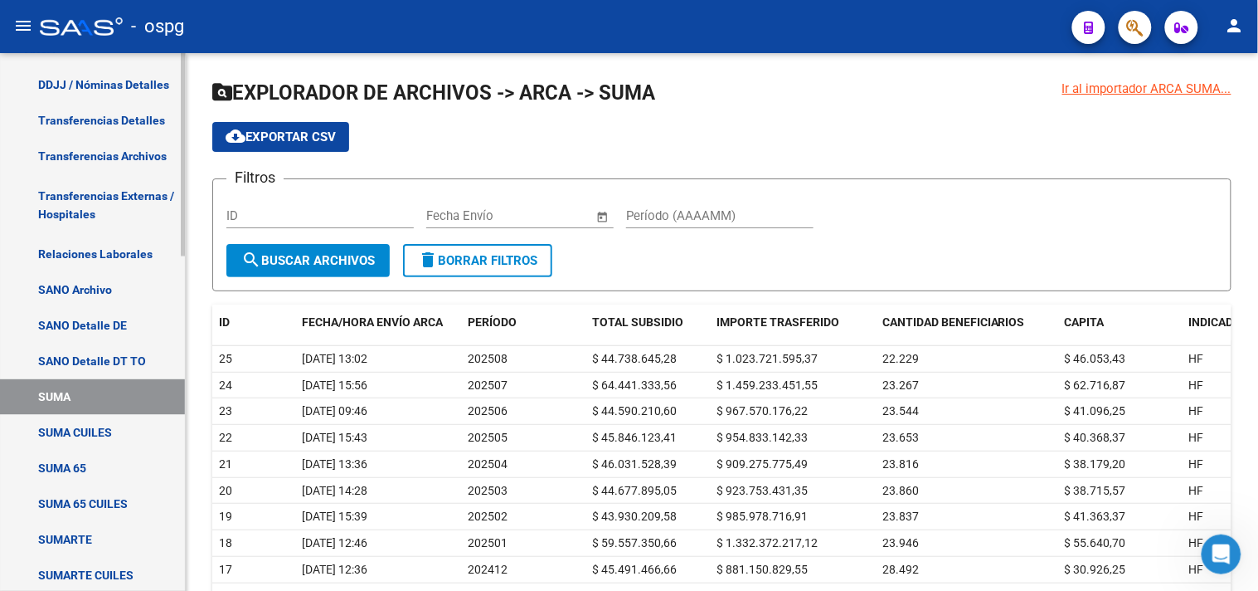
click at [85, 535] on link "SUMARTE" at bounding box center [92, 540] width 185 height 36
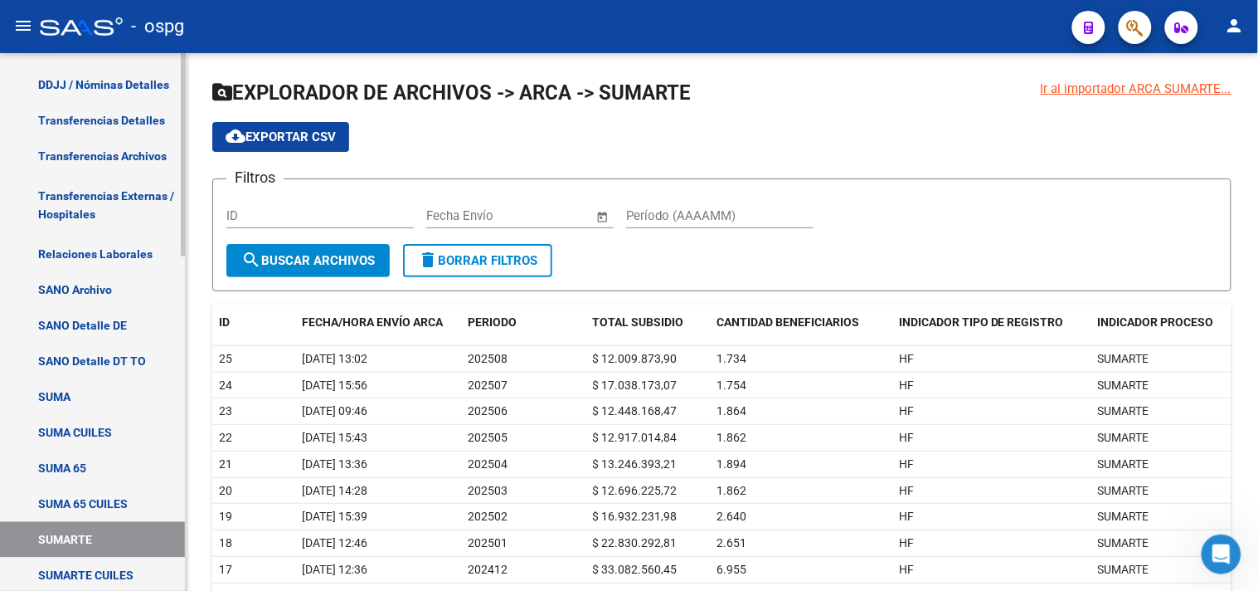
click at [61, 461] on link "SUMA 65" at bounding box center [92, 468] width 185 height 36
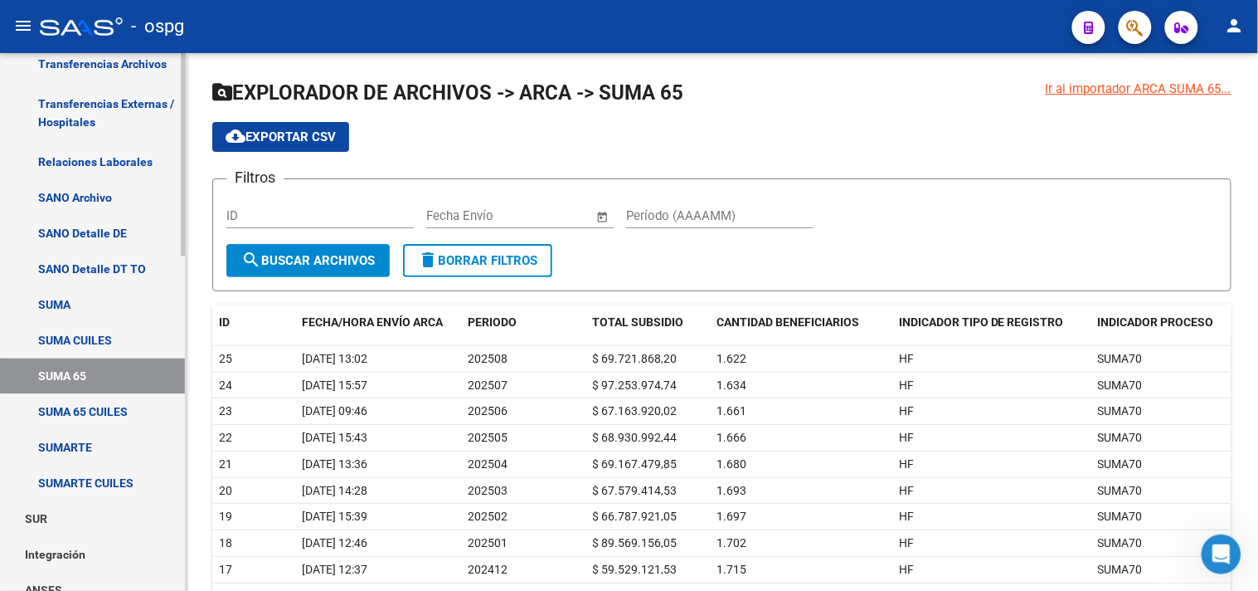
scroll to position [635, 0]
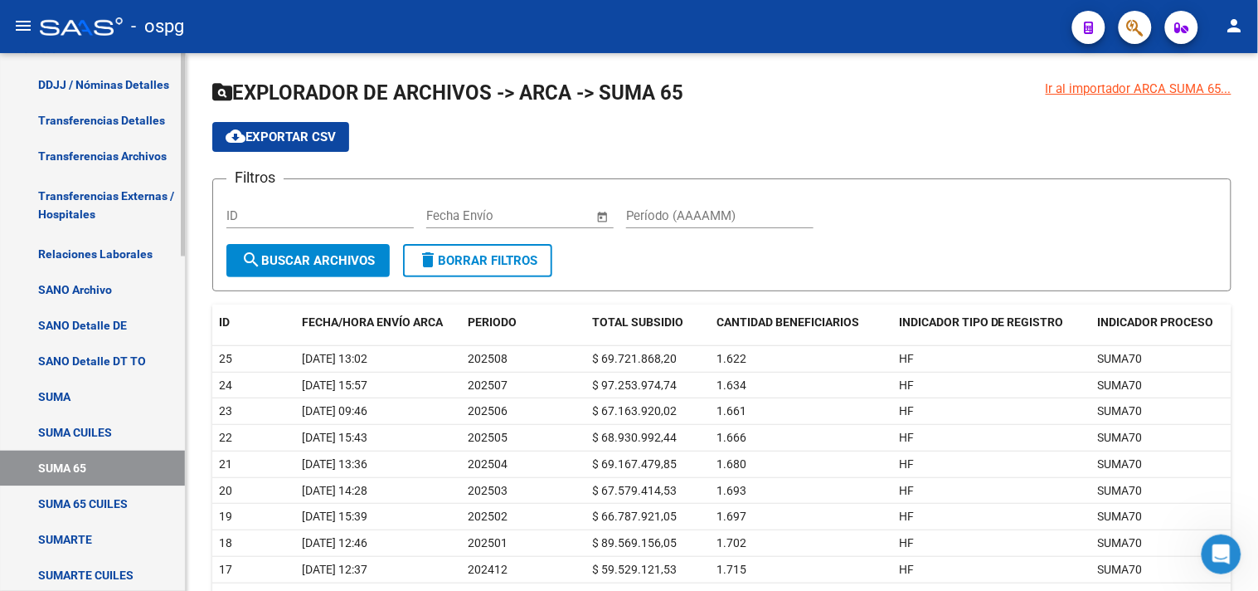
click at [102, 287] on link "SANO Archivo" at bounding box center [92, 290] width 185 height 36
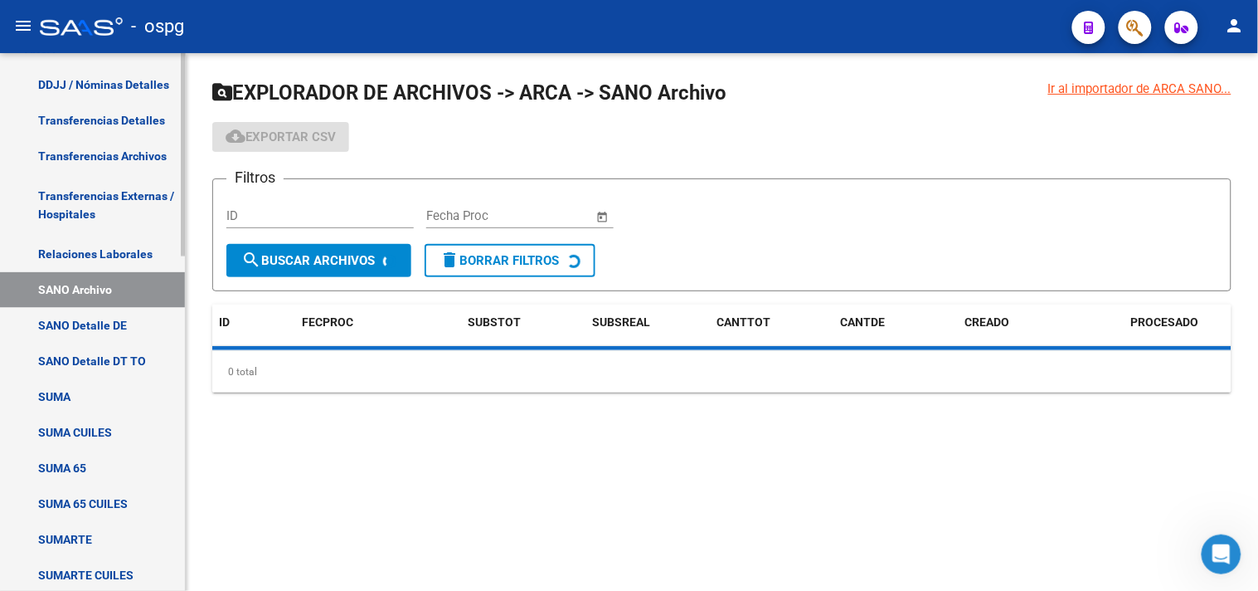
click at [79, 318] on link "SANO Detalle DE" at bounding box center [92, 326] width 185 height 36
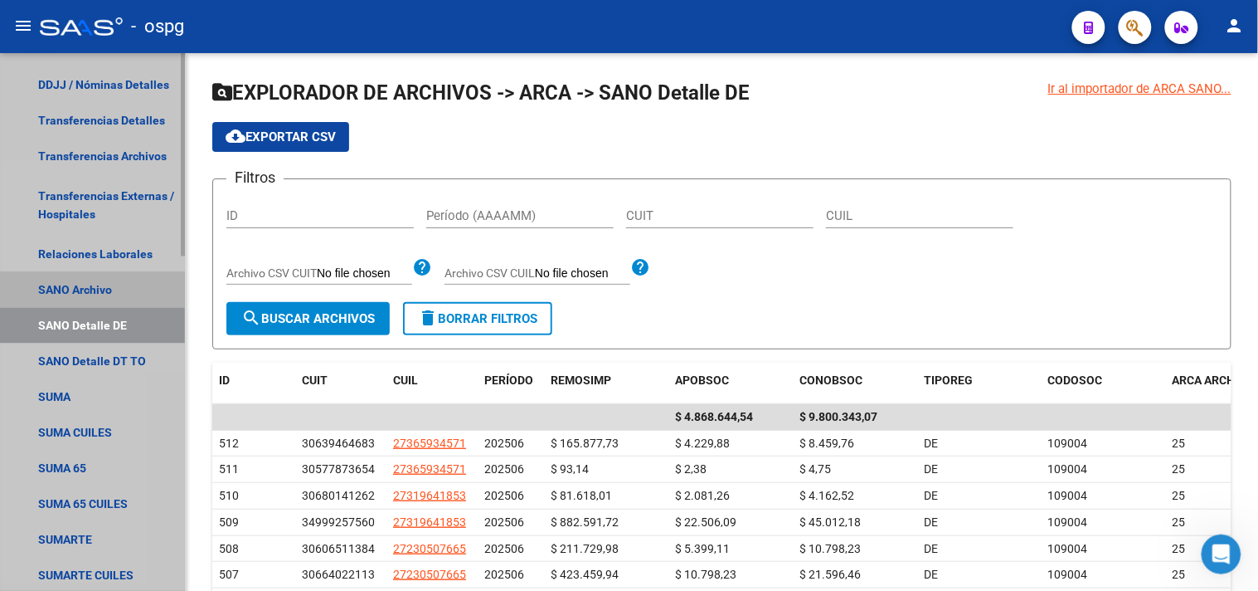
click at [58, 283] on link "SANO Archivo" at bounding box center [92, 290] width 185 height 36
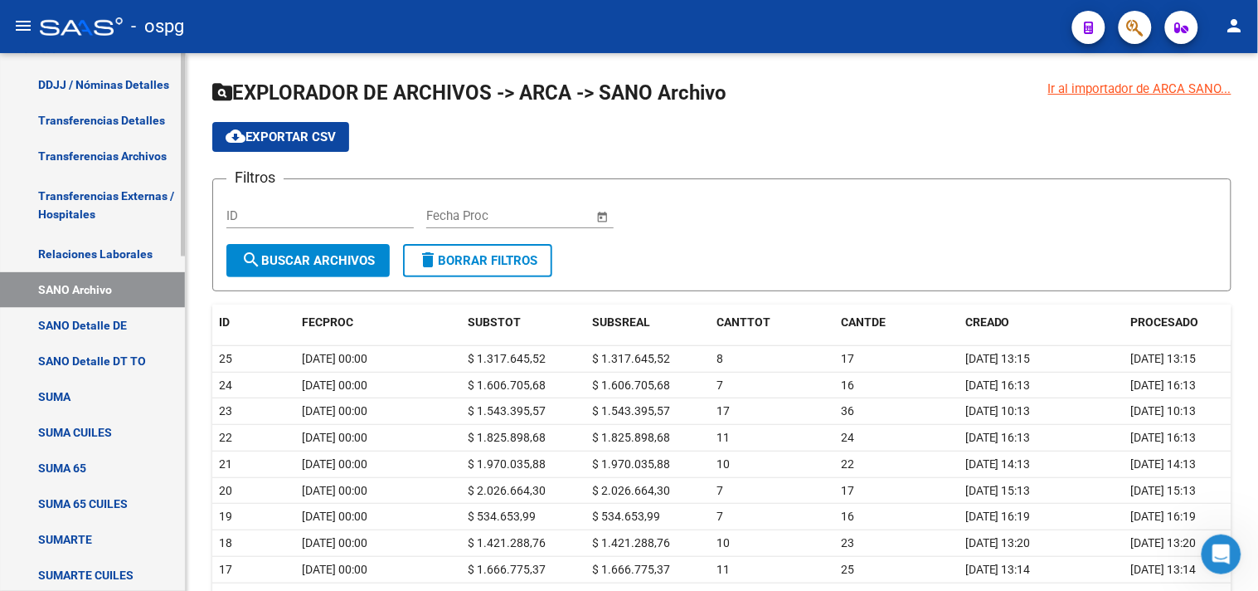
click at [78, 532] on link "SUMARTE" at bounding box center [92, 540] width 185 height 36
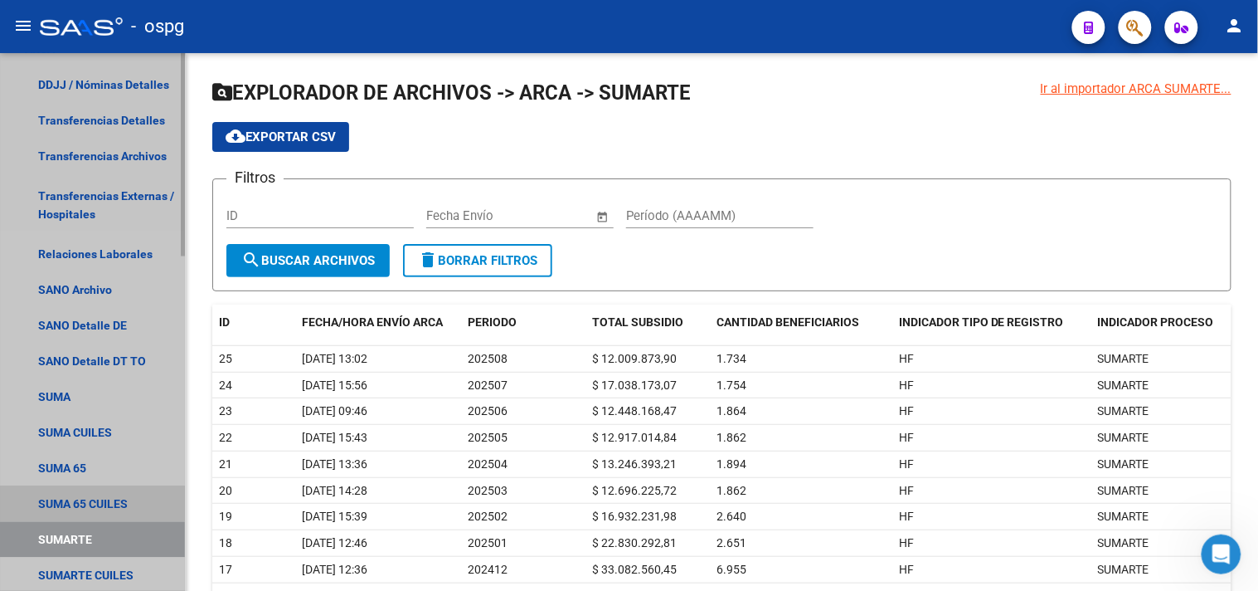
click at [80, 503] on link "SUMA 65 CUILES" at bounding box center [92, 504] width 185 height 36
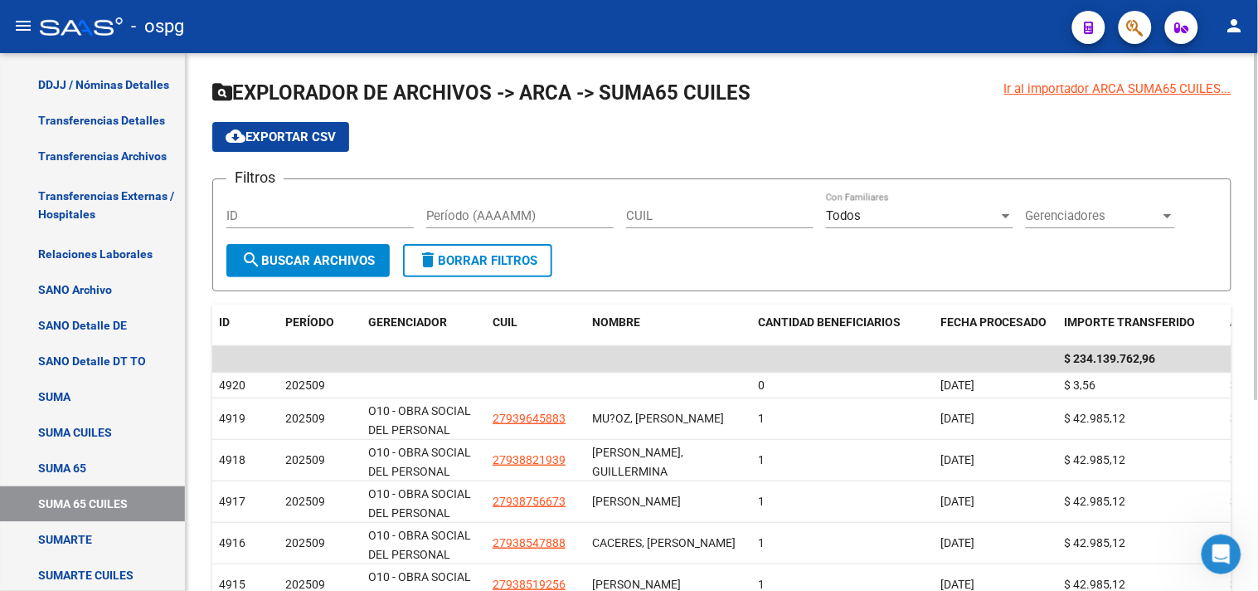
click at [516, 217] on input "Período (AAAAMM)" at bounding box center [519, 215] width 187 height 15
click at [1092, 216] on span "Gerenciadores" at bounding box center [1093, 215] width 134 height 15
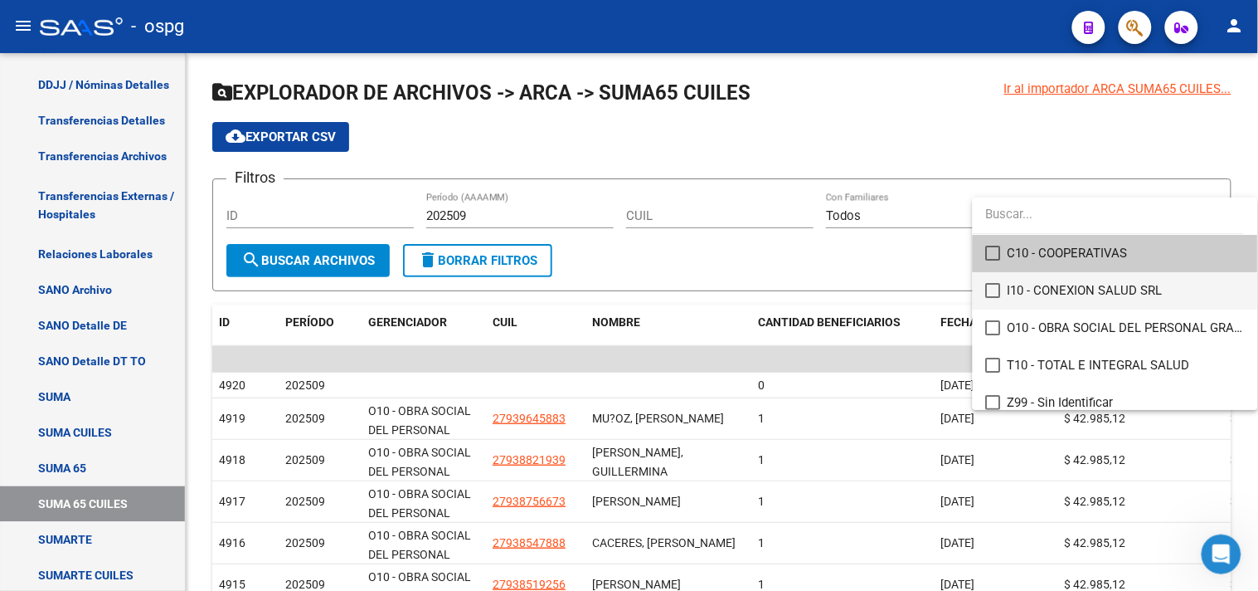
click at [992, 286] on mat-pseudo-checkbox at bounding box center [993, 290] width 15 height 15
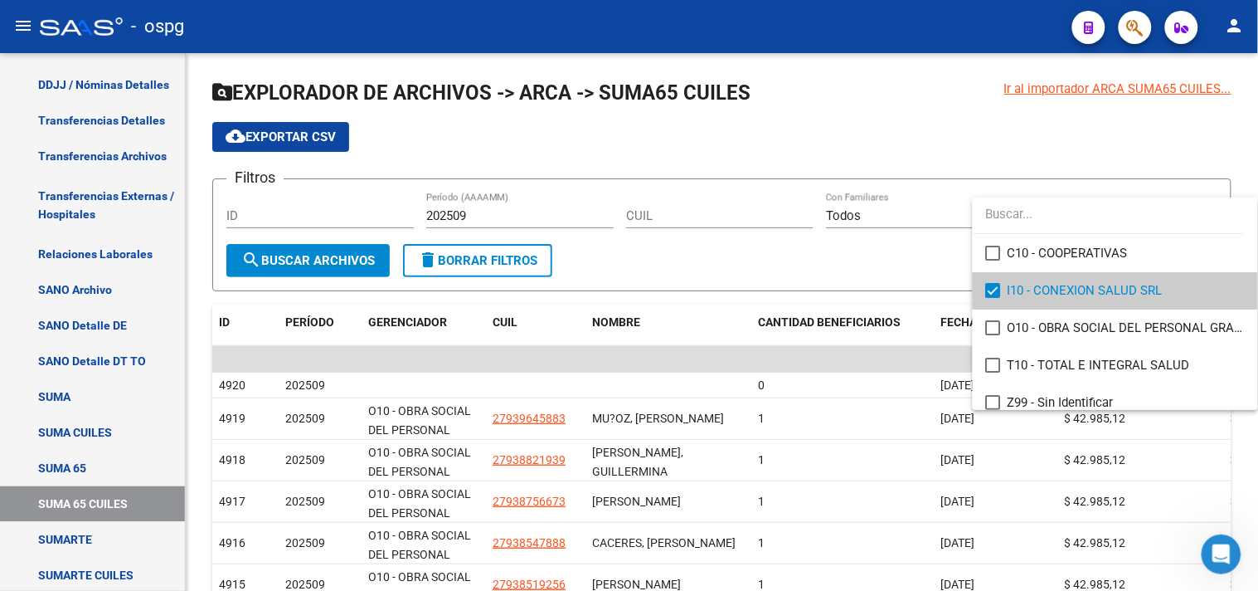
click at [303, 261] on div at bounding box center [629, 295] width 1258 height 591
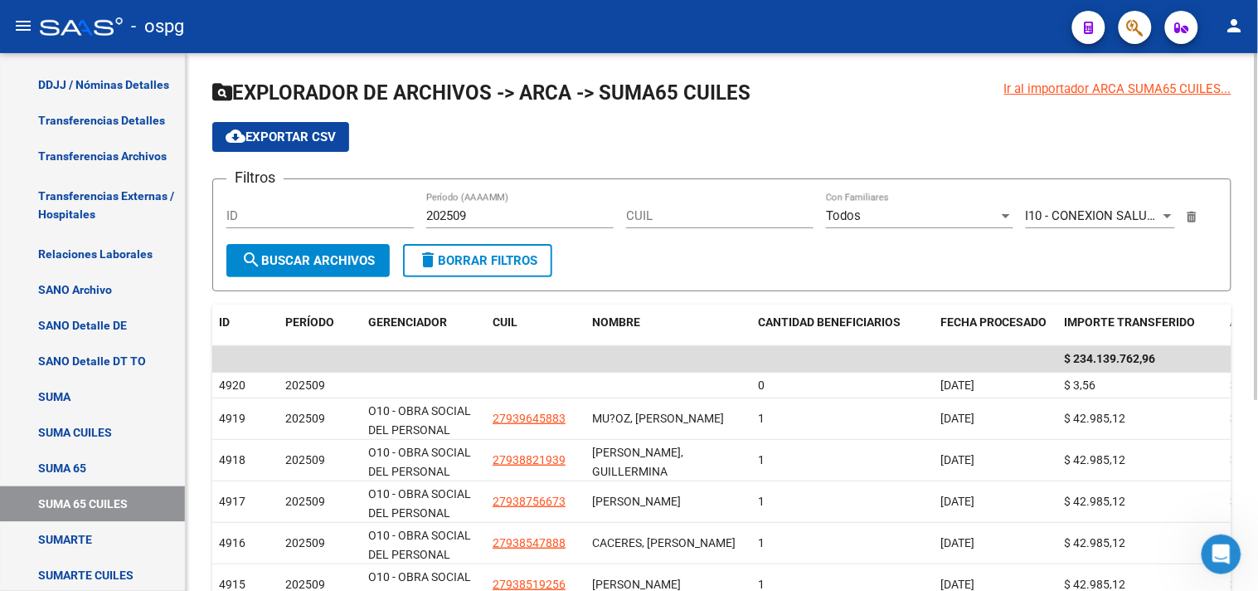
click at [292, 253] on span "search Buscar Archivos" at bounding box center [308, 260] width 134 height 15
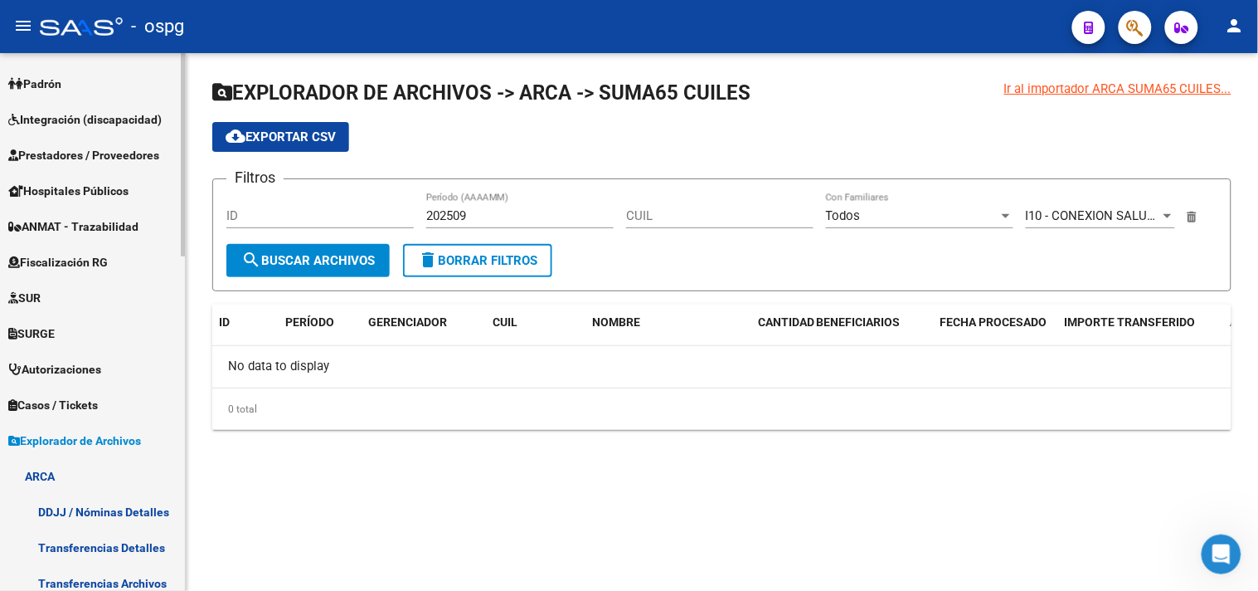
scroll to position [83, 0]
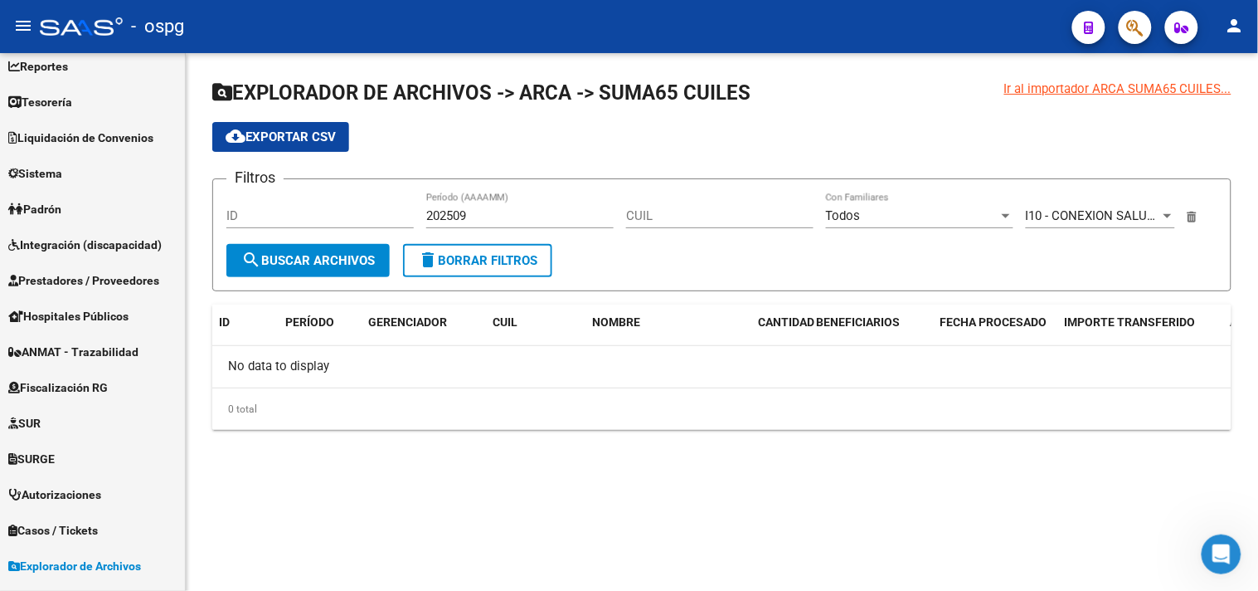
click at [476, 217] on input "202509" at bounding box center [519, 215] width 187 height 15
type input "202508"
click at [325, 262] on span "search Buscar Archivos" at bounding box center [308, 260] width 134 height 15
click at [103, 129] on span "Liquidación de Convenios" at bounding box center [80, 138] width 145 height 18
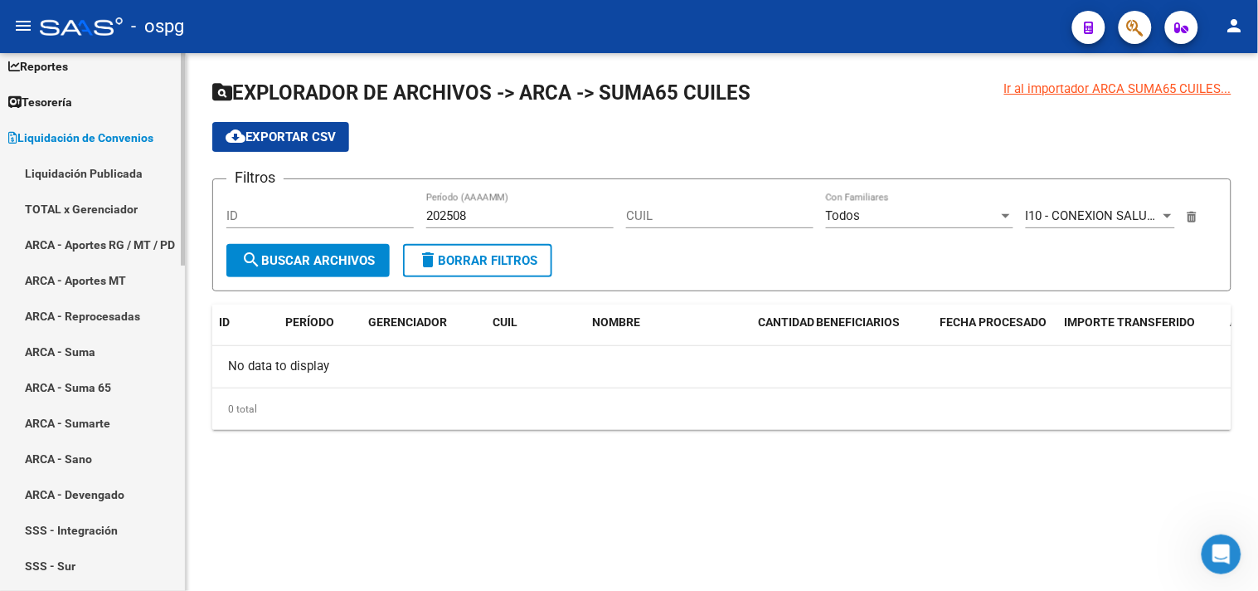
click at [95, 427] on link "ARCA - Sumarte" at bounding box center [92, 423] width 185 height 36
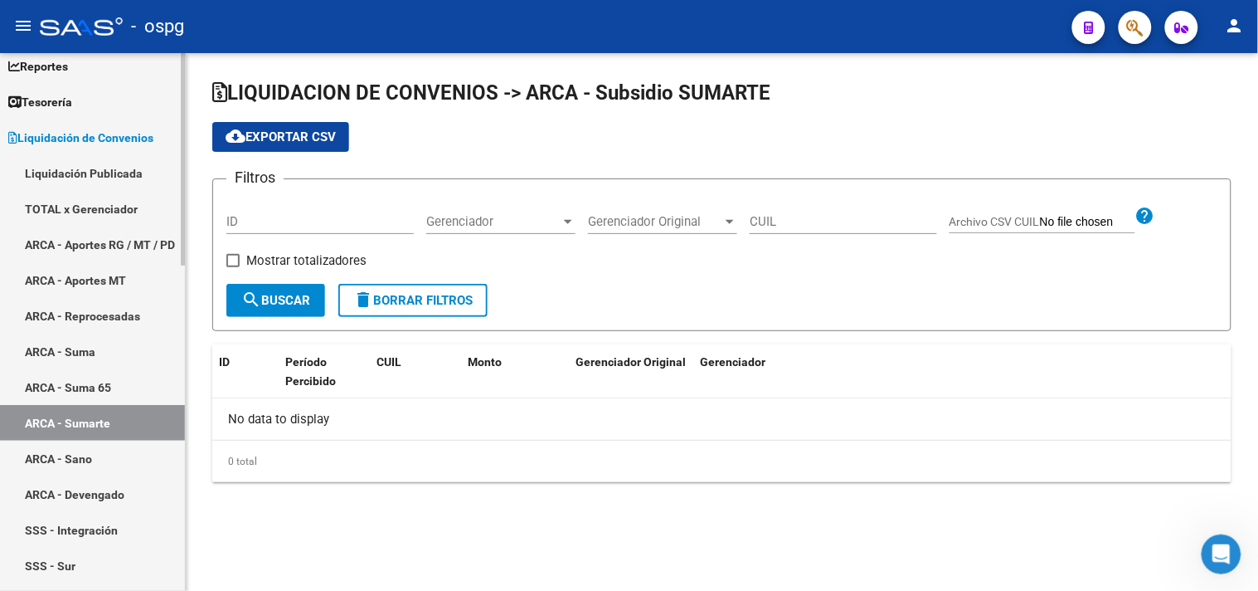
checkbox input "true"
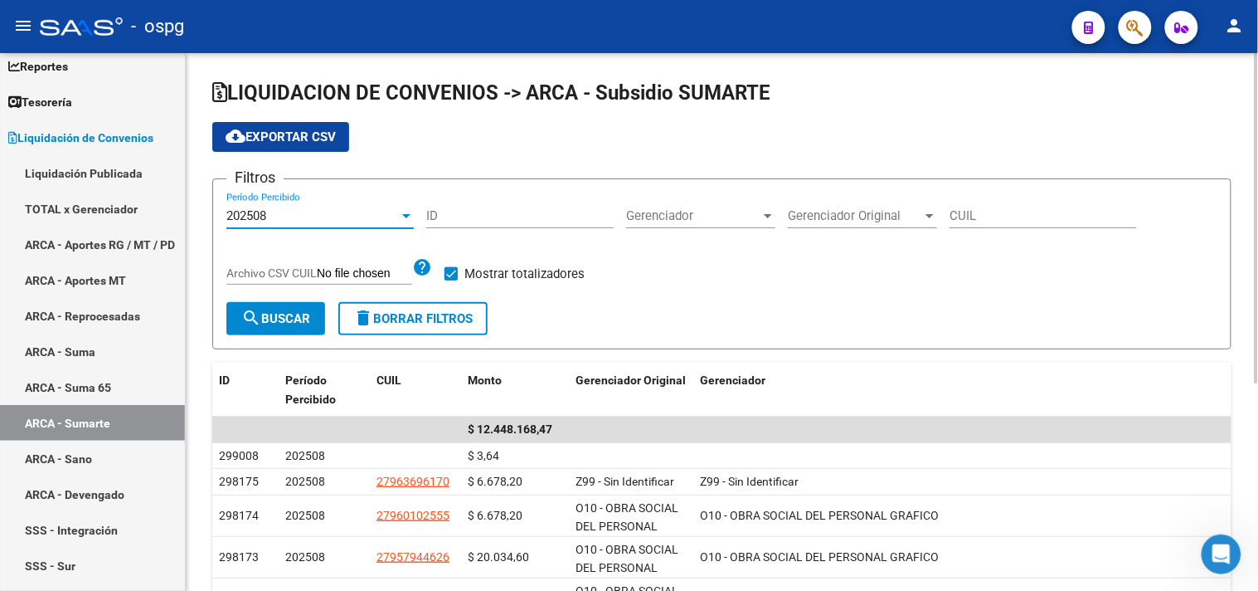
click at [401, 211] on div at bounding box center [406, 215] width 15 height 13
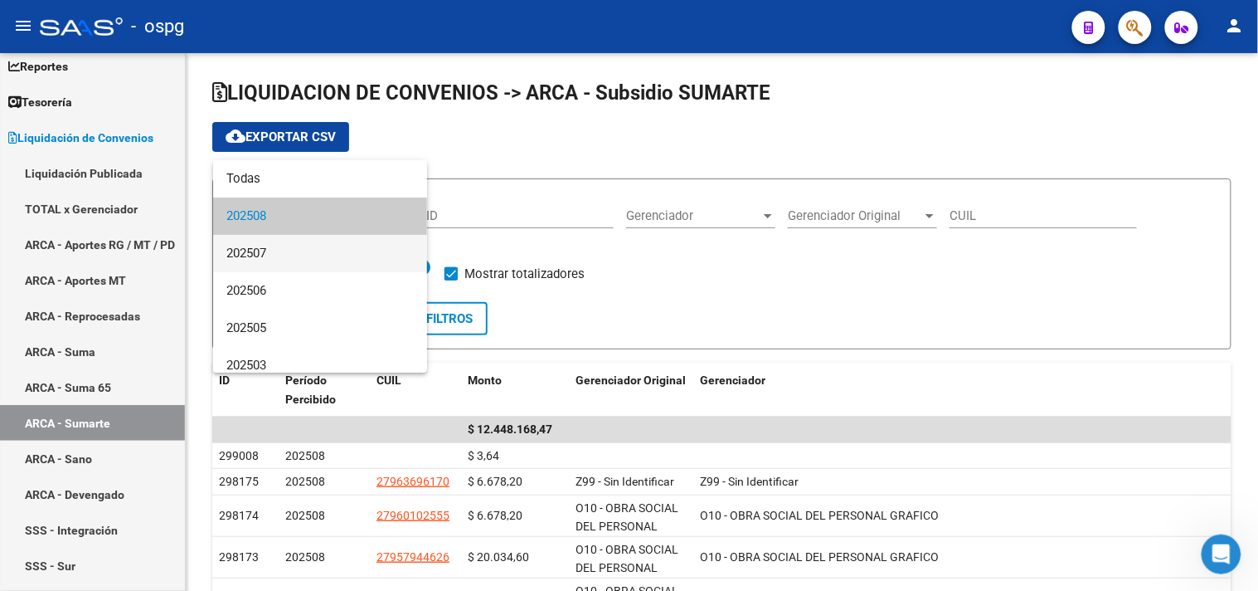
click at [265, 246] on span "202507" at bounding box center [319, 253] width 187 height 37
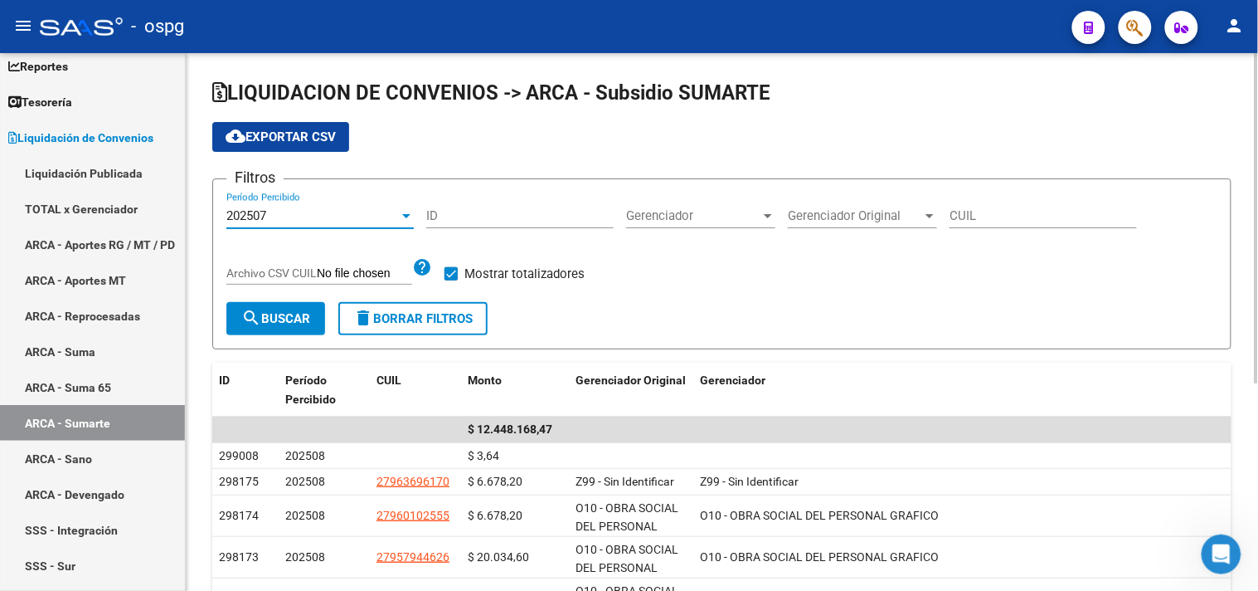
click at [260, 326] on mat-icon "search" at bounding box center [251, 318] width 20 height 20
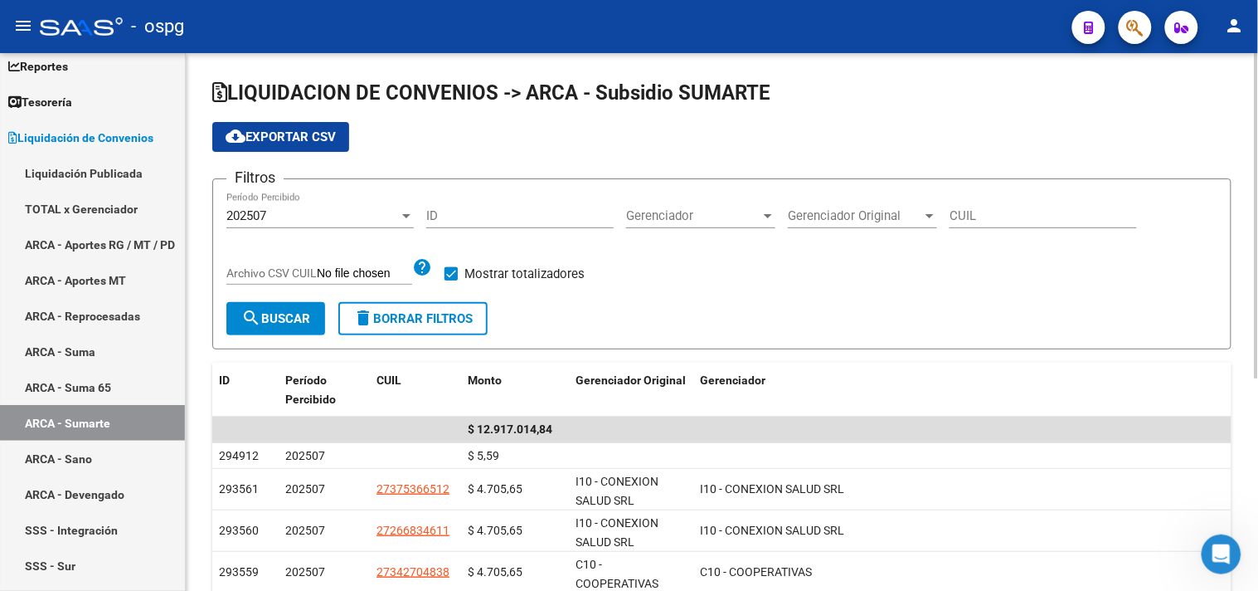
click at [882, 207] on div "Gerenciador Original Gerenciador Original" at bounding box center [862, 210] width 149 height 36
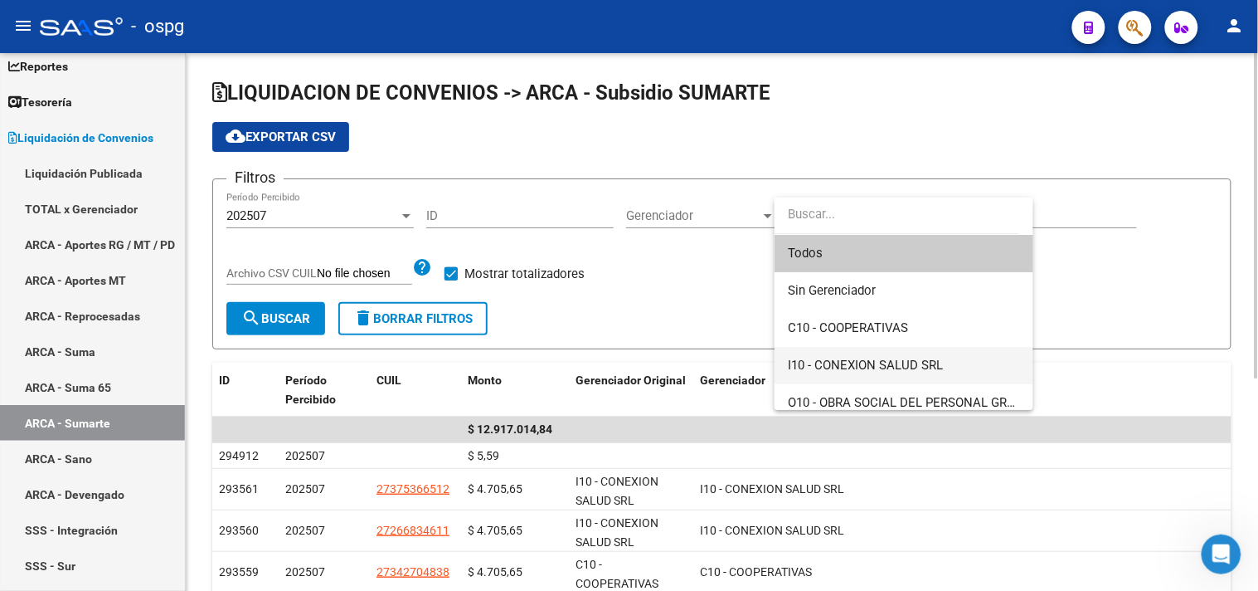
click at [856, 357] on span "I10 - CONEXION SALUD SRL" at bounding box center [865, 364] width 155 height 15
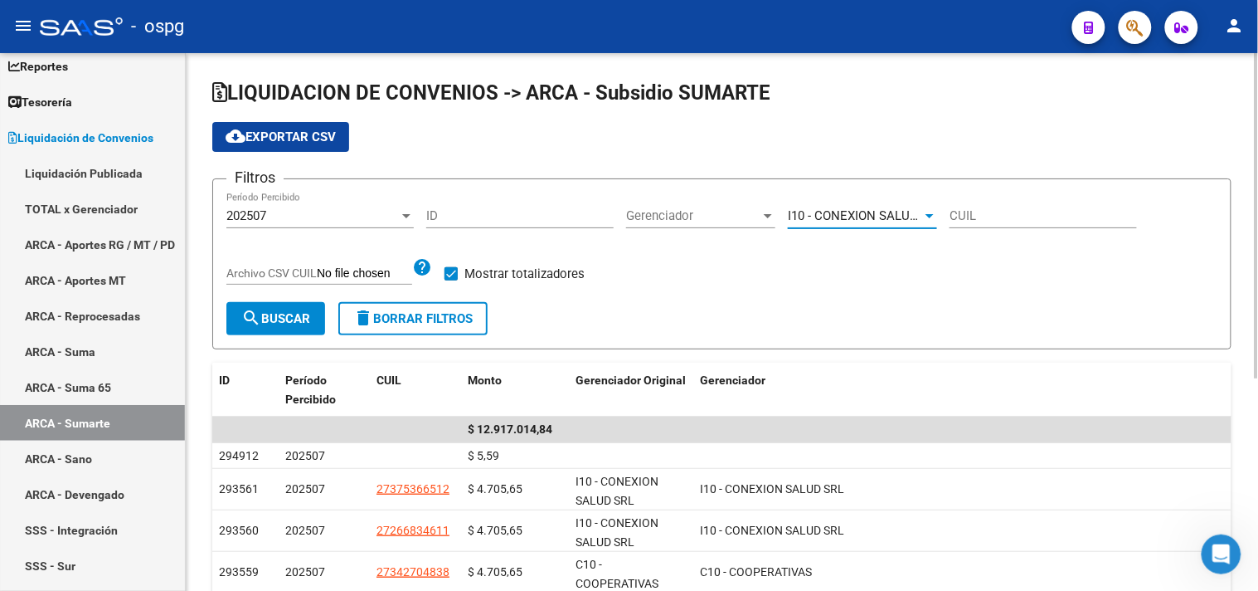
click at [292, 322] on span "search Buscar" at bounding box center [275, 318] width 69 height 15
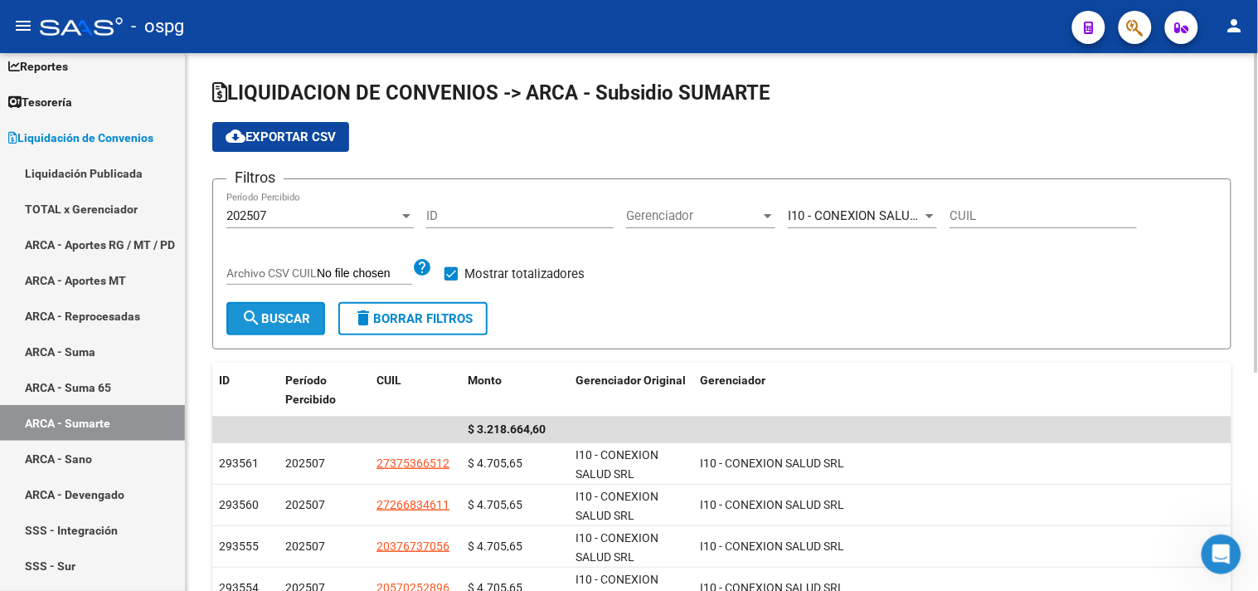
drag, startPoint x: 280, startPoint y: 318, endPoint x: 311, endPoint y: 311, distance: 31.6
click at [279, 318] on span "search Buscar" at bounding box center [275, 318] width 69 height 15
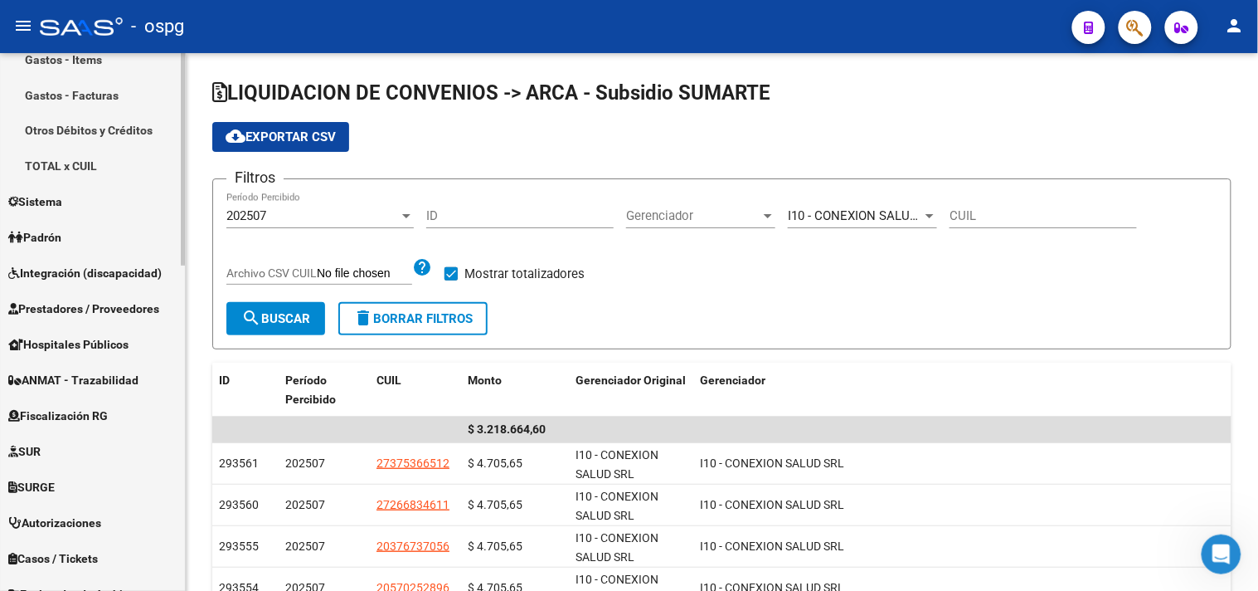
scroll to position [824, 0]
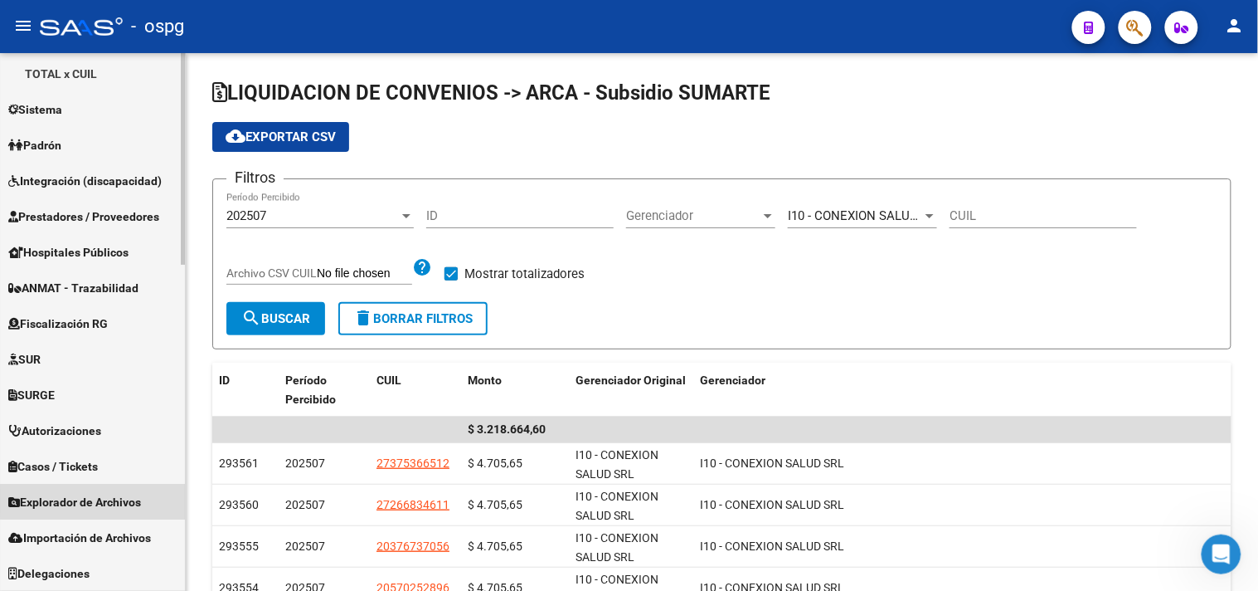
click at [108, 500] on span "Explorador de Archivos" at bounding box center [74, 502] width 133 height 18
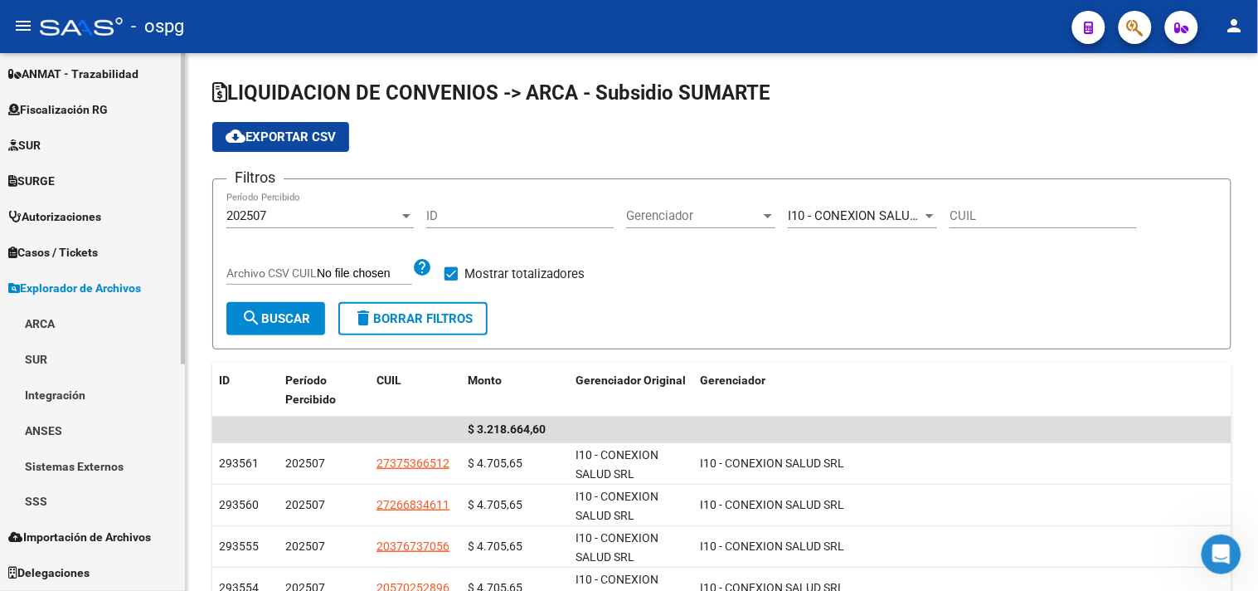
scroll to position [360, 0]
click at [79, 318] on link "ARCA" at bounding box center [92, 324] width 185 height 36
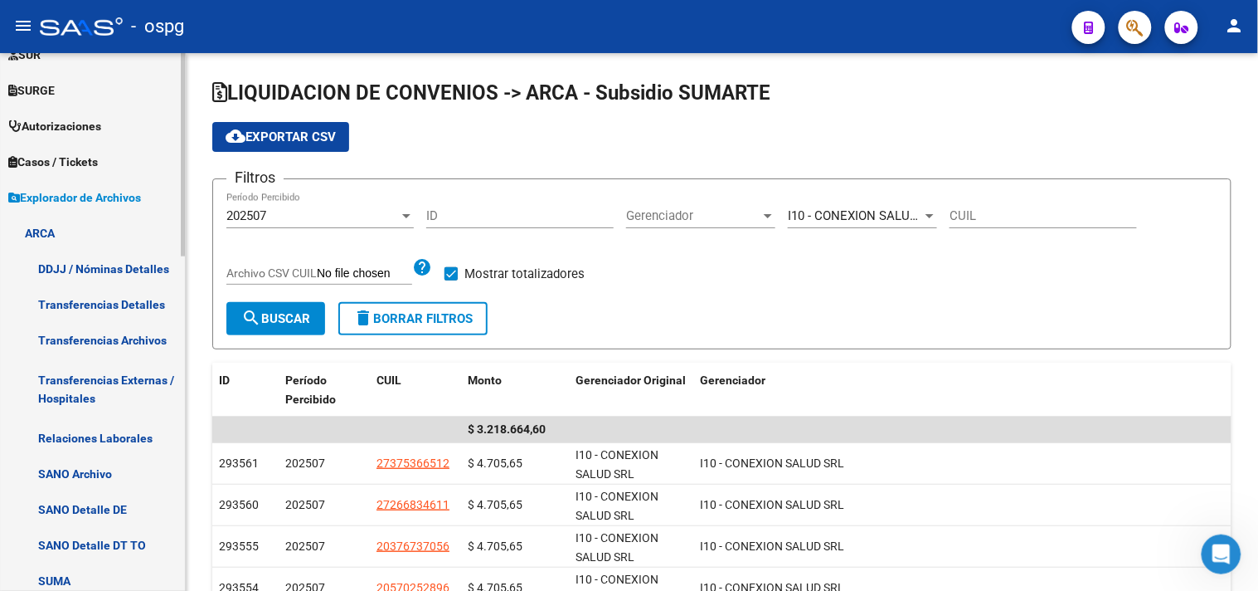
scroll to position [728, 0]
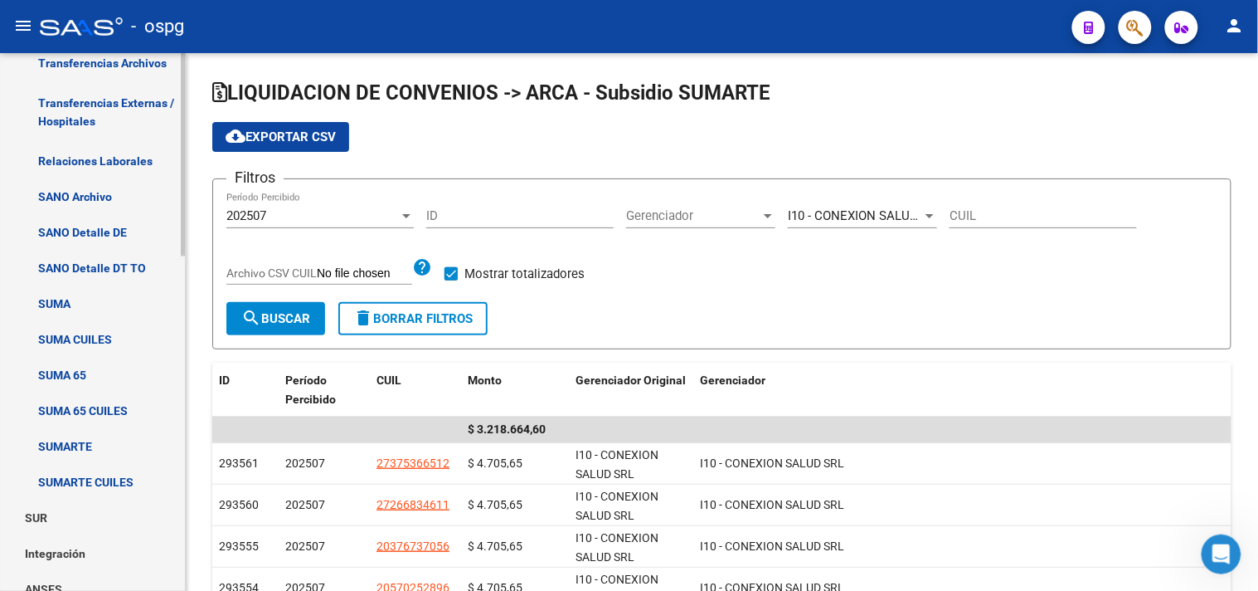
click at [46, 300] on link "SUMA" at bounding box center [92, 304] width 185 height 36
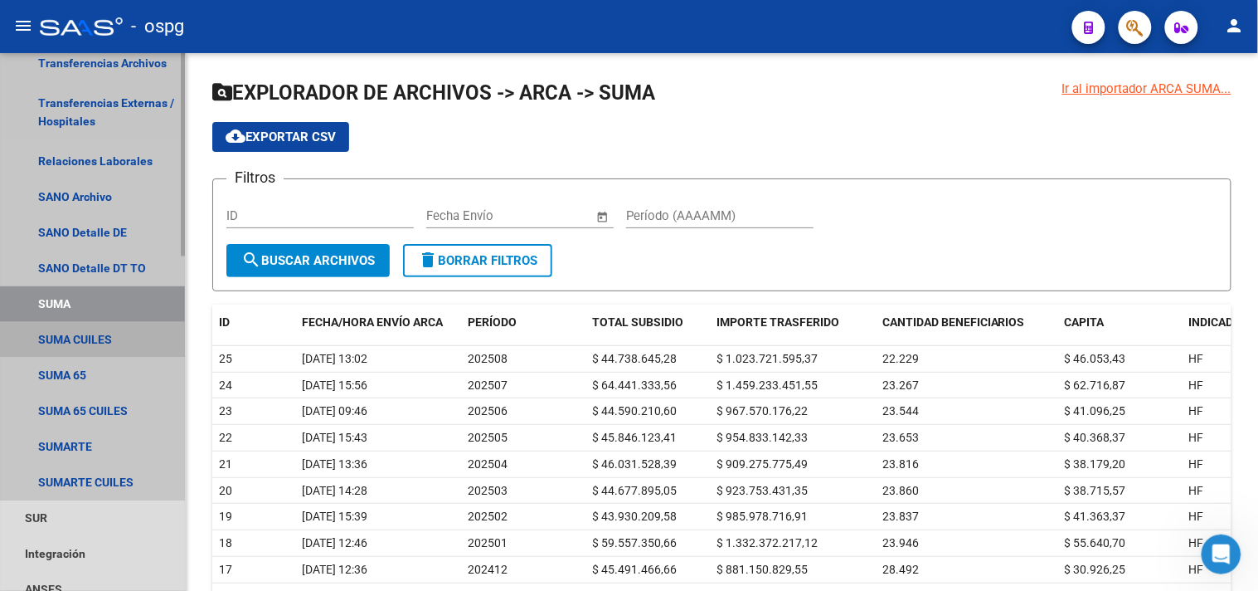
click at [94, 338] on link "SUMA CUILES" at bounding box center [92, 340] width 185 height 36
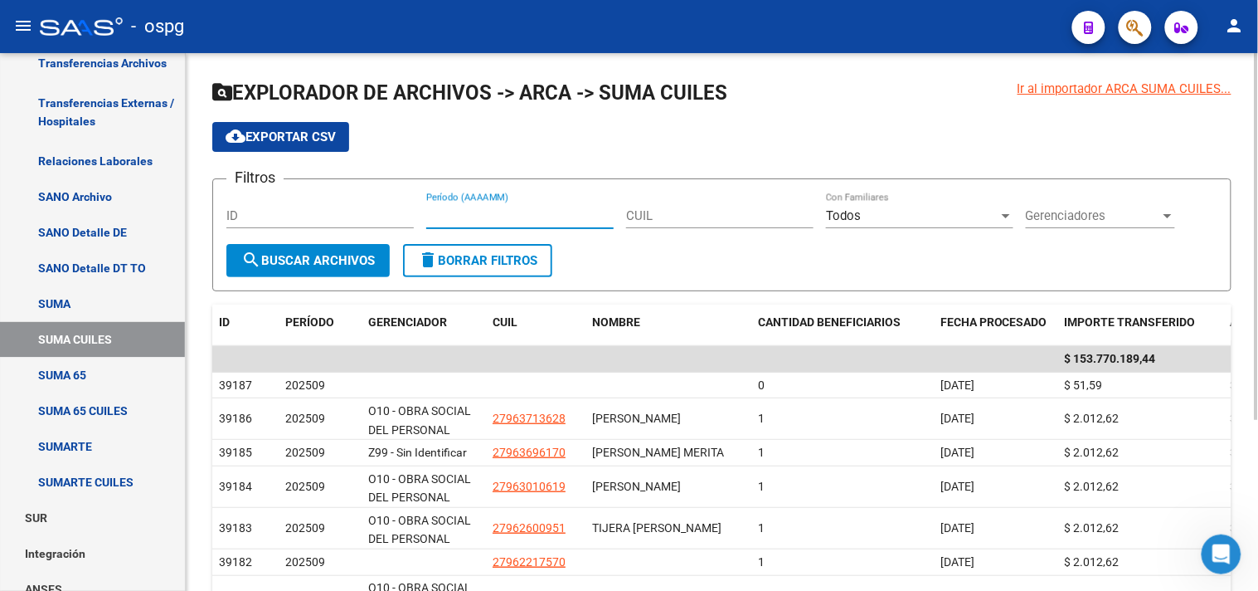
drag, startPoint x: 515, startPoint y: 210, endPoint x: 498, endPoint y: 211, distance: 17.5
click at [510, 211] on input "Período (AAAAMM)" at bounding box center [519, 215] width 187 height 15
type input "202509"
click at [299, 260] on span "search Buscar Archivos" at bounding box center [308, 260] width 134 height 15
click at [1043, 211] on span "Gerenciadores" at bounding box center [1093, 215] width 134 height 15
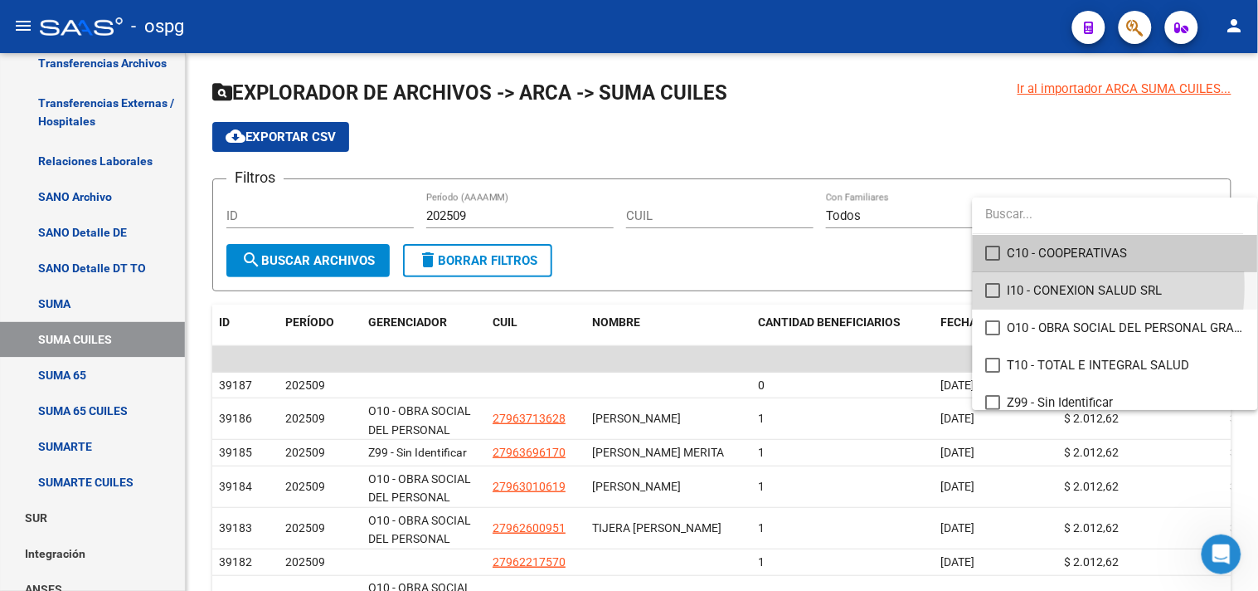
click at [1035, 286] on span "I10 - CONEXION SALUD SRL" at bounding box center [1126, 290] width 237 height 37
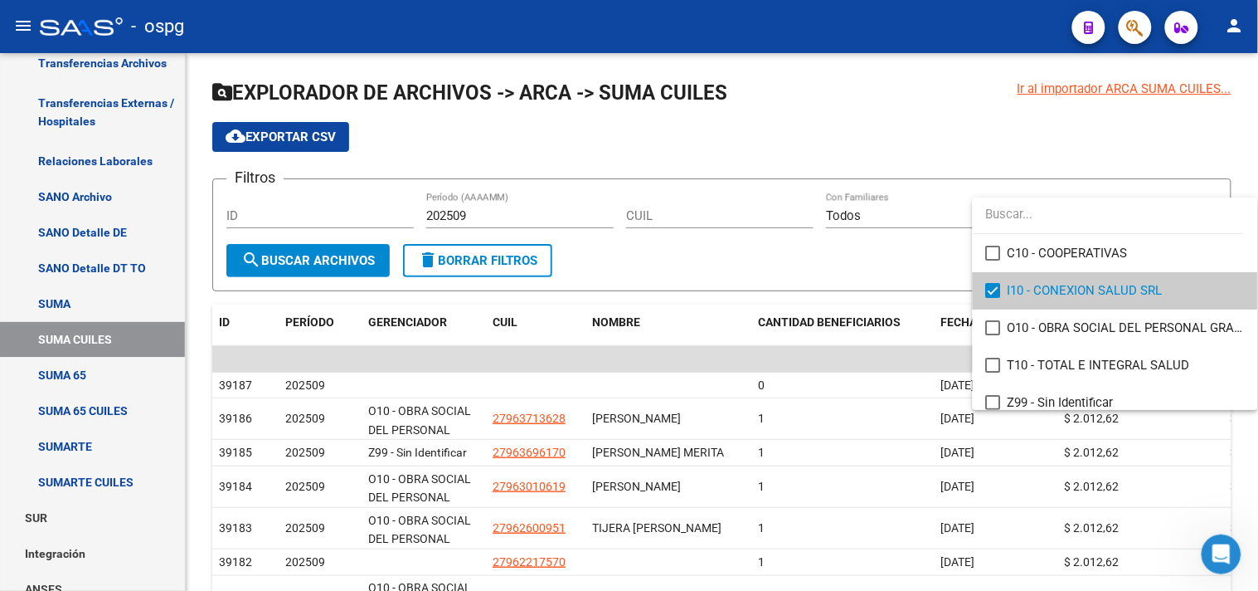
click at [307, 268] on div at bounding box center [629, 295] width 1258 height 591
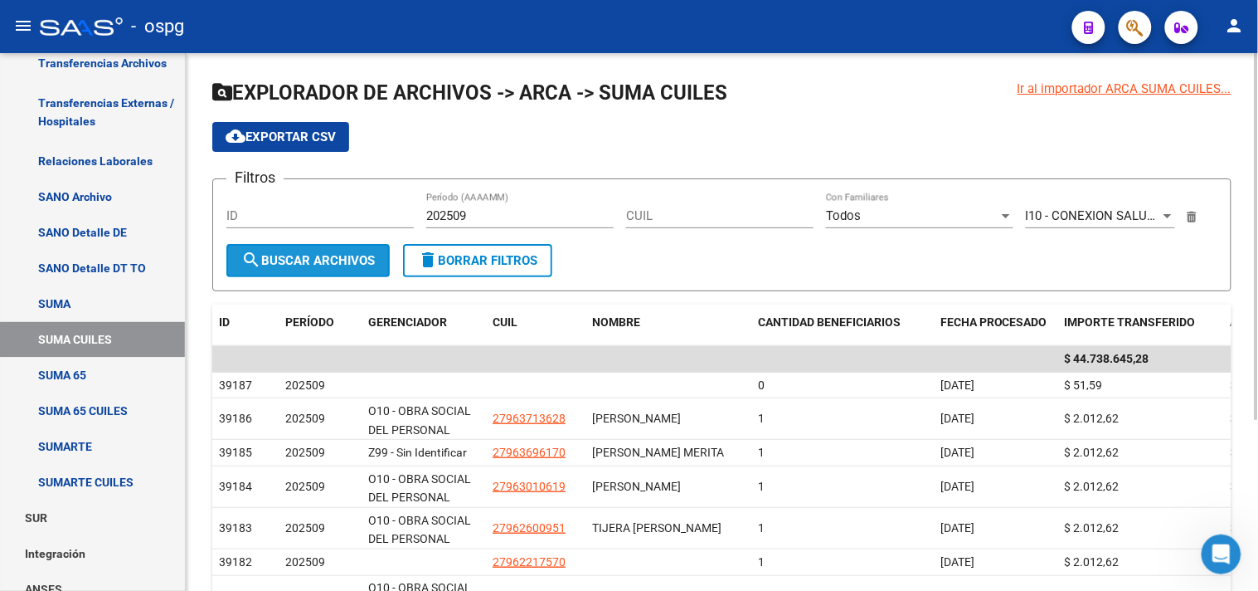
click at [318, 255] on span "search Buscar Archivos" at bounding box center [308, 260] width 134 height 15
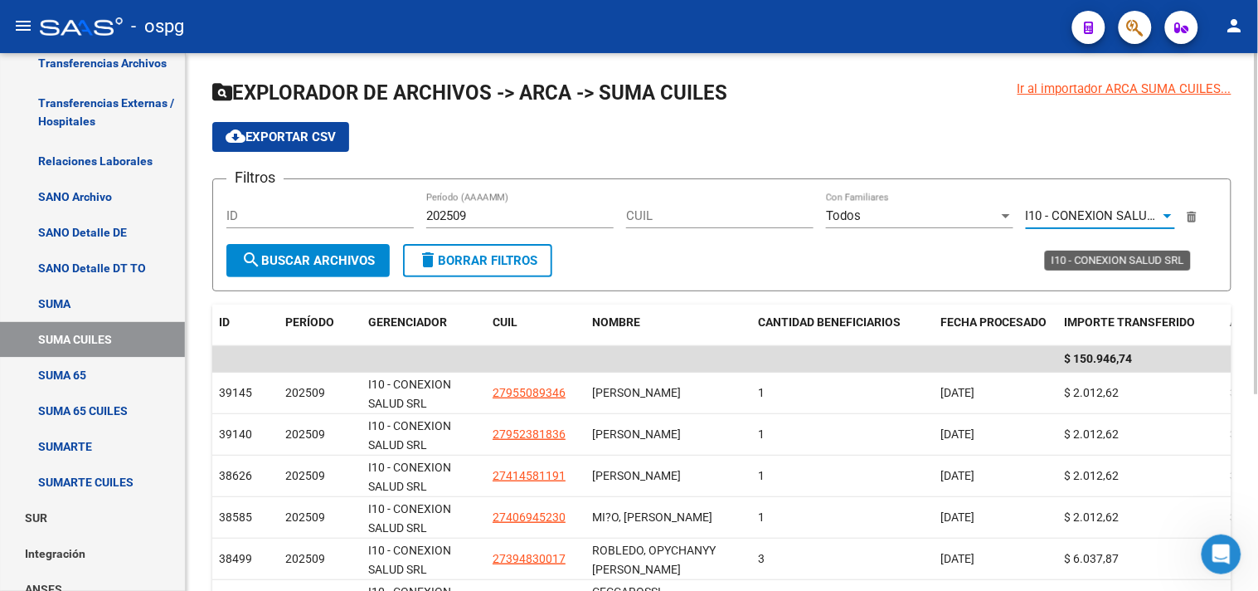
click at [1047, 211] on span "I10 - CONEXION SALUD SRL" at bounding box center [1103, 215] width 155 height 15
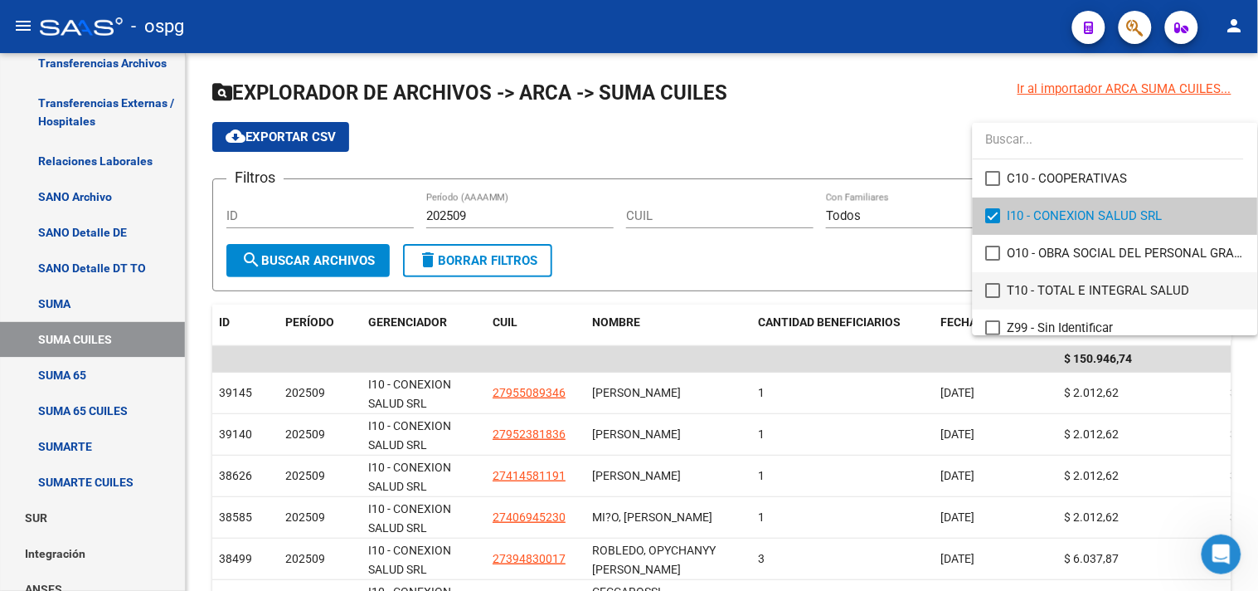
click at [994, 293] on mat-pseudo-checkbox at bounding box center [993, 290] width 15 height 15
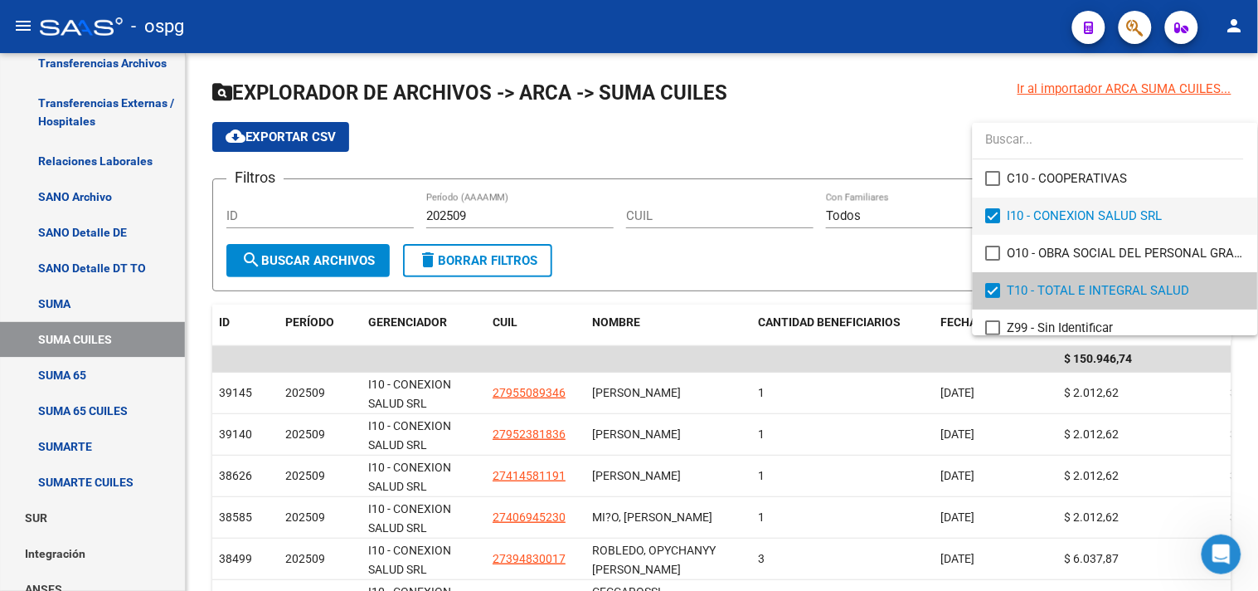
click at [994, 220] on mat-pseudo-checkbox at bounding box center [993, 215] width 15 height 15
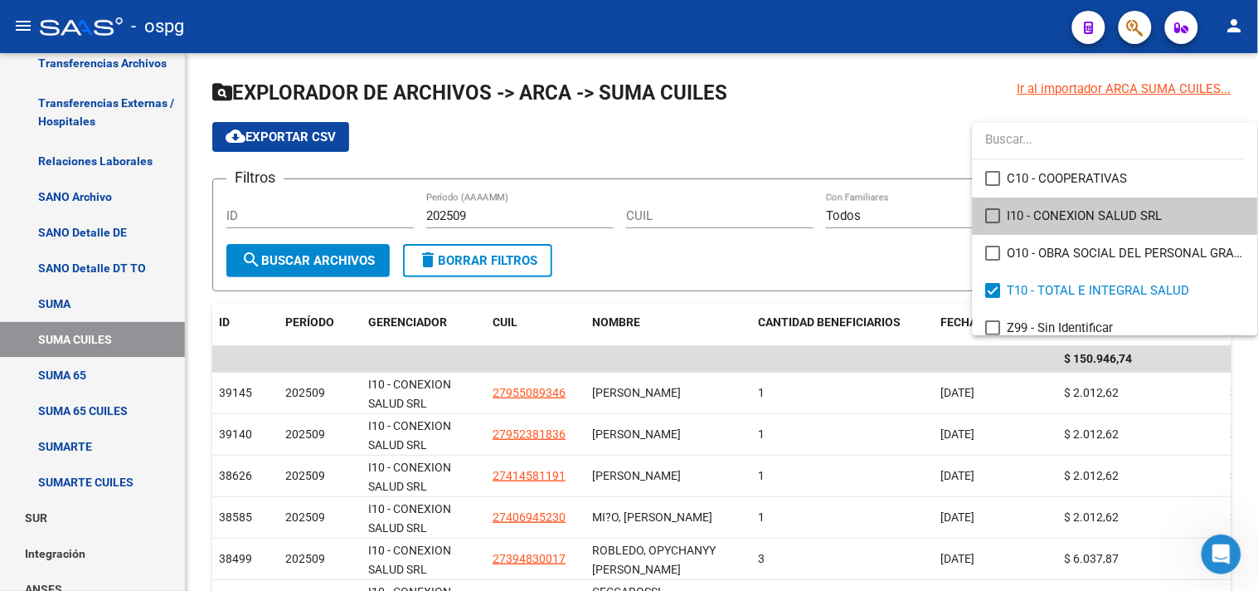
click at [338, 266] on div at bounding box center [629, 295] width 1258 height 591
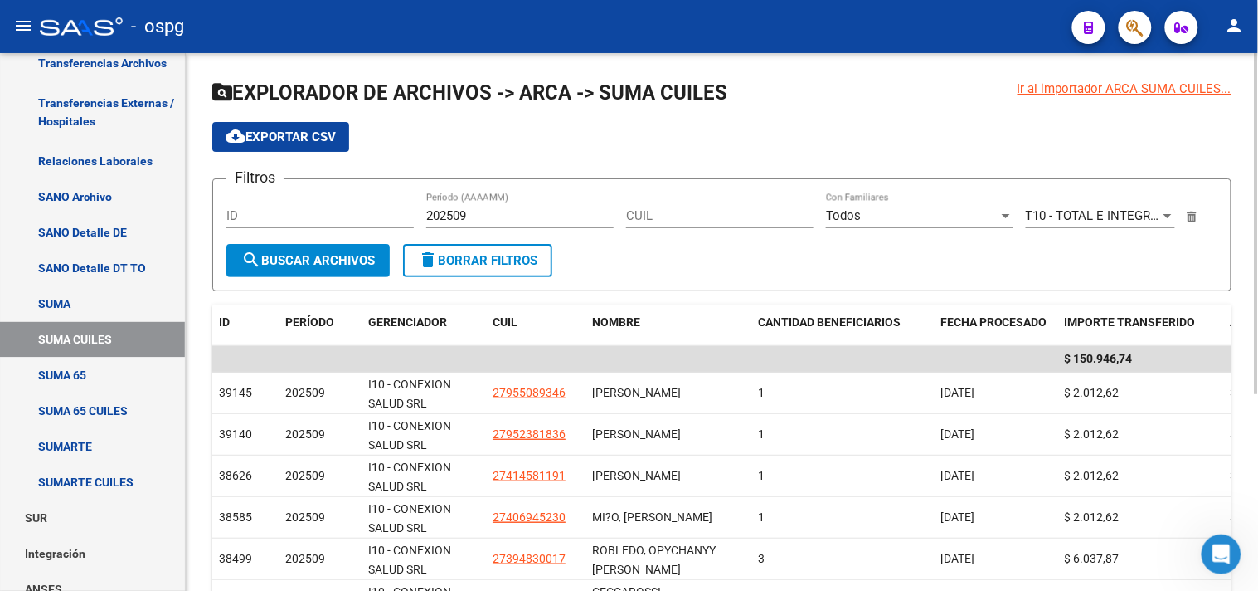
click at [284, 250] on button "search Buscar Archivos" at bounding box center [307, 260] width 163 height 33
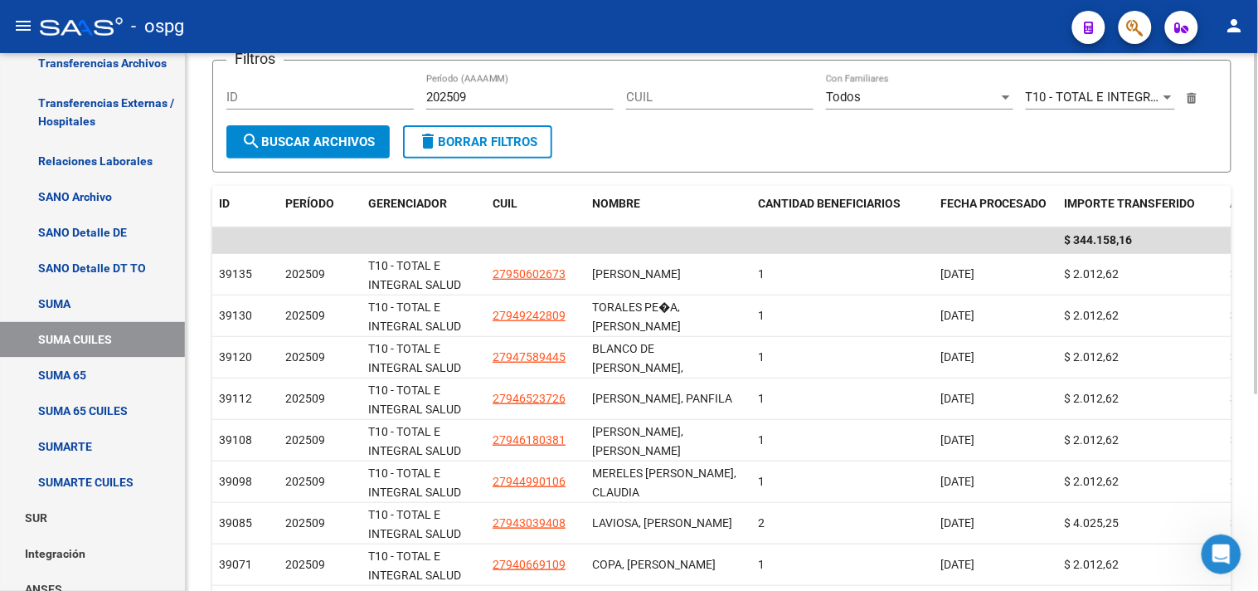
scroll to position [309, 0]
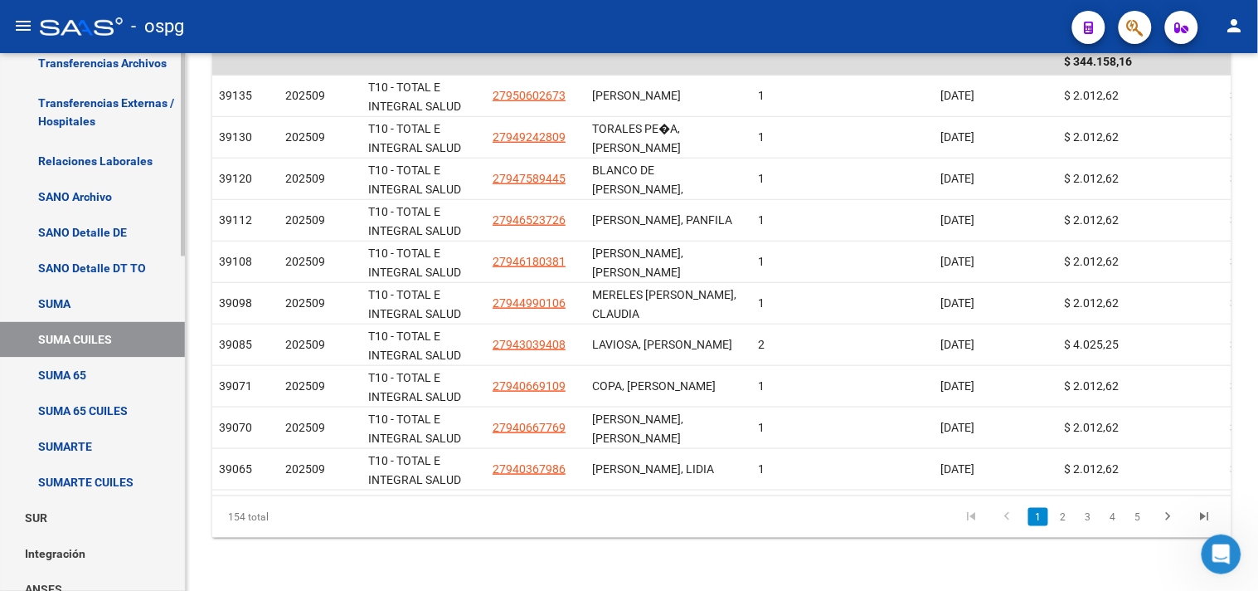
click at [66, 481] on link "SUMARTE CUILES" at bounding box center [92, 482] width 185 height 36
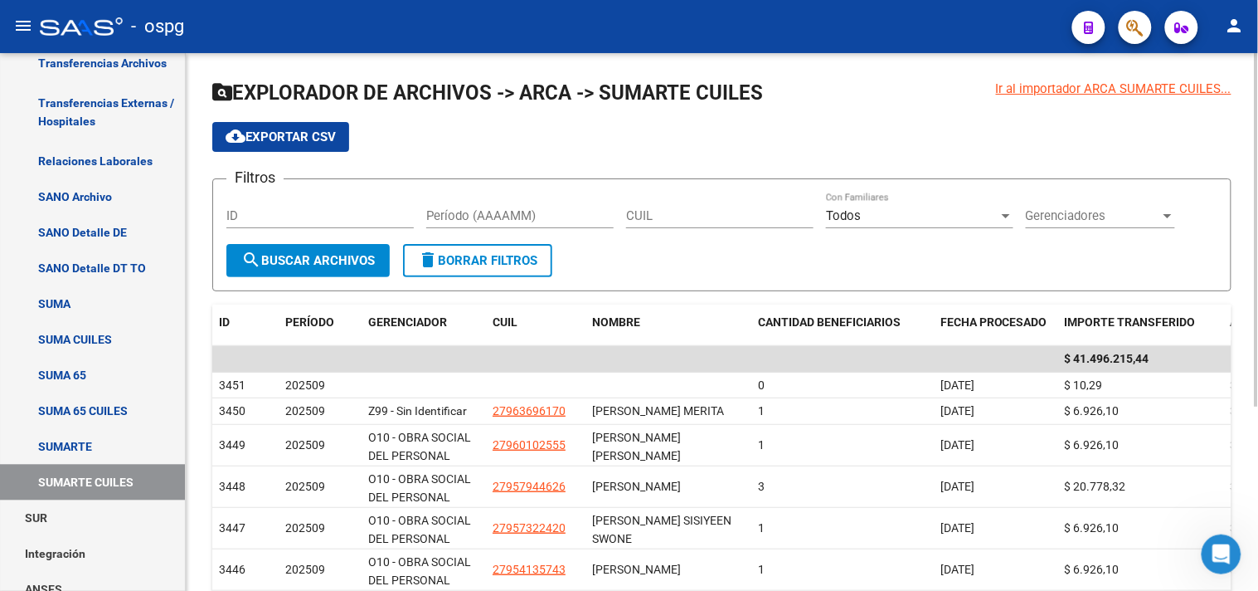
click at [545, 208] on input "Período (AAAAMM)" at bounding box center [519, 215] width 187 height 15
type input "202509"
click at [1130, 221] on span "Gerenciadores" at bounding box center [1093, 215] width 134 height 15
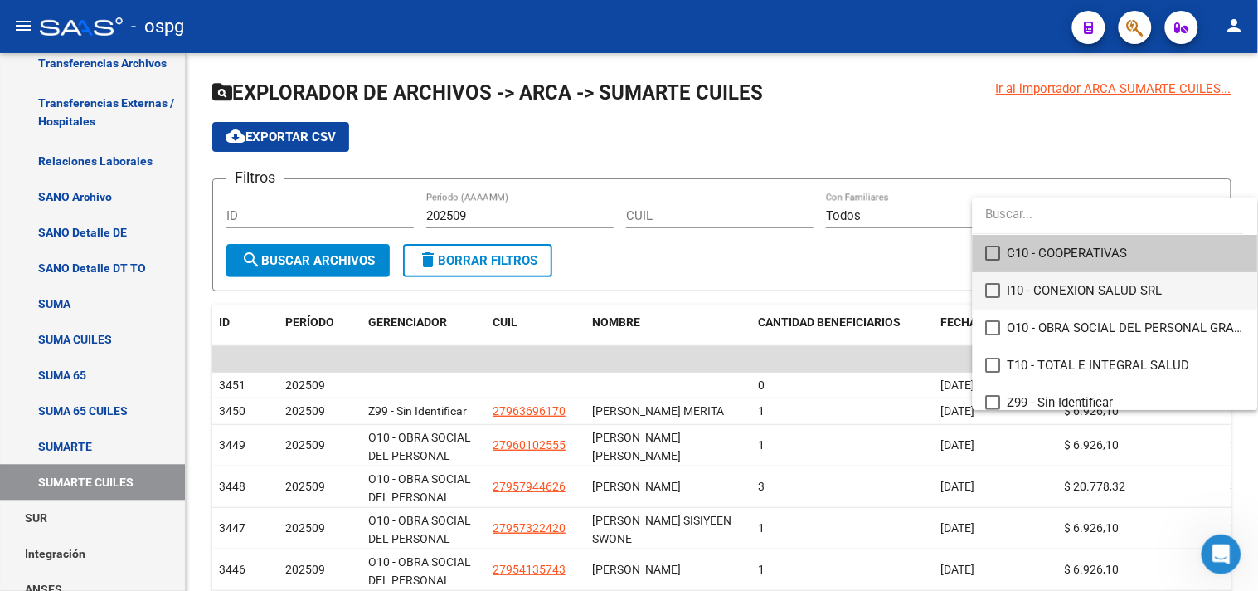
click at [988, 291] on mat-pseudo-checkbox at bounding box center [993, 290] width 15 height 15
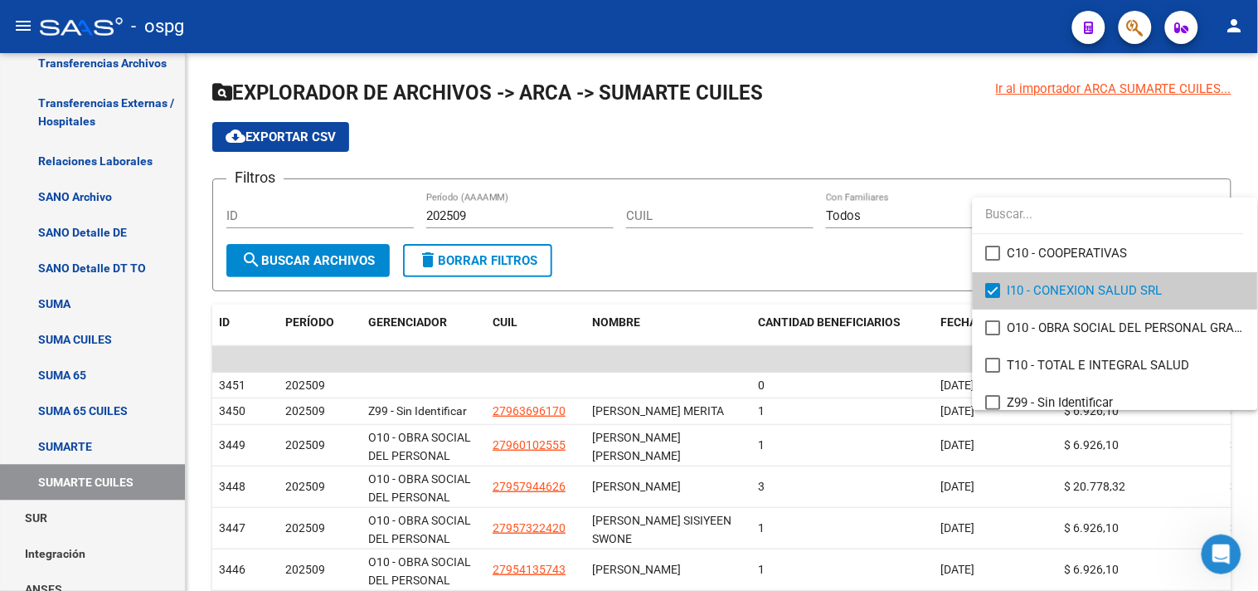
click at [307, 262] on div at bounding box center [629, 295] width 1258 height 591
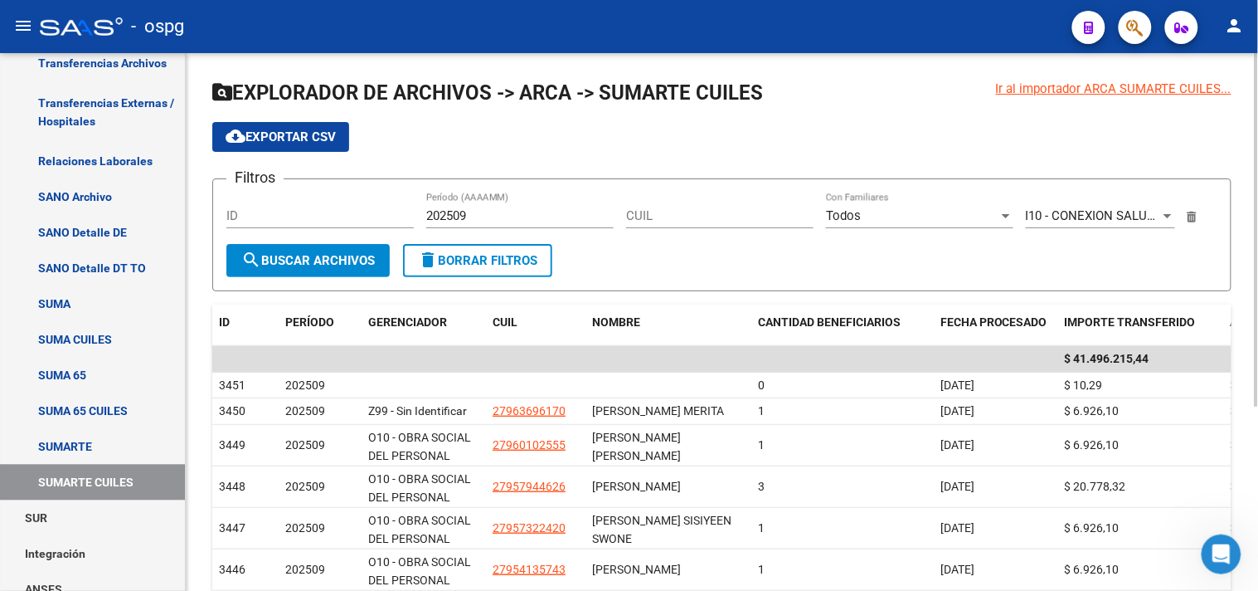
click at [311, 269] on button "search Buscar Archivos" at bounding box center [307, 260] width 163 height 33
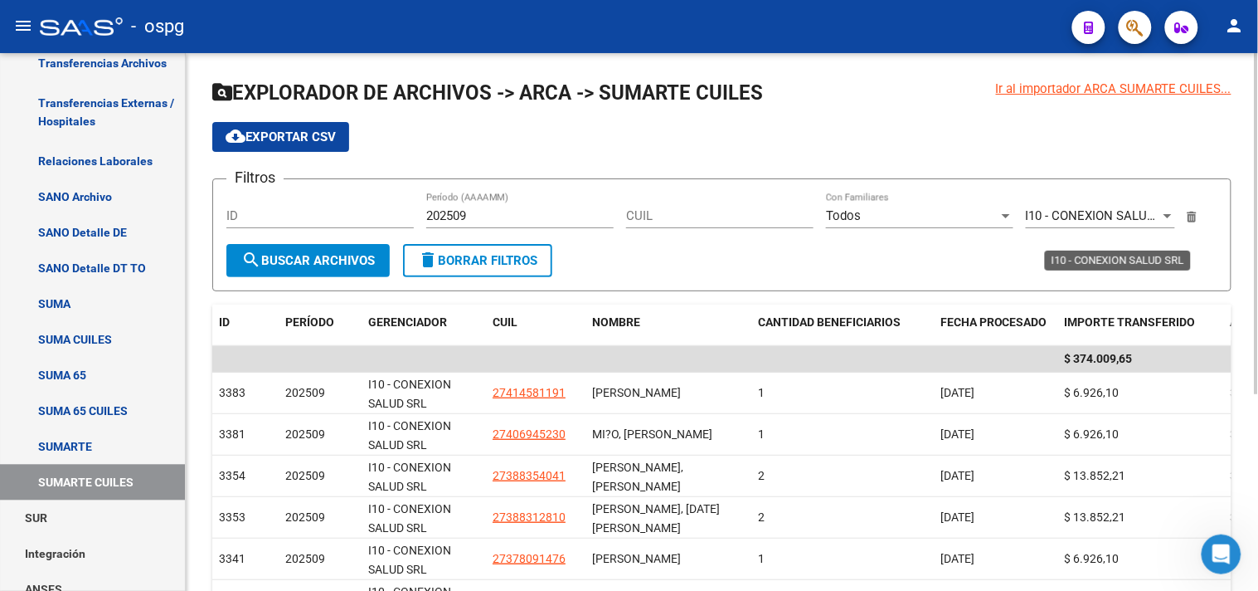
click at [1124, 216] on span "I10 - CONEXION SALUD SRL" at bounding box center [1103, 215] width 155 height 15
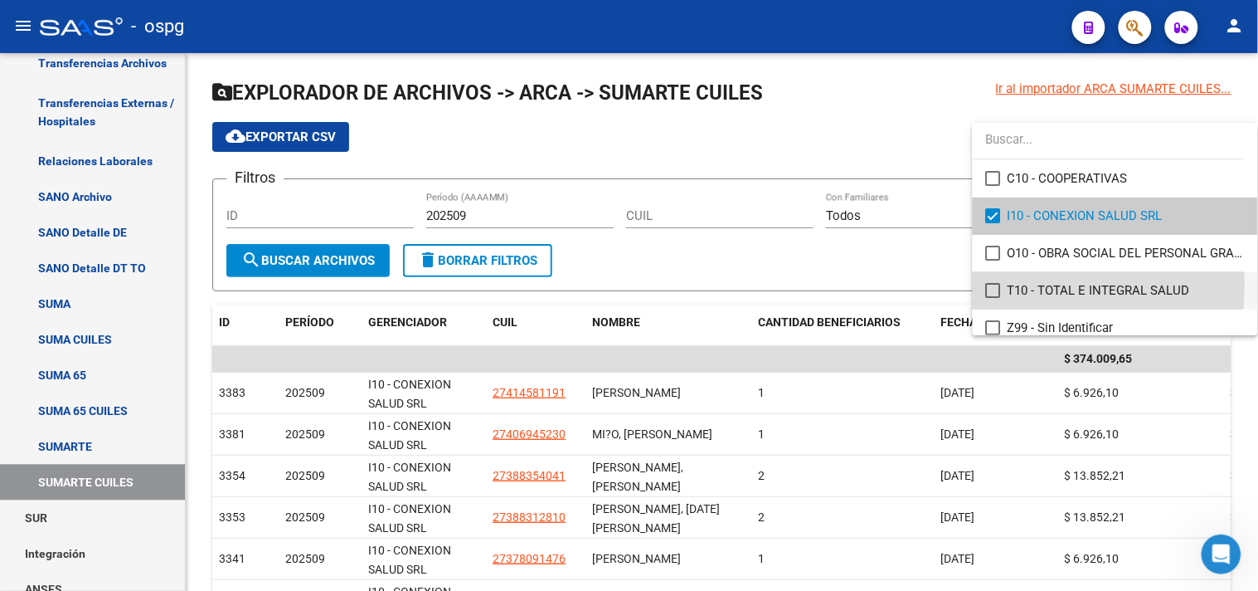
click at [994, 283] on mat-pseudo-checkbox at bounding box center [993, 290] width 15 height 15
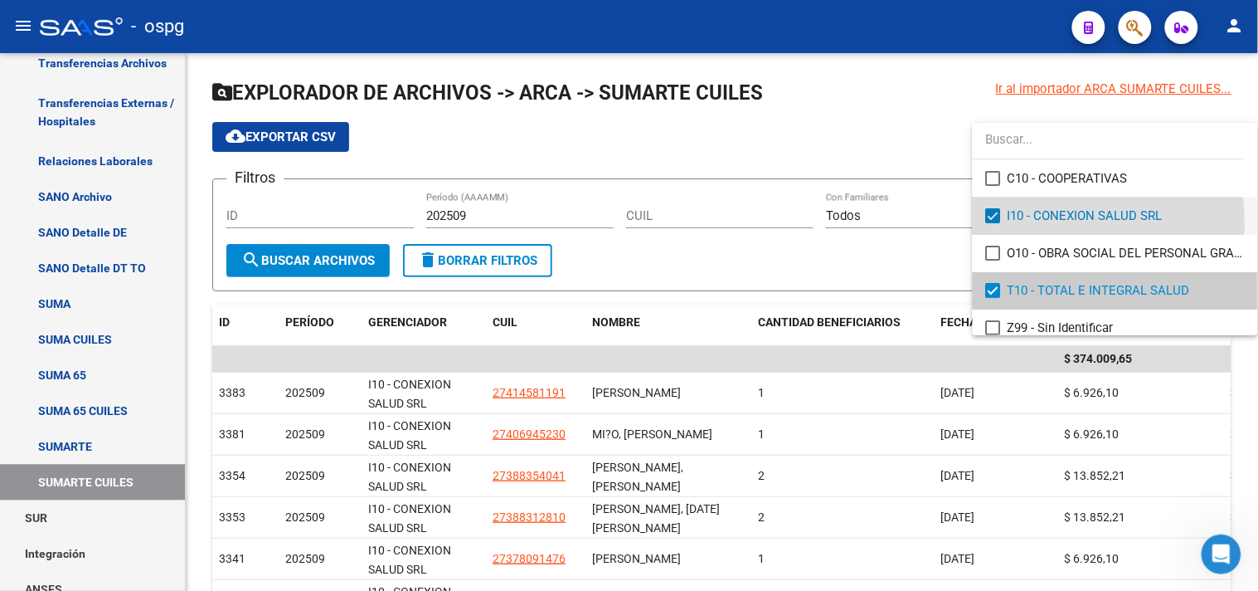
click at [995, 225] on mat-option "I10 - CONEXION SALUD SRL" at bounding box center [1115, 215] width 285 height 37
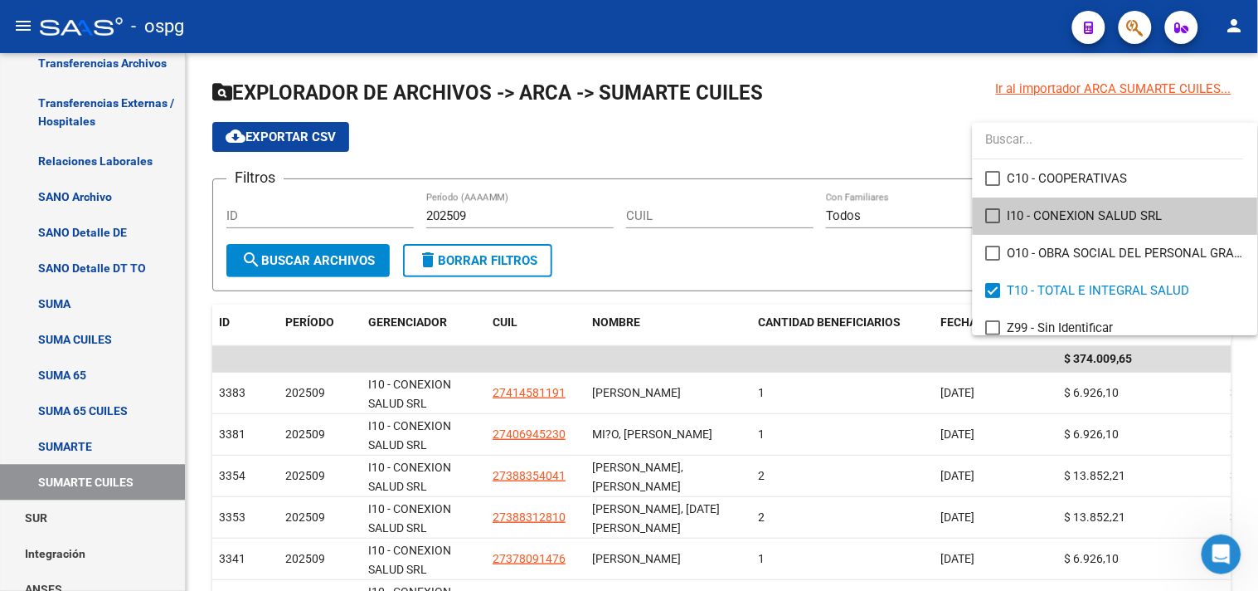
click at [788, 279] on div at bounding box center [629, 295] width 1258 height 591
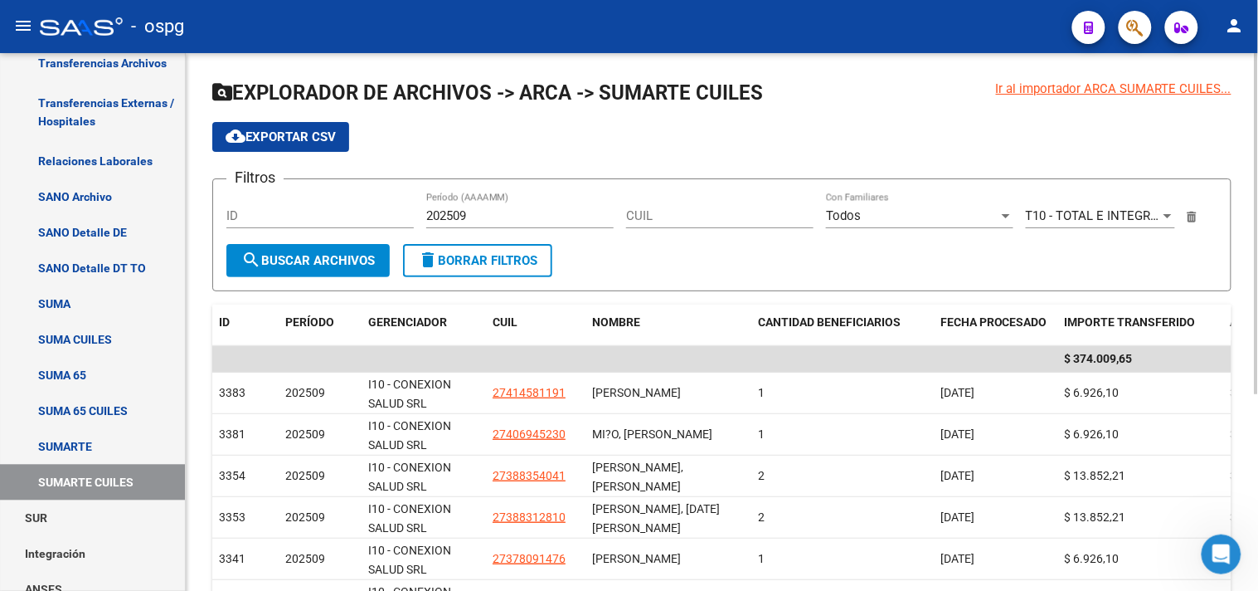
click at [262, 263] on span "search Buscar Archivos" at bounding box center [308, 260] width 134 height 15
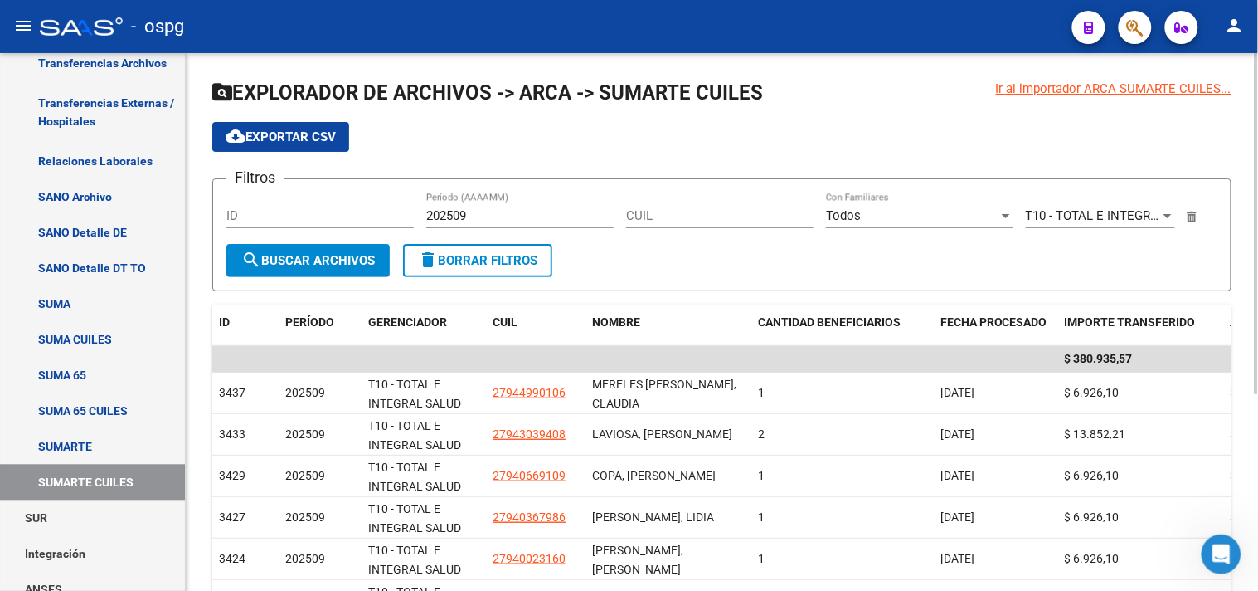
click at [921, 207] on div "Todos Con Familiares" at bounding box center [919, 210] width 187 height 36
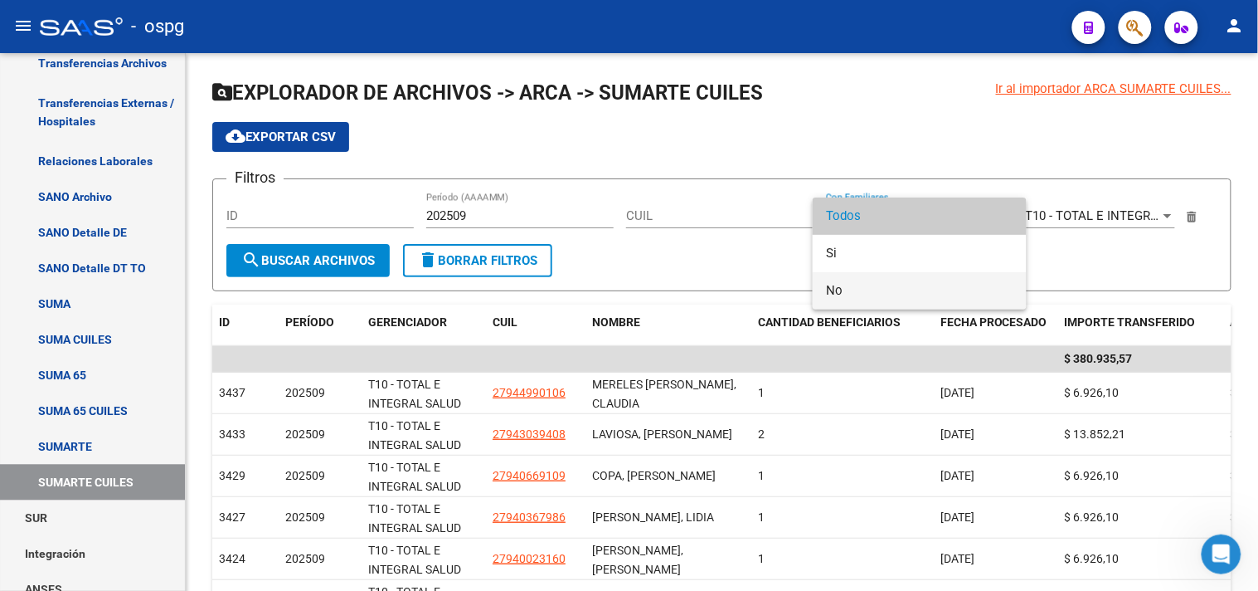
click at [838, 290] on span "No" at bounding box center [919, 290] width 187 height 37
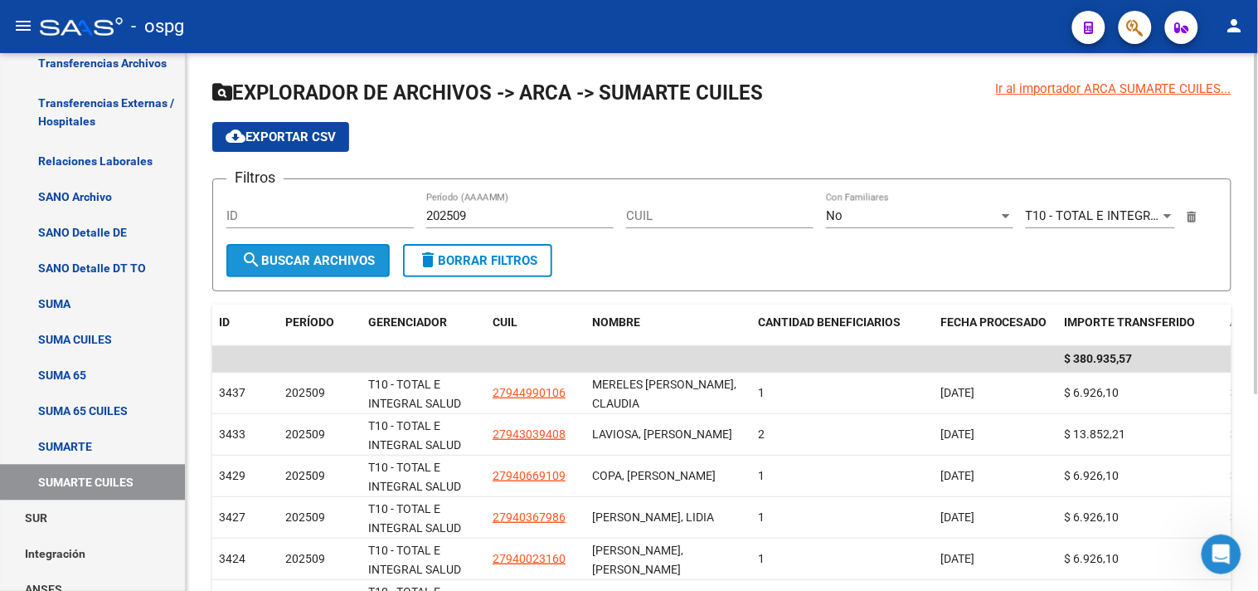
click at [334, 254] on span "search Buscar Archivos" at bounding box center [308, 260] width 134 height 15
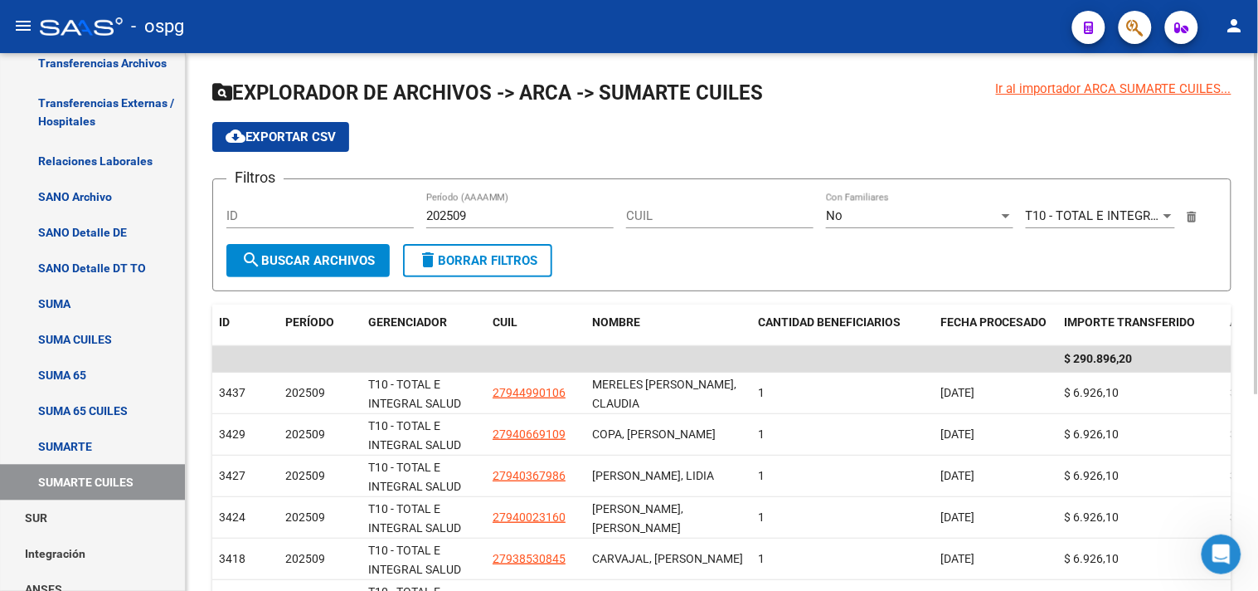
click at [887, 220] on div "No" at bounding box center [912, 215] width 173 height 15
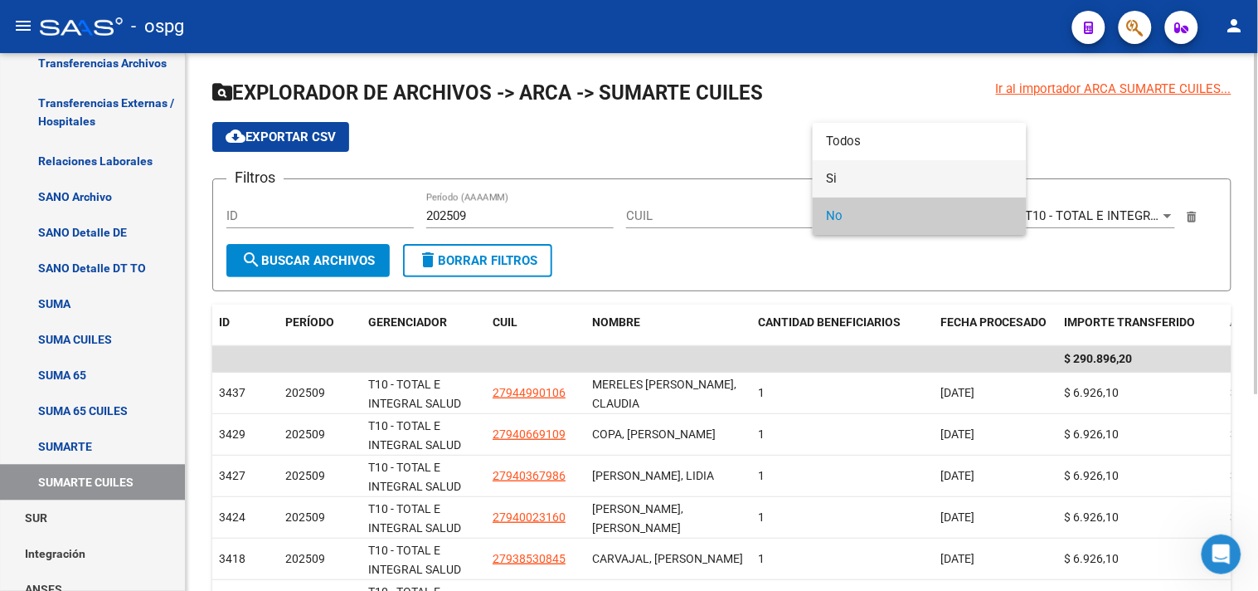
drag, startPoint x: 847, startPoint y: 177, endPoint x: 834, endPoint y: 174, distance: 12.7
click at [847, 177] on span "Si" at bounding box center [919, 178] width 187 height 37
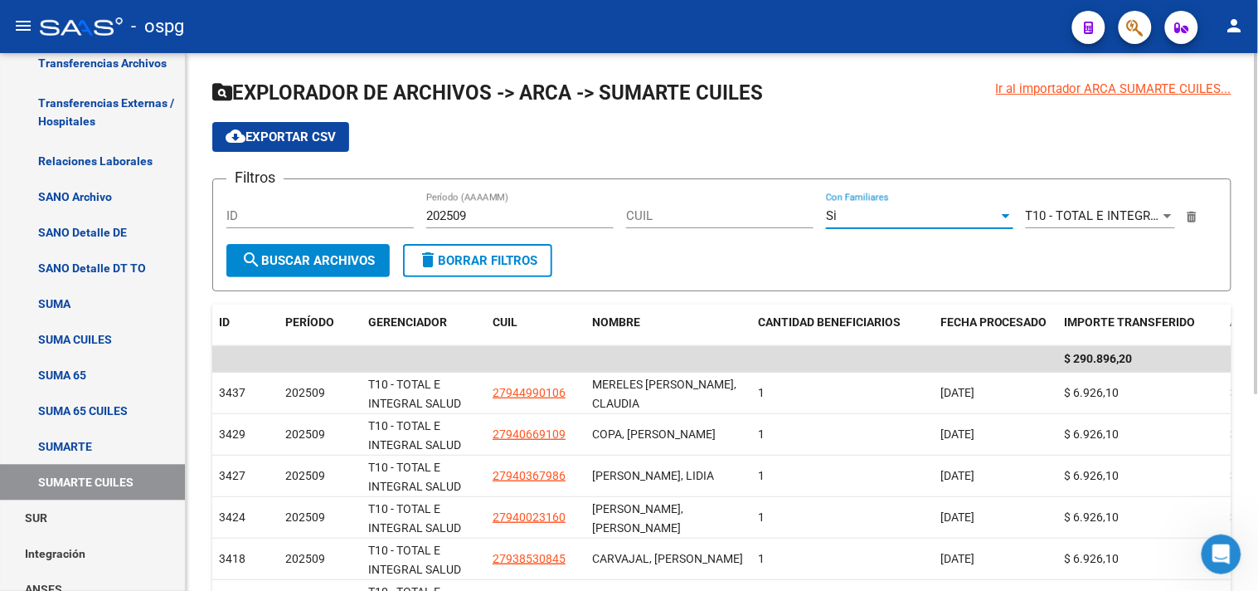
click at [826, 216] on span "Si" at bounding box center [831, 215] width 11 height 15
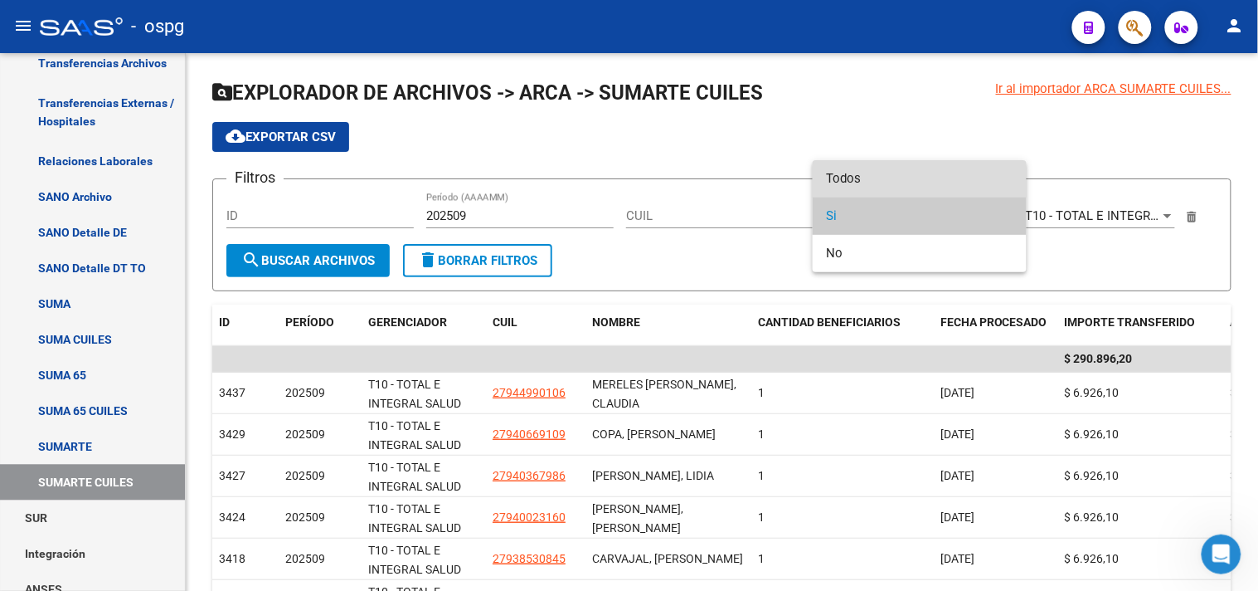
click at [858, 181] on span "Todos" at bounding box center [919, 178] width 187 height 37
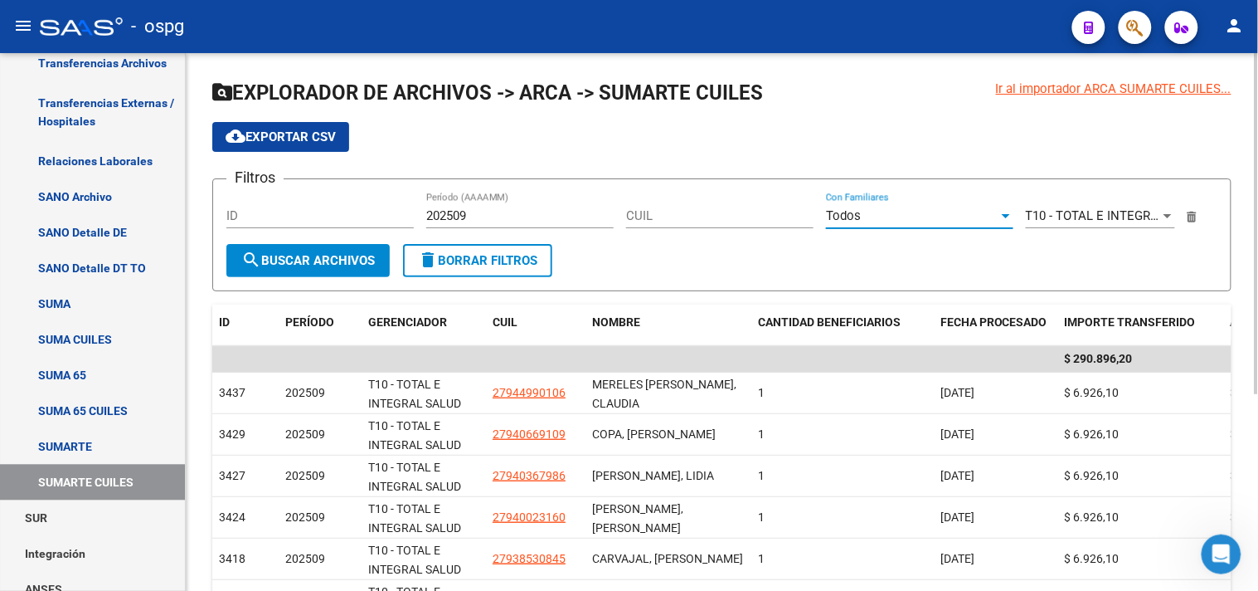
click at [299, 269] on button "search Buscar Archivos" at bounding box center [307, 260] width 163 height 33
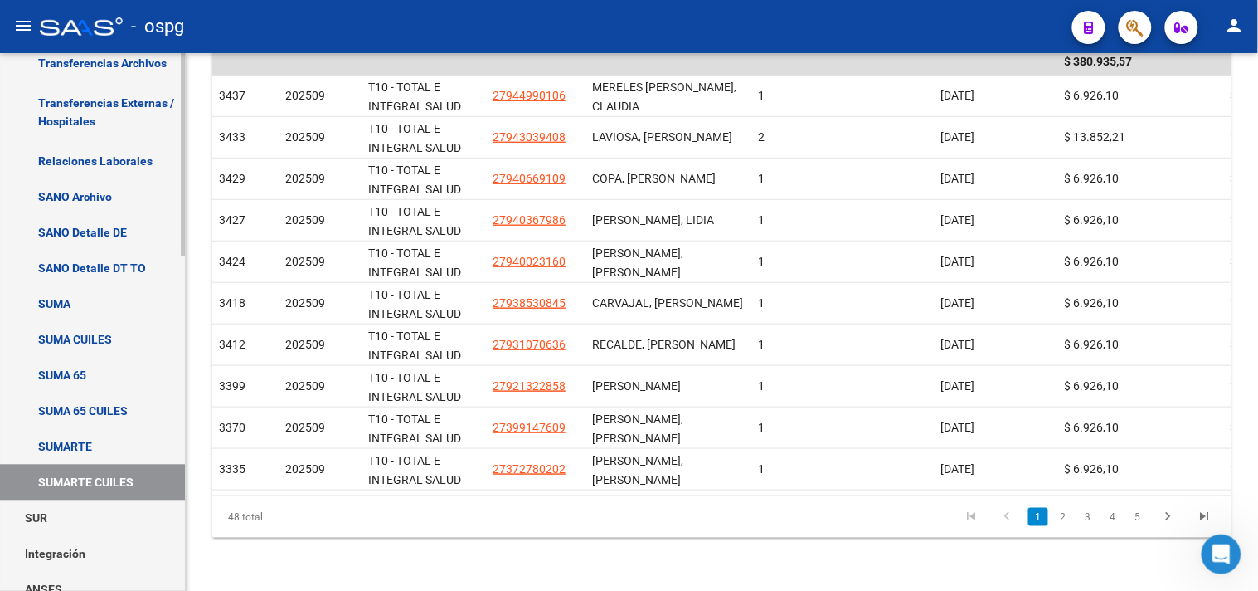
scroll to position [886, 0]
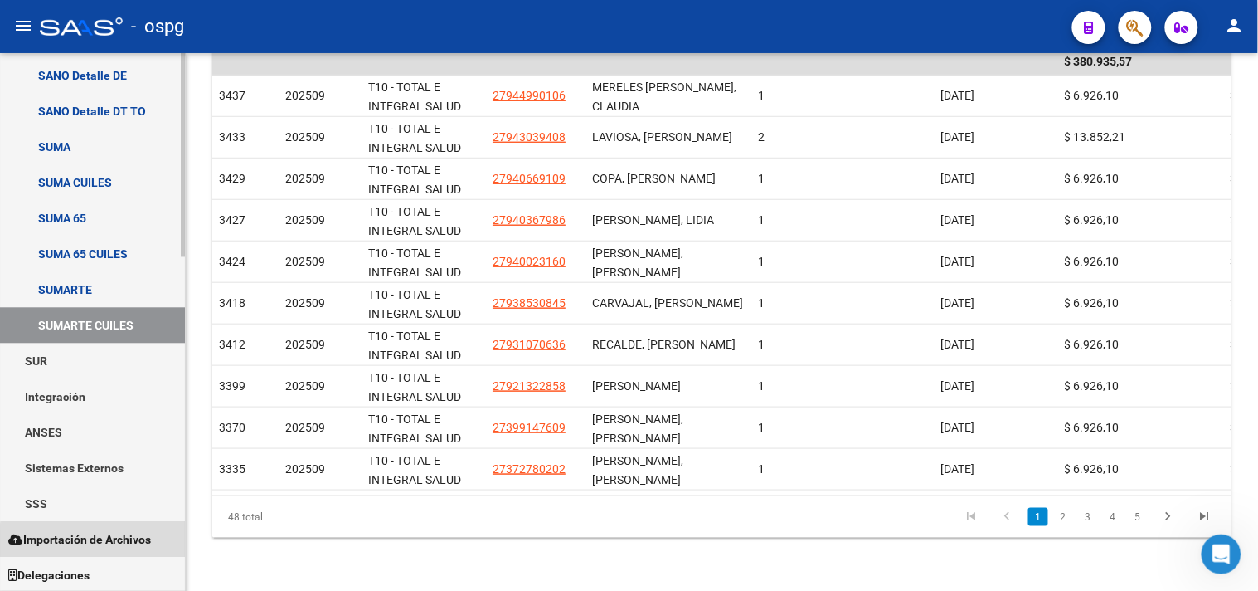
click at [116, 541] on span "Importación de Archivos" at bounding box center [79, 539] width 143 height 18
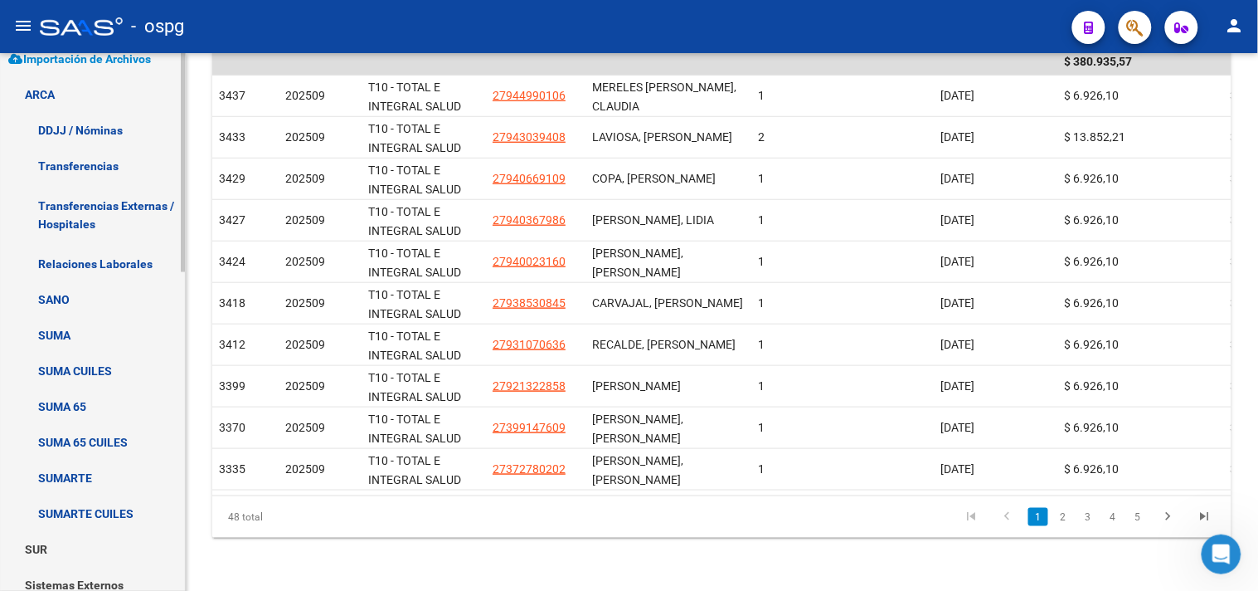
scroll to position [503, 0]
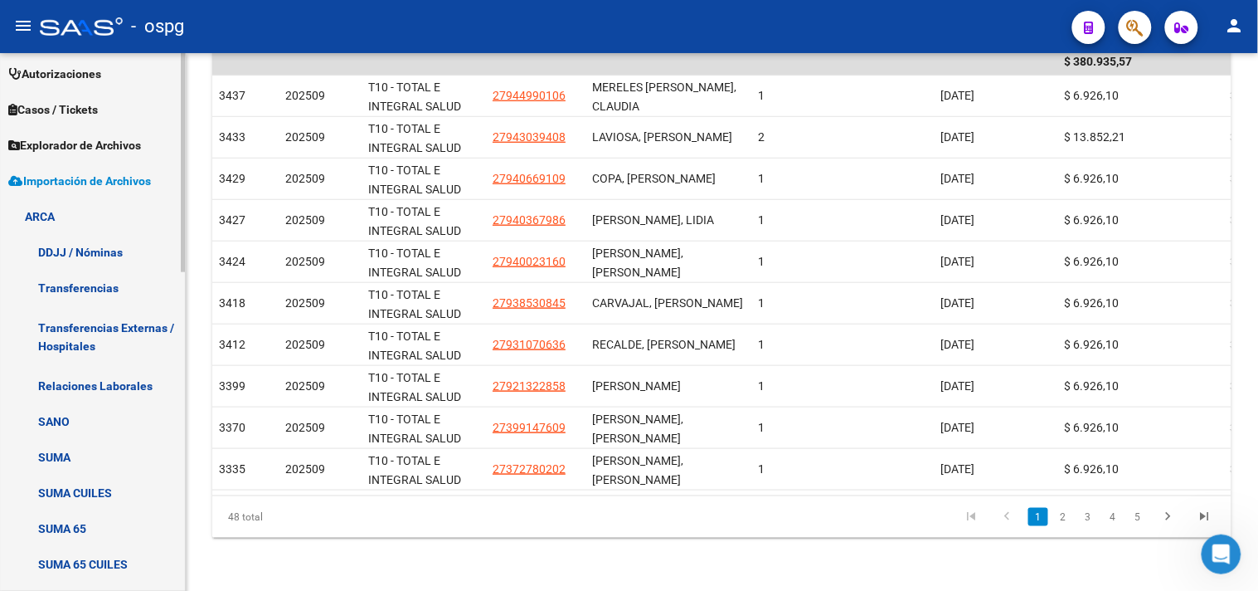
click at [118, 146] on span "Explorador de Archivos" at bounding box center [74, 145] width 133 height 18
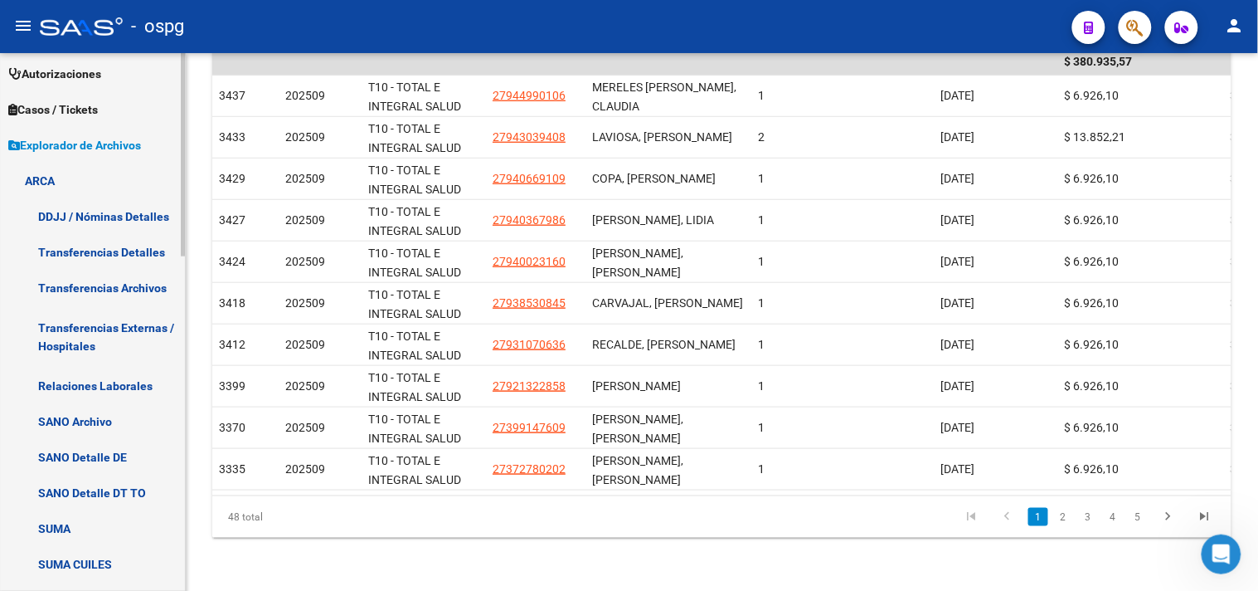
click at [102, 245] on link "Transferencias Detalles" at bounding box center [92, 252] width 185 height 36
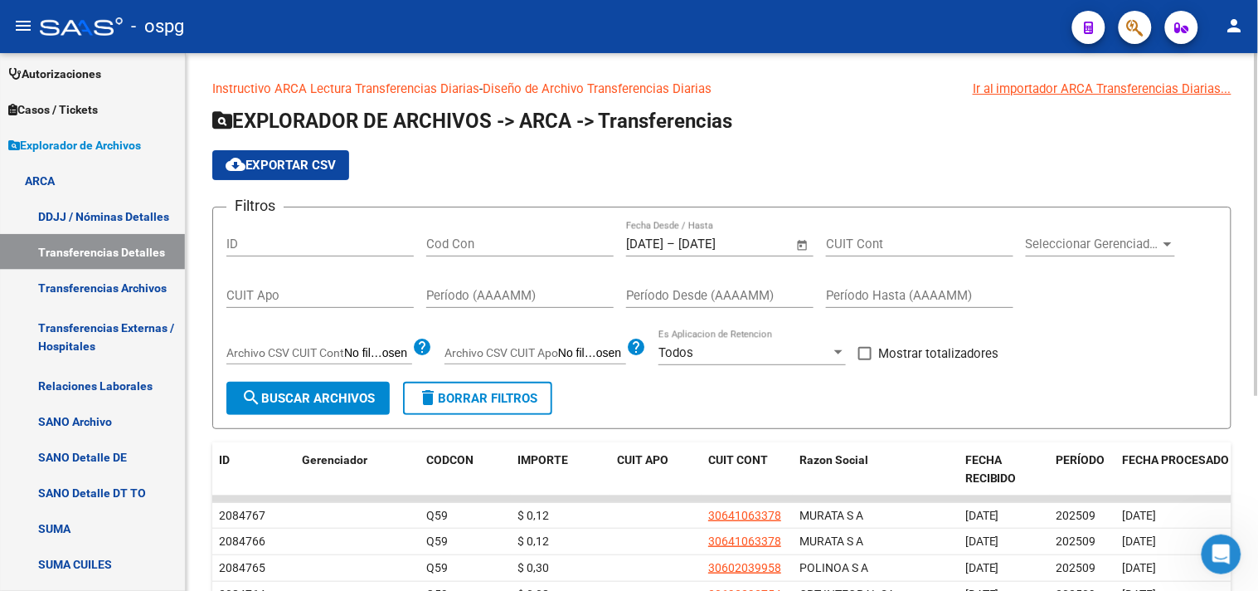
click at [732, 173] on div "cloud_download Exportar CSV" at bounding box center [721, 165] width 1019 height 30
click at [805, 242] on span "Open calendar" at bounding box center [803, 245] width 40 height 40
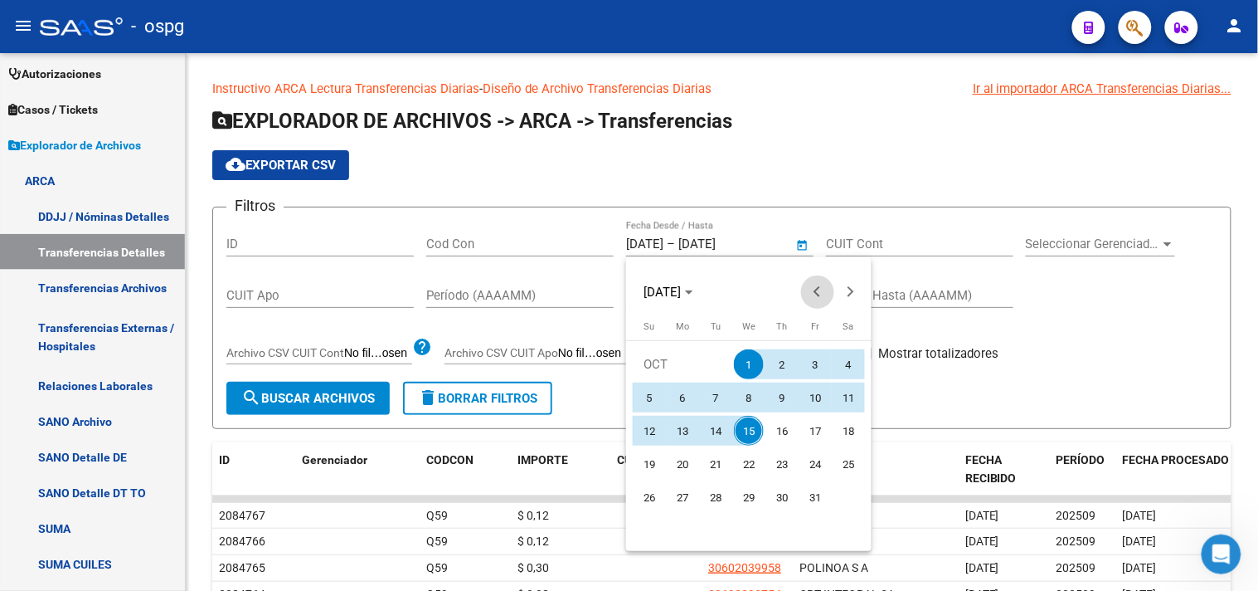
click at [813, 291] on span "Previous month" at bounding box center [817, 291] width 33 height 33
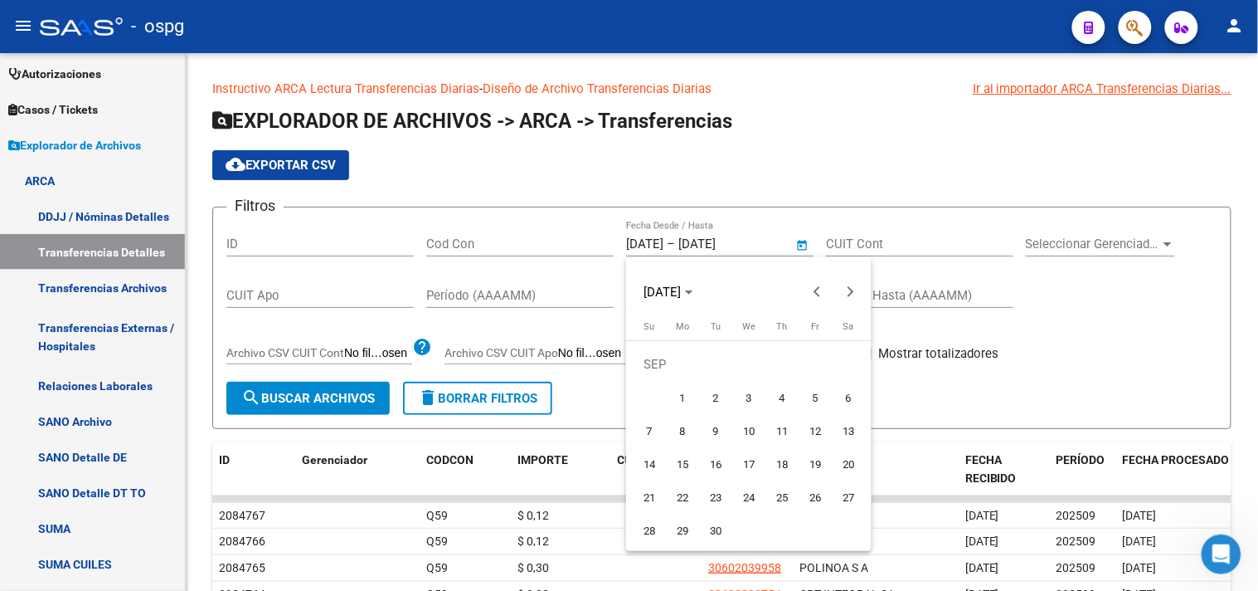
click at [692, 390] on span "1" at bounding box center [683, 397] width 30 height 30
type input "[DATE]"
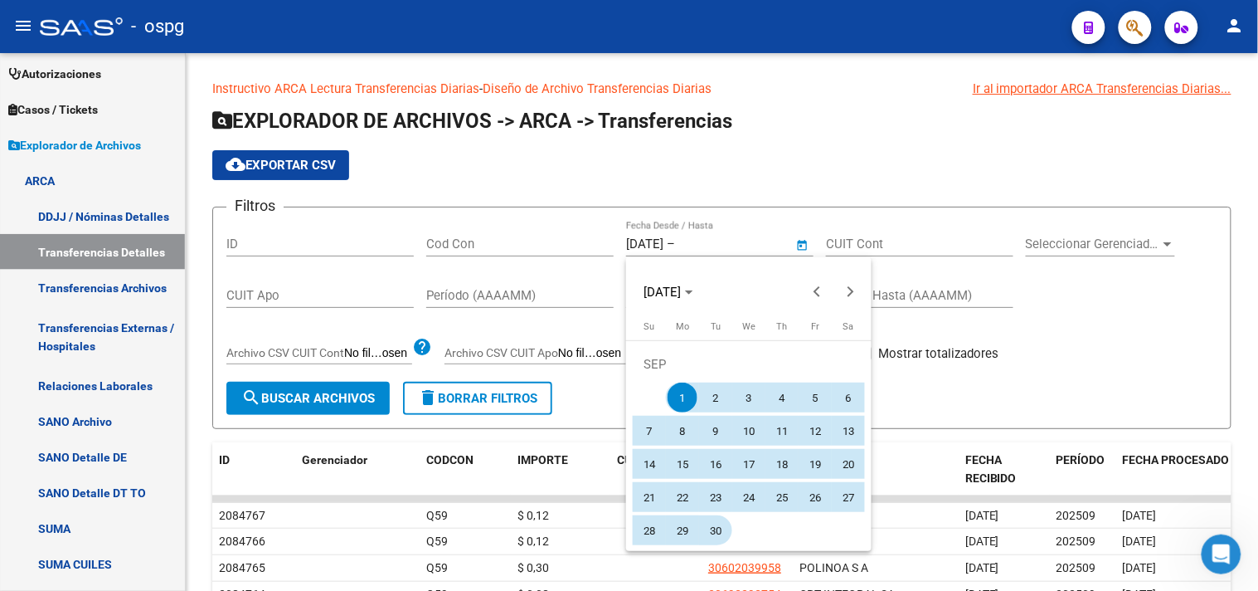
click at [714, 532] on span "30" at bounding box center [716, 530] width 30 height 30
type input "[DATE]"
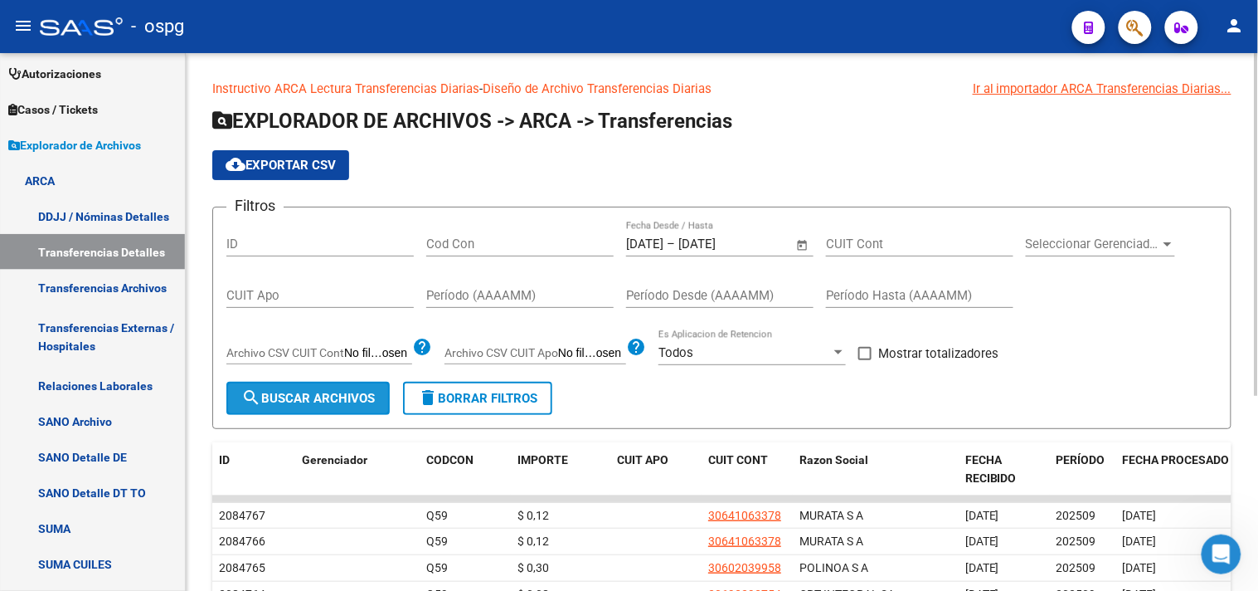
click at [254, 394] on mat-icon "search" at bounding box center [251, 397] width 20 height 20
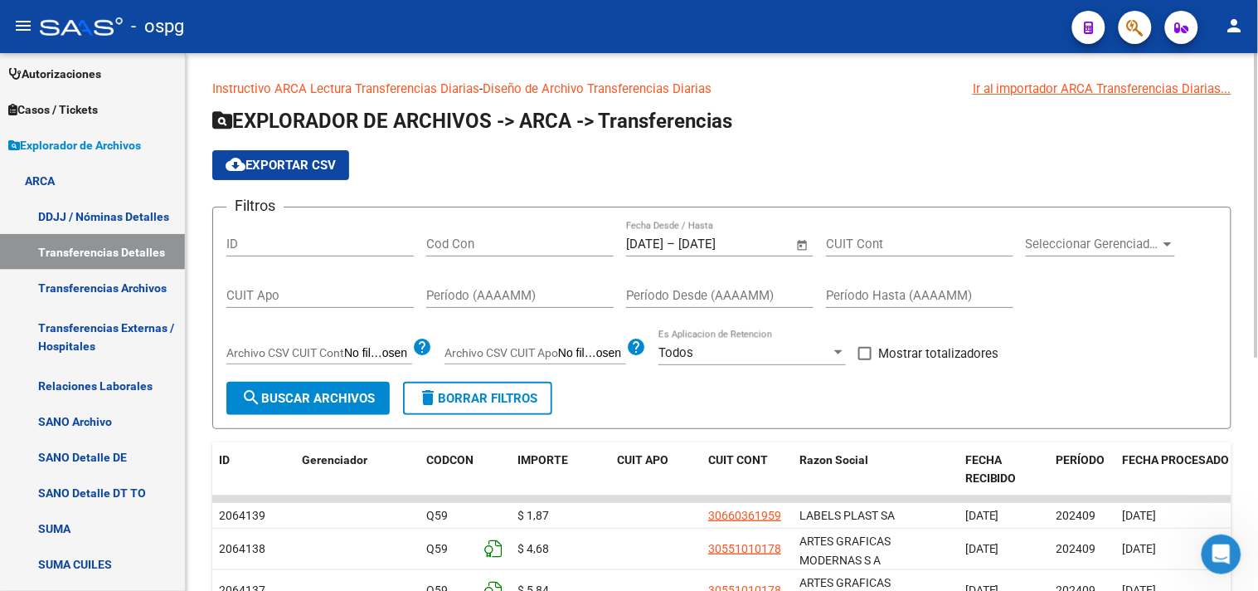
click at [1099, 243] on span "Seleccionar Gerenciador" at bounding box center [1093, 243] width 134 height 15
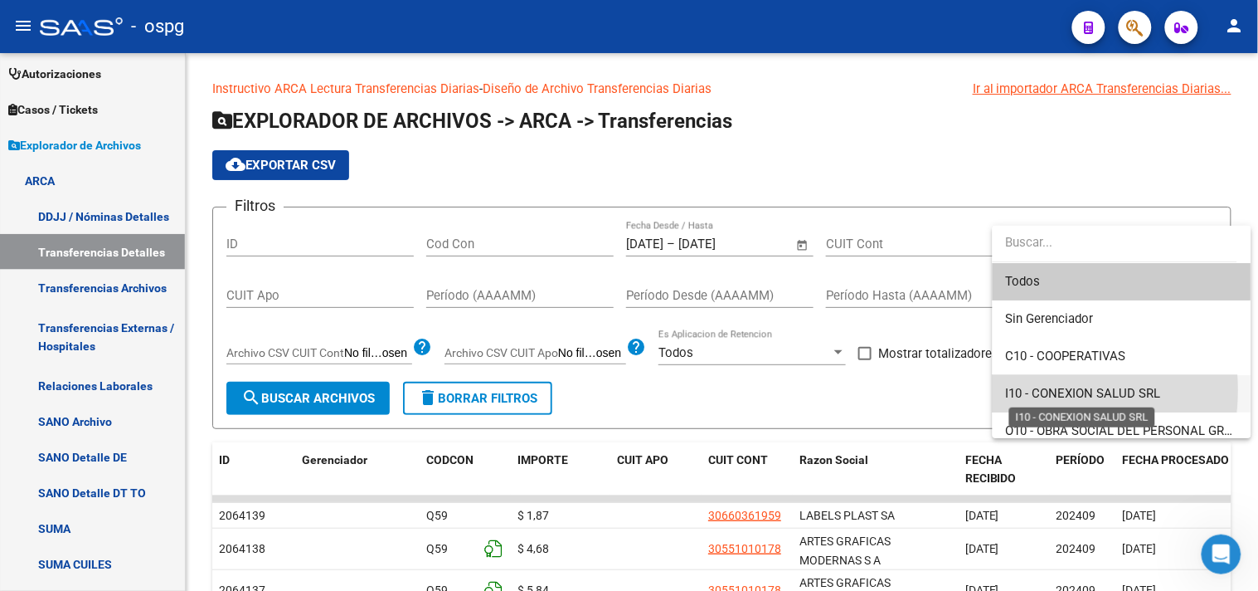
click at [1027, 390] on span "I10 - CONEXION SALUD SRL" at bounding box center [1083, 393] width 155 height 15
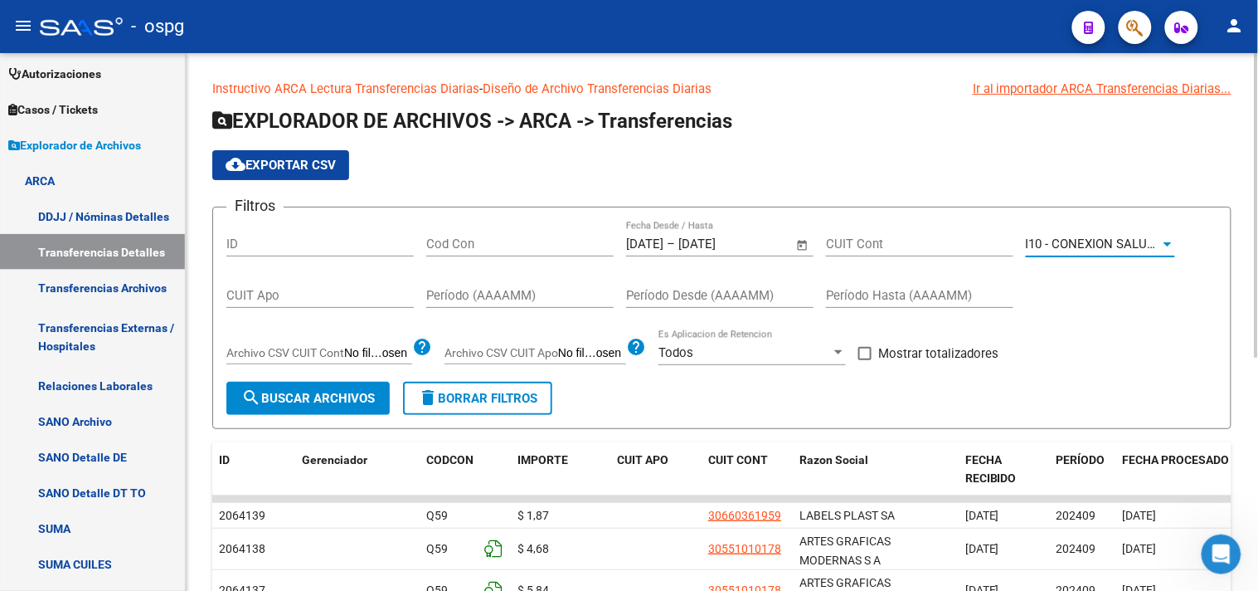
click at [1148, 243] on span "I10 - CONEXION SALUD SRL" at bounding box center [1103, 243] width 155 height 15
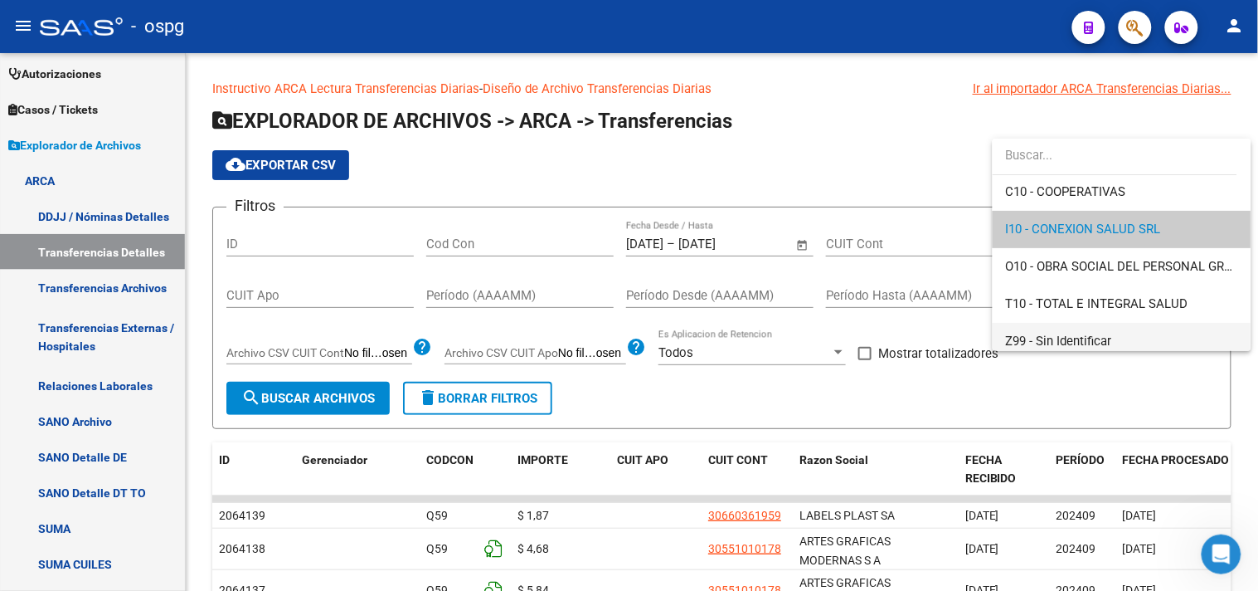
scroll to position [85, 0]
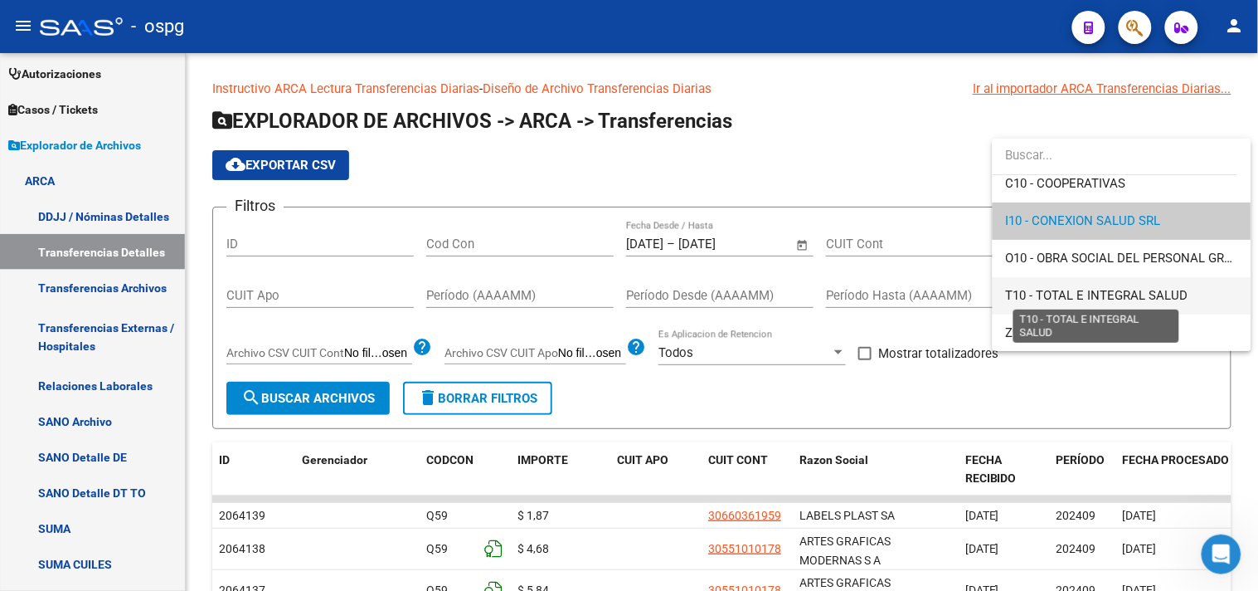
click at [1106, 299] on span "T10 - TOTAL E INTEGRAL SALUD" at bounding box center [1097, 295] width 182 height 15
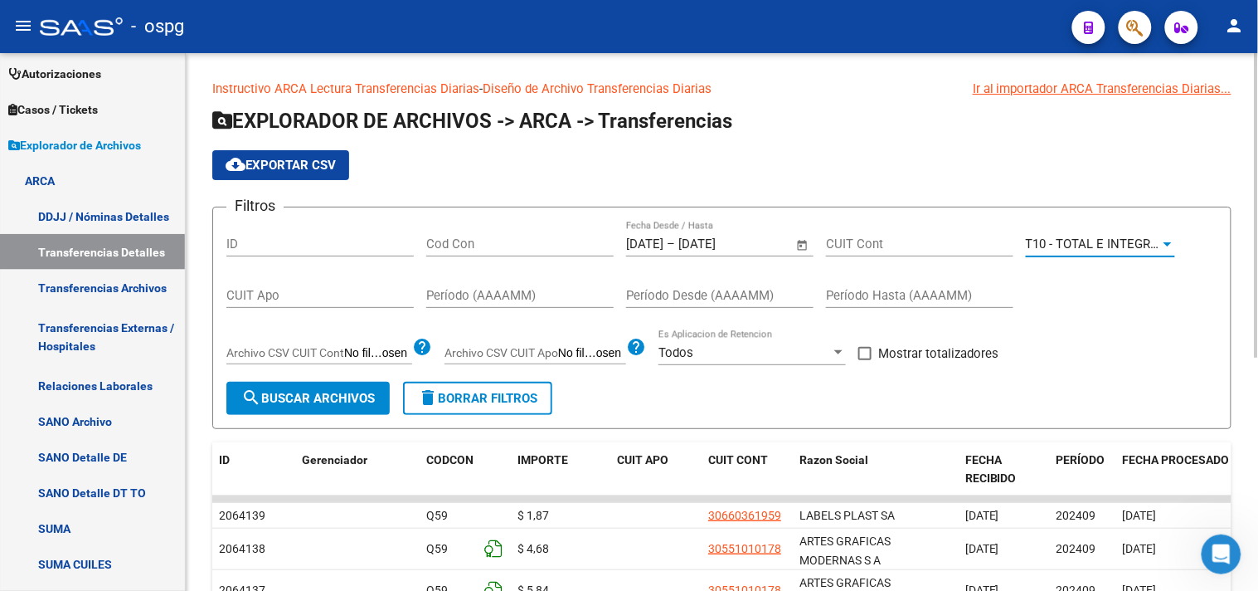
click at [292, 401] on span "search Buscar Archivos" at bounding box center [308, 398] width 134 height 15
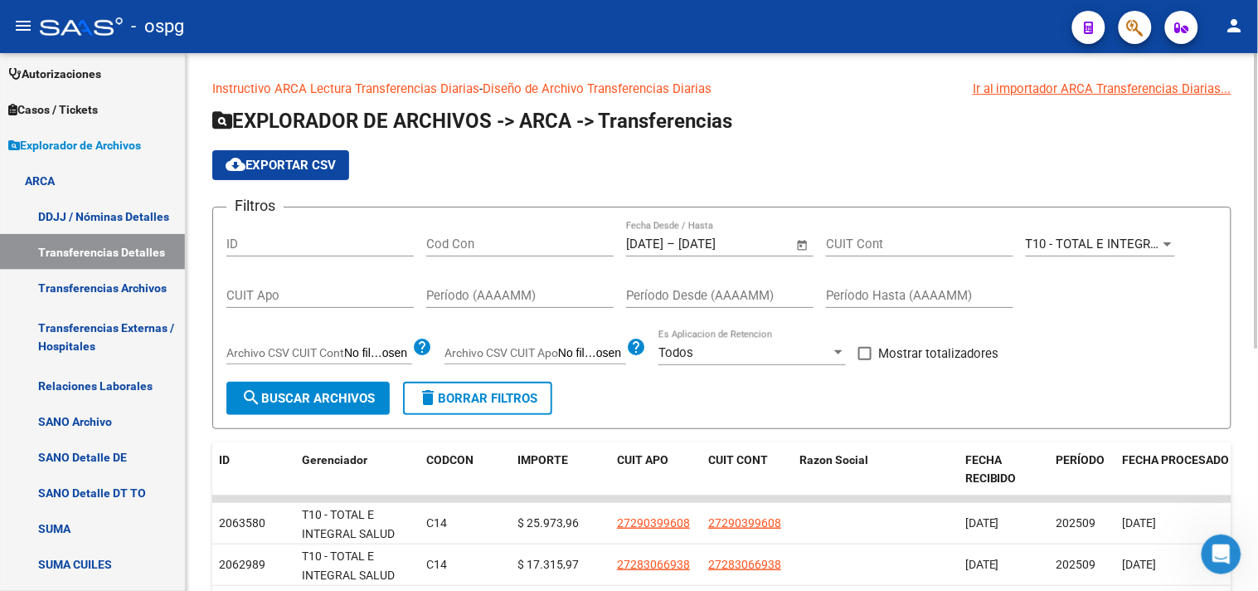
click at [263, 164] on span "cloud_download Exportar CSV" at bounding box center [281, 165] width 110 height 15
click at [1072, 247] on span "T10 - TOTAL E INTEGRAL SALUD" at bounding box center [1117, 243] width 182 height 15
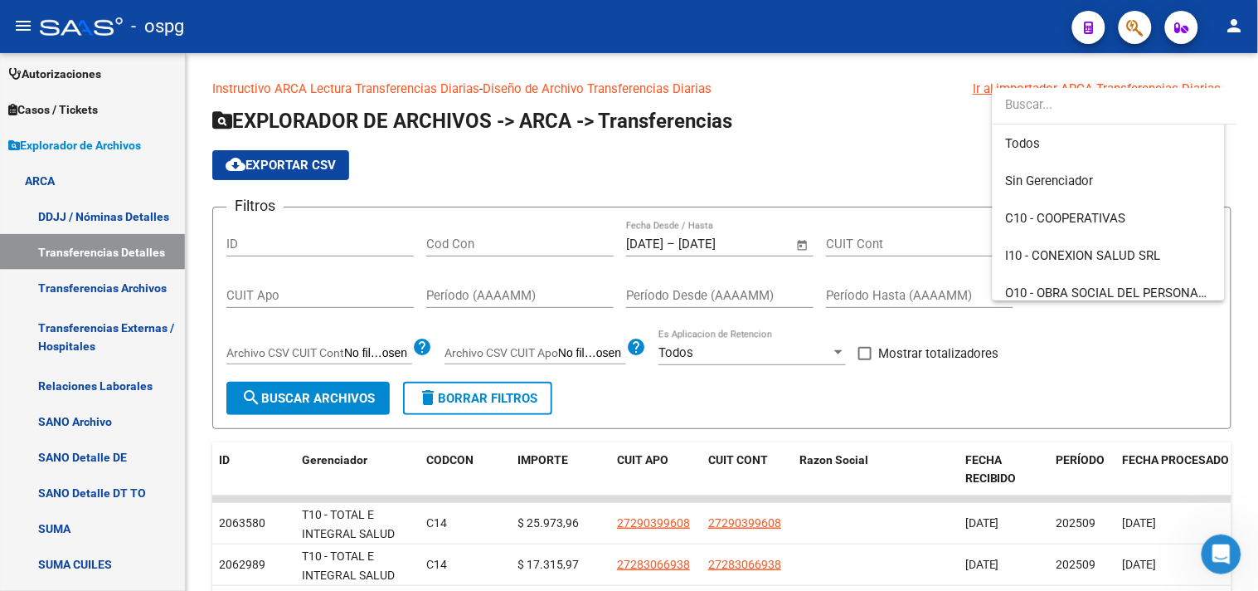
scroll to position [86, 0]
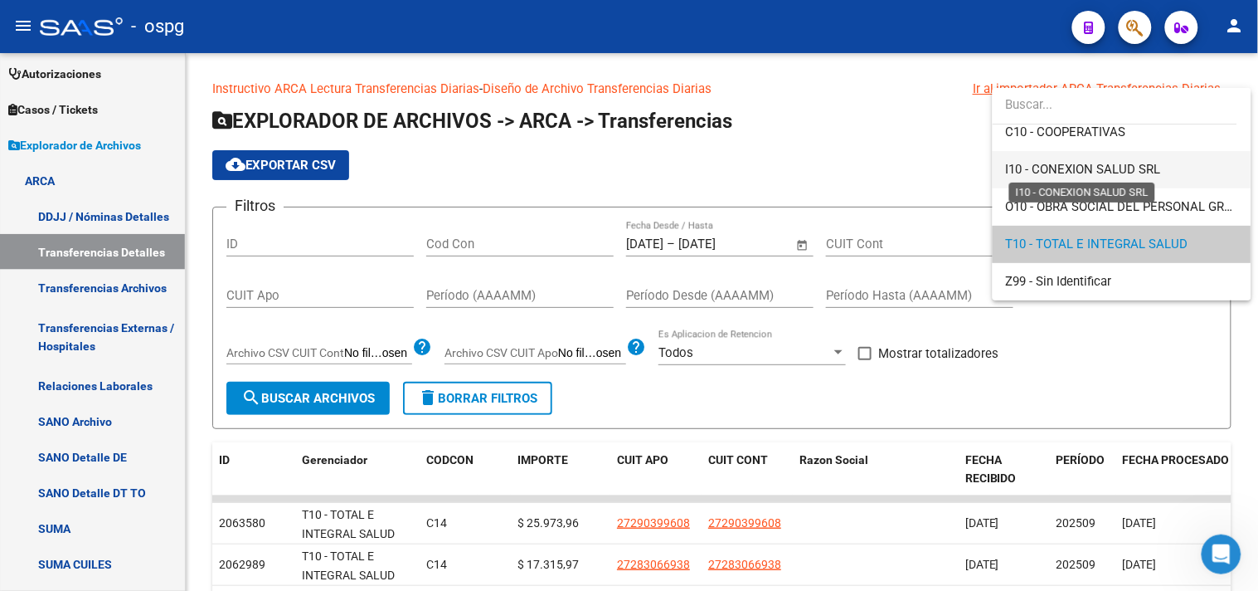
click at [1034, 164] on span "I10 - CONEXION SALUD SRL" at bounding box center [1083, 169] width 155 height 15
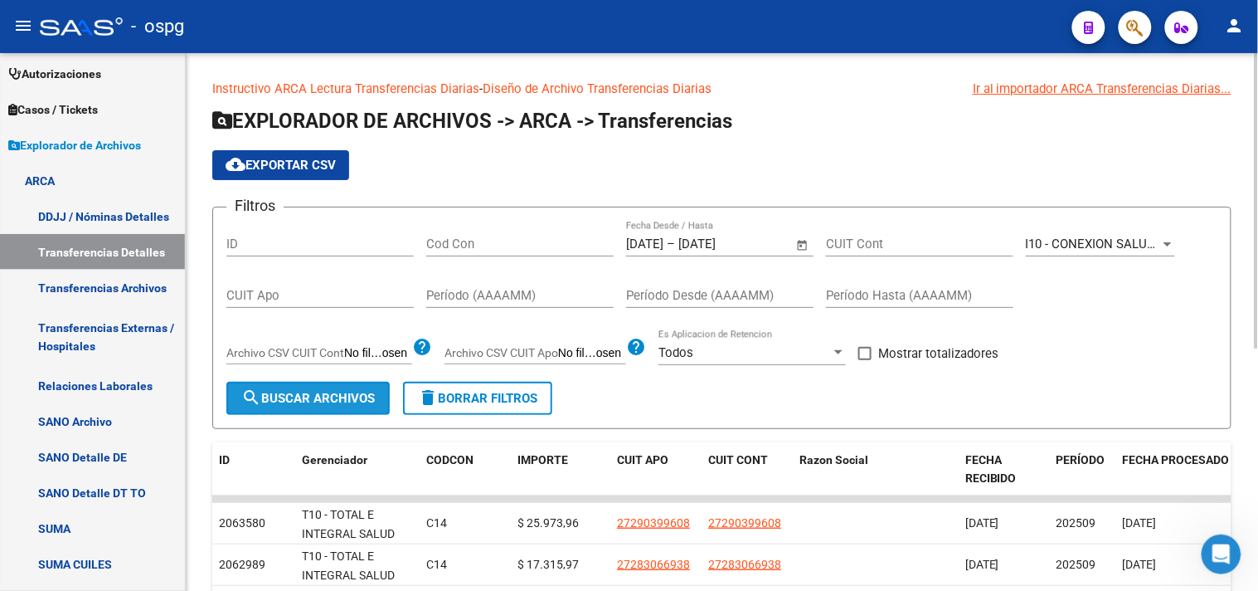
click at [302, 401] on span "search Buscar Archivos" at bounding box center [308, 398] width 134 height 15
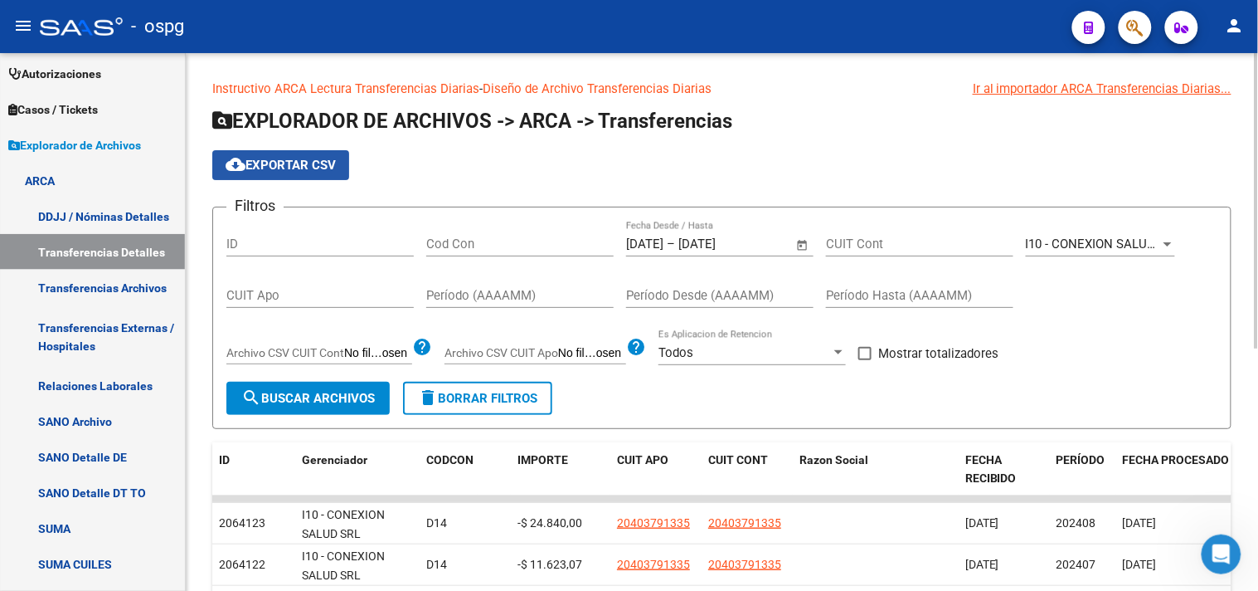
click at [294, 170] on span "cloud_download Exportar CSV" at bounding box center [281, 165] width 110 height 15
